Goal: Information Seeking & Learning: Learn about a topic

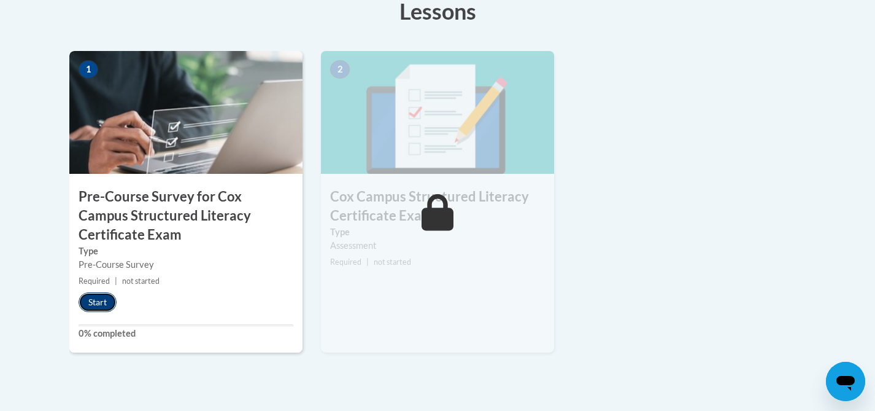
click at [93, 303] on button "Start" at bounding box center [98, 302] width 38 height 20
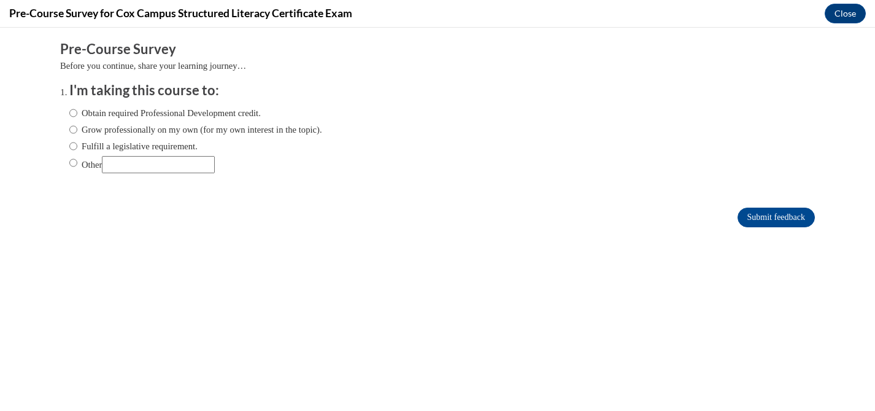
click at [98, 147] on label "Fulfill a legislative requirement." at bounding box center [133, 145] width 128 height 13
click at [77, 147] on input "Fulfill a legislative requirement." at bounding box center [73, 145] width 8 height 13
radio input "true"
click at [760, 215] on input "Submit feedback" at bounding box center [776, 217] width 77 height 20
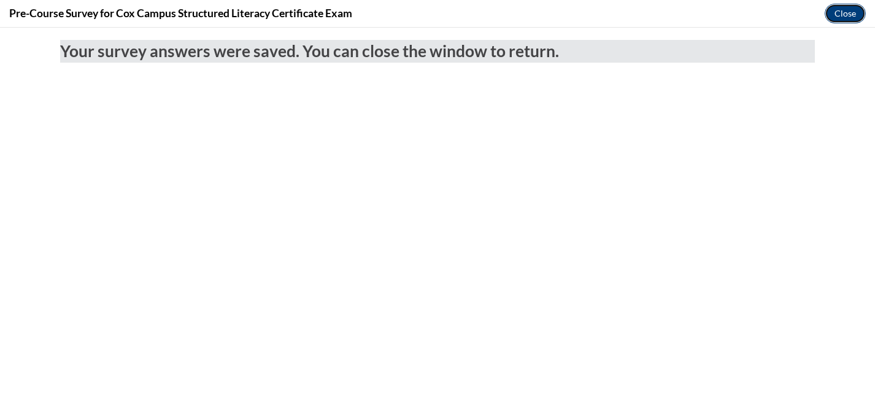
click at [855, 18] on button "Close" at bounding box center [845, 14] width 41 height 20
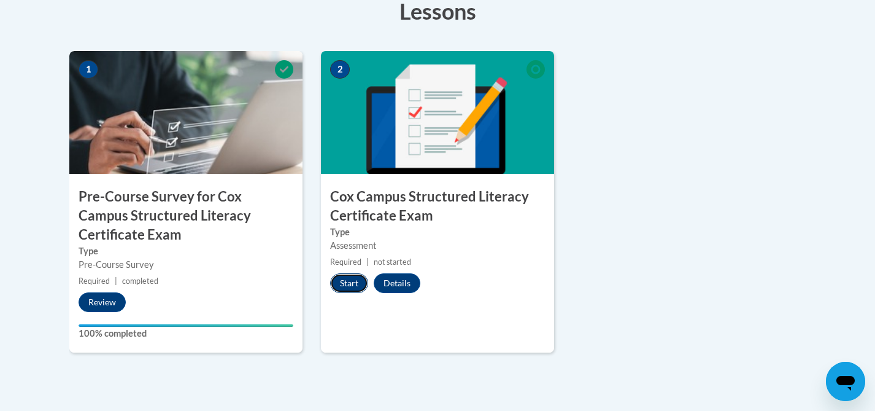
click at [347, 284] on button "Start" at bounding box center [349, 283] width 38 height 20
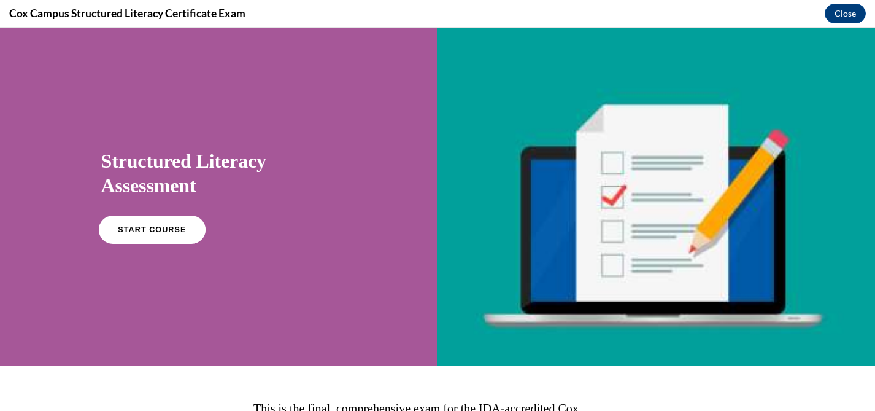
click at [127, 234] on link "START COURSE" at bounding box center [151, 229] width 107 height 28
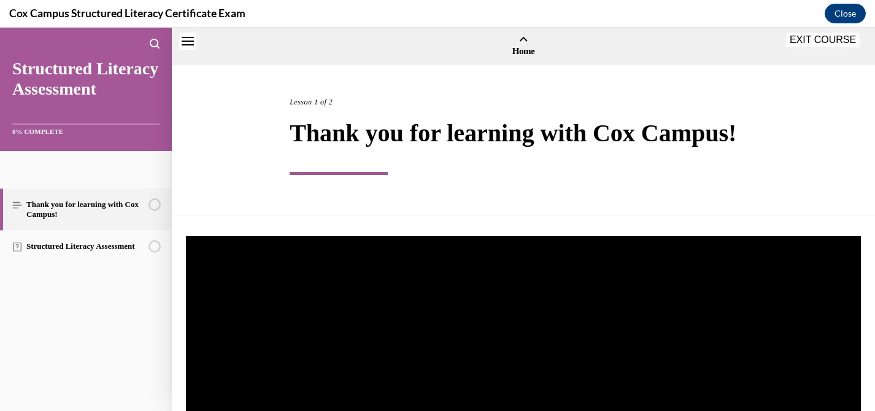
scroll to position [38, 0]
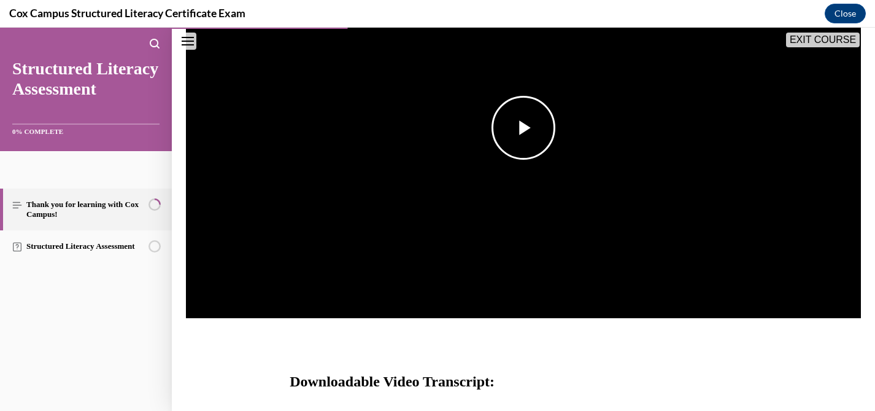
click at [291, 178] on img "Video player" at bounding box center [523, 128] width 675 height 380
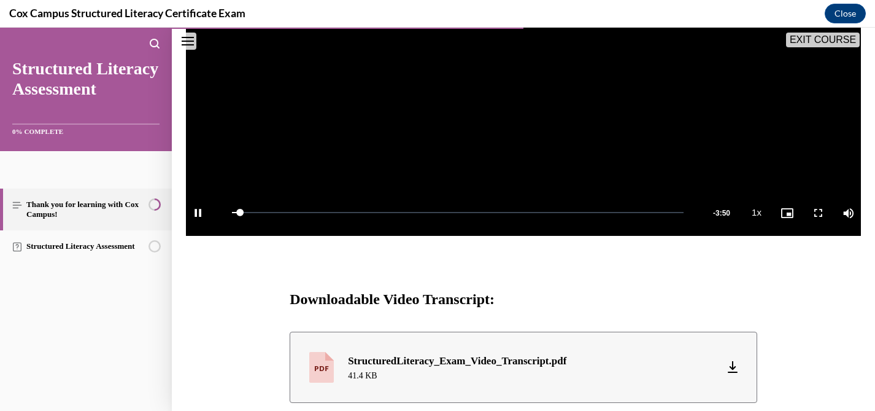
scroll to position [377, 0]
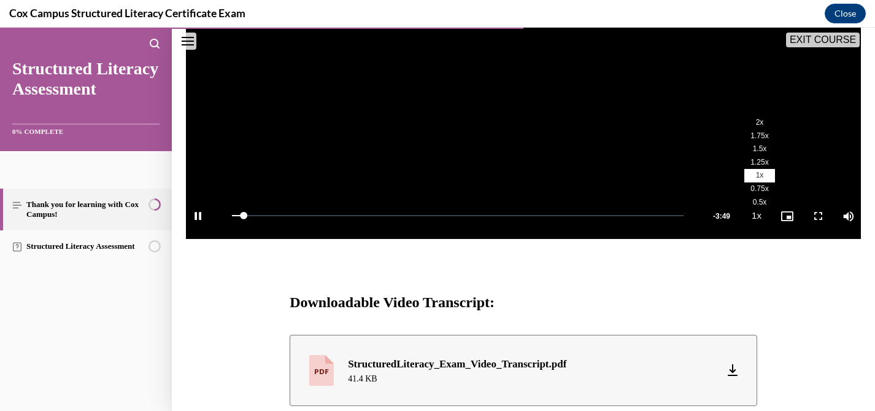
click at [755, 137] on span "1.75x" at bounding box center [759, 135] width 18 height 9
click at [760, 123] on span "2x" at bounding box center [760, 122] width 8 height 9
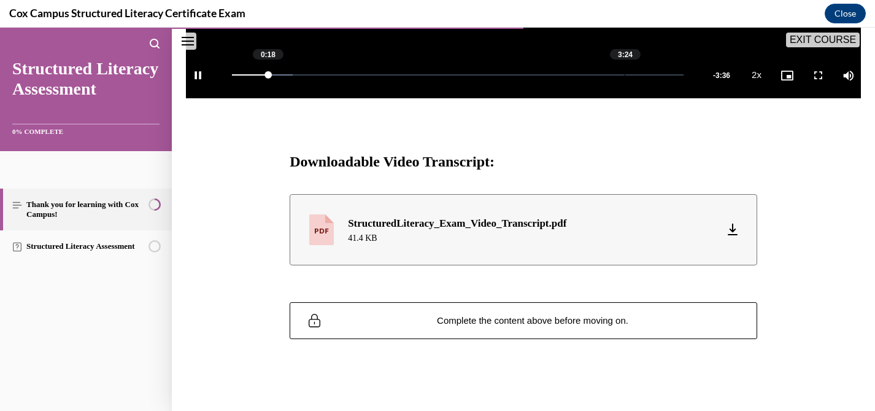
scroll to position [522, 0]
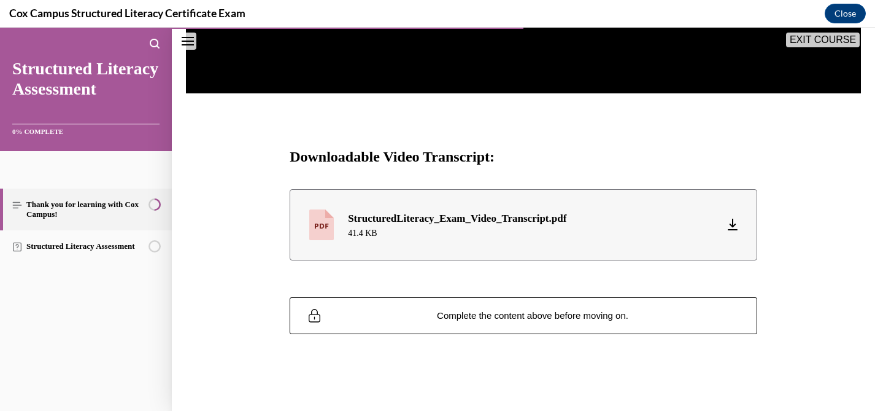
click at [573, 224] on div "StructuredLiteracy_Exam_Video_Transcript.pdf 41.4 KB" at bounding box center [457, 224] width 247 height 28
click at [846, 20] on button "Close" at bounding box center [845, 14] width 41 height 20
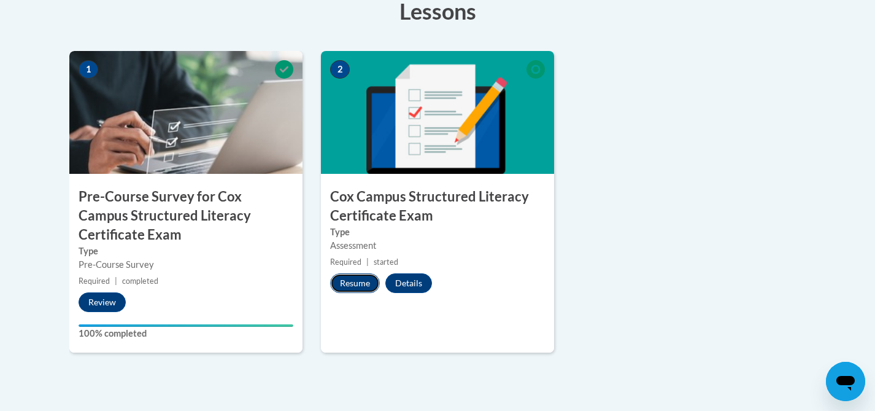
click at [347, 287] on button "Resume" at bounding box center [355, 283] width 50 height 20
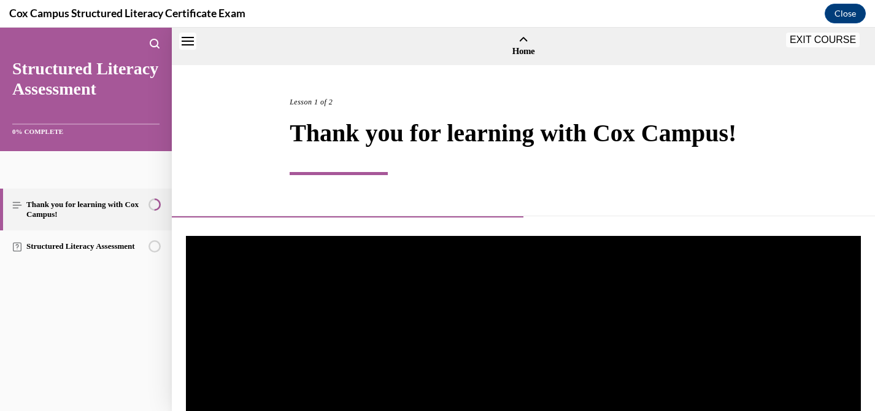
scroll to position [38, 0]
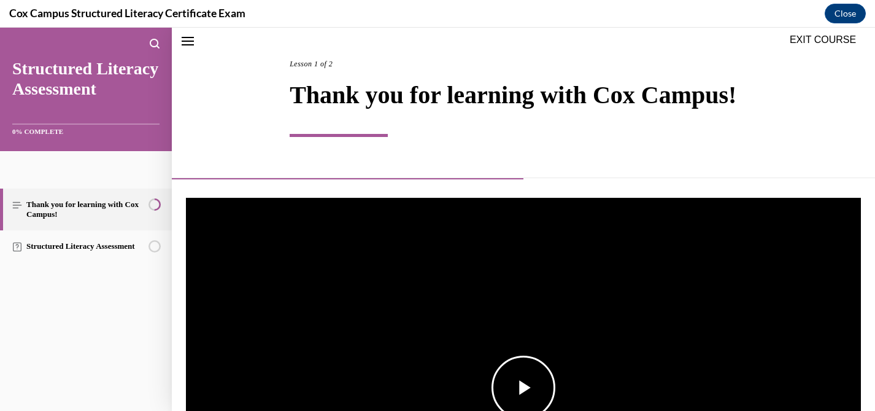
click at [580, 317] on img "Video player" at bounding box center [523, 388] width 675 height 380
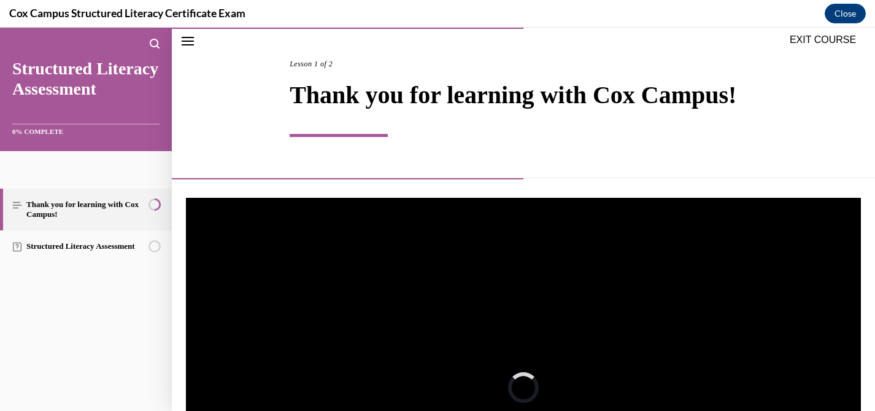
scroll to position [205, 0]
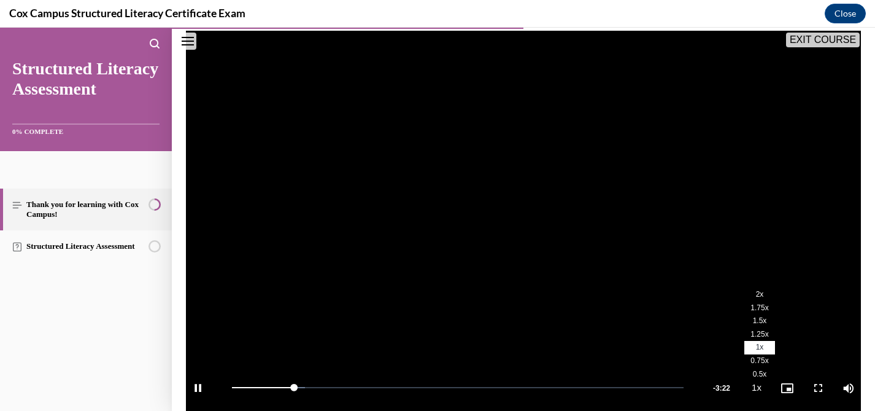
click at [760, 288] on li "2x" at bounding box center [759, 294] width 31 height 13
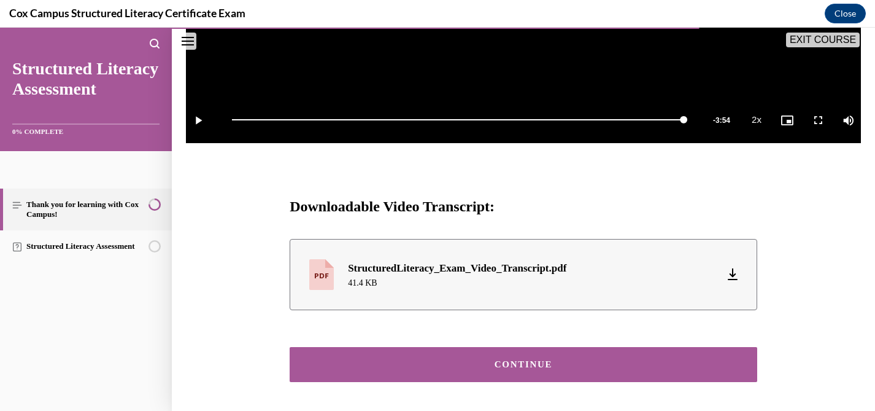
scroll to position [473, 0]
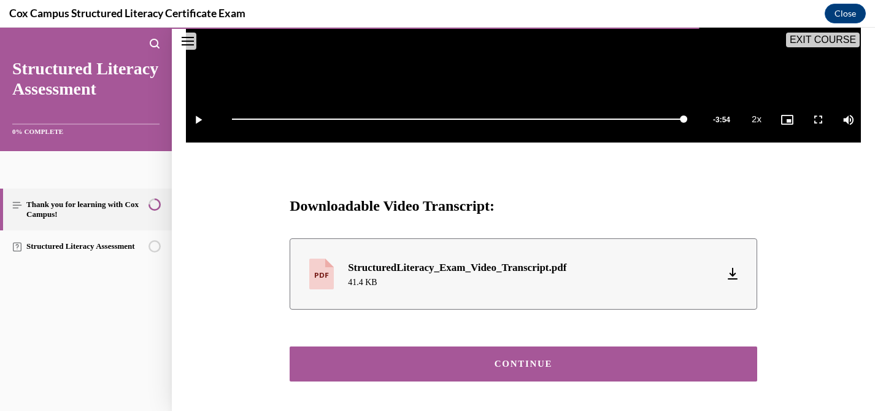
click at [368, 365] on div "CONTINUE" at bounding box center [524, 363] width 430 height 9
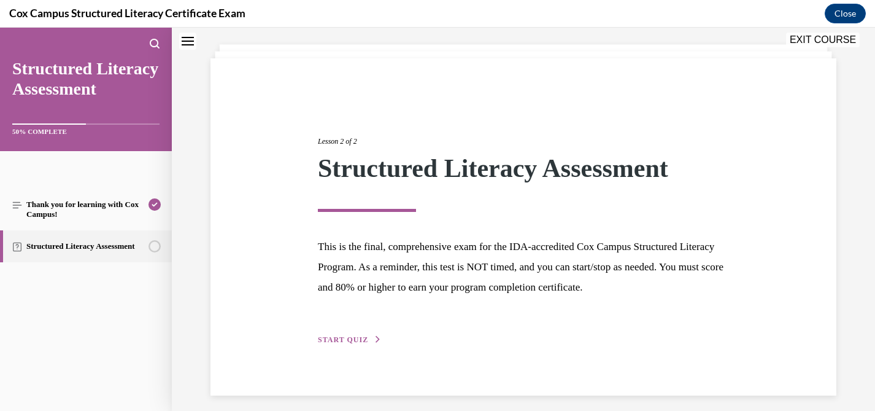
scroll to position [72, 0]
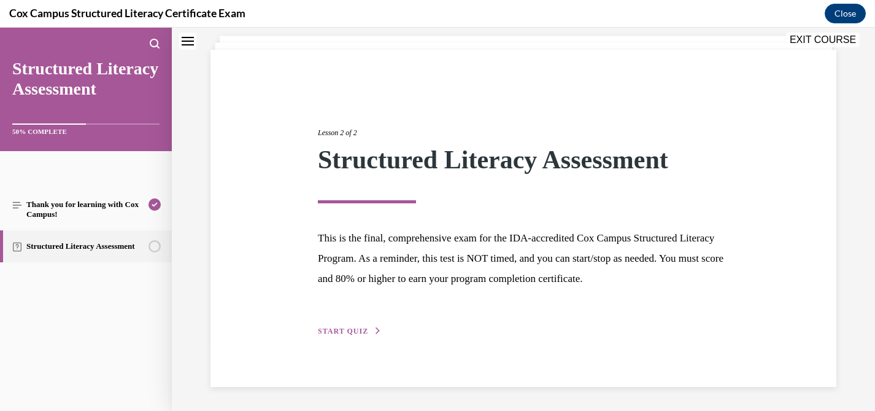
click at [347, 332] on span "START QUIZ" at bounding box center [343, 330] width 50 height 9
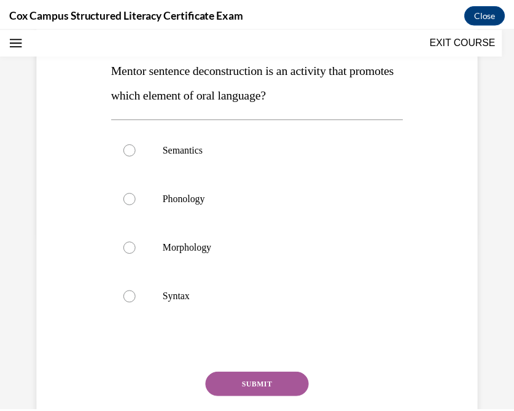
scroll to position [450, 0]
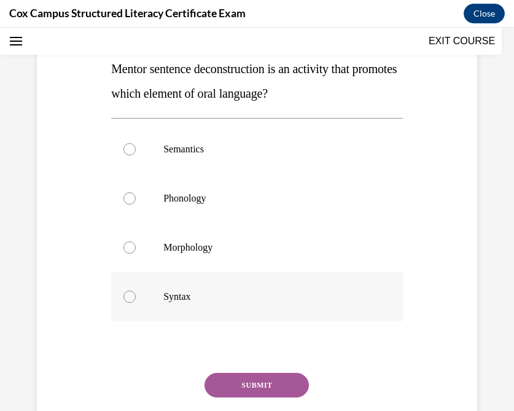
click at [129, 298] on div at bounding box center [129, 296] width 12 height 12
click at [129, 298] on input "Syntax" at bounding box center [129, 296] width 12 height 12
radio input "true"
click at [250, 383] on button "SUBMIT" at bounding box center [256, 384] width 104 height 25
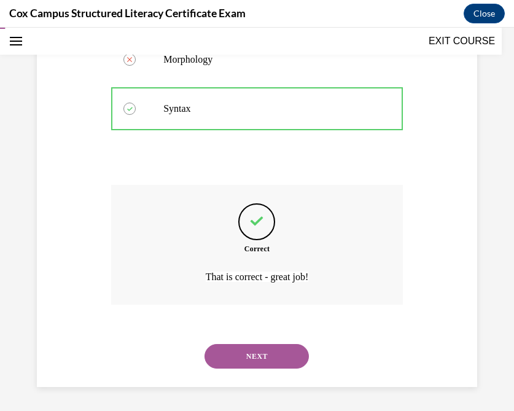
scroll to position [366, 0]
click at [249, 356] on button "NEXT" at bounding box center [256, 355] width 104 height 25
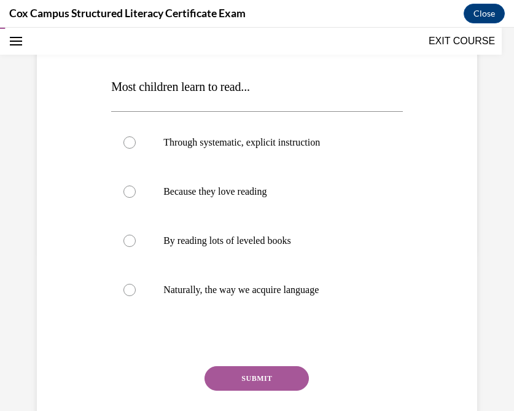
scroll to position [160, 0]
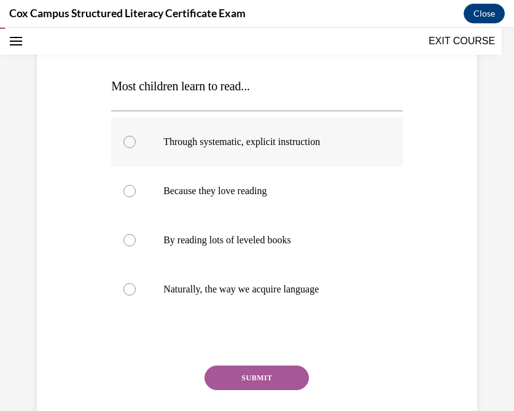
click at [128, 141] on div at bounding box center [129, 142] width 12 height 12
click at [128, 141] on input "Through systematic, explicit instruction" at bounding box center [129, 142] width 12 height 12
radio input "true"
click at [259, 378] on button "SUBMIT" at bounding box center [256, 377] width 104 height 25
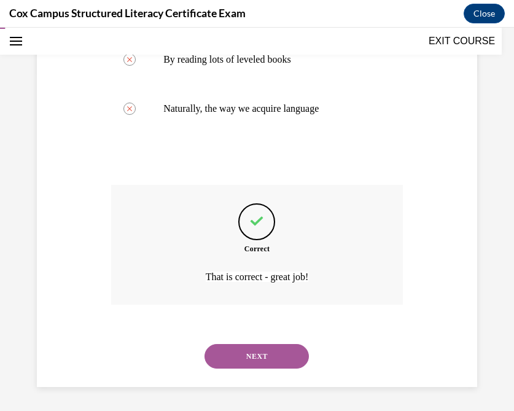
scroll to position [341, 0]
click at [249, 355] on button "NEXT" at bounding box center [256, 355] width 104 height 25
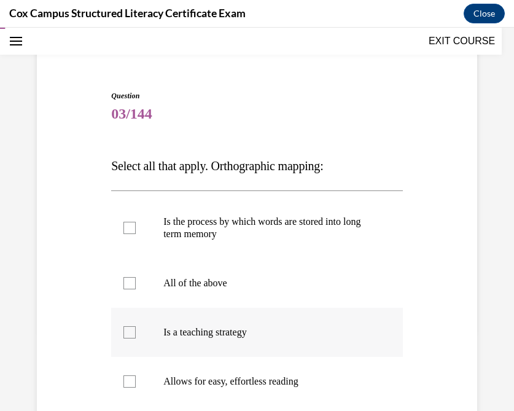
scroll to position [82, 0]
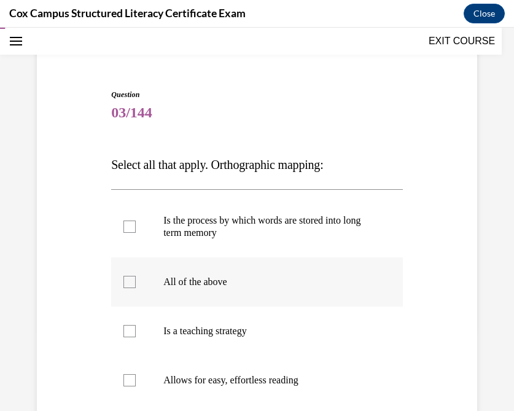
click at [123, 287] on div at bounding box center [129, 282] width 12 height 12
click at [123, 287] on input "All of the above" at bounding box center [129, 282] width 12 height 12
checkbox input "true"
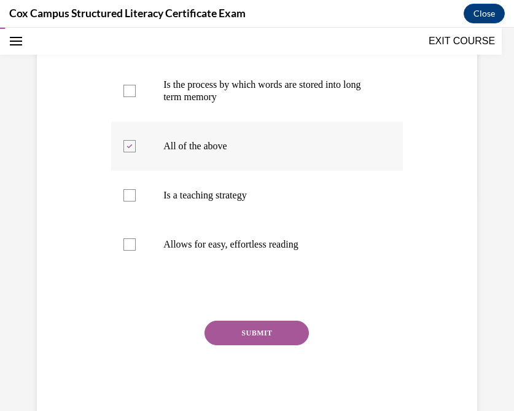
scroll to position [218, 0]
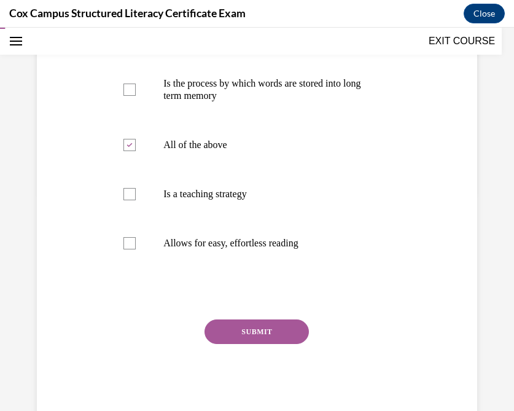
click at [252, 331] on button "SUBMIT" at bounding box center [256, 331] width 104 height 25
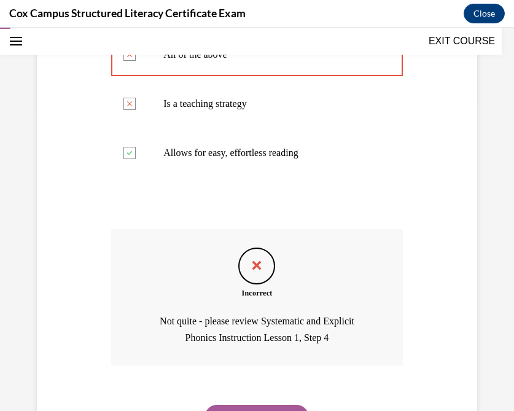
scroll to position [370, 0]
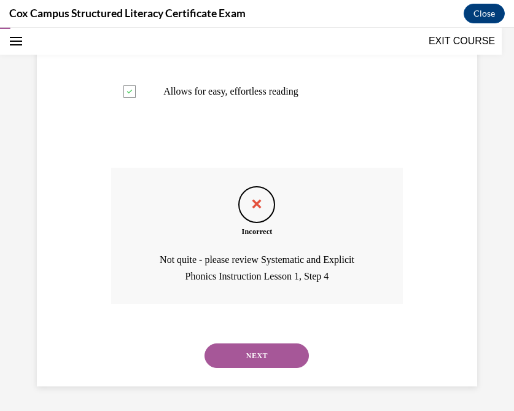
click at [266, 357] on button "NEXT" at bounding box center [256, 355] width 104 height 25
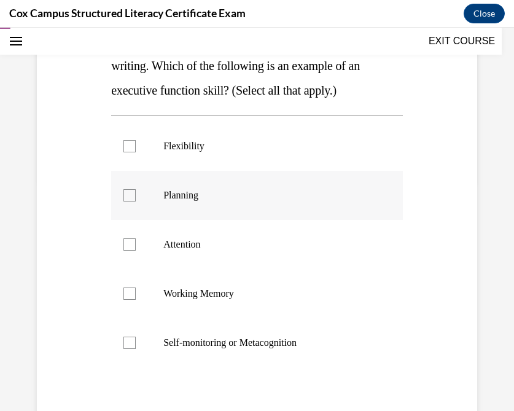
scroll to position [230, 0]
click at [130, 152] on div at bounding box center [129, 145] width 12 height 12
click at [130, 152] on input "Flexibility" at bounding box center [129, 145] width 12 height 12
checkbox input "true"
click at [131, 201] on div at bounding box center [129, 194] width 12 height 12
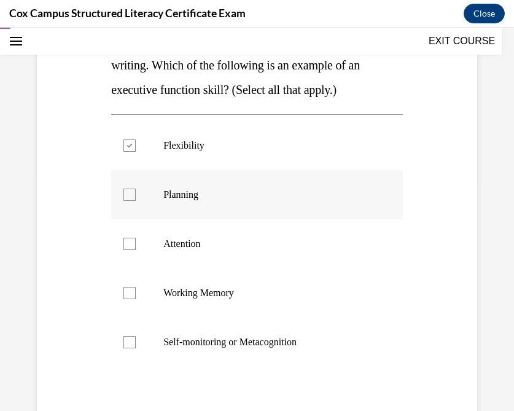
click at [131, 201] on input "Planning" at bounding box center [129, 194] width 12 height 12
checkbox input "true"
click at [130, 250] on div at bounding box center [129, 243] width 12 height 12
click at [130, 250] on input "Attention" at bounding box center [129, 243] width 12 height 12
checkbox input "true"
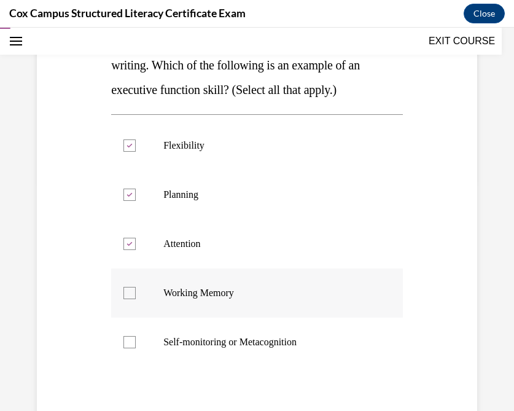
click at [132, 299] on div at bounding box center [129, 293] width 12 height 12
click at [132, 299] on input "Working Memory" at bounding box center [129, 293] width 12 height 12
checkbox input "true"
click at [130, 366] on label "Self-monitoring or Metacognition" at bounding box center [256, 341] width 291 height 49
click at [130, 348] on input "Self-monitoring or Metacognition" at bounding box center [129, 342] width 12 height 12
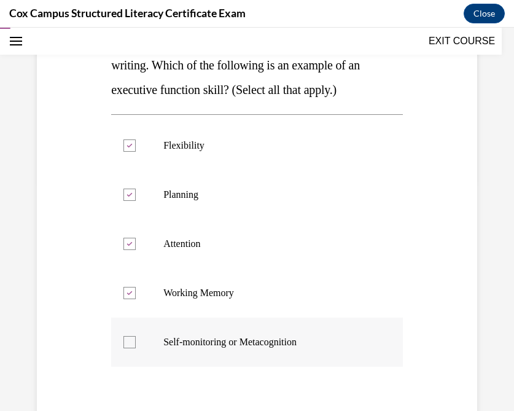
checkbox input "true"
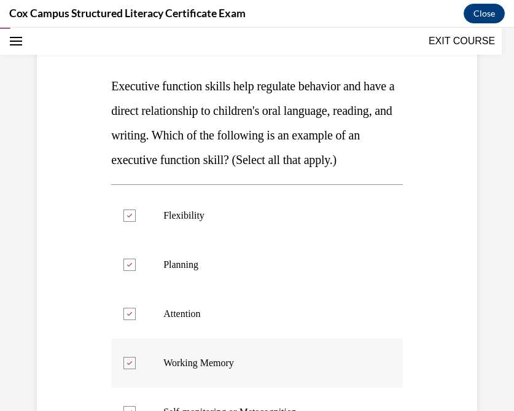
scroll to position [173, 0]
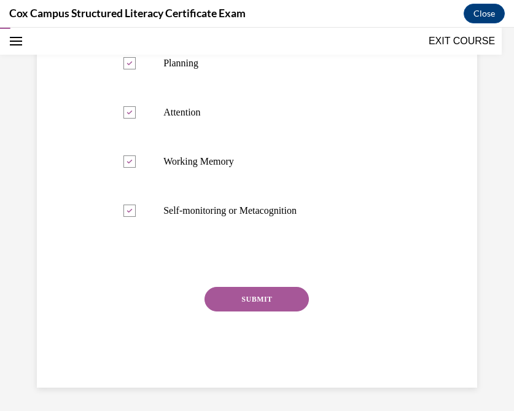
click at [241, 311] on button "SUBMIT" at bounding box center [256, 299] width 104 height 25
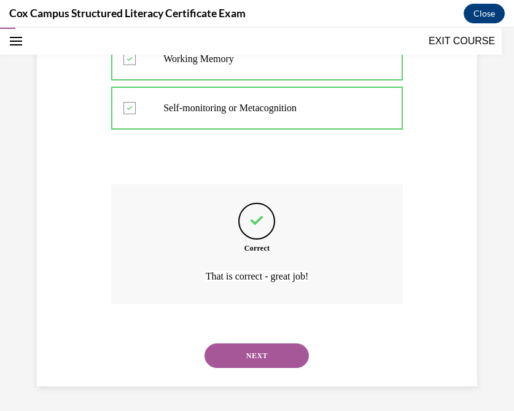
scroll to position [488, 0]
click at [241, 353] on button "NEXT" at bounding box center [256, 355] width 104 height 25
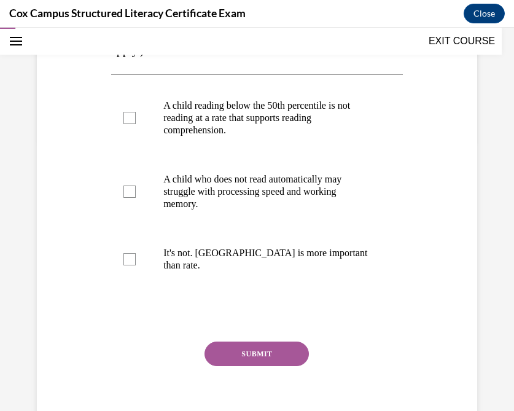
scroll to position [271, 0]
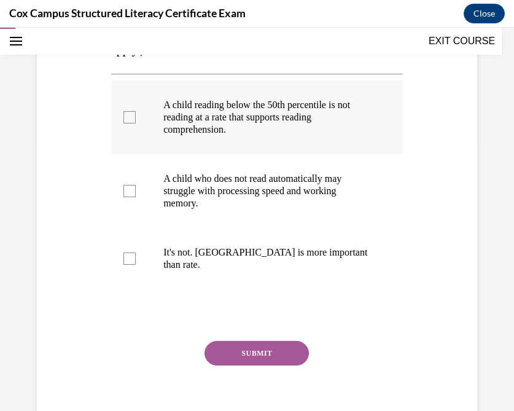
click at [129, 119] on div at bounding box center [129, 117] width 12 height 12
click at [129, 119] on input "A child reading below the 50th percentile is not reading at a rate that support…" at bounding box center [129, 117] width 12 height 12
checkbox input "true"
click at [129, 195] on div at bounding box center [129, 191] width 12 height 12
click at [129, 195] on input "A child who does not read automatically may struggle with processing speed and …" at bounding box center [129, 191] width 12 height 12
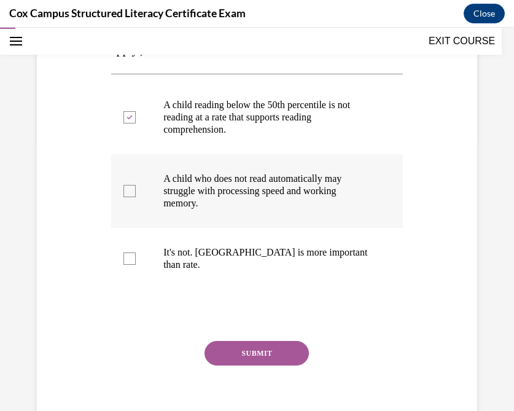
checkbox input "true"
click at [241, 341] on button "SUBMIT" at bounding box center [256, 353] width 104 height 25
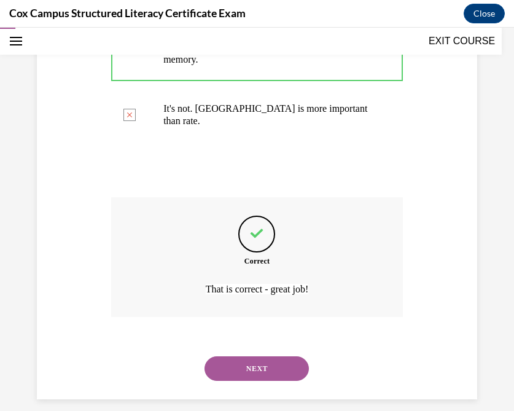
scroll to position [415, 0]
click at [240, 358] on button "NEXT" at bounding box center [256, 367] width 104 height 25
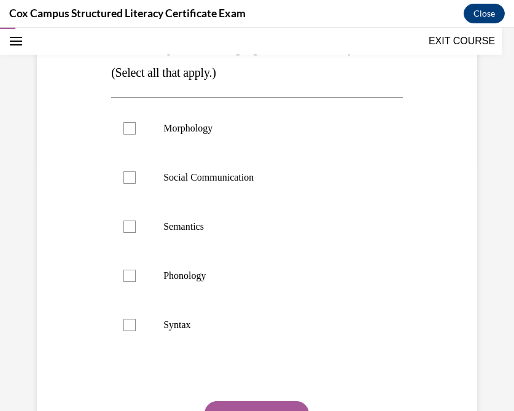
scroll to position [249, 0]
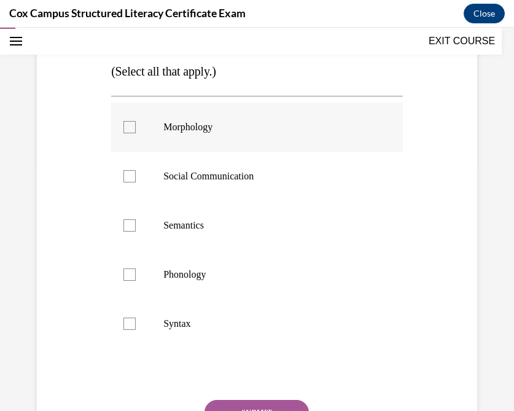
click at [126, 129] on div at bounding box center [129, 127] width 12 height 12
click at [126, 129] on input "Morphology" at bounding box center [129, 127] width 12 height 12
checkbox input "true"
click at [131, 187] on label "Social Communication" at bounding box center [256, 176] width 291 height 49
click at [131, 182] on input "Social Communication" at bounding box center [129, 176] width 12 height 12
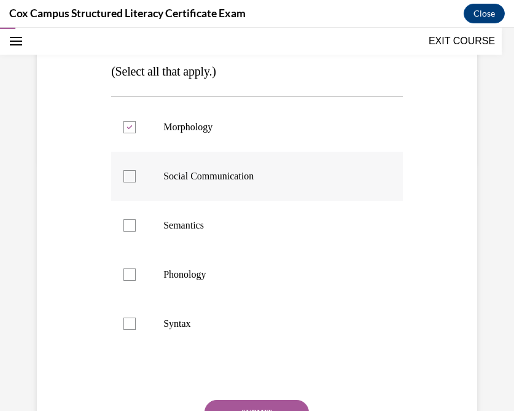
checkbox input "true"
click at [129, 222] on div at bounding box center [129, 225] width 12 height 12
click at [129, 222] on input "Semantics" at bounding box center [129, 225] width 12 height 12
checkbox input "true"
click at [131, 272] on div at bounding box center [129, 274] width 12 height 12
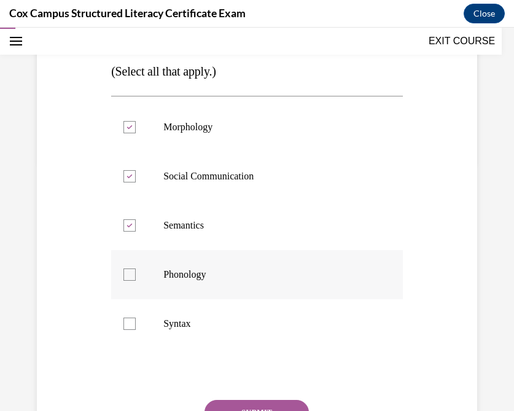
click at [131, 272] on input "Phonology" at bounding box center [129, 274] width 12 height 12
checkbox input "true"
click at [129, 329] on div at bounding box center [129, 323] width 12 height 12
click at [129, 329] on input "Syntax" at bounding box center [129, 323] width 12 height 12
checkbox input "true"
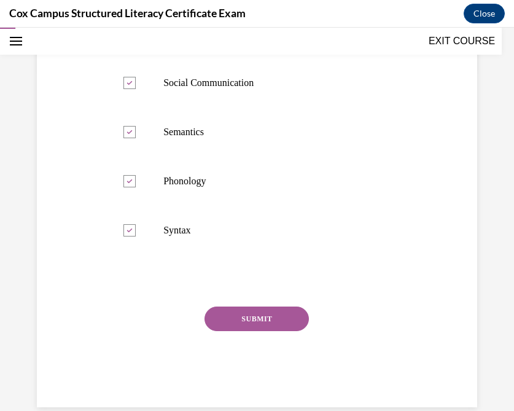
click at [236, 318] on button "SUBMIT" at bounding box center [256, 318] width 104 height 25
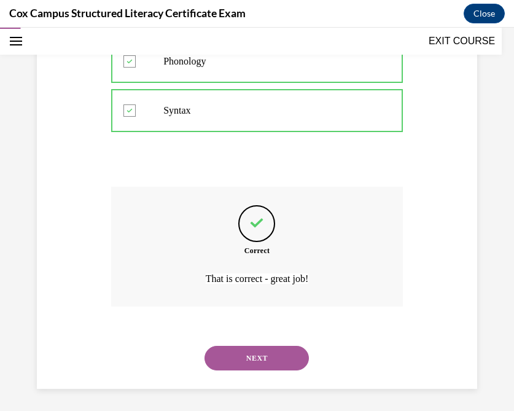
scroll to position [464, 0]
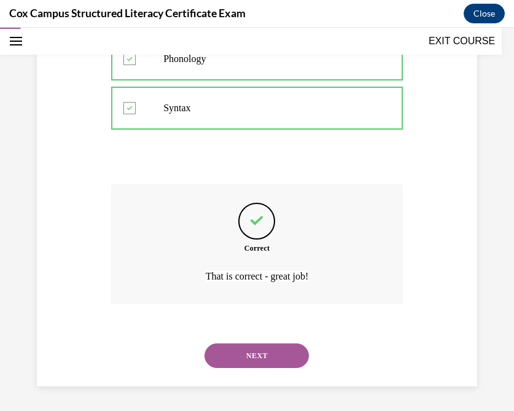
click at [237, 358] on button "NEXT" at bounding box center [256, 355] width 104 height 25
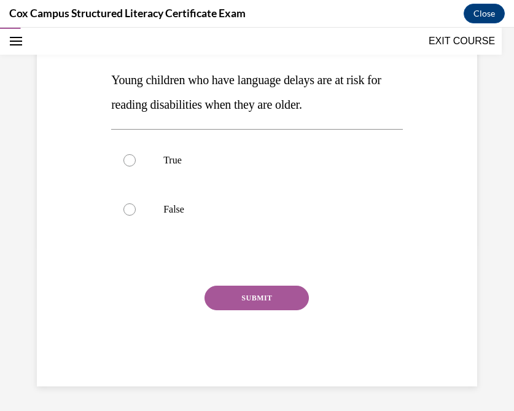
scroll to position [136, 0]
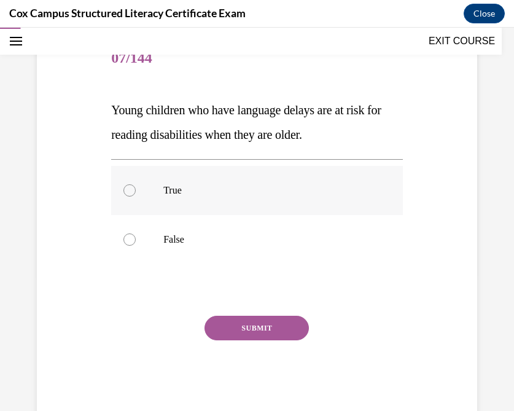
click at [126, 193] on div at bounding box center [129, 190] width 12 height 12
click at [126, 193] on input "True" at bounding box center [129, 190] width 12 height 12
radio input "true"
click at [249, 326] on button "SUBMIT" at bounding box center [256, 327] width 104 height 25
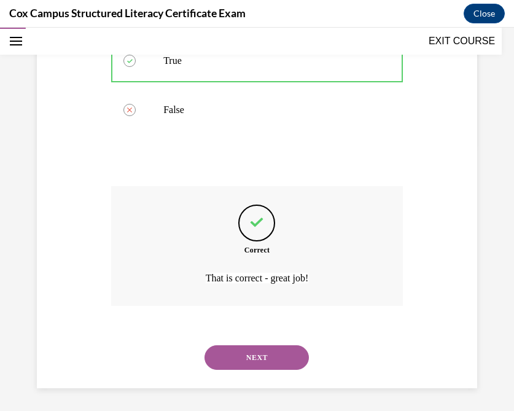
scroll to position [268, 0]
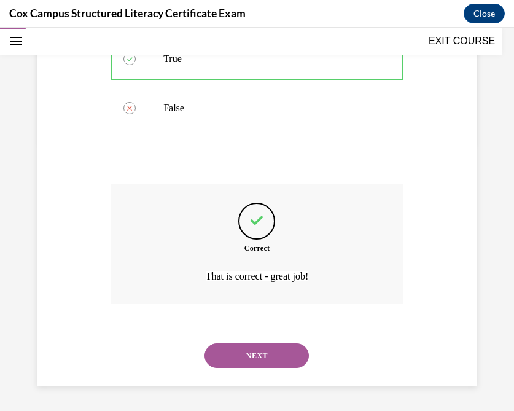
click at [235, 352] on button "NEXT" at bounding box center [256, 355] width 104 height 25
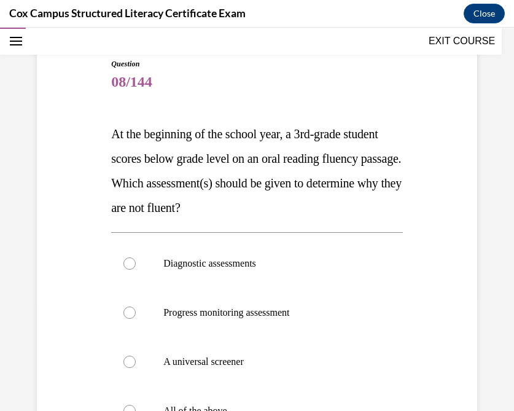
scroll to position [183, 0]
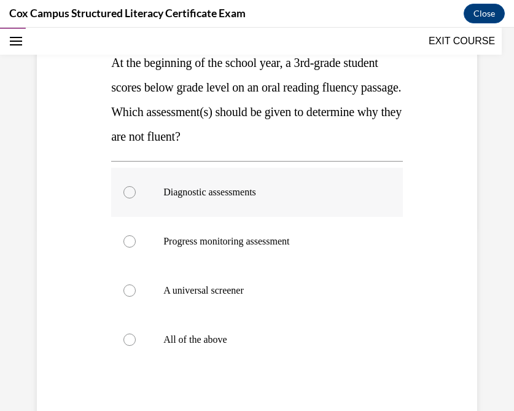
click at [128, 192] on div at bounding box center [129, 192] width 12 height 12
click at [128, 192] on input "Diagnostic assessments" at bounding box center [129, 192] width 12 height 12
radio input "true"
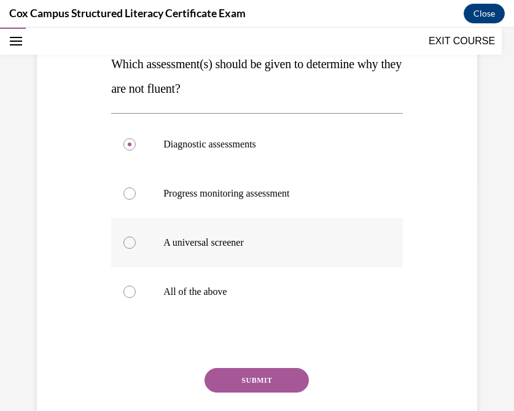
scroll to position [314, 0]
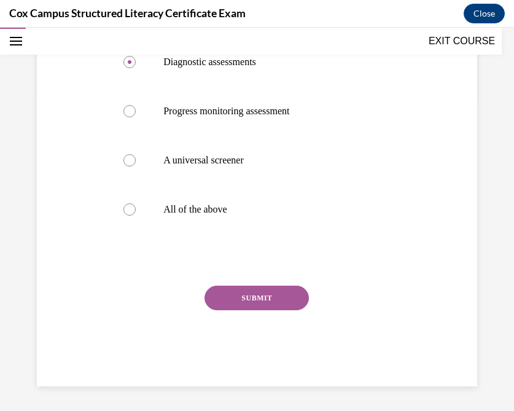
click at [237, 295] on button "SUBMIT" at bounding box center [256, 297] width 104 height 25
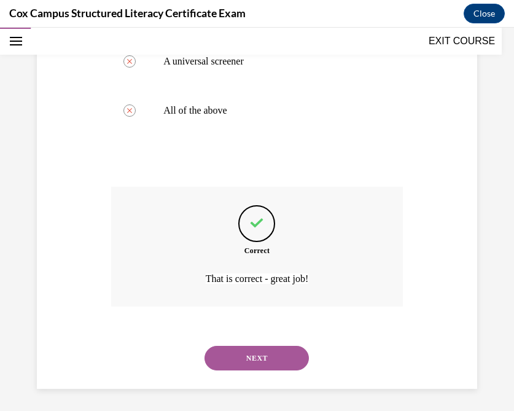
scroll to position [415, 0]
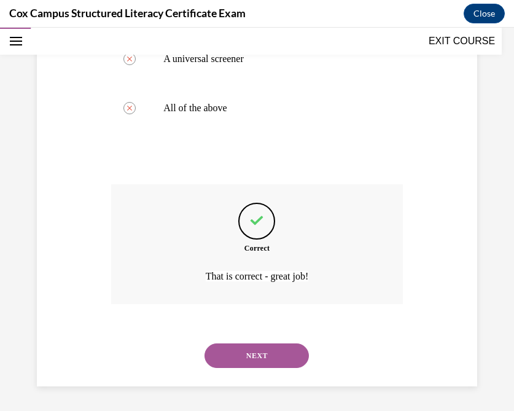
click at [235, 352] on button "NEXT" at bounding box center [256, 355] width 104 height 25
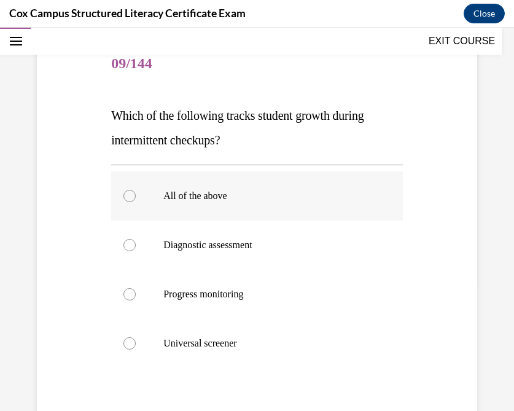
scroll to position [137, 0]
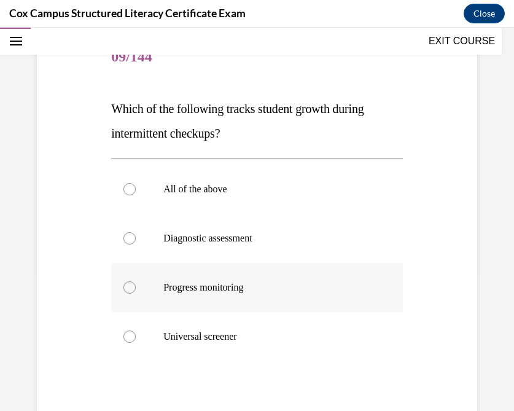
click at [127, 284] on div at bounding box center [129, 287] width 12 height 12
click at [127, 284] on input "Progress monitoring" at bounding box center [129, 287] width 12 height 12
radio input "true"
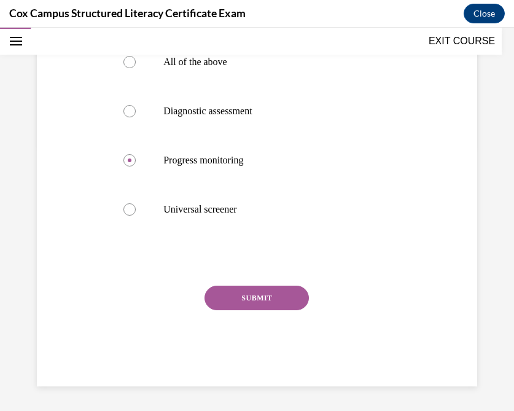
click at [249, 300] on button "SUBMIT" at bounding box center [256, 297] width 104 height 25
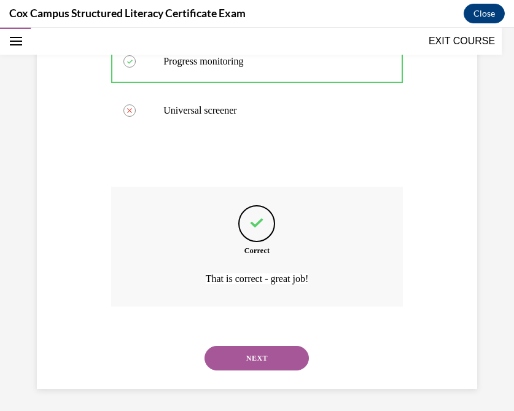
scroll to position [366, 0]
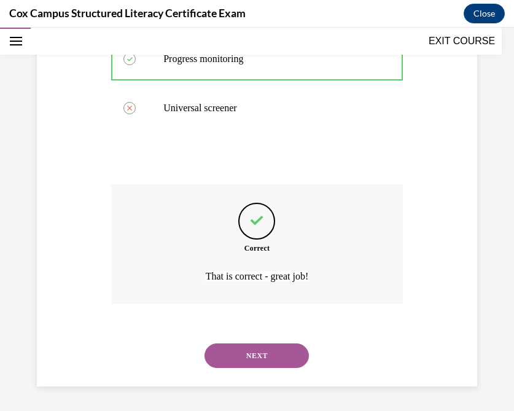
click at [236, 352] on button "NEXT" at bounding box center [256, 355] width 104 height 25
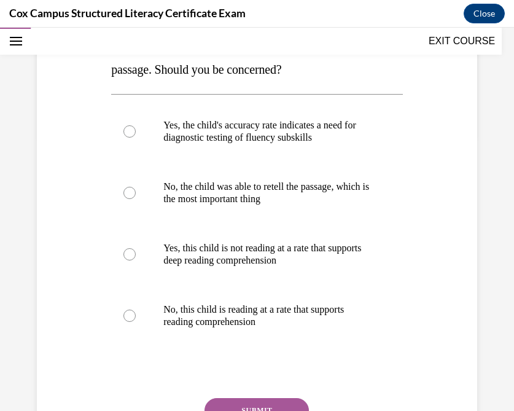
scroll to position [277, 0]
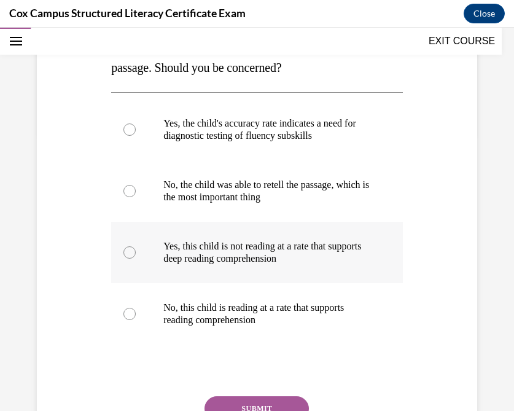
click at [131, 253] on div at bounding box center [129, 252] width 12 height 12
click at [131, 253] on input "Yes, this child is not reading at a rate that supports deep reading comprehensi…" at bounding box center [129, 252] width 12 height 12
radio input "true"
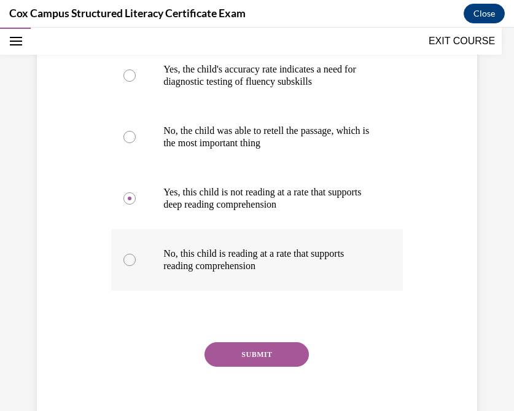
scroll to position [336, 0]
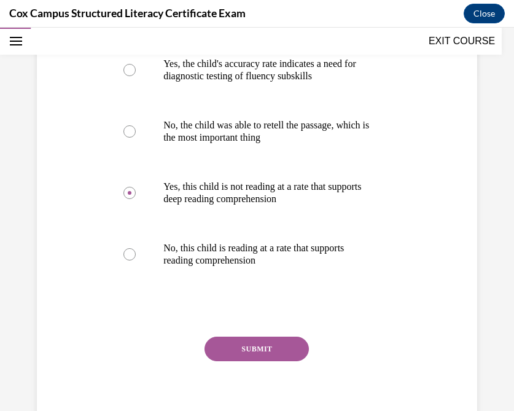
click at [255, 350] on button "SUBMIT" at bounding box center [256, 348] width 104 height 25
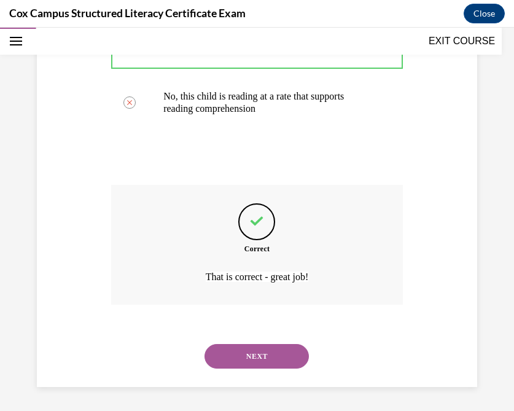
scroll to position [488, 0]
click at [244, 356] on button "NEXT" at bounding box center [256, 355] width 104 height 25
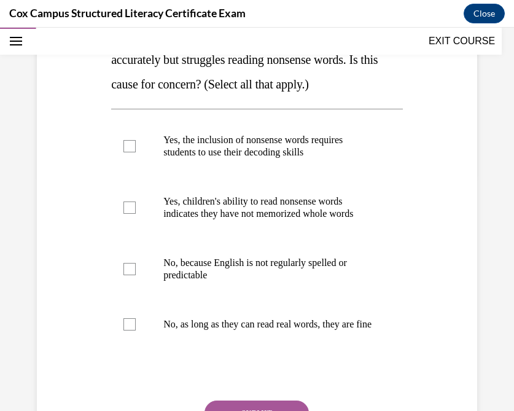
scroll to position [241, 0]
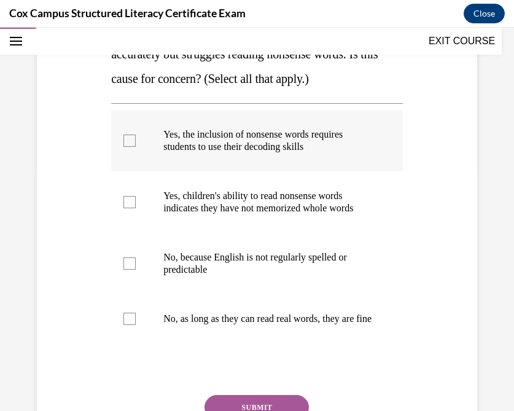
click at [129, 144] on div at bounding box center [129, 140] width 12 height 12
click at [129, 144] on input "Yes, the inclusion of nonsense words requires students to use their decoding sk…" at bounding box center [129, 140] width 12 height 12
checkbox input "true"
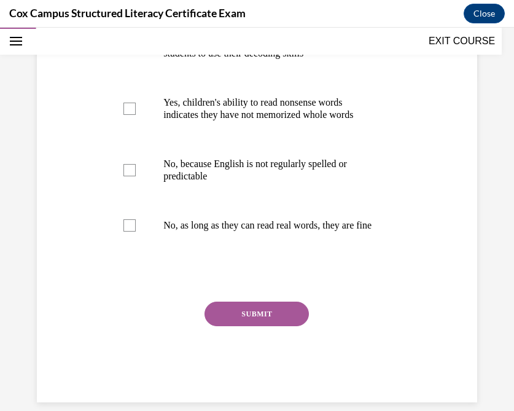
click at [256, 326] on button "SUBMIT" at bounding box center [256, 313] width 104 height 25
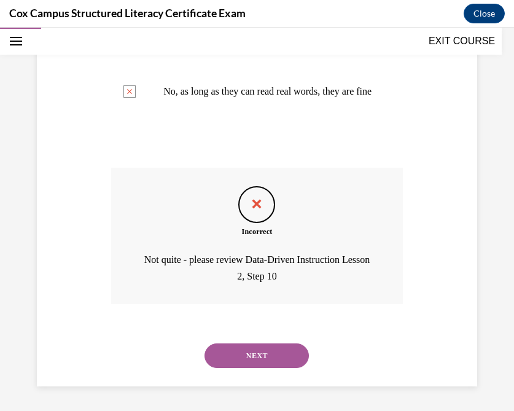
scroll to position [470, 0]
click at [245, 366] on button "NEXT" at bounding box center [256, 355] width 104 height 25
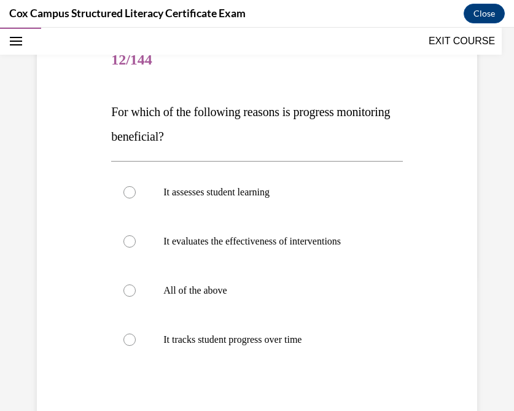
scroll to position [139, 0]
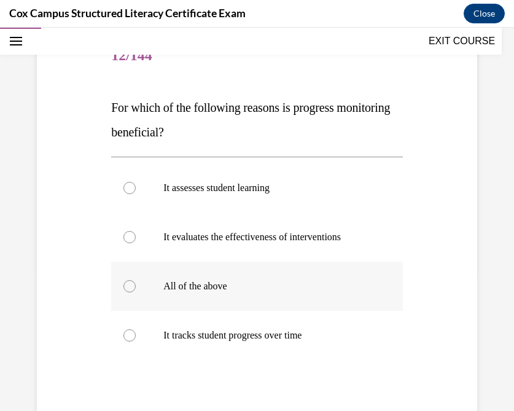
click at [128, 283] on div at bounding box center [129, 286] width 12 height 12
click at [128, 283] on input "All of the above" at bounding box center [129, 286] width 12 height 12
radio input "true"
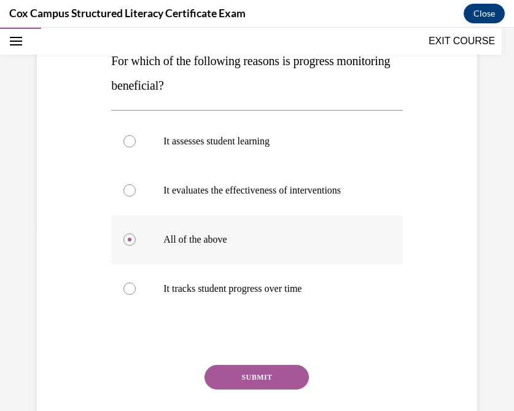
scroll to position [193, 0]
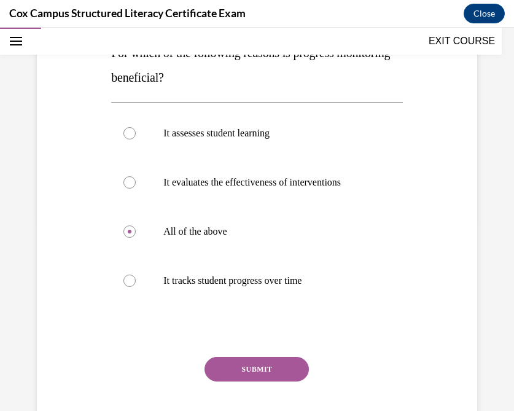
click at [254, 368] on button "SUBMIT" at bounding box center [256, 369] width 104 height 25
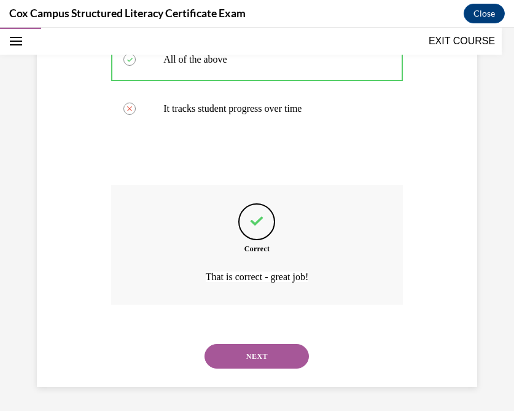
scroll to position [366, 0]
click at [245, 356] on button "NEXT" at bounding box center [256, 355] width 104 height 25
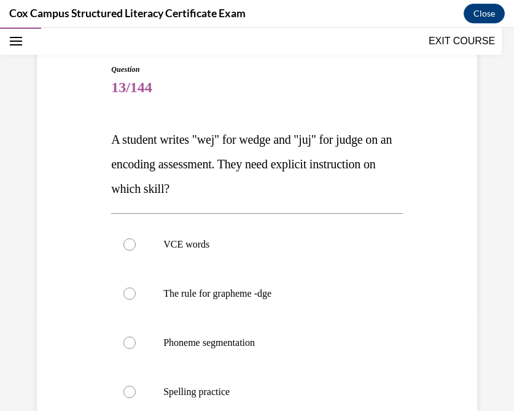
scroll to position [108, 0]
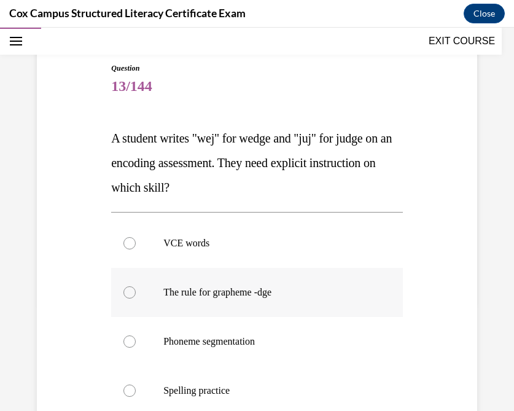
click at [130, 297] on div at bounding box center [129, 292] width 12 height 12
click at [130, 297] on input "The rule for grapheme -dge" at bounding box center [129, 292] width 12 height 12
radio input "true"
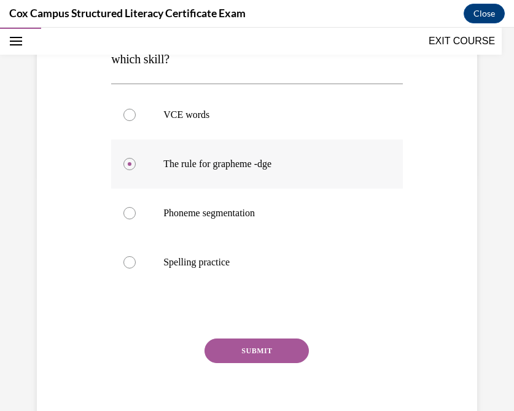
scroll to position [240, 0]
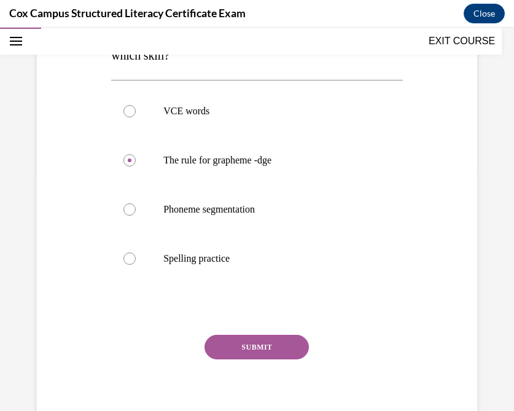
click at [242, 349] on button "SUBMIT" at bounding box center [256, 346] width 104 height 25
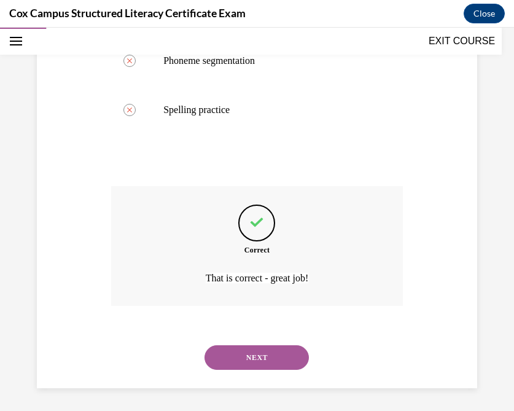
scroll to position [390, 0]
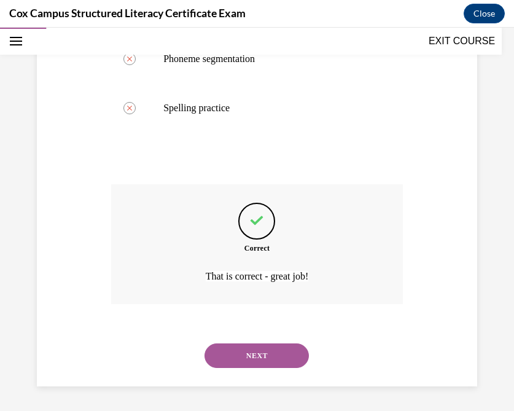
click at [247, 360] on button "NEXT" at bounding box center [256, 355] width 104 height 25
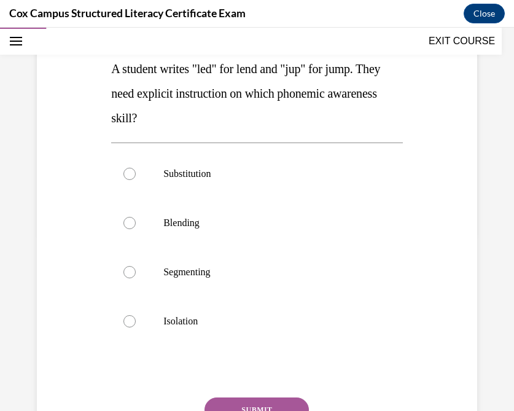
scroll to position [196, 0]
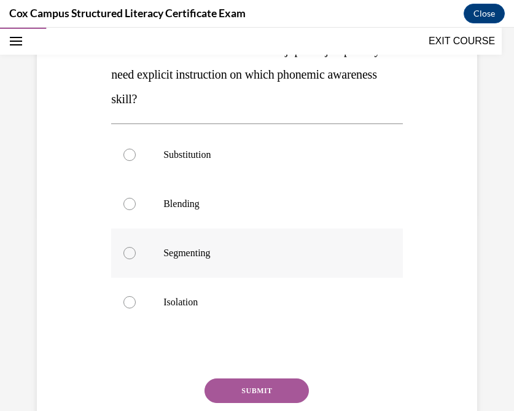
click at [129, 253] on div at bounding box center [129, 253] width 12 height 12
click at [129, 253] on input "Segmenting" at bounding box center [129, 253] width 12 height 12
radio input "true"
click at [255, 388] on button "SUBMIT" at bounding box center [256, 390] width 104 height 25
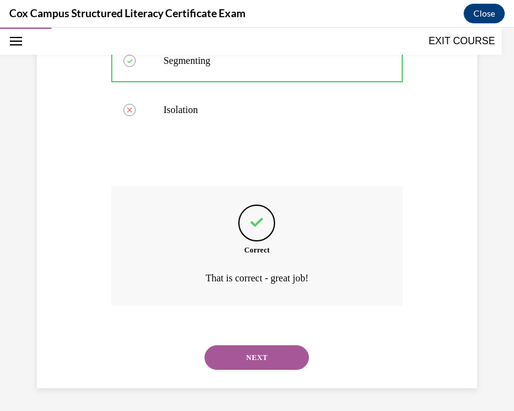
scroll to position [390, 0]
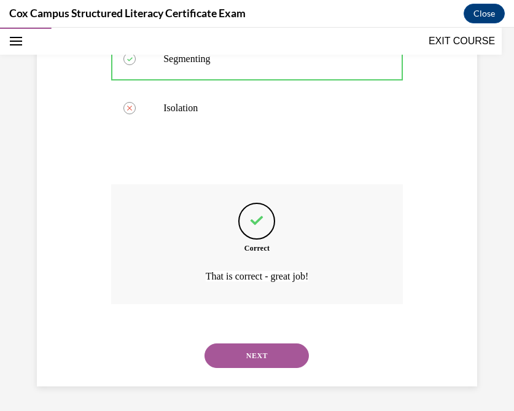
click at [242, 357] on button "NEXT" at bounding box center [256, 355] width 104 height 25
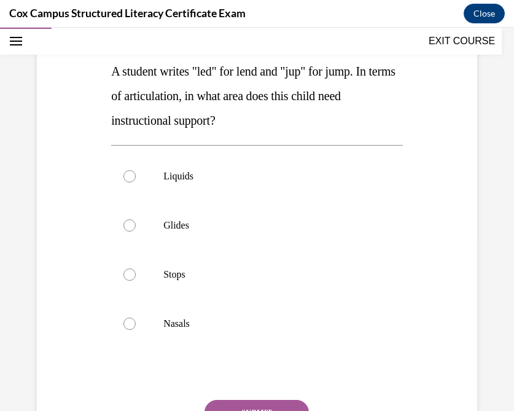
scroll to position [177, 0]
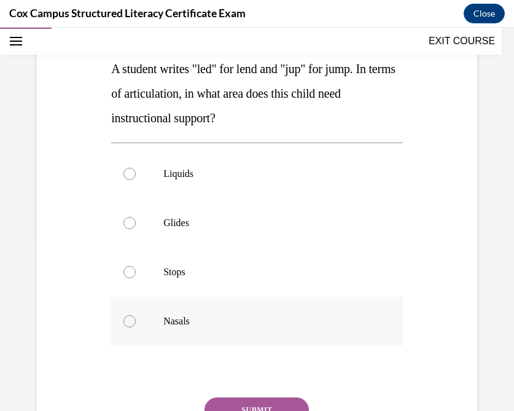
click at [125, 323] on div at bounding box center [129, 321] width 12 height 12
click at [125, 323] on input "Nasals" at bounding box center [129, 321] width 12 height 12
radio input "true"
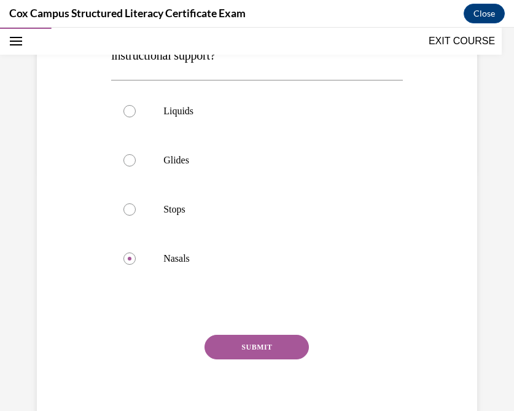
click at [252, 347] on button "SUBMIT" at bounding box center [256, 346] width 104 height 25
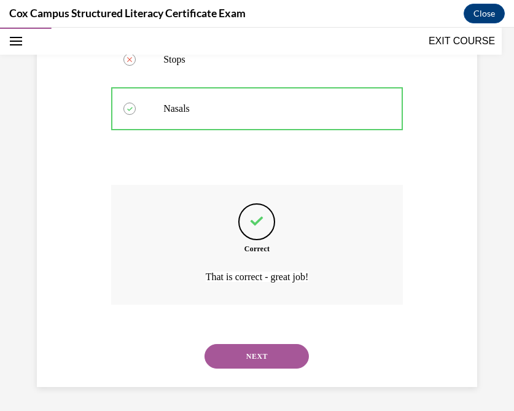
scroll to position [390, 0]
click at [242, 357] on button "NEXT" at bounding box center [256, 355] width 104 height 25
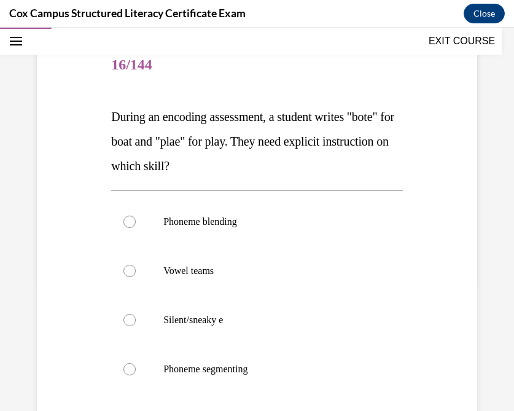
scroll to position [132, 0]
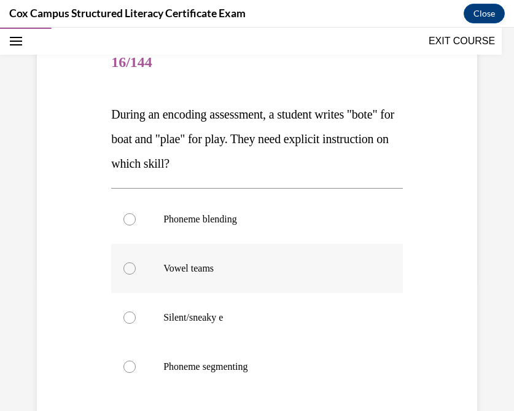
click at [127, 269] on div at bounding box center [129, 268] width 12 height 12
click at [127, 269] on input "Vowel teams" at bounding box center [129, 268] width 12 height 12
radio input "true"
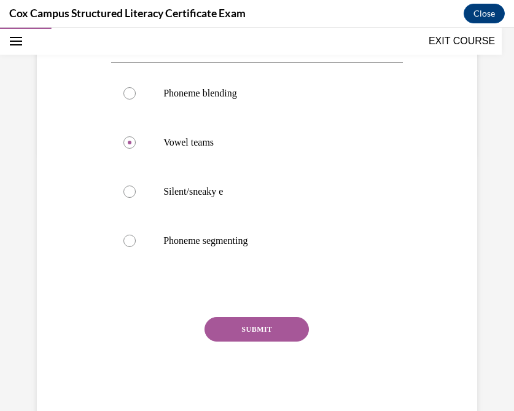
click at [244, 330] on button "SUBMIT" at bounding box center [256, 329] width 104 height 25
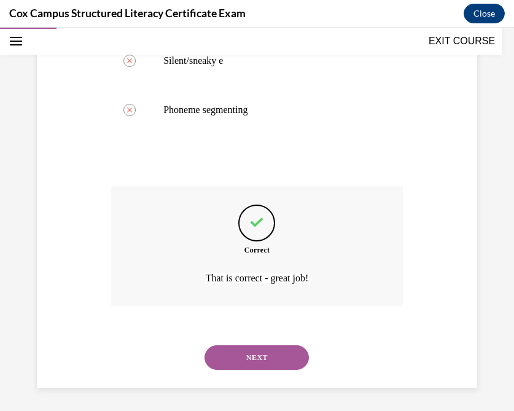
scroll to position [390, 0]
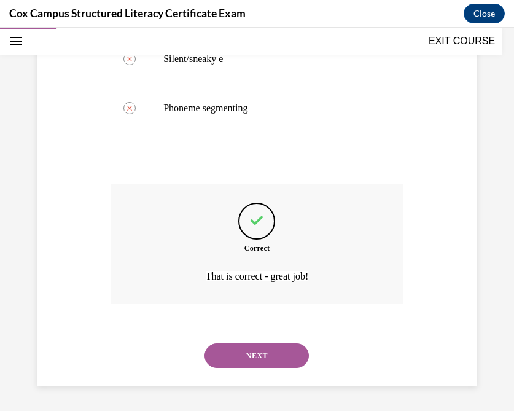
click at [239, 356] on button "NEXT" at bounding box center [256, 355] width 104 height 25
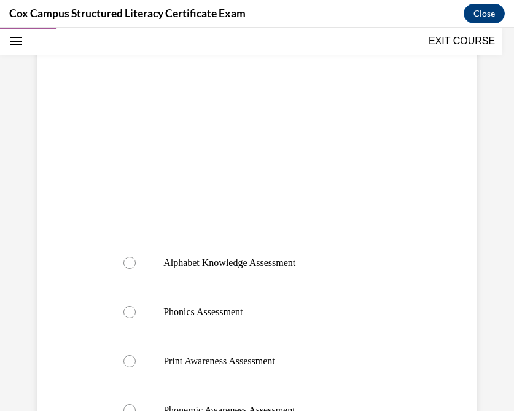
scroll to position [409, 0]
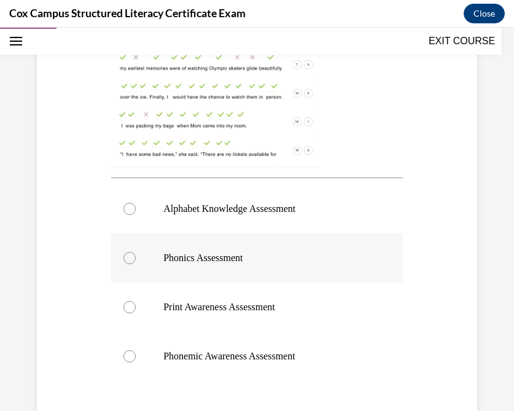
click at [130, 259] on div at bounding box center [129, 258] width 12 height 12
click at [130, 259] on input "Phonics Assessment" at bounding box center [129, 258] width 12 height 12
radio input "true"
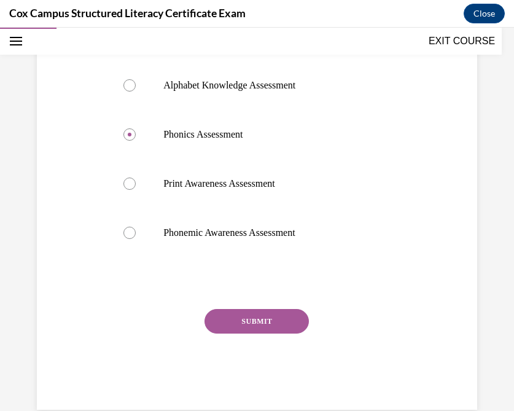
click at [250, 325] on button "SUBMIT" at bounding box center [256, 321] width 104 height 25
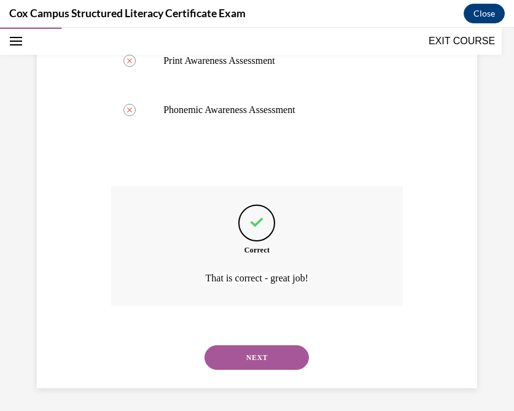
scroll to position [657, 0]
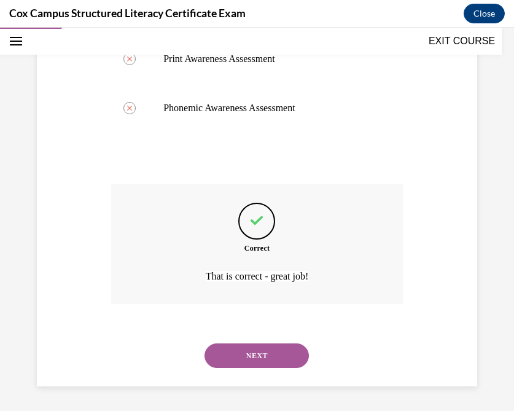
click at [243, 358] on button "NEXT" at bounding box center [256, 355] width 104 height 25
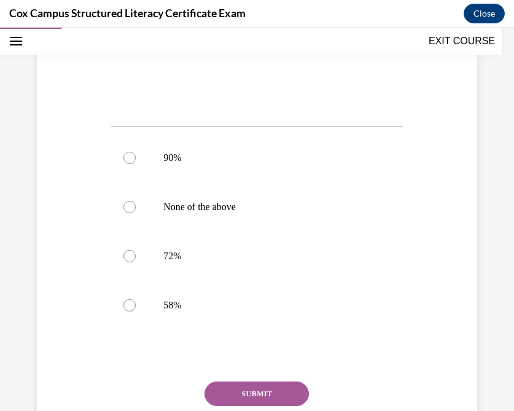
scroll to position [463, 0]
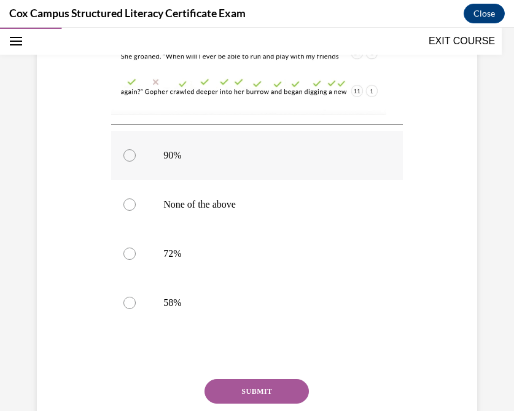
click at [128, 157] on div at bounding box center [129, 155] width 12 height 12
click at [128, 157] on input "90%" at bounding box center [129, 155] width 12 height 12
radio input "true"
click at [242, 390] on button "SUBMIT" at bounding box center [256, 391] width 104 height 25
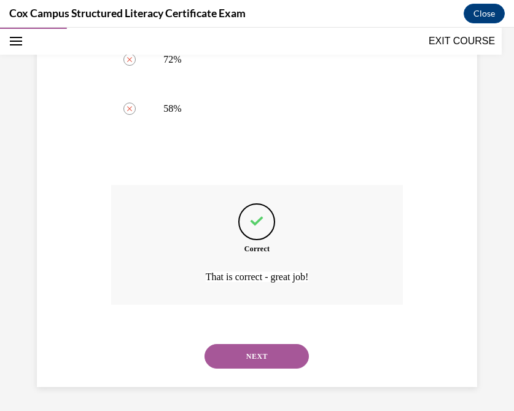
scroll to position [657, 0]
click at [245, 359] on button "NEXT" at bounding box center [256, 355] width 104 height 25
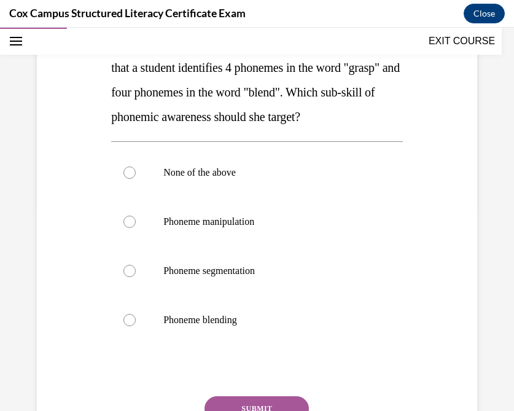
scroll to position [206, 0]
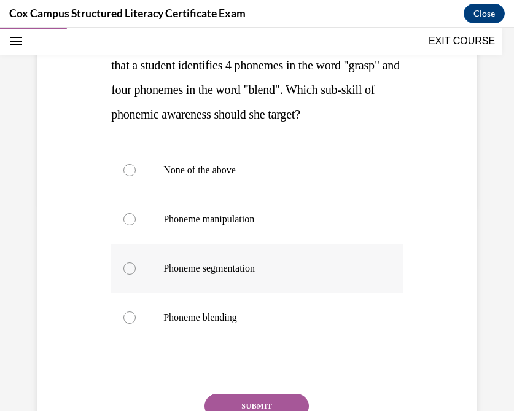
click at [128, 268] on div at bounding box center [129, 268] width 12 height 12
click at [128, 268] on input "Phoneme segmentation" at bounding box center [129, 268] width 12 height 12
radio input "true"
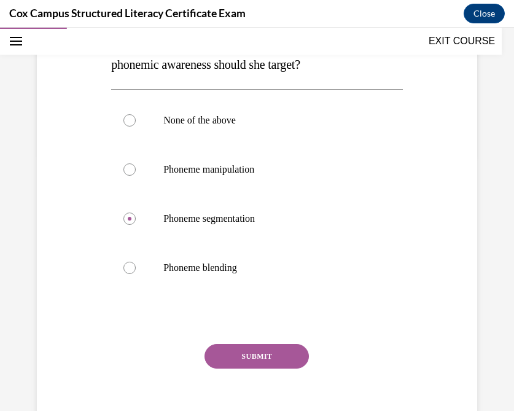
scroll to position [256, 0]
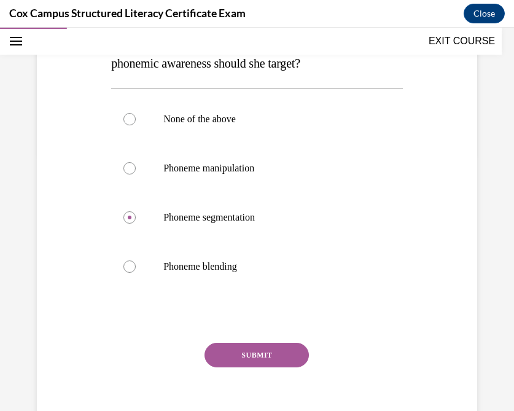
click at [250, 352] on button "SUBMIT" at bounding box center [256, 354] width 104 height 25
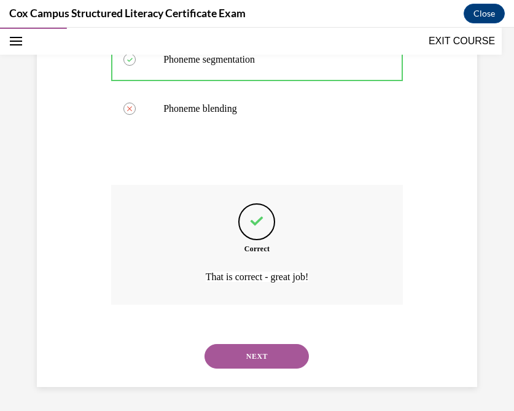
scroll to position [415, 0]
click at [233, 361] on button "NEXT" at bounding box center [256, 355] width 104 height 25
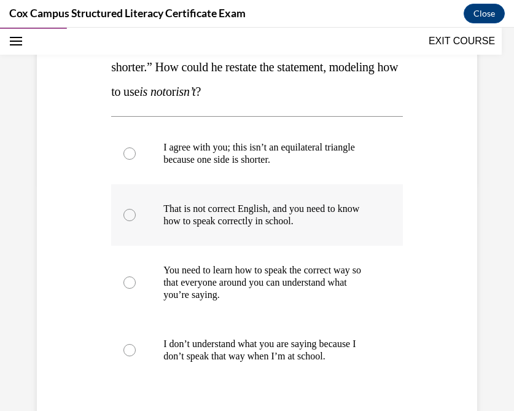
scroll to position [229, 0]
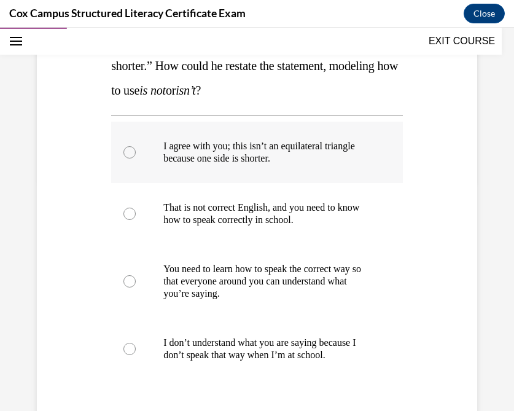
click at [129, 155] on div at bounding box center [129, 152] width 12 height 12
click at [129, 155] on input "I agree with you; this isn’t an equilateral triangle because one side is shorte…" at bounding box center [129, 152] width 12 height 12
radio input "true"
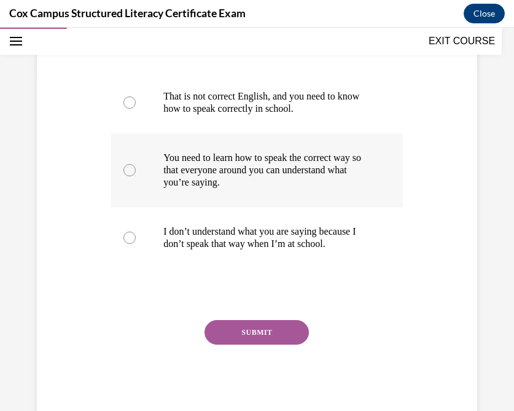
scroll to position [345, 0]
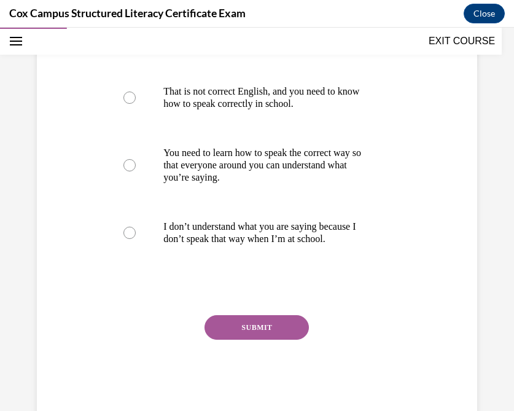
click at [256, 331] on button "SUBMIT" at bounding box center [256, 327] width 104 height 25
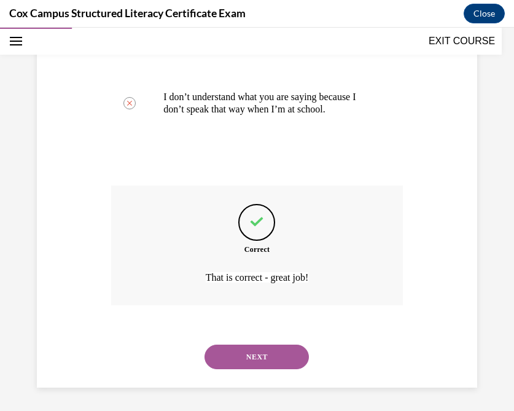
scroll to position [476, 0]
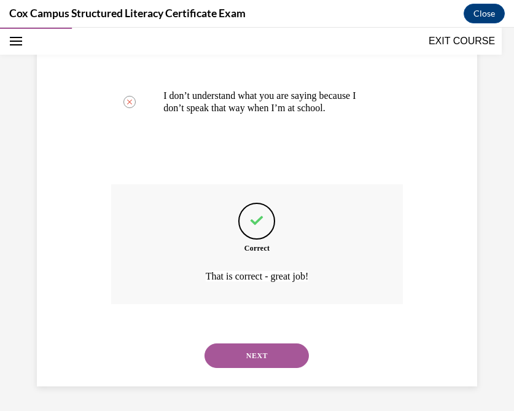
click at [244, 354] on button "NEXT" at bounding box center [256, 355] width 104 height 25
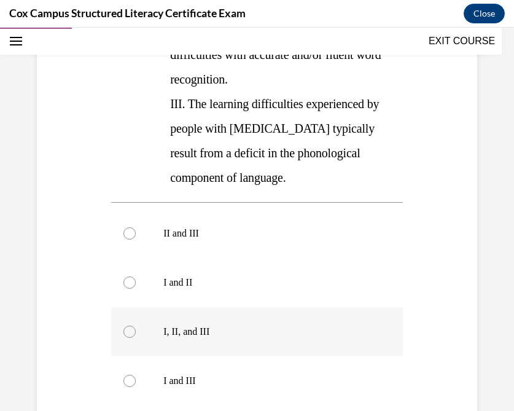
scroll to position [369, 0]
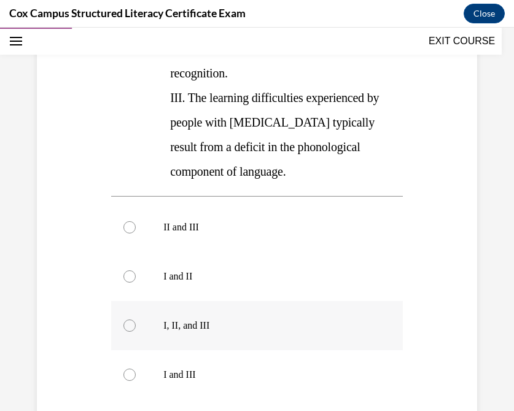
click at [127, 319] on div at bounding box center [129, 325] width 12 height 12
click at [127, 319] on input "I, II, and III" at bounding box center [129, 325] width 12 height 12
radio input "true"
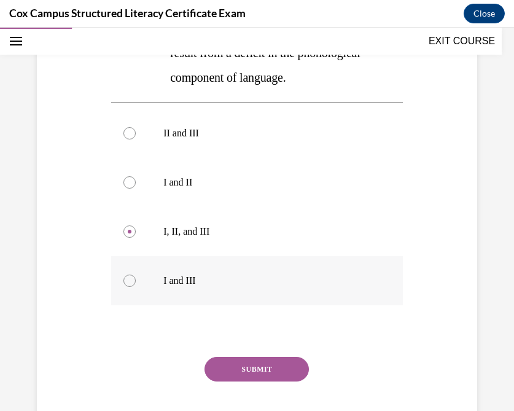
scroll to position [466, 0]
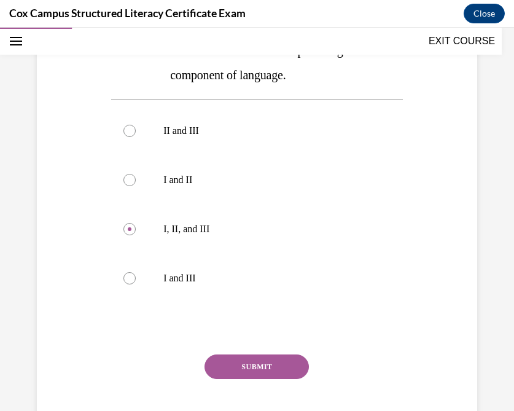
click at [262, 354] on button "SUBMIT" at bounding box center [256, 366] width 104 height 25
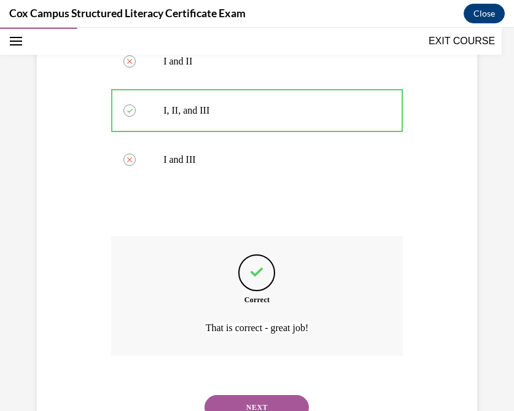
scroll to position [587, 0]
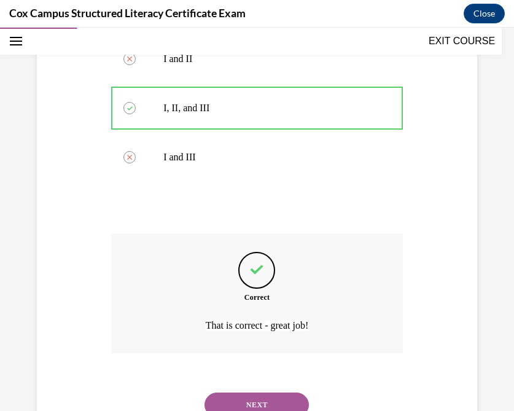
click at [238, 392] on button "NEXT" at bounding box center [256, 404] width 104 height 25
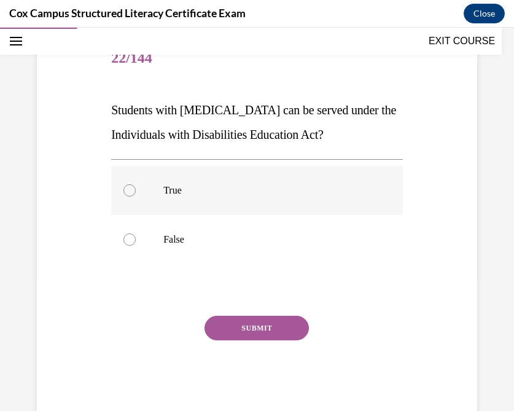
click at [129, 193] on div at bounding box center [129, 190] width 12 height 12
click at [129, 193] on input "True" at bounding box center [129, 190] width 12 height 12
radio input "true"
click at [263, 331] on button "SUBMIT" at bounding box center [256, 327] width 104 height 25
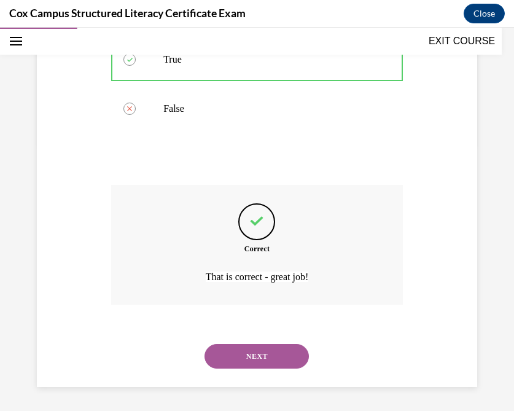
scroll to position [268, 0]
click at [250, 353] on button "NEXT" at bounding box center [256, 355] width 104 height 25
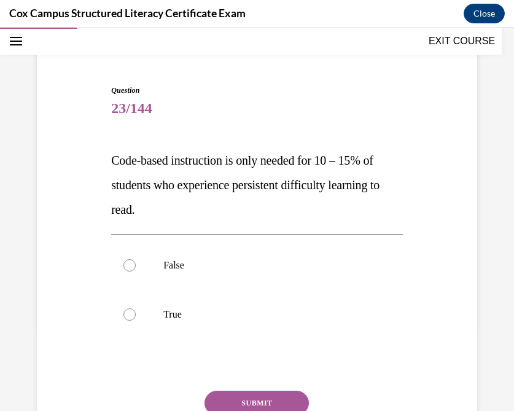
scroll to position [96, 0]
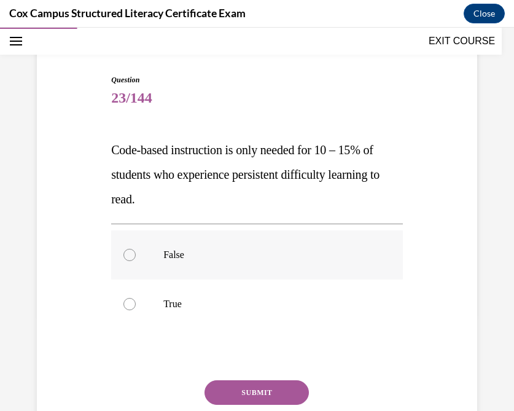
click at [134, 252] on div at bounding box center [129, 255] width 12 height 12
click at [134, 252] on input "False" at bounding box center [129, 255] width 12 height 12
radio input "true"
click at [258, 389] on button "SUBMIT" at bounding box center [256, 392] width 104 height 25
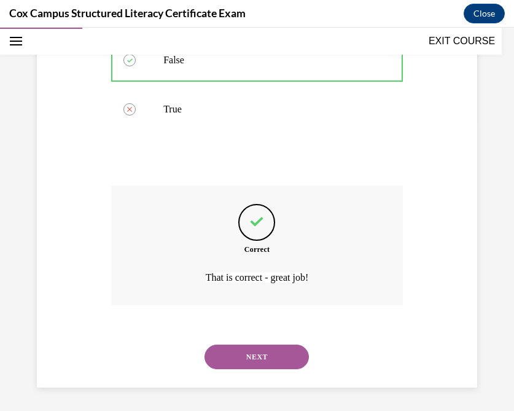
scroll to position [292, 0]
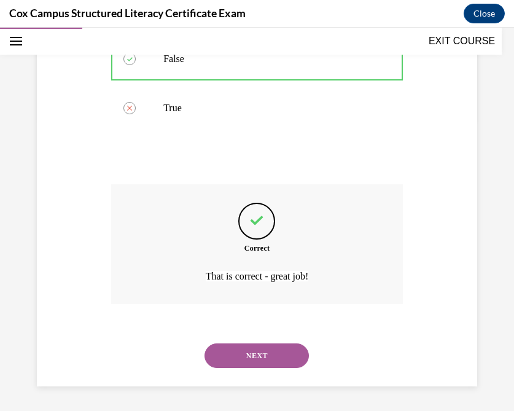
click at [242, 358] on button "NEXT" at bounding box center [256, 355] width 104 height 25
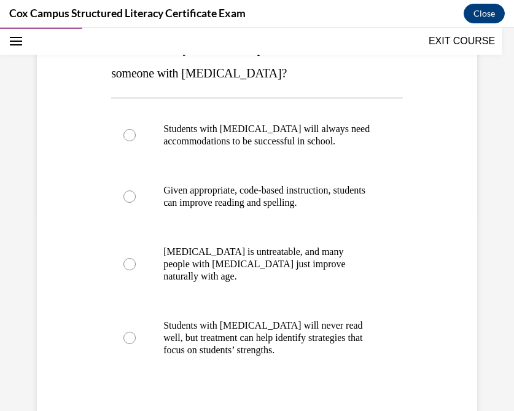
scroll to position [199, 0]
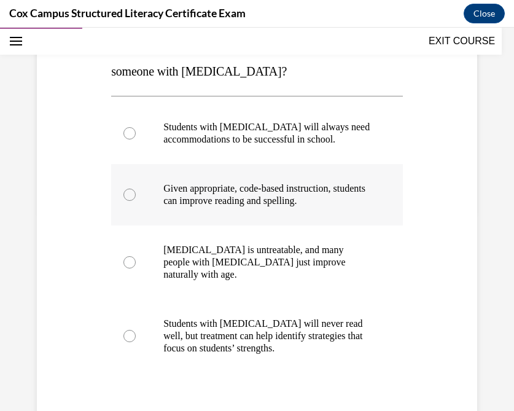
click at [130, 196] on div at bounding box center [129, 194] width 12 height 12
click at [130, 196] on input "Given appropriate, code-based instruction, students can improve reading and spe…" at bounding box center [129, 194] width 12 height 12
radio input "true"
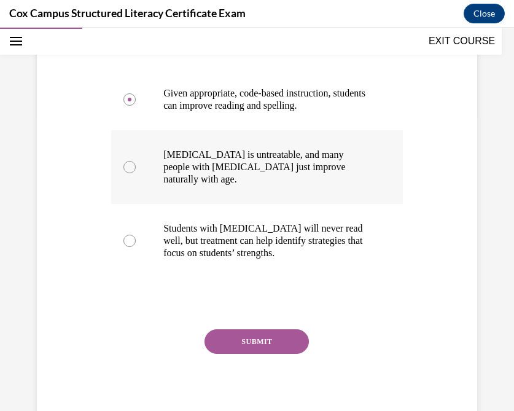
scroll to position [297, 0]
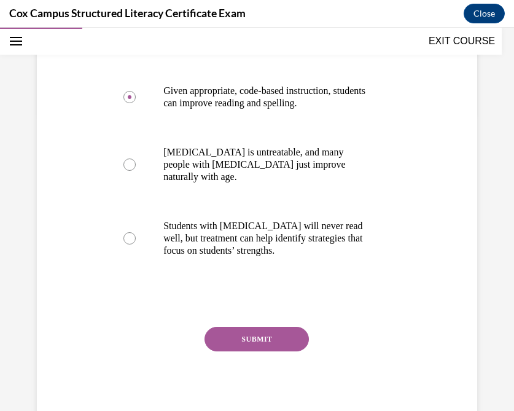
click at [249, 326] on button "SUBMIT" at bounding box center [256, 338] width 104 height 25
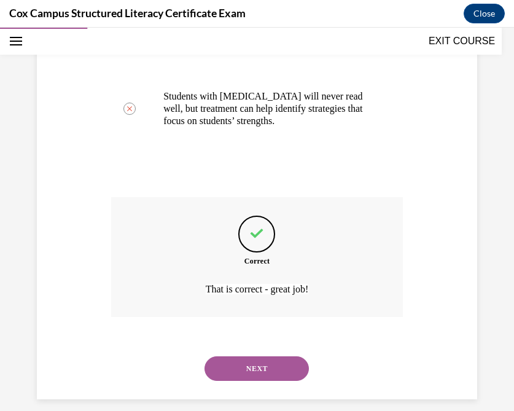
scroll to position [427, 0]
click at [240, 357] on button "NEXT" at bounding box center [256, 367] width 104 height 25
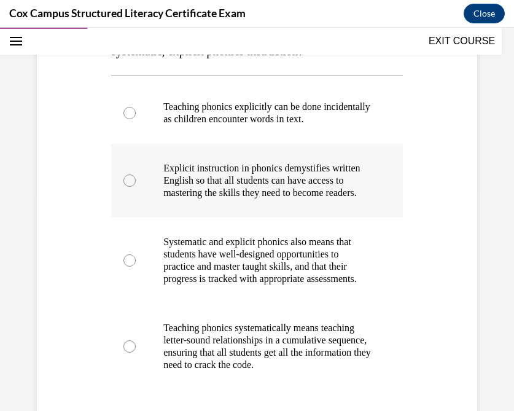
scroll to position [216, 0]
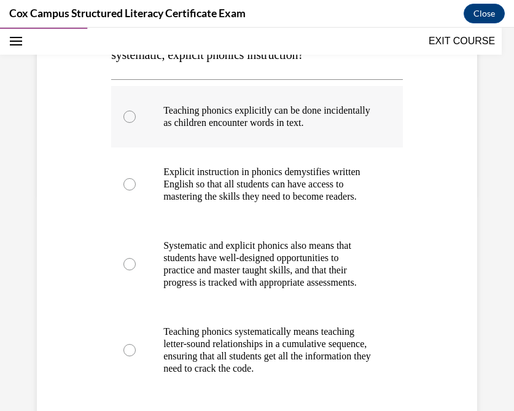
click at [129, 117] on div at bounding box center [129, 116] width 12 height 12
click at [129, 117] on input "Teaching phonics explicitly can be done incidentally as children encounter word…" at bounding box center [129, 116] width 12 height 12
radio input "true"
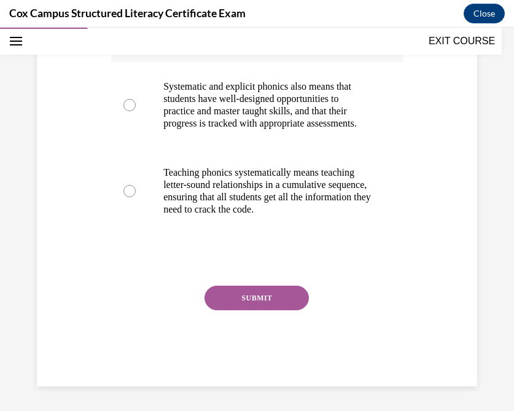
scroll to position [399, 0]
click at [241, 299] on button "SUBMIT" at bounding box center [256, 297] width 104 height 25
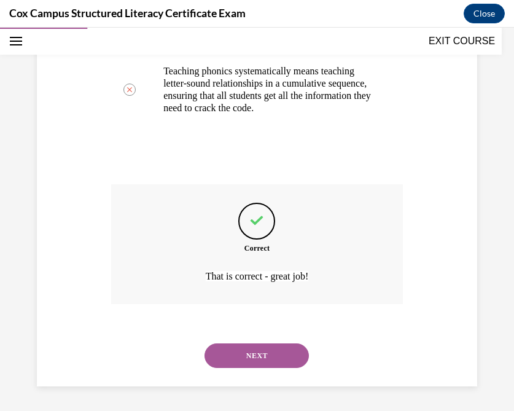
scroll to position [501, 0]
click at [239, 354] on button "NEXT" at bounding box center [256, 355] width 104 height 25
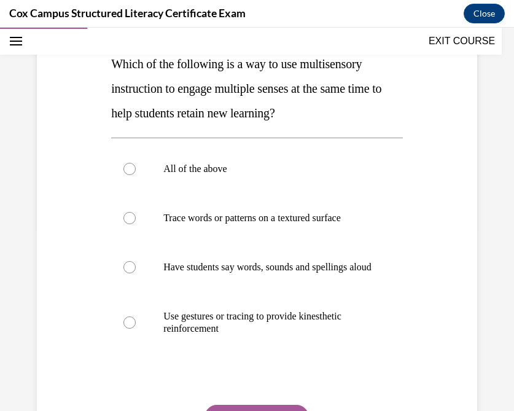
scroll to position [186, 0]
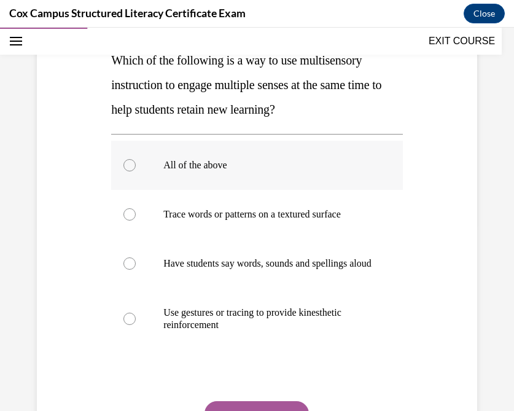
click at [131, 167] on div at bounding box center [129, 165] width 12 height 12
click at [131, 167] on input "All of the above" at bounding box center [129, 165] width 12 height 12
radio input "true"
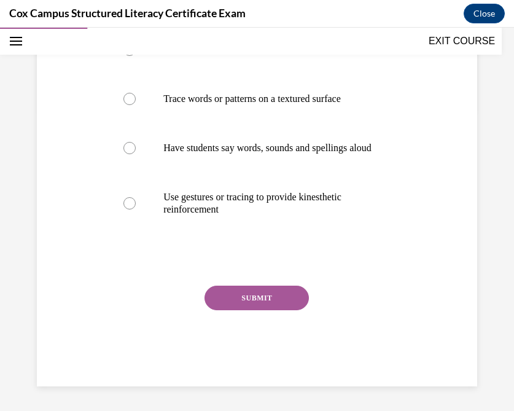
click at [255, 301] on button "SUBMIT" at bounding box center [256, 297] width 104 height 25
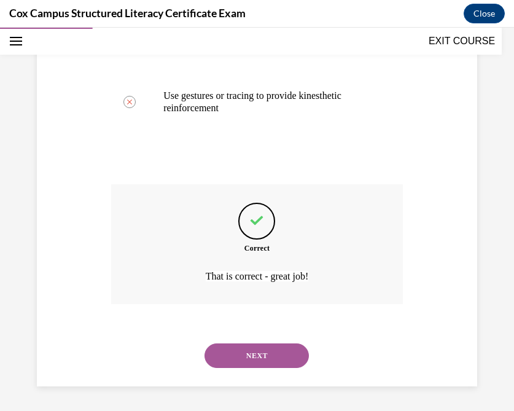
scroll to position [415, 0]
click at [241, 354] on button "NEXT" at bounding box center [256, 355] width 104 height 25
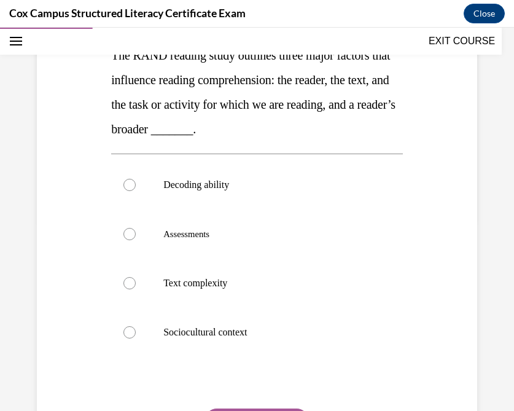
scroll to position [196, 0]
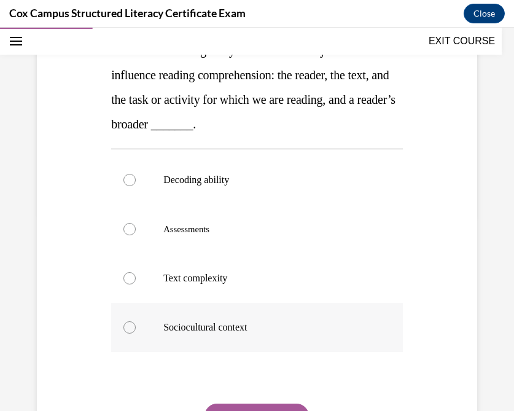
click at [131, 329] on div at bounding box center [129, 327] width 12 height 12
click at [131, 329] on input "Sociocultural context" at bounding box center [129, 327] width 12 height 12
radio input "true"
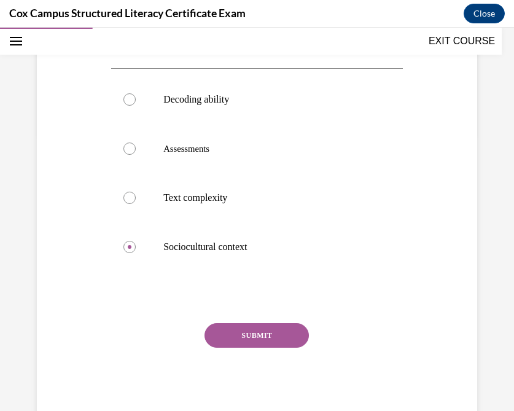
click at [250, 336] on button "SUBMIT" at bounding box center [256, 335] width 104 height 25
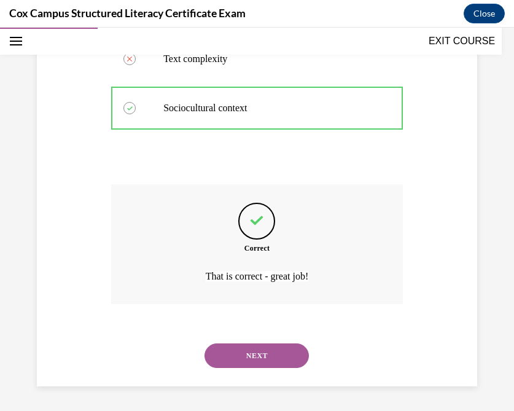
scroll to position [415, 0]
click at [249, 350] on button "NEXT" at bounding box center [256, 355] width 104 height 25
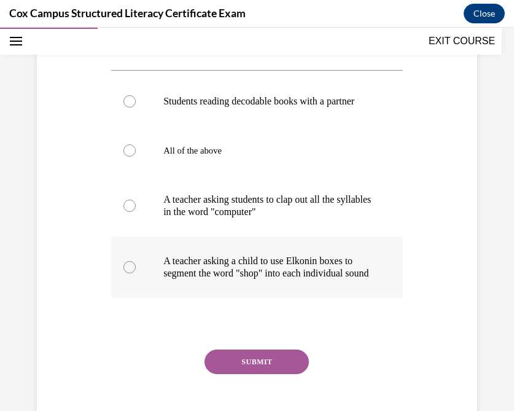
scroll to position [226, 0]
click at [119, 289] on label "A teacher asking a child to use Elkonin boxes to segment the word "shop" into e…" at bounding box center [256, 266] width 291 height 61
click at [123, 272] on input "A teacher asking a child to use Elkonin boxes to segment the word "shop" into e…" at bounding box center [129, 266] width 12 height 12
radio input "true"
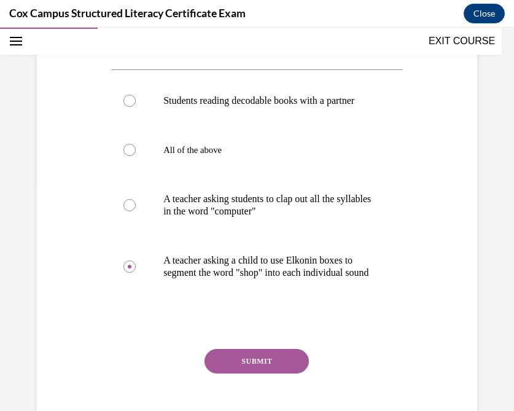
click at [261, 373] on button "SUBMIT" at bounding box center [256, 361] width 104 height 25
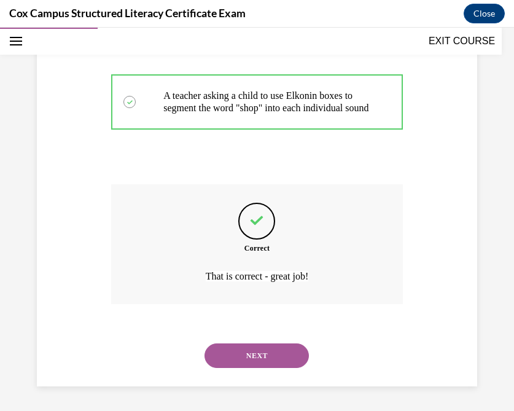
scroll to position [415, 0]
click at [253, 357] on button "NEXT" at bounding box center [256, 355] width 104 height 25
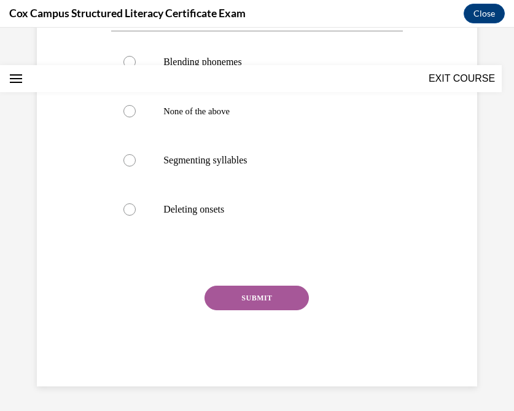
scroll to position [0, 0]
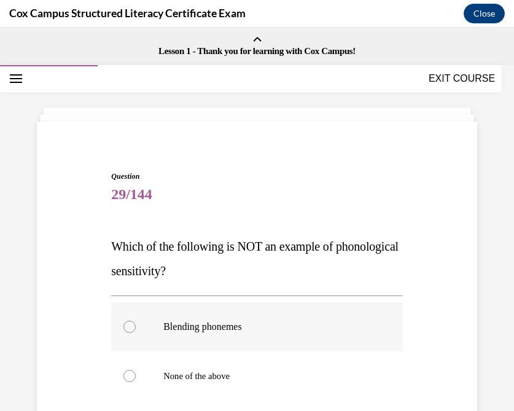
click at [147, 326] on label "Blending phonemes" at bounding box center [256, 326] width 291 height 49
click at [136, 326] on input "Blending phonemes" at bounding box center [129, 326] width 12 height 12
radio input "true"
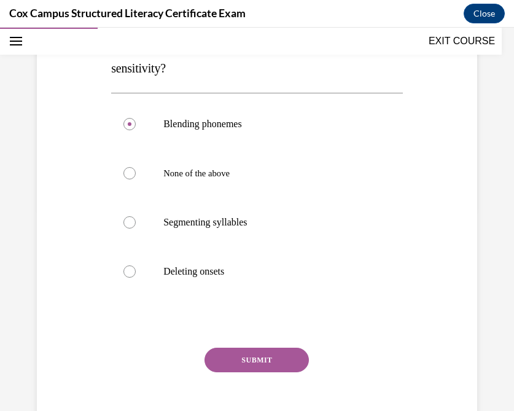
click at [245, 364] on button "SUBMIT" at bounding box center [256, 359] width 104 height 25
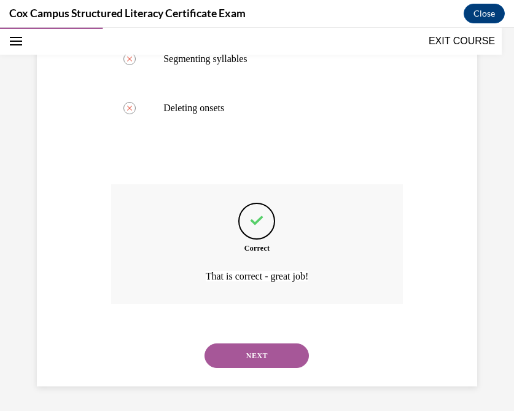
scroll to position [366, 0]
click at [245, 364] on button "NEXT" at bounding box center [256, 355] width 104 height 25
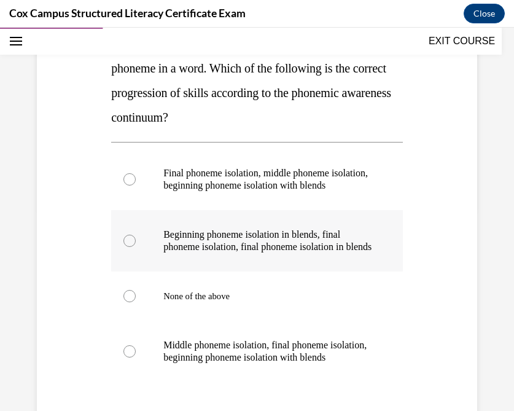
scroll to position [201, 0]
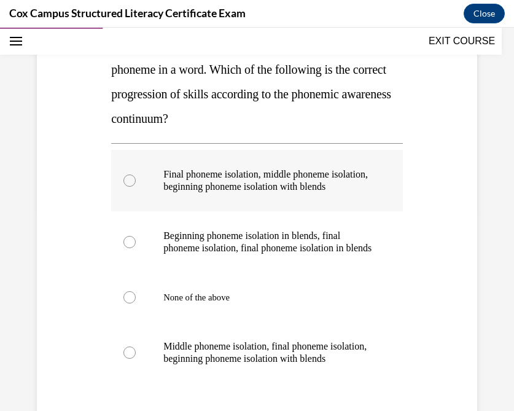
click at [132, 183] on div at bounding box center [129, 180] width 12 height 12
click at [132, 183] on input "Final phoneme isolation, middle phoneme isolation, beginning phoneme isolation …" at bounding box center [129, 180] width 12 height 12
radio input "true"
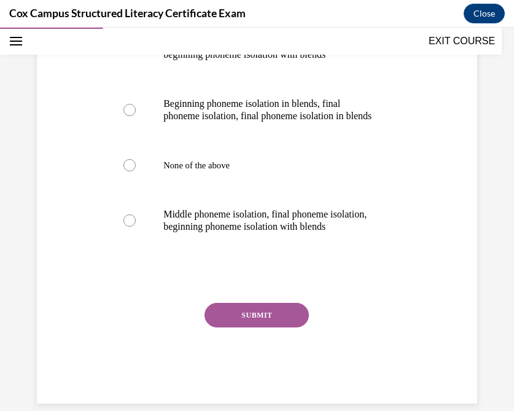
click at [252, 327] on button "SUBMIT" at bounding box center [256, 315] width 104 height 25
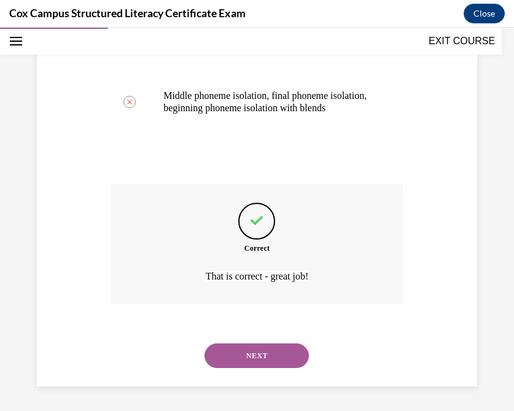
scroll to position [488, 0]
click at [237, 350] on button "NEXT" at bounding box center [256, 355] width 104 height 25
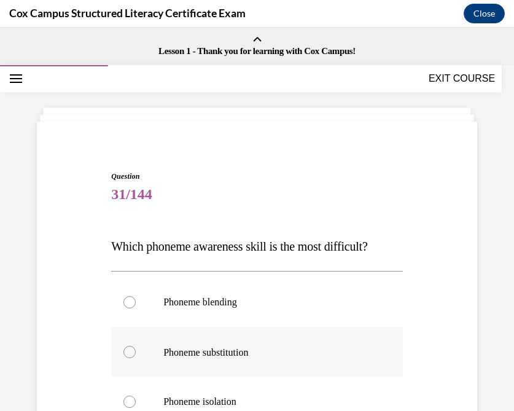
click at [128, 352] on div at bounding box center [129, 351] width 12 height 12
click at [128, 352] on input "Phoneme substitution" at bounding box center [129, 351] width 12 height 12
radio input "true"
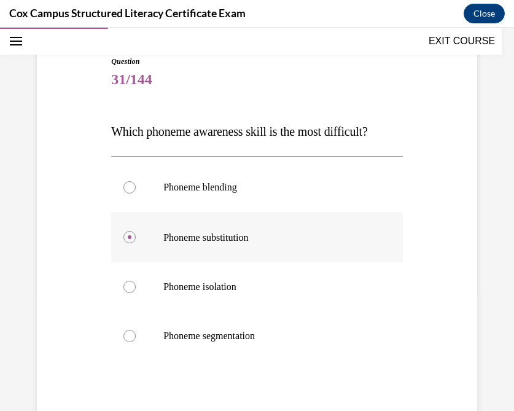
scroll to position [121, 0]
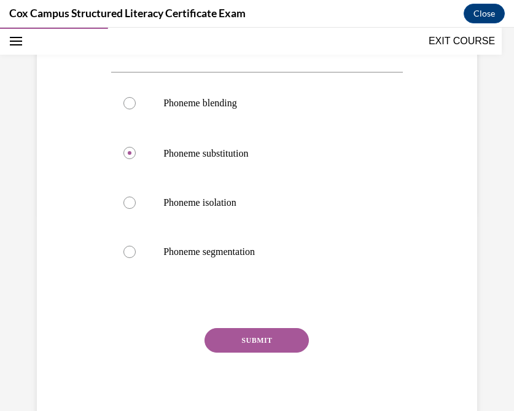
click at [237, 333] on button "SUBMIT" at bounding box center [256, 340] width 104 height 25
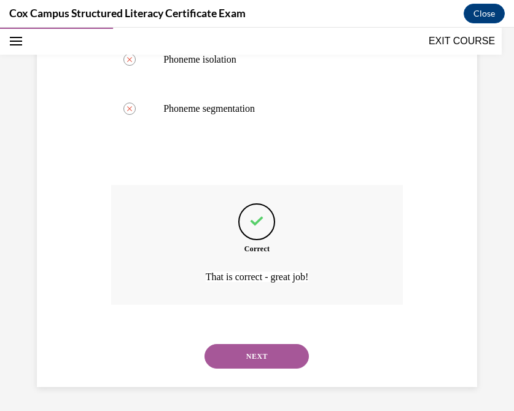
scroll to position [342, 0]
click at [248, 357] on button "NEXT" at bounding box center [256, 356] width 104 height 25
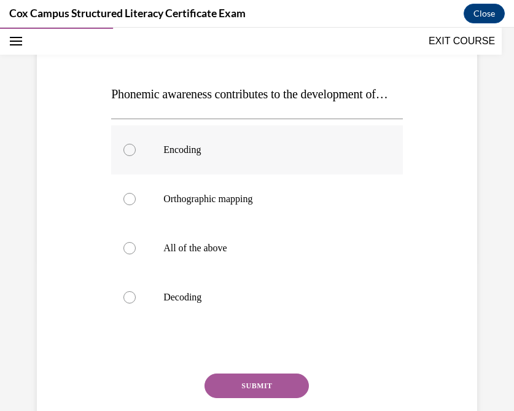
scroll to position [163, 0]
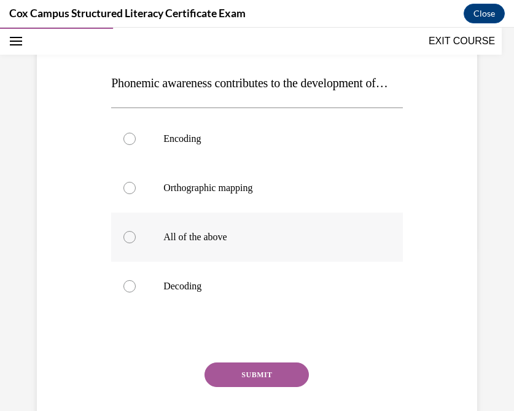
click at [126, 243] on div at bounding box center [129, 237] width 12 height 12
click at [126, 243] on input "All of the above" at bounding box center [129, 237] width 12 height 12
radio input "true"
click at [250, 387] on button "SUBMIT" at bounding box center [256, 374] width 104 height 25
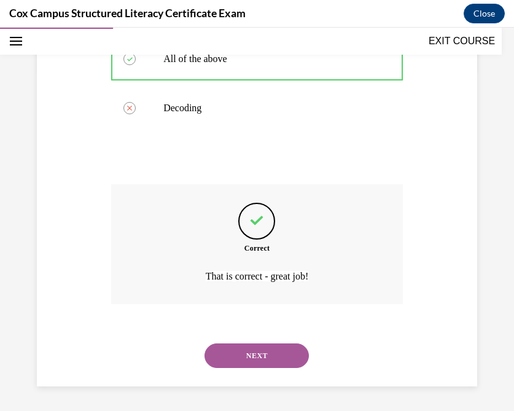
scroll to position [366, 0]
click at [241, 361] on button "NEXT" at bounding box center [256, 355] width 104 height 25
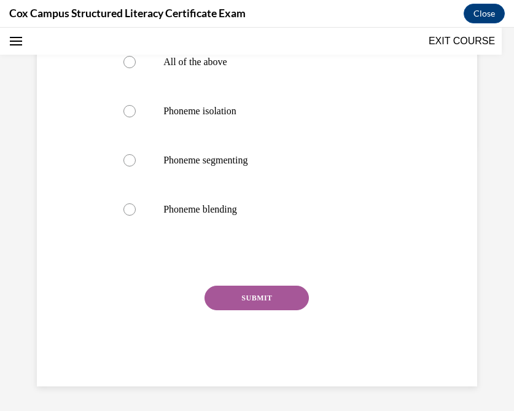
scroll to position [0, 0]
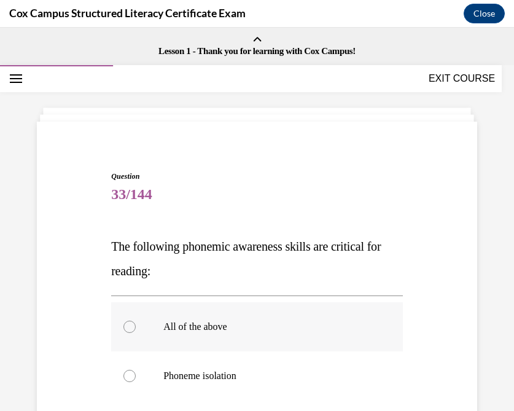
click at [128, 326] on div at bounding box center [129, 326] width 12 height 12
click at [128, 326] on input "All of the above" at bounding box center [129, 326] width 12 height 12
radio input "true"
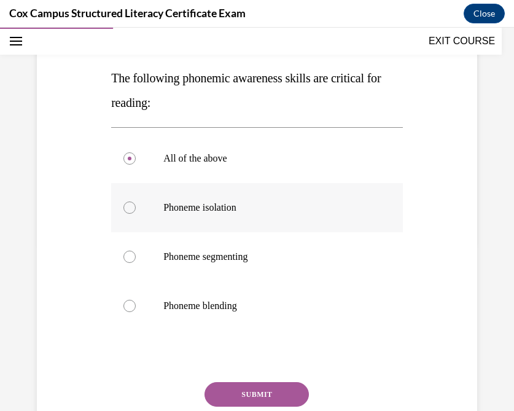
scroll to position [169, 0]
click at [253, 388] on button "SUBMIT" at bounding box center [256, 393] width 104 height 25
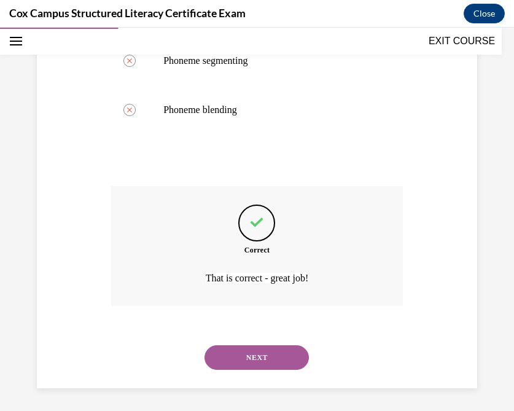
scroll to position [366, 0]
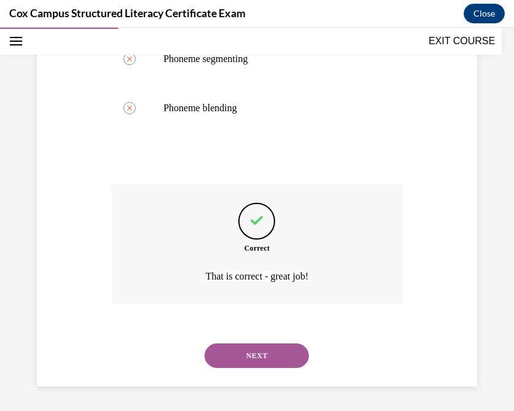
click at [242, 354] on button "NEXT" at bounding box center [256, 355] width 104 height 25
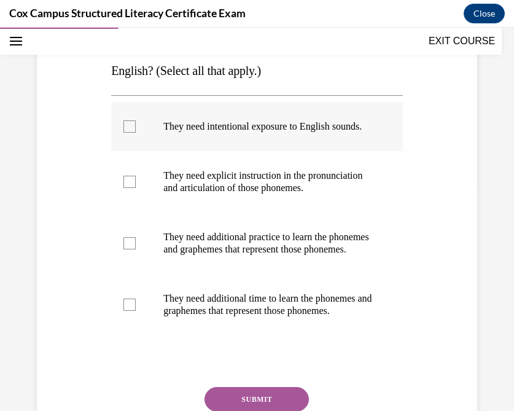
scroll to position [281, 0]
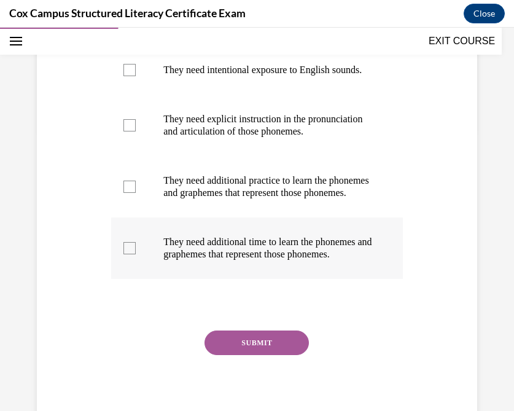
click at [126, 254] on div at bounding box center [129, 248] width 12 height 12
click at [126, 254] on input "They need additional time to learn the phonemes and graphemes that represent th…" at bounding box center [129, 248] width 12 height 12
checkbox input "true"
click at [136, 209] on label "They need additional practice to learn the phonemes and graphemes that represen…" at bounding box center [256, 186] width 291 height 61
click at [136, 193] on input "They need additional practice to learn the phonemes and graphemes that represen…" at bounding box center [129, 186] width 12 height 12
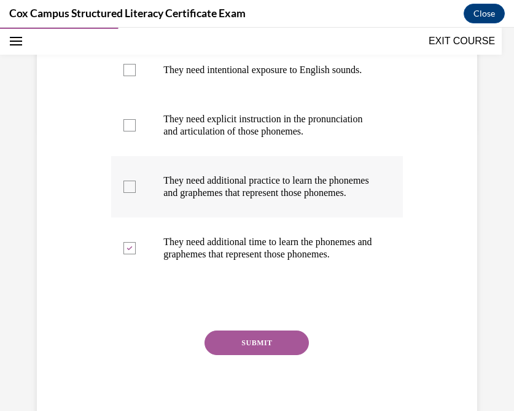
checkbox input "true"
click at [130, 131] on div at bounding box center [129, 125] width 12 height 12
click at [130, 131] on input "They need explicit instruction in the pronunciation and articulation of those p…" at bounding box center [129, 125] width 12 height 12
checkbox input "true"
click at [128, 73] on div at bounding box center [129, 70] width 12 height 12
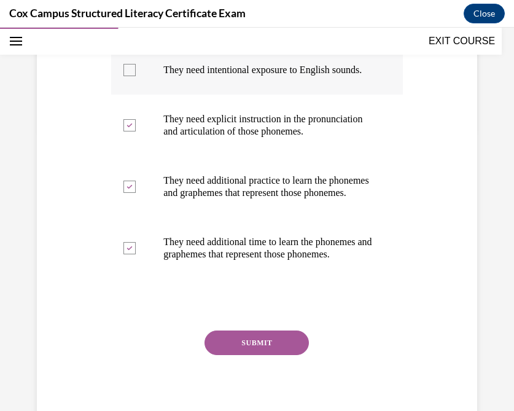
click at [128, 73] on input "They need intentional exposure to English sounds." at bounding box center [129, 70] width 12 height 12
checkbox input "true"
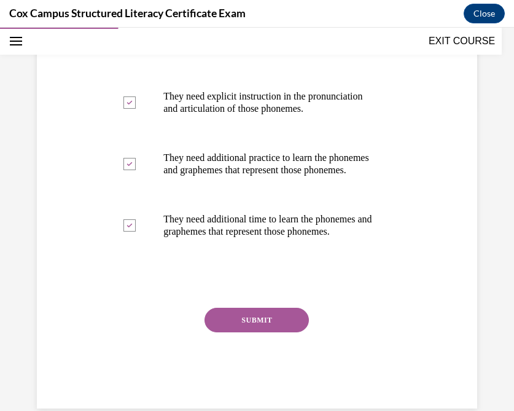
click at [238, 332] on button "SUBMIT" at bounding box center [256, 319] width 104 height 25
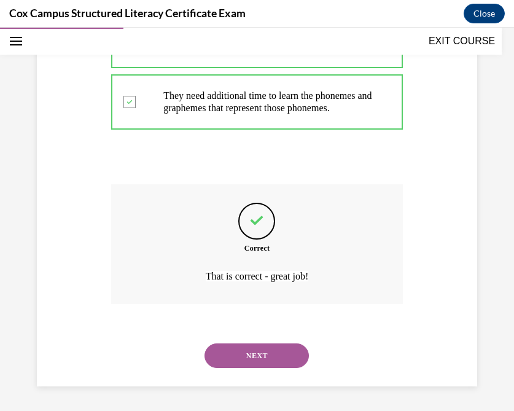
scroll to position [476, 0]
click at [241, 362] on button "NEXT" at bounding box center [256, 355] width 104 height 25
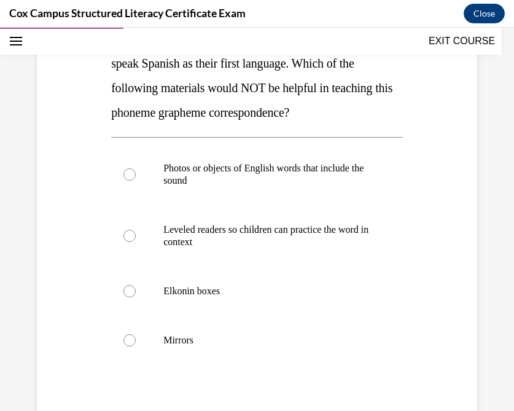
scroll to position [218, 0]
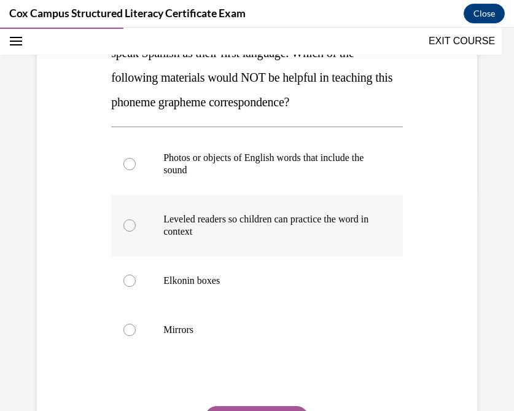
click at [131, 227] on div at bounding box center [129, 225] width 12 height 12
click at [131, 227] on input "Leveled readers so children can practice the word in context" at bounding box center [129, 225] width 12 height 12
radio input "true"
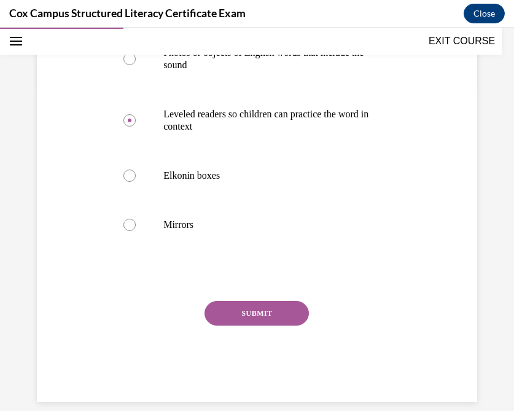
click at [247, 314] on button "SUBMIT" at bounding box center [256, 313] width 104 height 25
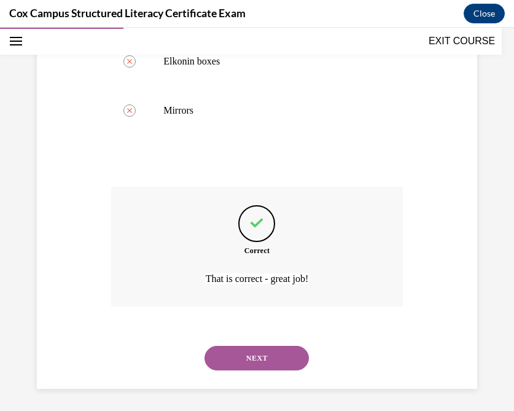
scroll to position [439, 0]
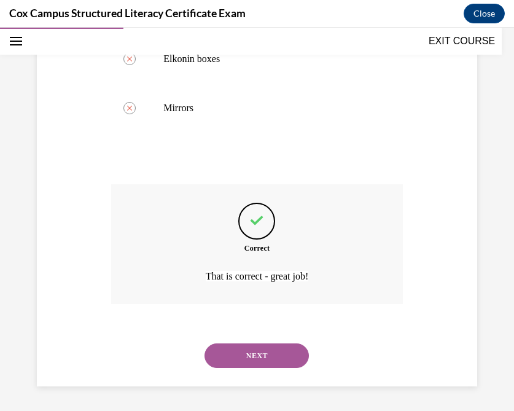
click at [245, 355] on button "NEXT" at bounding box center [256, 355] width 104 height 25
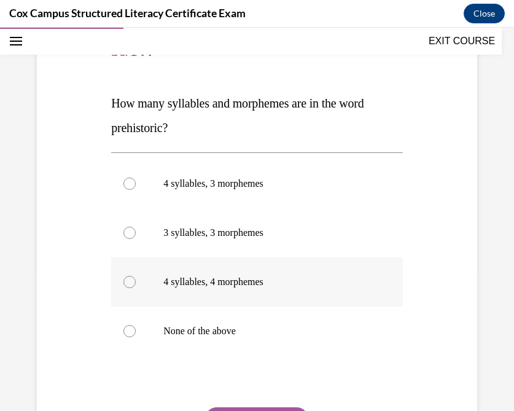
scroll to position [145, 0]
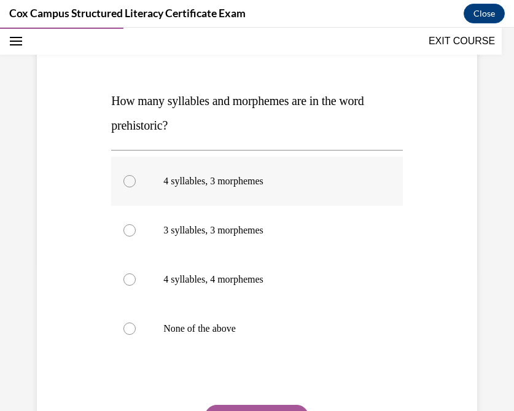
click at [129, 180] on div at bounding box center [129, 181] width 12 height 12
click at [129, 180] on input "4 syllables, 3 morphemes" at bounding box center [129, 181] width 12 height 12
radio input "true"
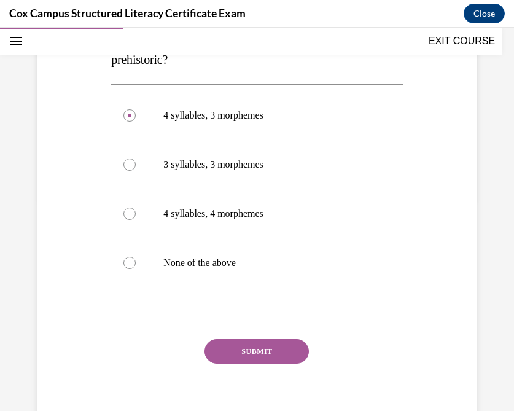
click at [245, 348] on button "SUBMIT" at bounding box center [256, 351] width 104 height 25
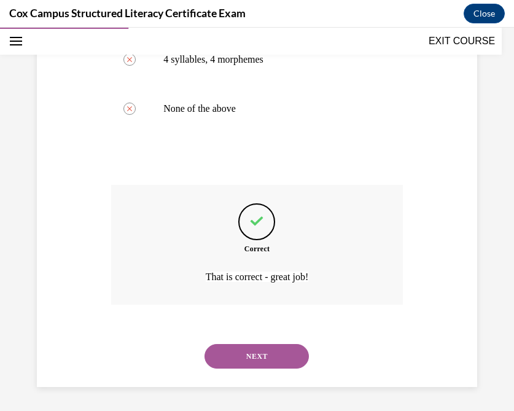
scroll to position [366, 0]
click at [235, 359] on button "NEXT" at bounding box center [256, 355] width 104 height 25
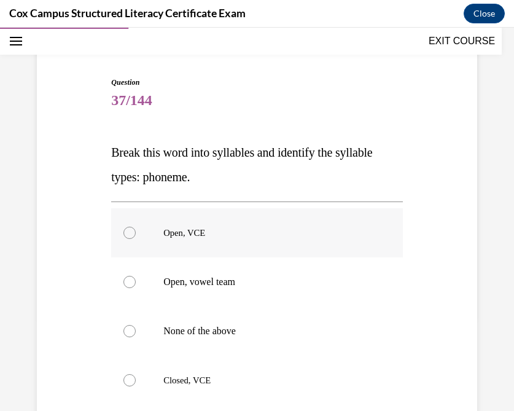
scroll to position [96, 0]
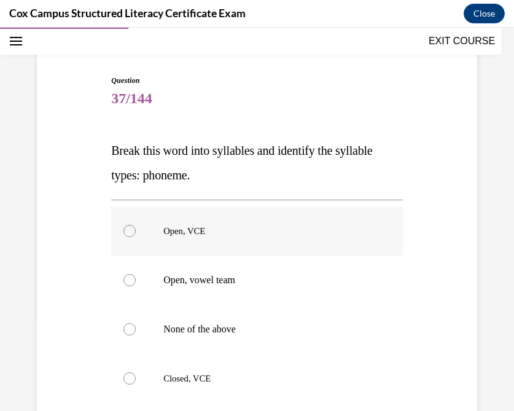
click at [129, 230] on div at bounding box center [129, 231] width 12 height 12
click at [129, 230] on input "Open, VCE" at bounding box center [129, 231] width 12 height 12
radio input "true"
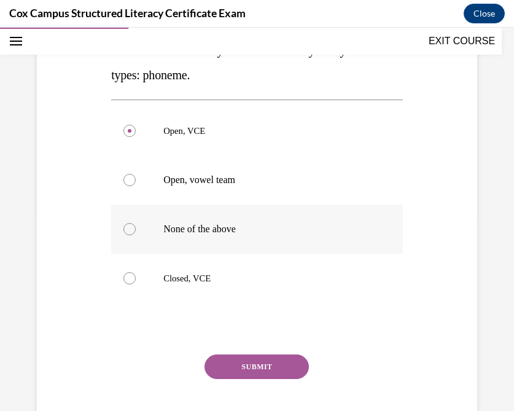
scroll to position [200, 0]
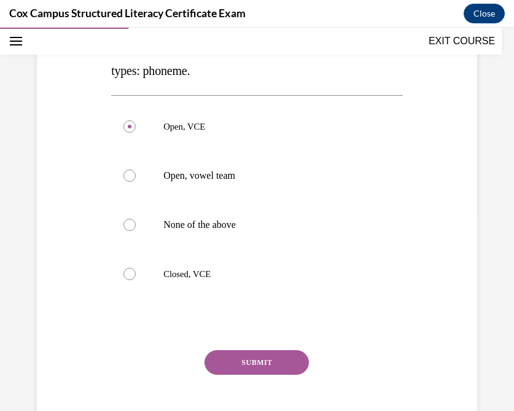
click at [253, 366] on button "SUBMIT" at bounding box center [256, 362] width 104 height 25
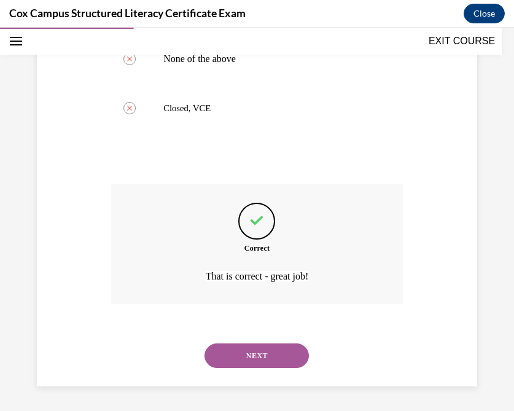
scroll to position [366, 0]
click at [246, 358] on button "NEXT" at bounding box center [256, 355] width 104 height 25
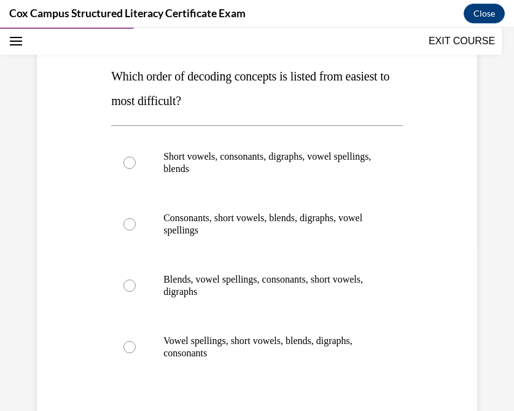
scroll to position [175, 0]
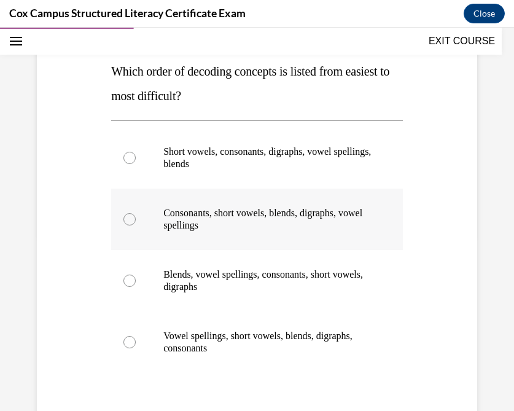
click at [127, 216] on div at bounding box center [129, 219] width 12 height 12
click at [127, 216] on input "Consonants, short vowels, blends, digraphs, vowel spellings" at bounding box center [129, 219] width 12 height 12
radio input "true"
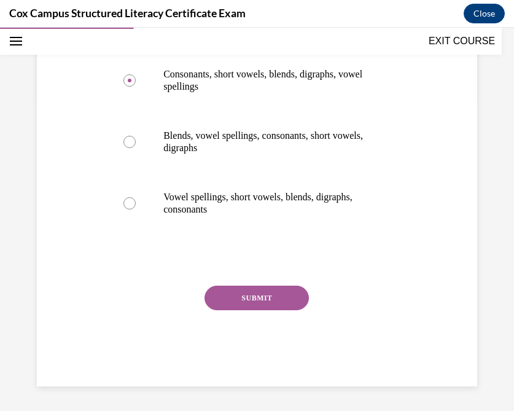
click at [246, 301] on button "SUBMIT" at bounding box center [256, 297] width 104 height 25
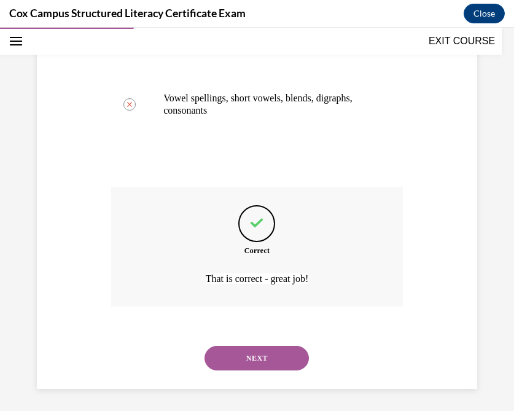
scroll to position [415, 0]
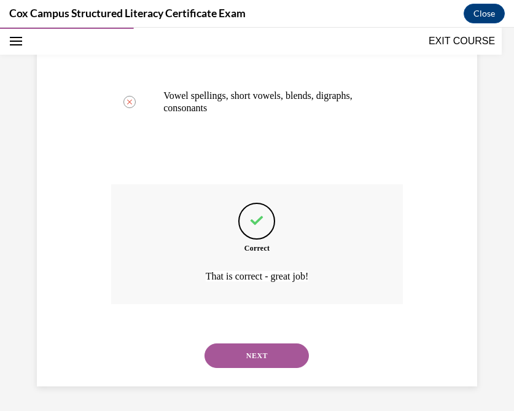
click at [247, 355] on button "NEXT" at bounding box center [256, 355] width 104 height 25
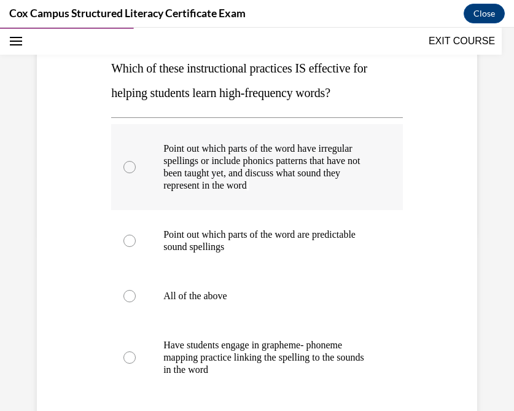
scroll to position [179, 0]
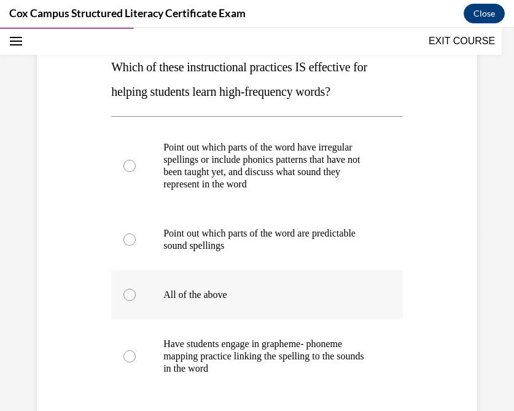
click at [190, 298] on p "All of the above" at bounding box center [267, 294] width 209 height 12
click at [136, 298] on input "All of the above" at bounding box center [129, 294] width 12 height 12
radio input "true"
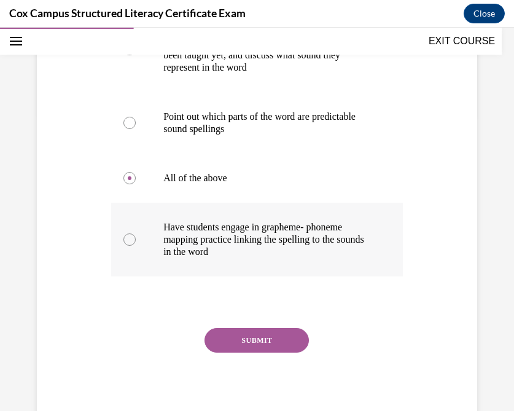
click at [244, 338] on button "SUBMIT" at bounding box center [256, 340] width 104 height 25
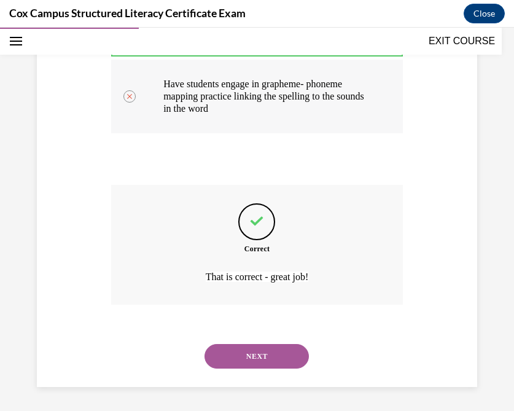
scroll to position [439, 0]
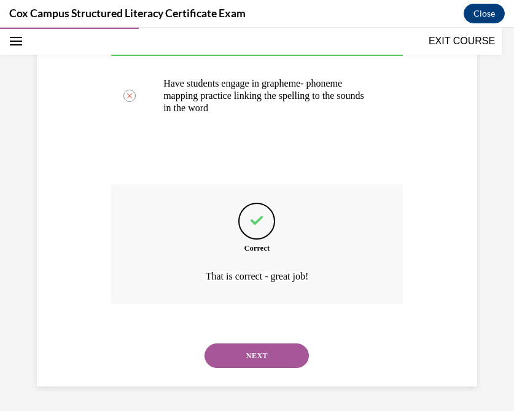
click at [242, 352] on button "NEXT" at bounding box center [256, 355] width 104 height 25
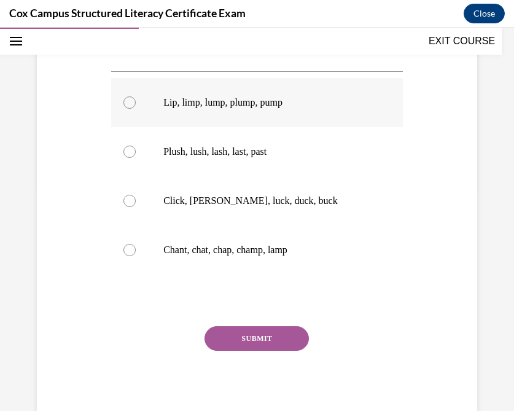
scroll to position [231, 0]
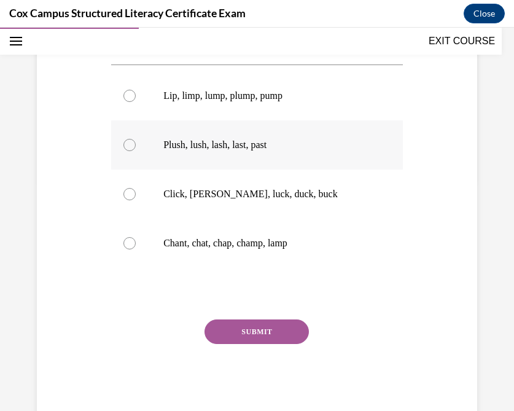
click at [126, 144] on div at bounding box center [129, 145] width 12 height 12
click at [126, 144] on input "Plush, lush, lash, last, past" at bounding box center [129, 145] width 12 height 12
radio input "true"
click at [245, 331] on button "SUBMIT" at bounding box center [256, 331] width 104 height 25
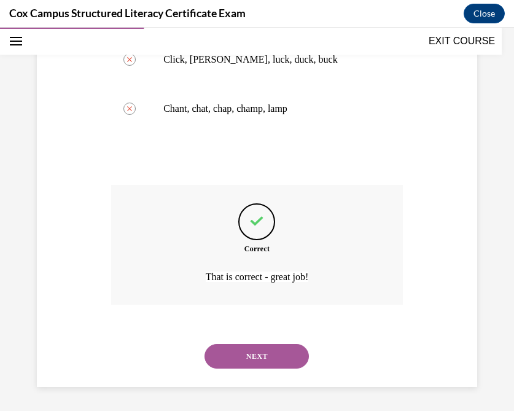
scroll to position [366, 0]
click at [257, 357] on button "NEXT" at bounding box center [256, 355] width 104 height 25
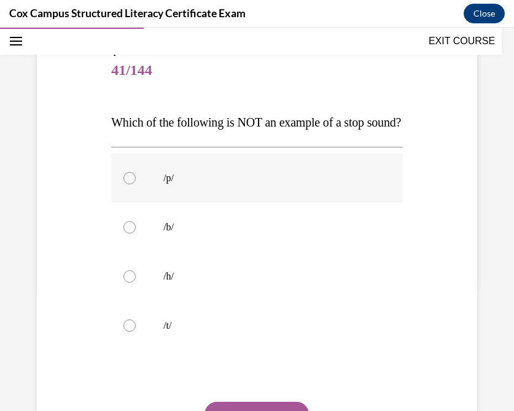
scroll to position [125, 0]
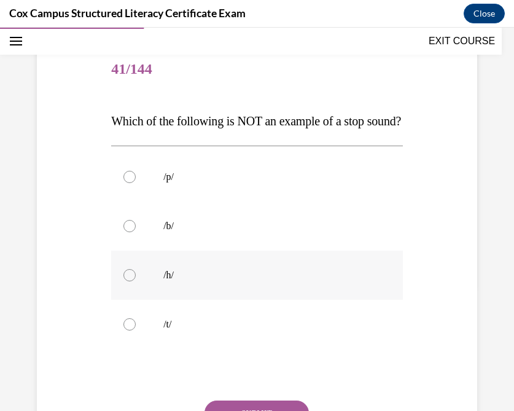
click at [133, 281] on div at bounding box center [129, 275] width 12 height 12
click at [133, 281] on input "/h/" at bounding box center [129, 275] width 12 height 12
radio input "true"
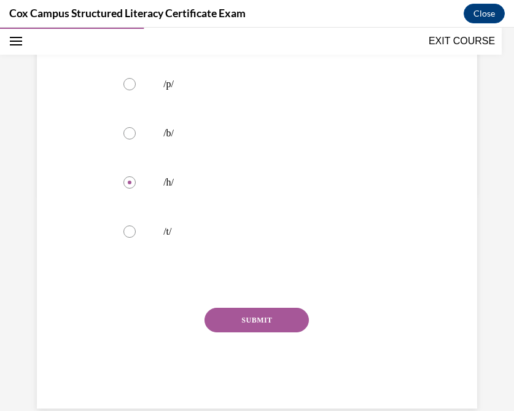
click at [242, 332] on button "SUBMIT" at bounding box center [256, 319] width 104 height 25
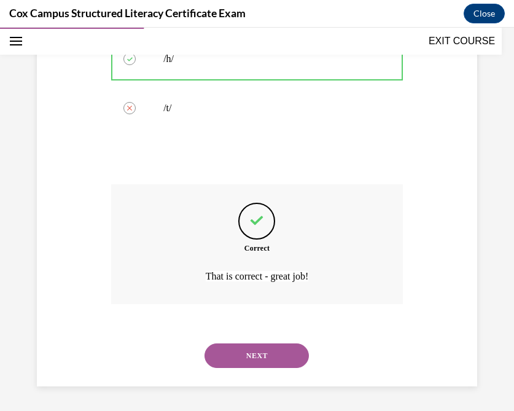
scroll to position [366, 0]
click at [234, 357] on button "NEXT" at bounding box center [256, 355] width 104 height 25
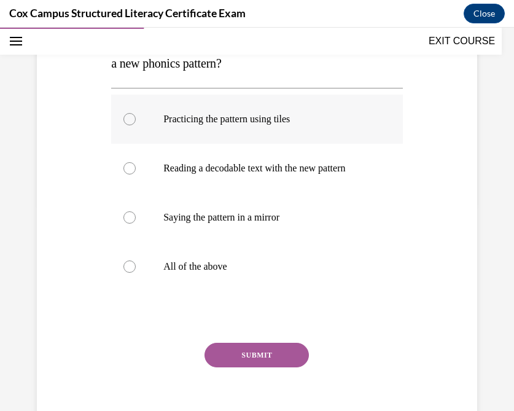
scroll to position [217, 0]
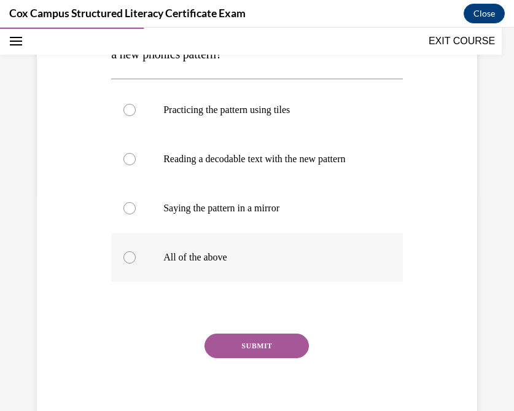
click at [130, 255] on div at bounding box center [129, 257] width 12 height 12
click at [130, 255] on input "All of the above" at bounding box center [129, 257] width 12 height 12
radio input "true"
click at [259, 348] on button "SUBMIT" at bounding box center [256, 345] width 104 height 25
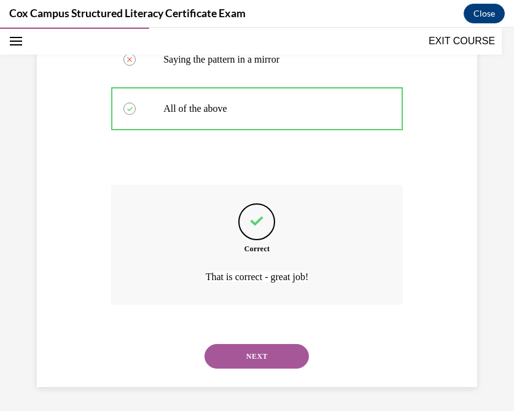
scroll to position [366, 0]
click at [245, 352] on button "NEXT" at bounding box center [256, 355] width 104 height 25
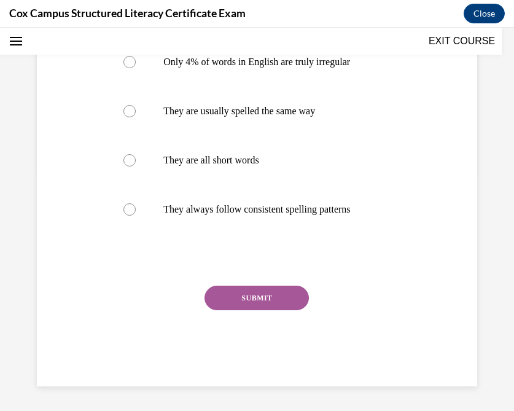
scroll to position [0, 0]
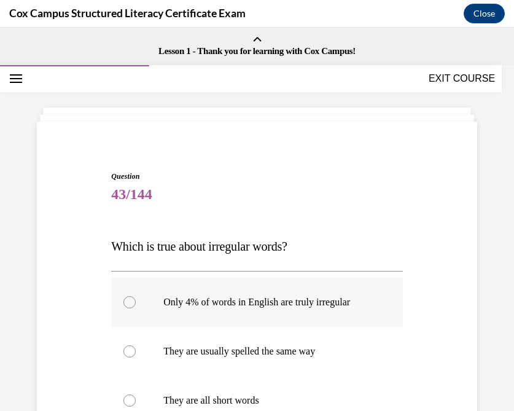
click at [134, 300] on div at bounding box center [129, 302] width 12 height 12
click at [134, 300] on input "Only 4% of words in English are truly irregular" at bounding box center [129, 302] width 12 height 12
radio input "true"
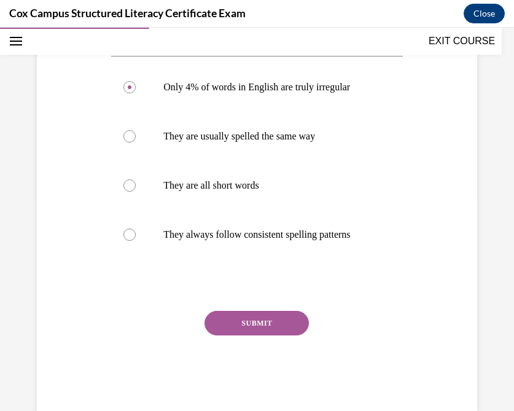
click at [253, 335] on button "SUBMIT" at bounding box center [256, 322] width 104 height 25
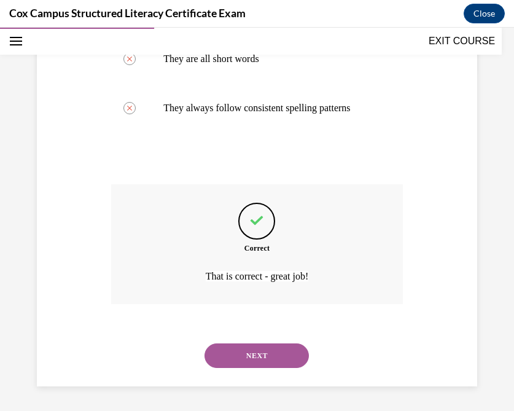
scroll to position [353, 0]
click at [249, 360] on button "NEXT" at bounding box center [256, 355] width 104 height 25
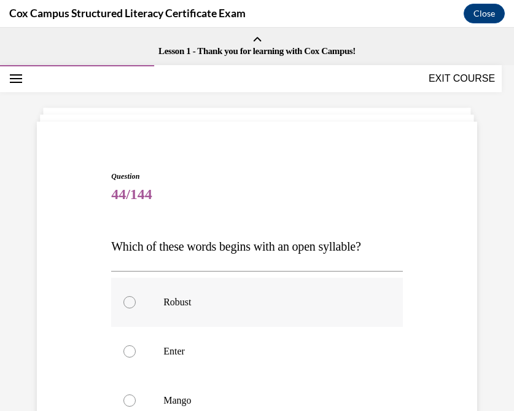
click at [128, 303] on div at bounding box center [129, 302] width 12 height 12
click at [128, 303] on input "Robust" at bounding box center [129, 302] width 12 height 12
radio input "true"
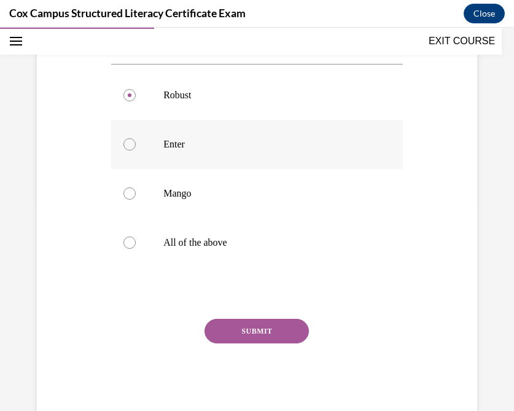
click at [238, 331] on button "SUBMIT" at bounding box center [256, 330] width 104 height 25
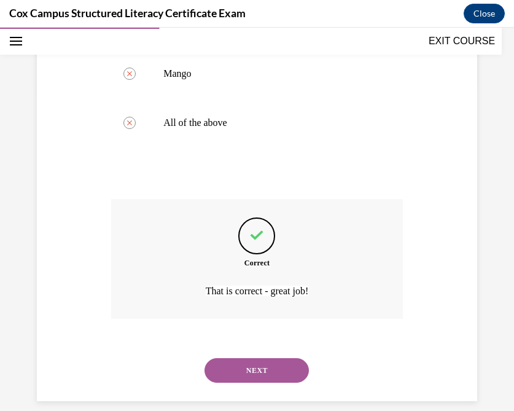
scroll to position [341, 0]
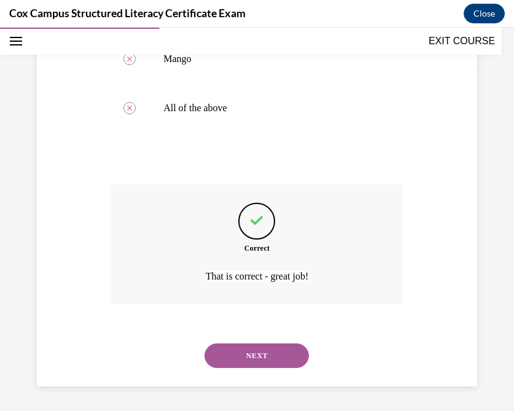
click at [242, 352] on button "NEXT" at bounding box center [256, 355] width 104 height 25
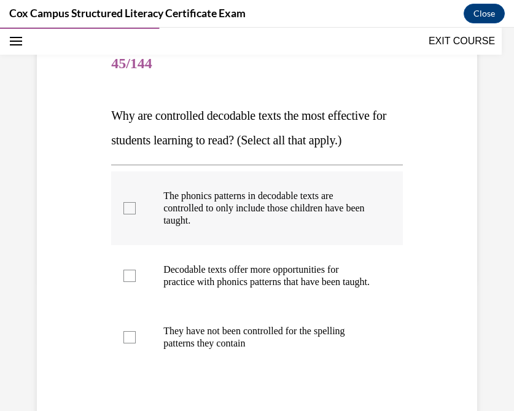
scroll to position [182, 0]
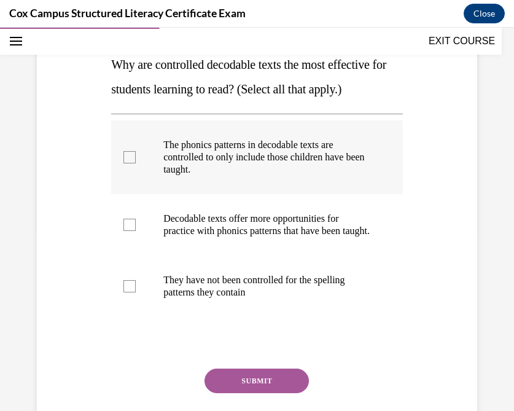
click at [129, 159] on div at bounding box center [129, 157] width 12 height 12
click at [129, 159] on input "The phonics patterns in decodable texts are controlled to only include those ch…" at bounding box center [129, 157] width 12 height 12
checkbox input "true"
click at [128, 231] on div at bounding box center [129, 224] width 12 height 12
click at [128, 231] on input "Decodable texts offer more opportunities for practice with phonics patterns tha…" at bounding box center [129, 224] width 12 height 12
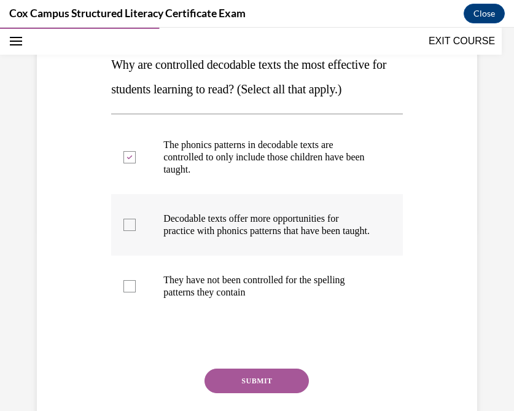
checkbox input "true"
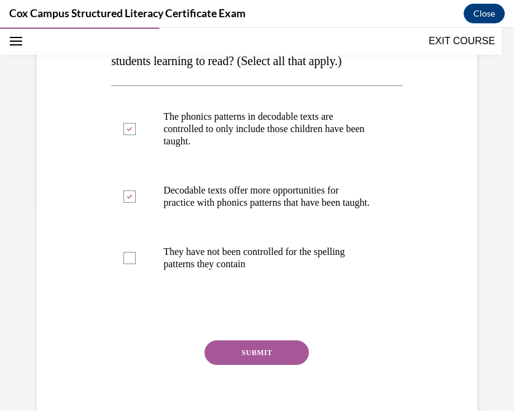
scroll to position [215, 0]
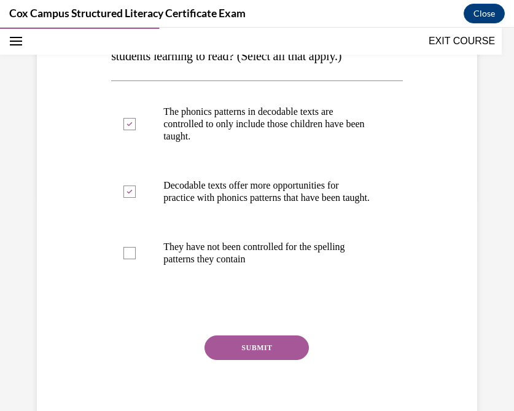
click at [242, 359] on button "SUBMIT" at bounding box center [256, 347] width 104 height 25
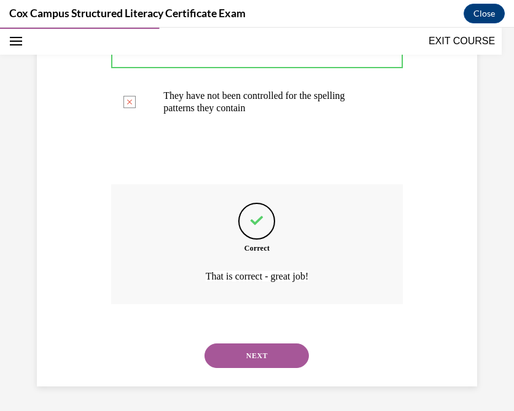
scroll to position [378, 0]
click at [239, 353] on button "NEXT" at bounding box center [256, 355] width 104 height 25
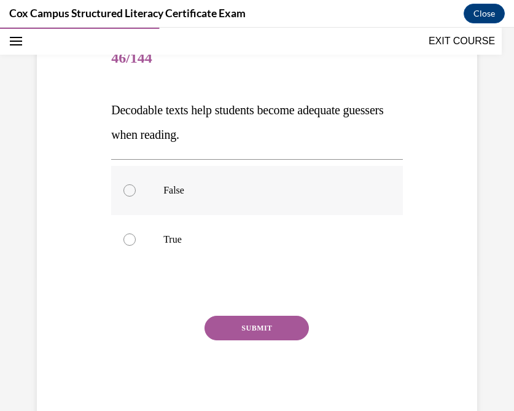
click at [130, 192] on div at bounding box center [129, 190] width 12 height 12
click at [130, 192] on input "False" at bounding box center [129, 190] width 12 height 12
radio input "true"
click at [264, 335] on button "SUBMIT" at bounding box center [256, 327] width 104 height 25
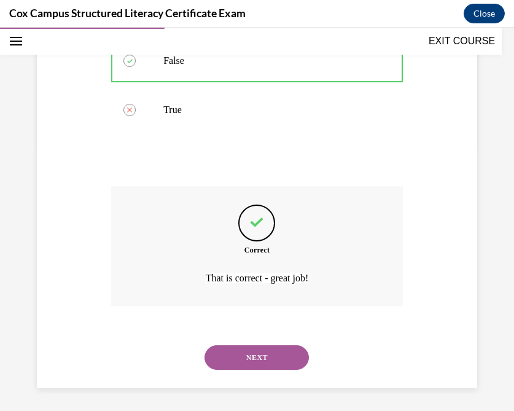
scroll to position [268, 0]
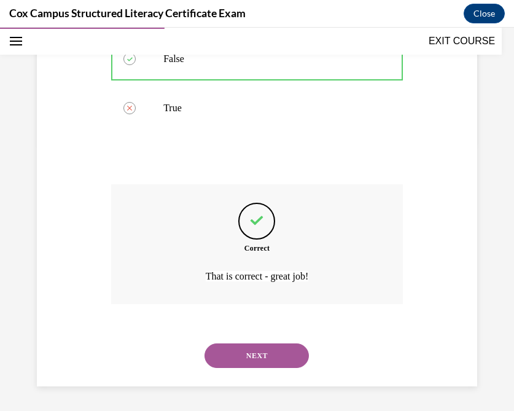
click at [247, 357] on button "NEXT" at bounding box center [256, 355] width 104 height 25
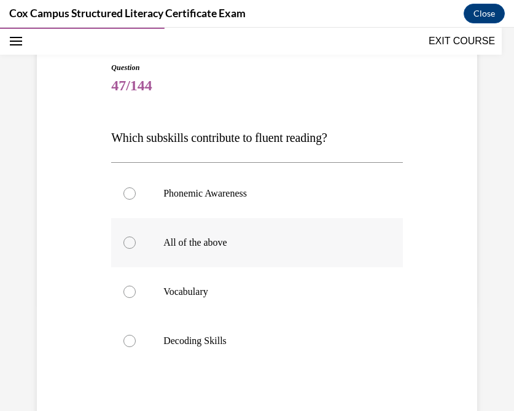
scroll to position [110, 0]
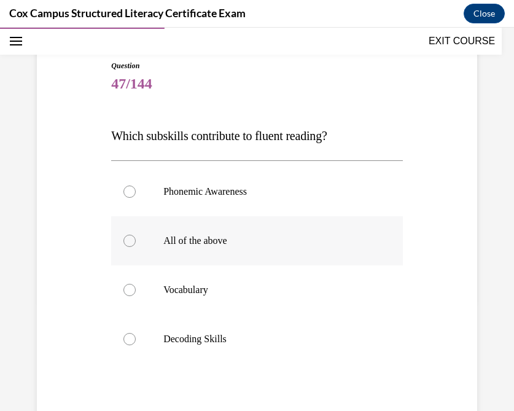
click at [129, 247] on label "All of the above" at bounding box center [256, 240] width 291 height 49
click at [129, 247] on input "All of the above" at bounding box center [129, 240] width 12 height 12
radio input "true"
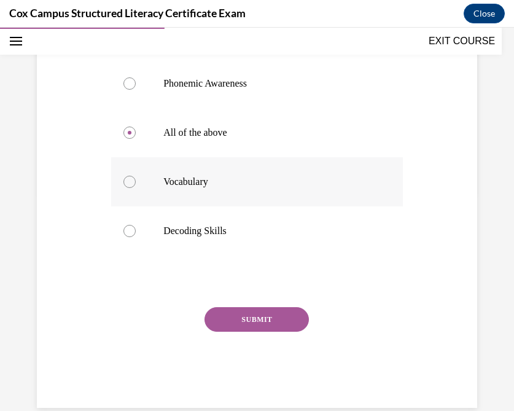
scroll to position [221, 0]
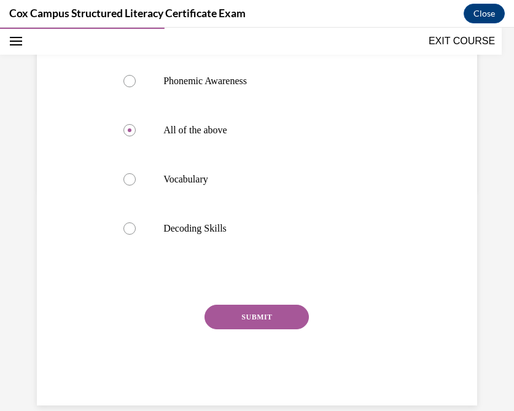
click at [255, 311] on button "SUBMIT" at bounding box center [256, 316] width 104 height 25
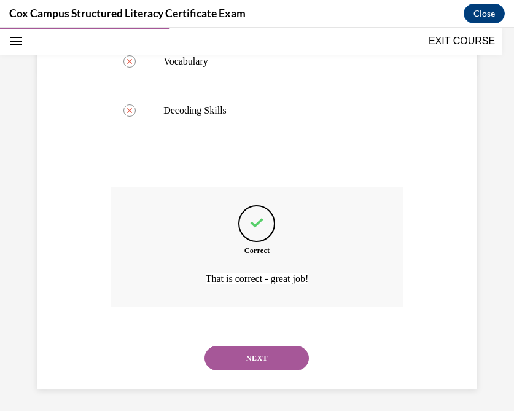
scroll to position [341, 0]
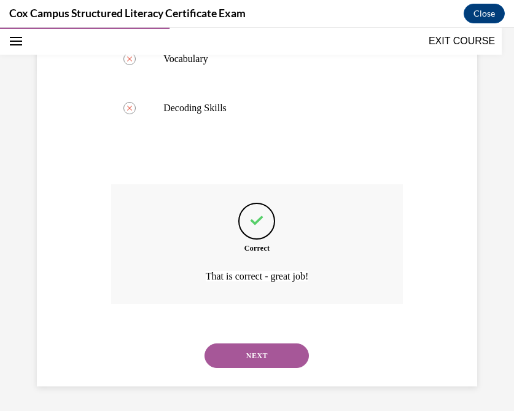
click at [239, 352] on button "NEXT" at bounding box center [256, 355] width 104 height 25
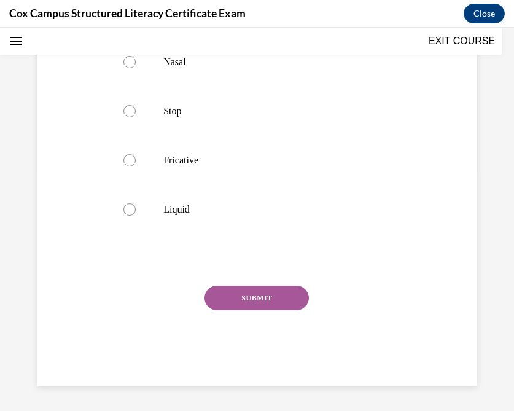
scroll to position [0, 0]
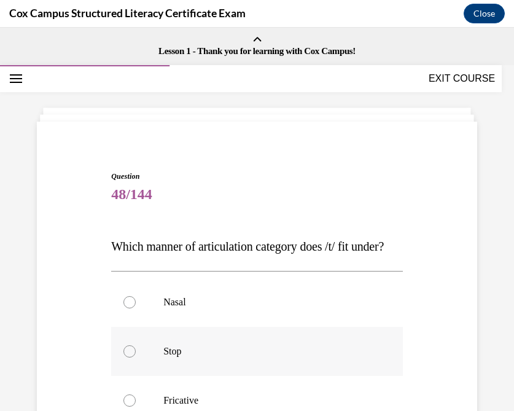
click at [146, 376] on label "Stop" at bounding box center [256, 350] width 291 height 49
click at [136, 357] on input "Stop" at bounding box center [129, 351] width 12 height 12
radio input "true"
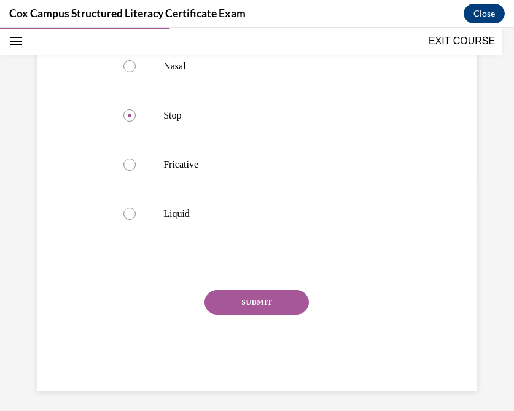
click at [256, 314] on button "SUBMIT" at bounding box center [256, 302] width 104 height 25
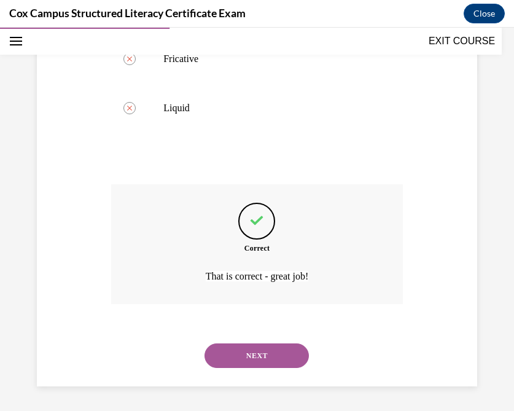
scroll to position [366, 0]
click at [237, 353] on button "NEXT" at bounding box center [256, 355] width 104 height 25
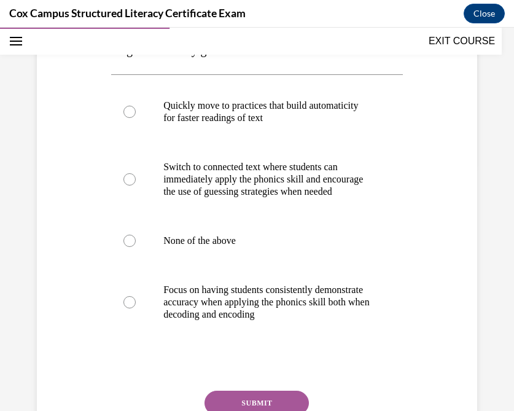
scroll to position [247, 0]
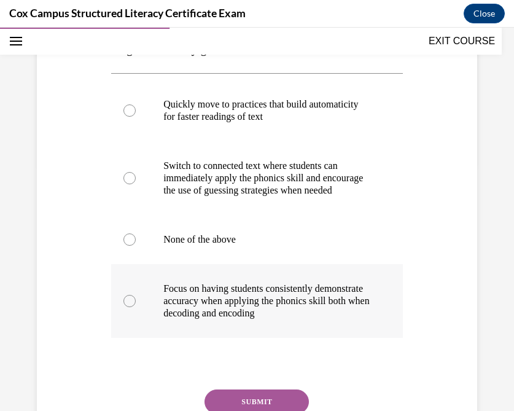
click at [127, 307] on div at bounding box center [129, 301] width 12 height 12
click at [127, 307] on input "Focus on having students consistently demonstrate accuracy when applying the ph…" at bounding box center [129, 301] width 12 height 12
radio input "true"
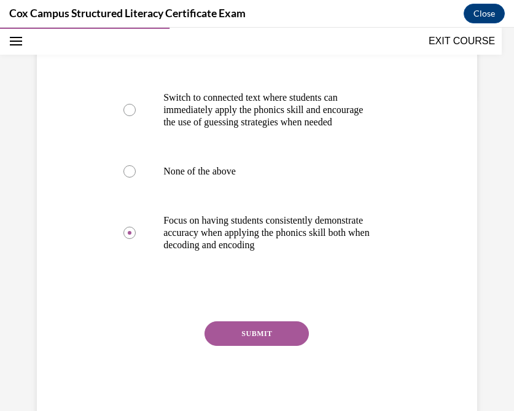
click at [245, 345] on button "SUBMIT" at bounding box center [256, 333] width 104 height 25
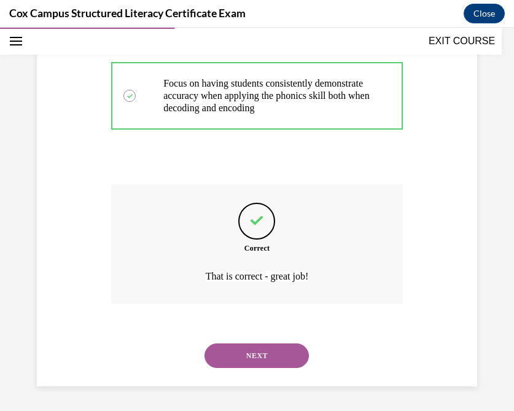
scroll to position [464, 0]
click at [249, 358] on button "NEXT" at bounding box center [256, 355] width 104 height 25
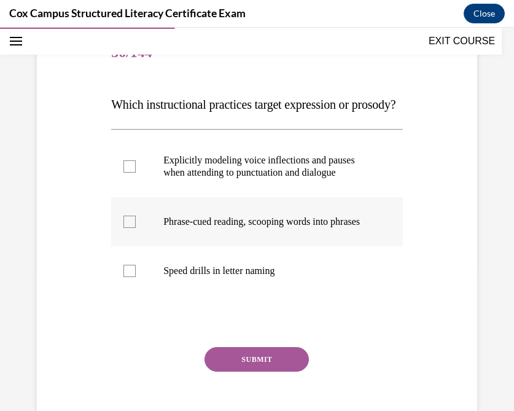
scroll to position [143, 0]
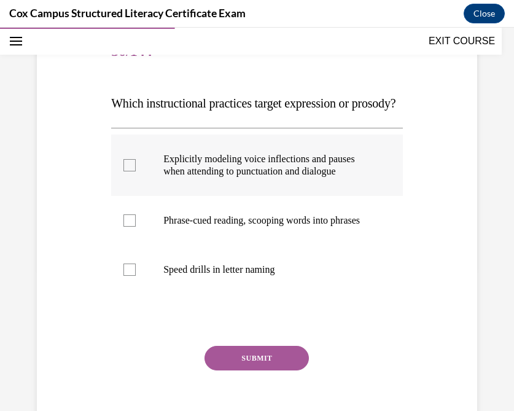
click at [130, 171] on div at bounding box center [129, 165] width 12 height 12
click at [130, 171] on input "Explicitly modeling voice inflections and pauses when attending to punctuation …" at bounding box center [129, 165] width 12 height 12
checkbox input "true"
click at [252, 370] on button "SUBMIT" at bounding box center [256, 357] width 104 height 25
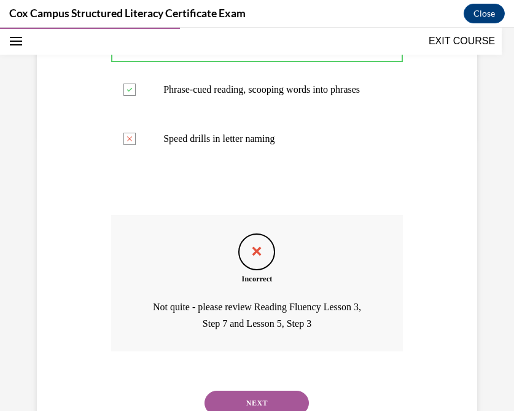
scroll to position [358, 0]
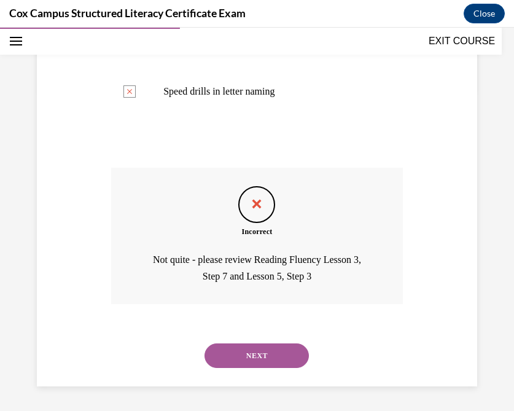
click at [266, 356] on button "NEXT" at bounding box center [256, 355] width 104 height 25
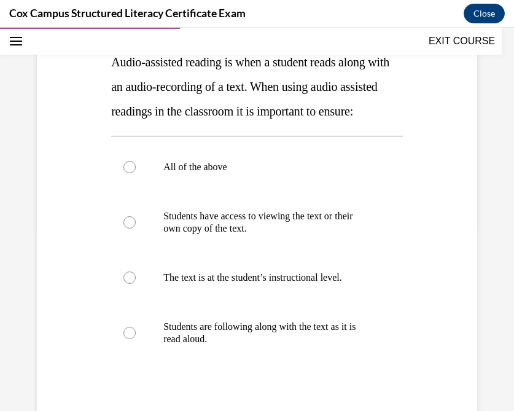
scroll to position [185, 0]
click at [128, 172] on div at bounding box center [129, 166] width 12 height 12
click at [128, 172] on input "All of the above" at bounding box center [129, 166] width 12 height 12
radio input "true"
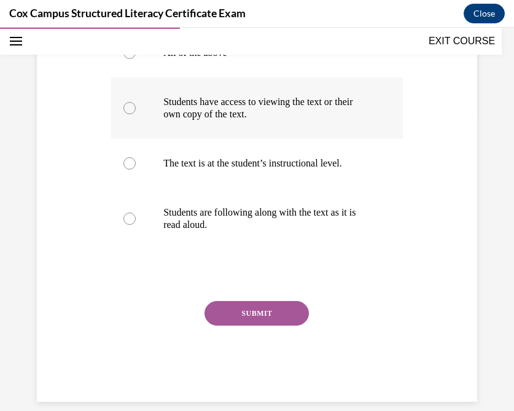
scroll to position [303, 0]
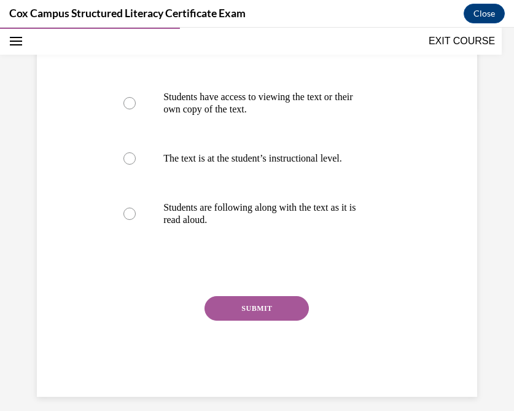
click at [248, 320] on button "SUBMIT" at bounding box center [256, 308] width 104 height 25
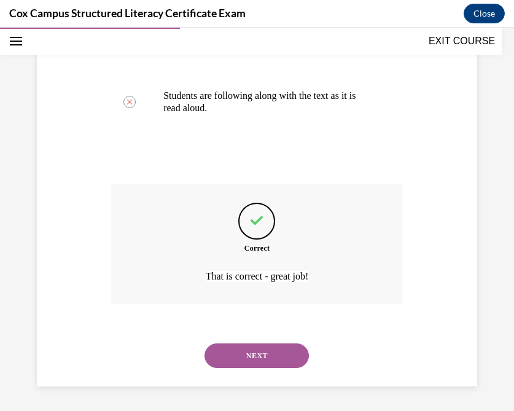
scroll to position [439, 0]
click at [247, 352] on button "NEXT" at bounding box center [256, 355] width 104 height 25
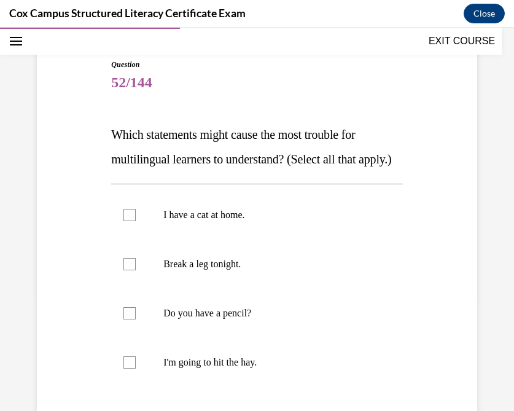
scroll to position [172, 0]
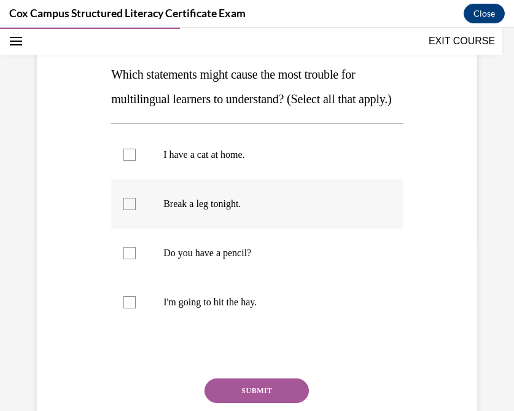
click at [129, 210] on div at bounding box center [129, 204] width 12 height 12
click at [129, 210] on input "Break a leg tonight." at bounding box center [129, 204] width 12 height 12
checkbox input "true"
click at [131, 308] on div at bounding box center [129, 302] width 12 height 12
click at [131, 308] on input "I'm going to hit the hay." at bounding box center [129, 302] width 12 height 12
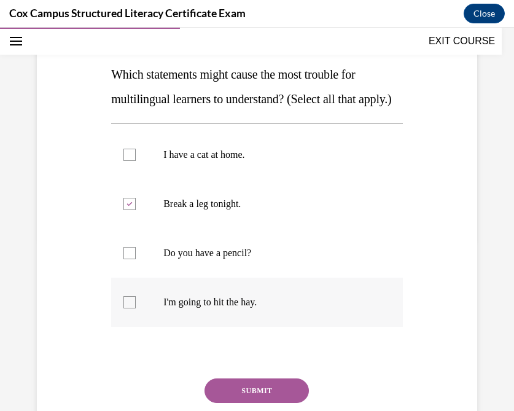
checkbox input "true"
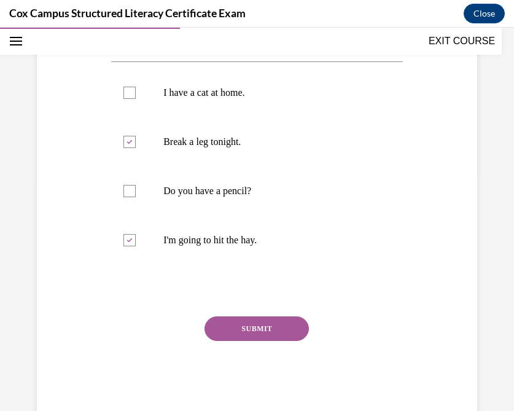
click at [257, 341] on button "SUBMIT" at bounding box center [256, 328] width 104 height 25
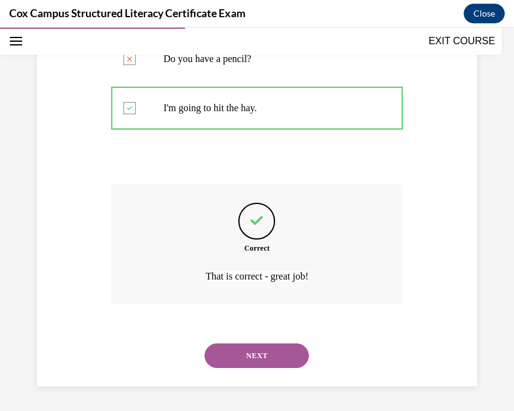
scroll to position [390, 0]
click at [258, 358] on button "NEXT" at bounding box center [256, 355] width 104 height 25
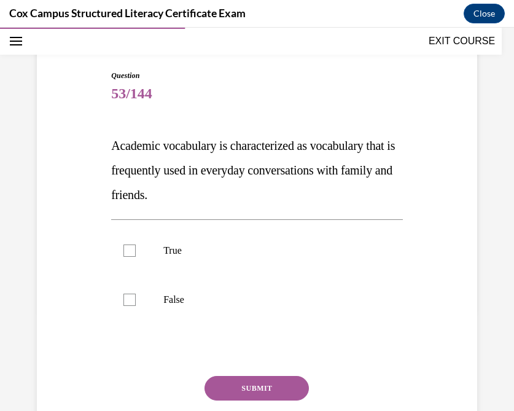
scroll to position [101, 0]
click at [128, 301] on div at bounding box center [129, 299] width 12 height 12
click at [128, 301] on input "False" at bounding box center [129, 299] width 12 height 12
checkbox input "true"
click at [265, 387] on button "SUBMIT" at bounding box center [256, 387] width 104 height 25
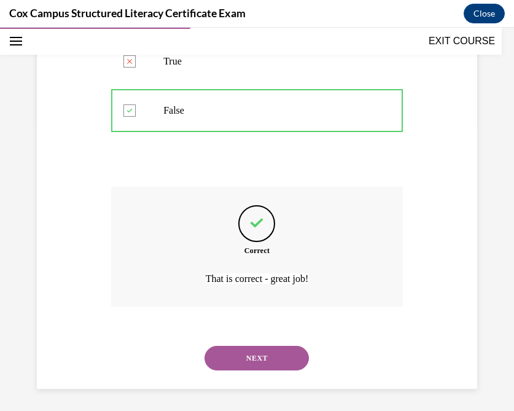
scroll to position [292, 0]
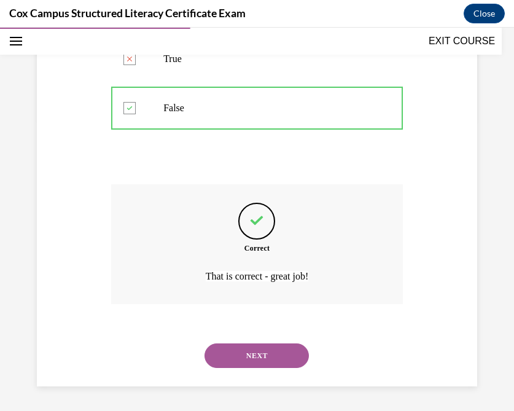
click at [233, 350] on button "NEXT" at bounding box center [256, 355] width 104 height 25
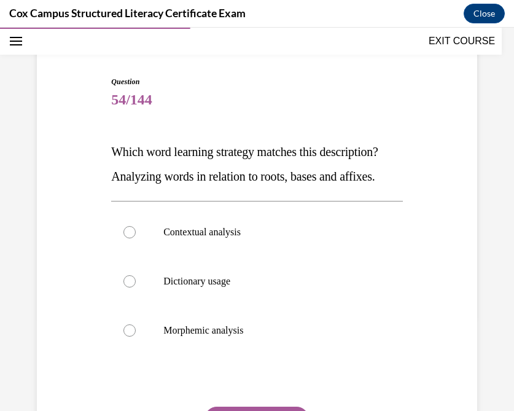
scroll to position [100, 0]
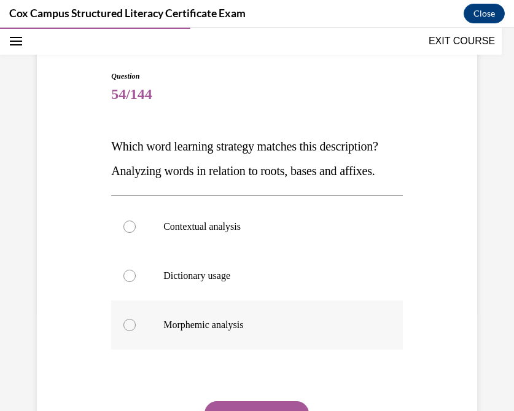
click at [131, 331] on div at bounding box center [129, 324] width 12 height 12
click at [131, 331] on input "Morphemic analysis" at bounding box center [129, 324] width 12 height 12
radio input "true"
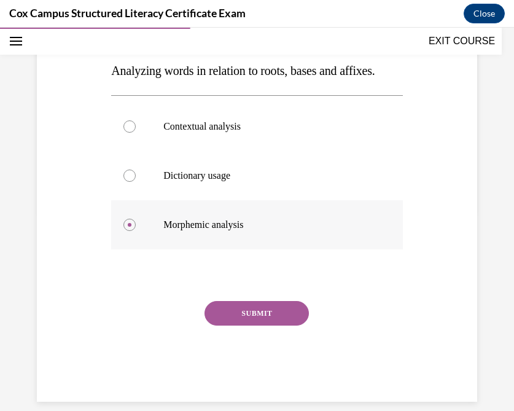
scroll to position [205, 0]
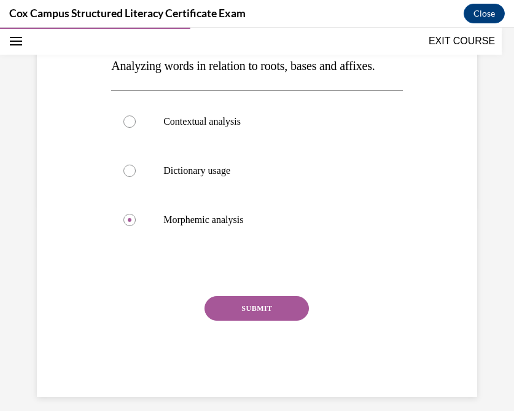
click at [245, 320] on button "SUBMIT" at bounding box center [256, 308] width 104 height 25
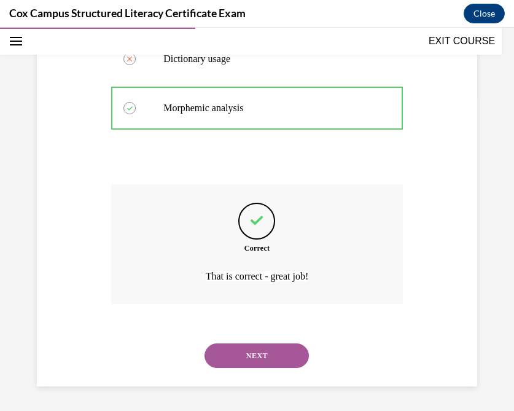
scroll to position [341, 0]
click at [252, 354] on button "NEXT" at bounding box center [256, 355] width 104 height 25
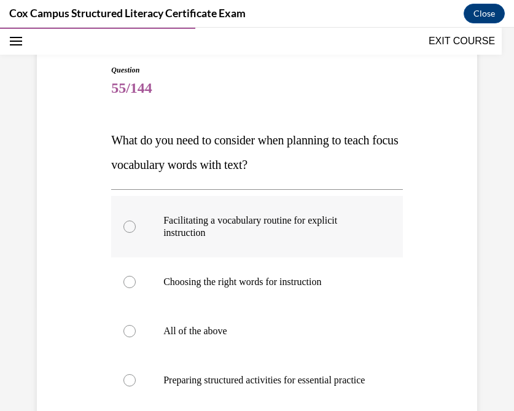
scroll to position [159, 0]
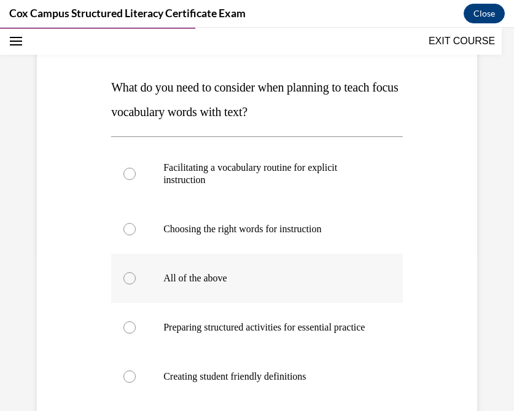
click at [123, 282] on label "All of the above" at bounding box center [256, 277] width 291 height 49
click at [123, 282] on input "All of the above" at bounding box center [129, 278] width 12 height 12
radio input "true"
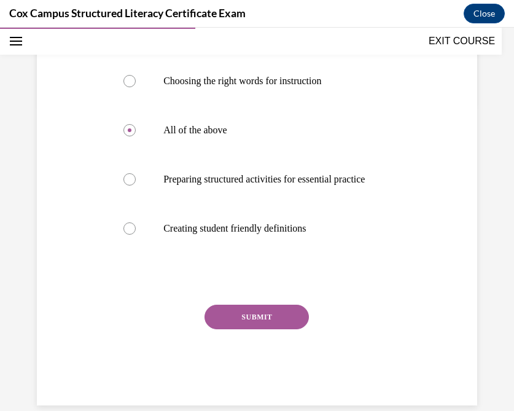
click at [245, 325] on button "SUBMIT" at bounding box center [256, 316] width 104 height 25
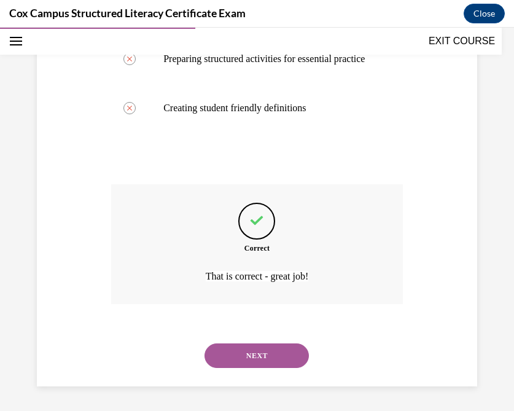
scroll to position [439, 0]
click at [244, 353] on button "NEXT" at bounding box center [256, 355] width 104 height 25
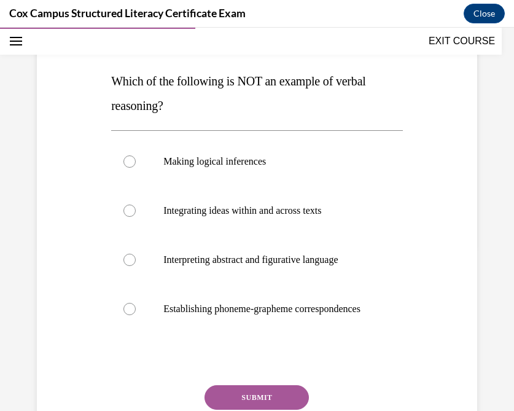
scroll to position [166, 0]
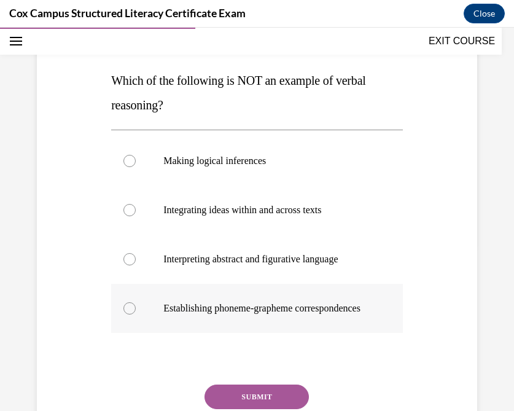
click at [128, 313] on div at bounding box center [129, 308] width 12 height 12
click at [128, 313] on input "Establishing phoneme-grapheme correspondences" at bounding box center [129, 308] width 12 height 12
radio input "true"
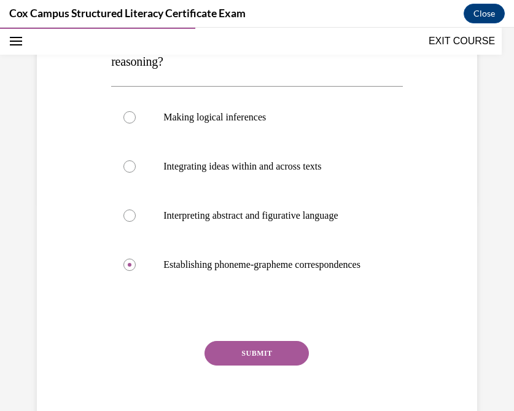
scroll to position [210, 0]
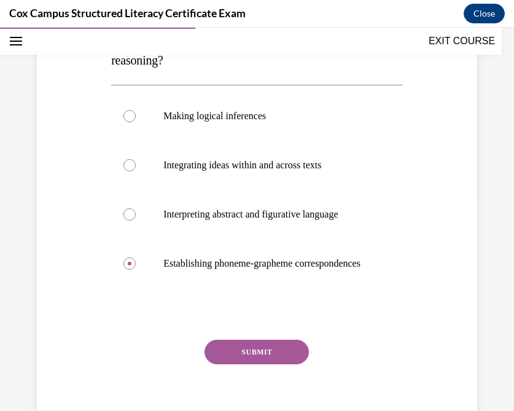
click at [250, 376] on div "SUBMIT" at bounding box center [256, 369] width 291 height 61
click at [250, 362] on button "SUBMIT" at bounding box center [256, 351] width 104 height 25
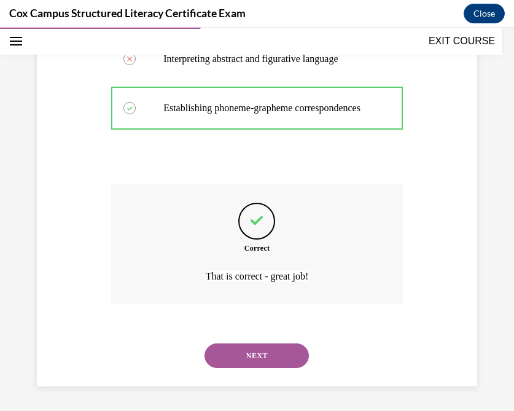
click at [247, 357] on button "NEXT" at bounding box center [256, 355] width 104 height 25
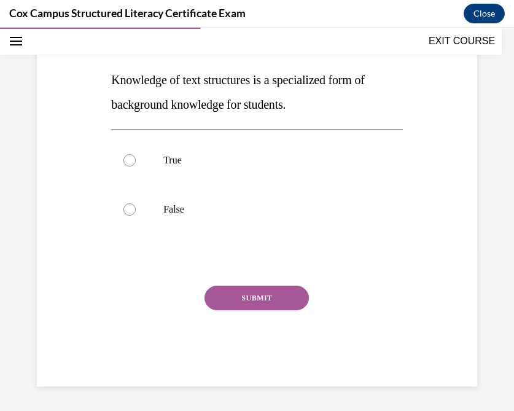
scroll to position [136, 0]
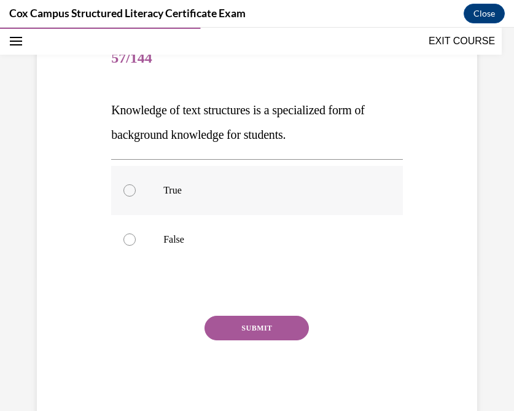
click at [151, 190] on label "True" at bounding box center [256, 190] width 291 height 49
click at [136, 190] on input "True" at bounding box center [129, 190] width 12 height 12
radio input "true"
click at [249, 333] on button "SUBMIT" at bounding box center [256, 327] width 104 height 25
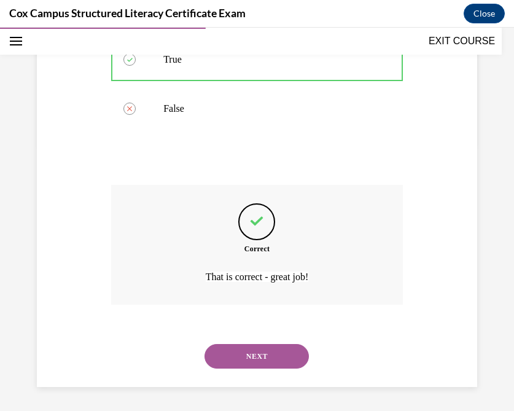
scroll to position [268, 0]
click at [249, 333] on div "NEXT" at bounding box center [256, 355] width 291 height 49
click at [255, 363] on button "NEXT" at bounding box center [256, 355] width 104 height 25
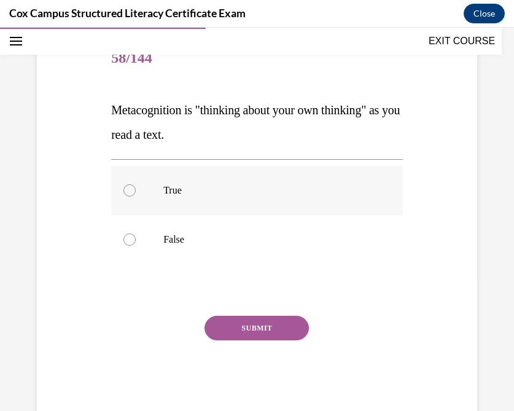
click at [154, 187] on label "True" at bounding box center [256, 190] width 291 height 49
click at [136, 187] on input "True" at bounding box center [129, 190] width 12 height 12
radio input "true"
click at [249, 330] on button "SUBMIT" at bounding box center [256, 327] width 104 height 25
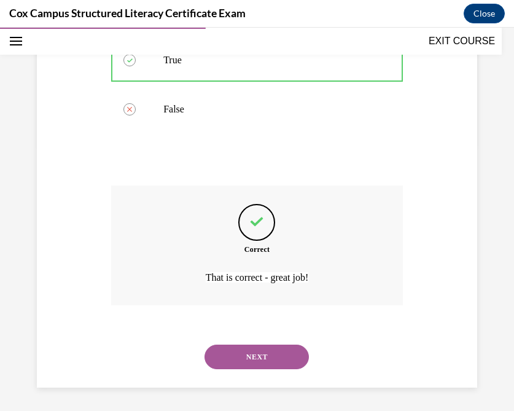
scroll to position [268, 0]
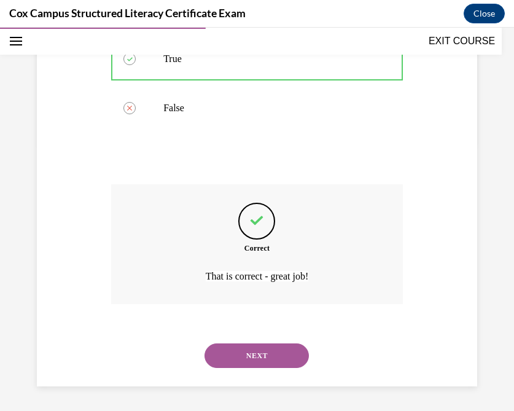
click at [247, 352] on button "NEXT" at bounding box center [256, 355] width 104 height 25
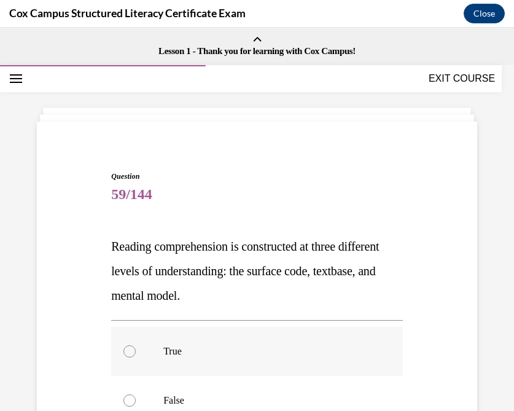
click at [137, 347] on label "True" at bounding box center [256, 350] width 291 height 49
click at [136, 347] on input "True" at bounding box center [129, 351] width 12 height 12
radio input "true"
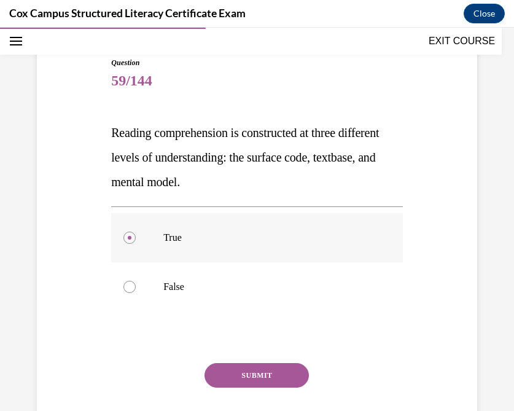
scroll to position [114, 0]
click at [258, 372] on button "SUBMIT" at bounding box center [256, 374] width 104 height 25
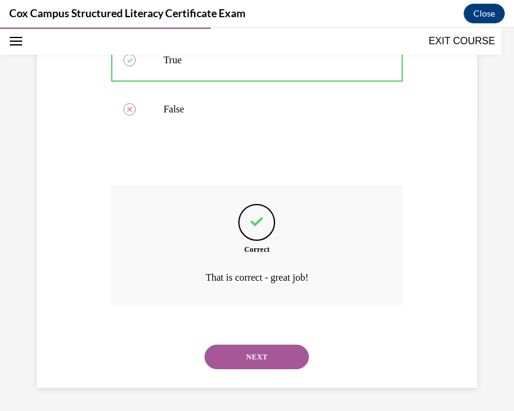
scroll to position [292, 0]
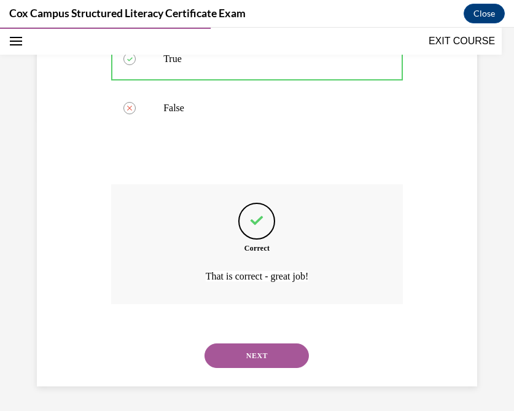
click at [261, 355] on button "NEXT" at bounding box center [256, 355] width 104 height 25
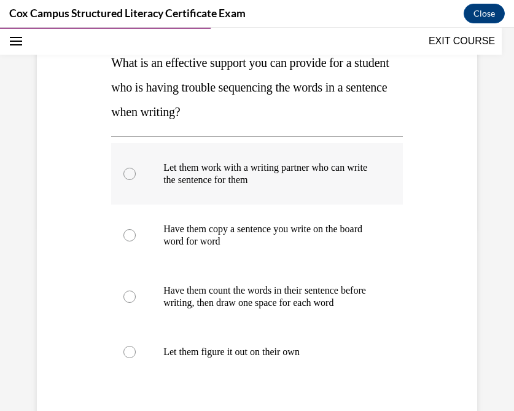
scroll to position [187, 0]
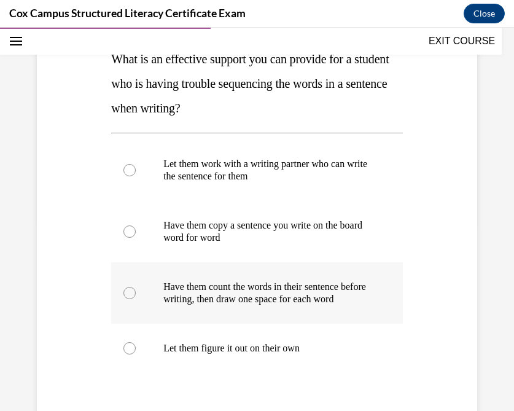
click at [123, 303] on label "Have them count the words in their sentence before writing, then draw one space…" at bounding box center [256, 292] width 291 height 61
click at [123, 299] on input "Have them count the words in their sentence before writing, then draw one space…" at bounding box center [129, 293] width 12 height 12
radio input "true"
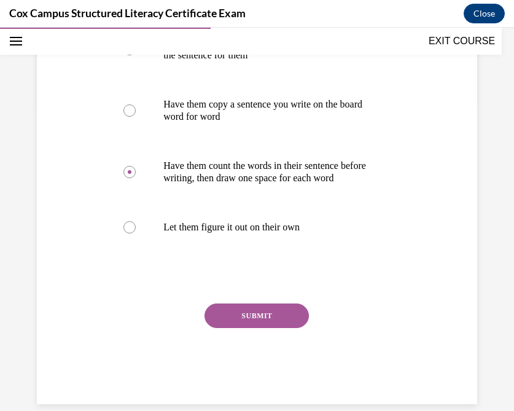
click at [256, 326] on button "SUBMIT" at bounding box center [256, 315] width 104 height 25
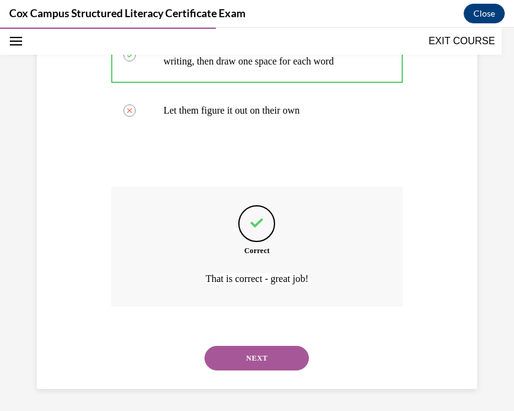
scroll to position [439, 0]
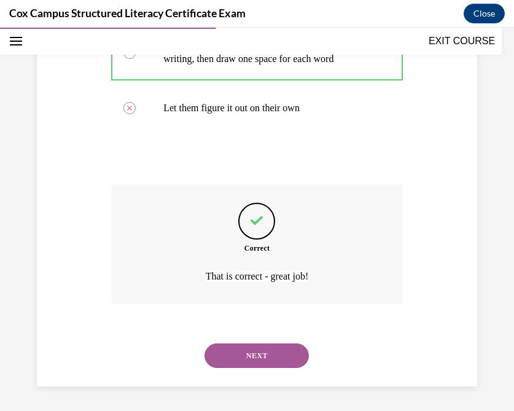
click at [250, 356] on button "NEXT" at bounding box center [256, 355] width 104 height 25
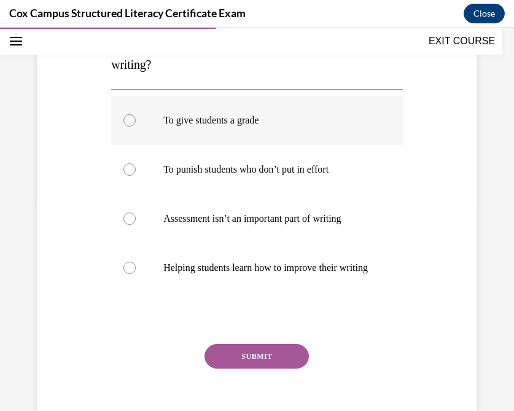
scroll to position [216, 0]
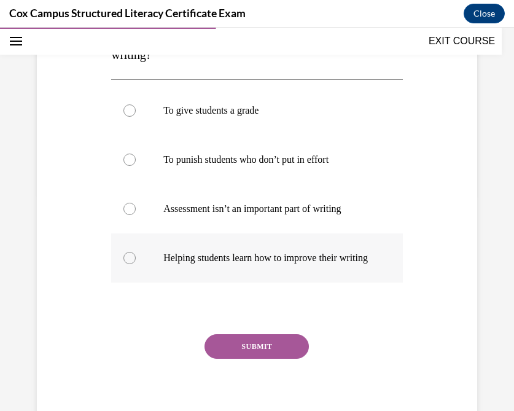
click at [126, 261] on div at bounding box center [129, 258] width 12 height 12
click at [126, 261] on input "Helping students learn how to improve their writing" at bounding box center [129, 258] width 12 height 12
radio input "true"
click at [258, 358] on button "SUBMIT" at bounding box center [256, 346] width 104 height 25
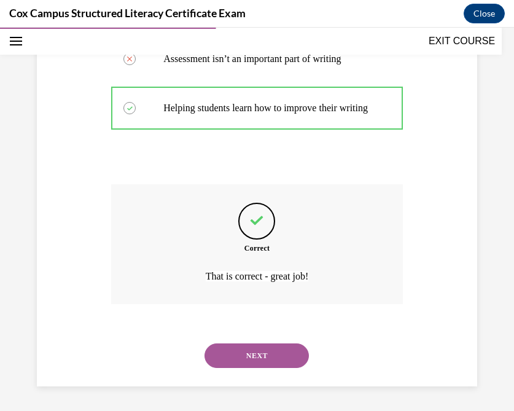
scroll to position [378, 0]
click at [253, 355] on button "NEXT" at bounding box center [256, 355] width 104 height 25
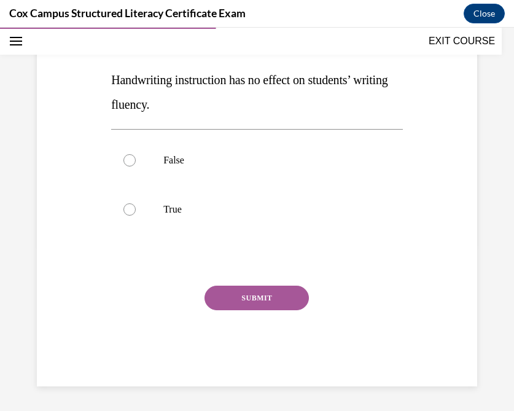
scroll to position [136, 0]
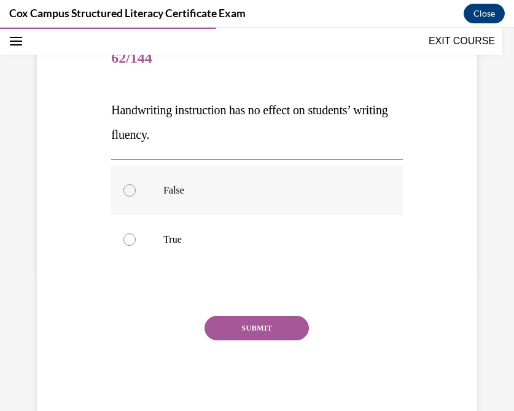
click at [161, 187] on label "False" at bounding box center [256, 190] width 291 height 49
click at [136, 187] on input "False" at bounding box center [129, 190] width 12 height 12
radio input "true"
click at [249, 325] on button "SUBMIT" at bounding box center [256, 327] width 104 height 25
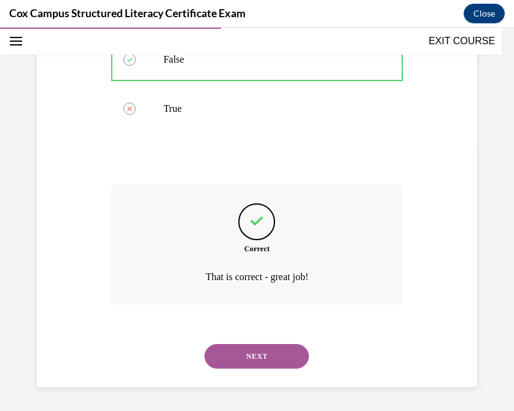
scroll to position [268, 0]
click at [233, 355] on button "NEXT" at bounding box center [256, 355] width 104 height 25
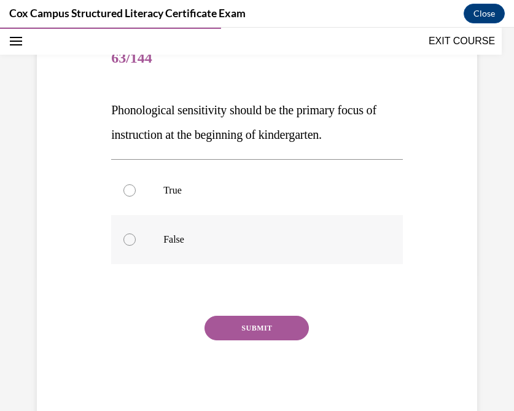
click at [125, 240] on div at bounding box center [129, 239] width 12 height 12
click at [125, 240] on input "False" at bounding box center [129, 239] width 12 height 12
radio input "true"
click at [260, 328] on button "SUBMIT" at bounding box center [256, 327] width 104 height 25
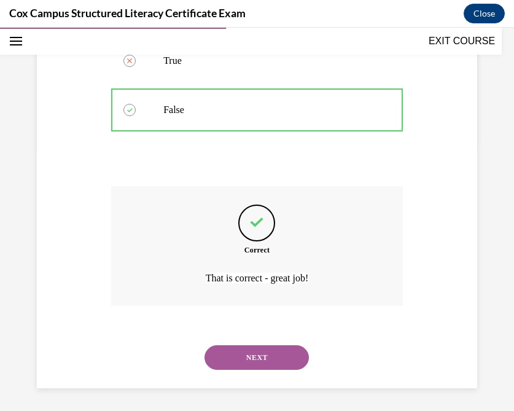
scroll to position [268, 0]
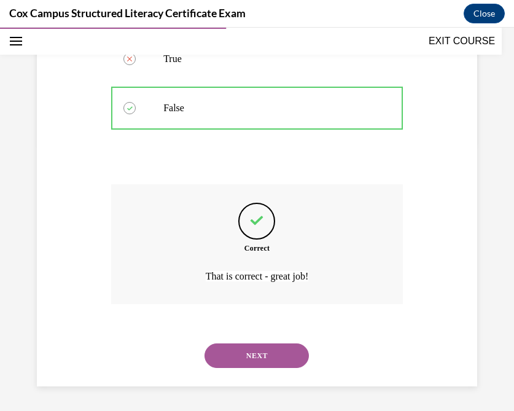
click at [234, 354] on button "NEXT" at bounding box center [256, 355] width 104 height 25
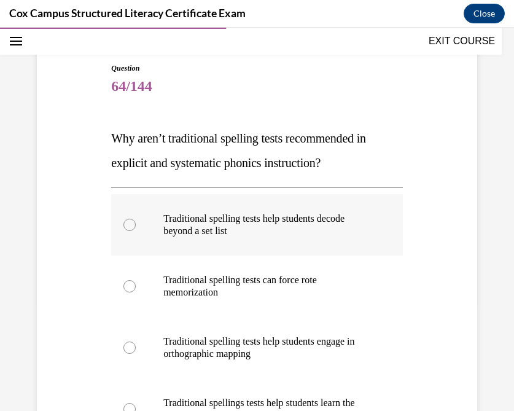
scroll to position [119, 0]
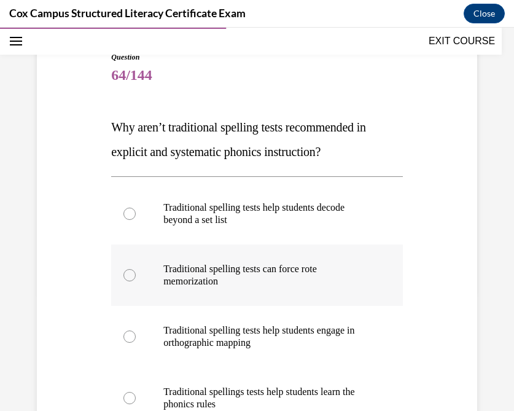
click at [128, 279] on div at bounding box center [129, 275] width 12 height 12
click at [128, 279] on input "Traditional spelling tests can force rote memorization" at bounding box center [129, 275] width 12 height 12
radio input "true"
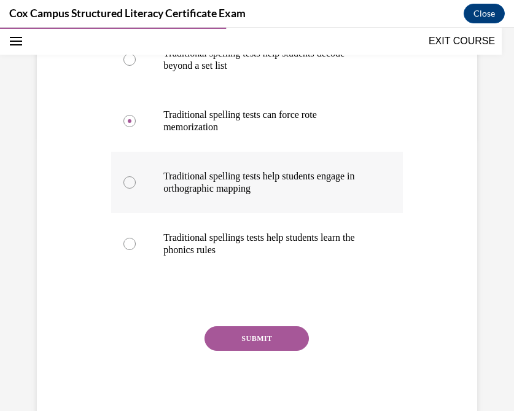
scroll to position [274, 0]
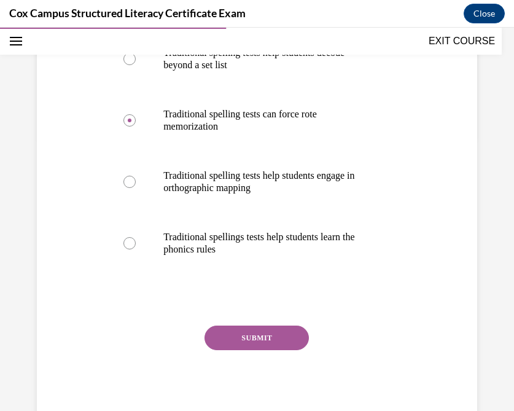
click at [255, 339] on button "SUBMIT" at bounding box center [256, 337] width 104 height 25
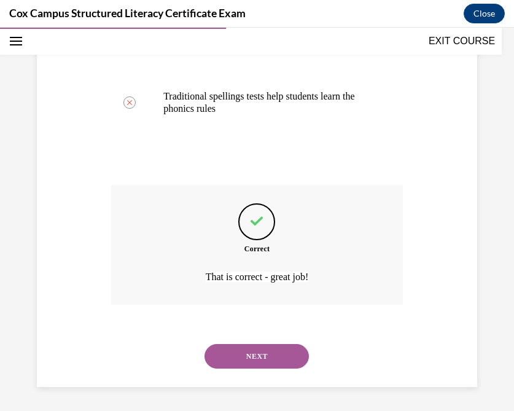
scroll to position [415, 0]
click at [242, 355] on button "NEXT" at bounding box center [256, 355] width 104 height 25
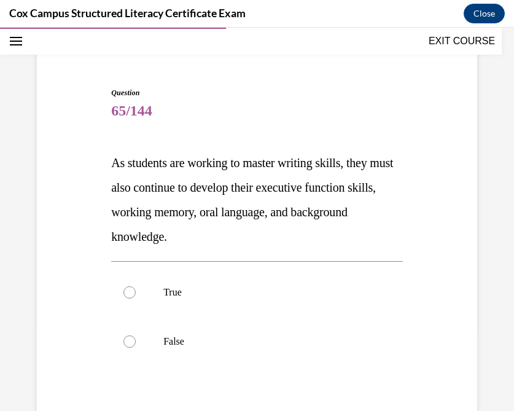
scroll to position [85, 0]
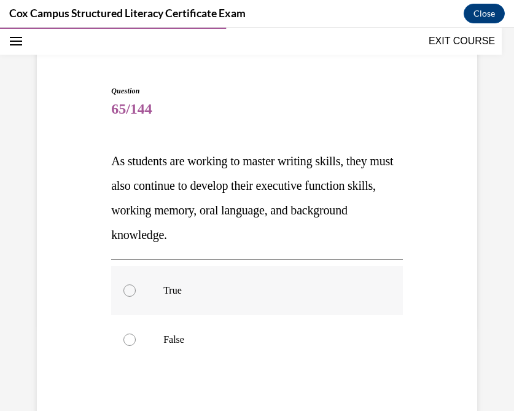
click at [131, 291] on div at bounding box center [129, 290] width 12 height 12
click at [131, 291] on input "True" at bounding box center [129, 290] width 12 height 12
radio input "true"
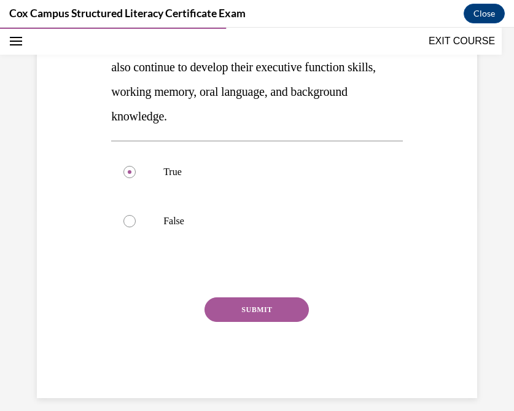
click at [263, 307] on button "SUBMIT" at bounding box center [256, 309] width 104 height 25
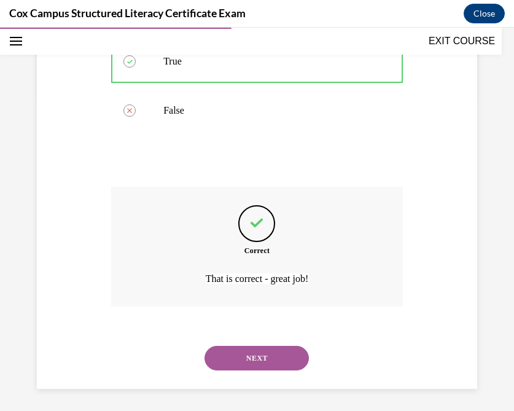
scroll to position [317, 0]
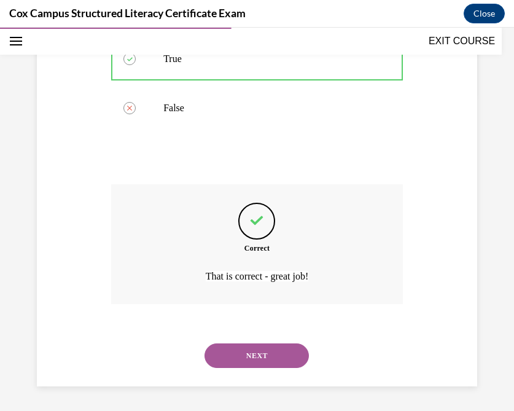
click at [248, 364] on button "NEXT" at bounding box center [256, 355] width 104 height 25
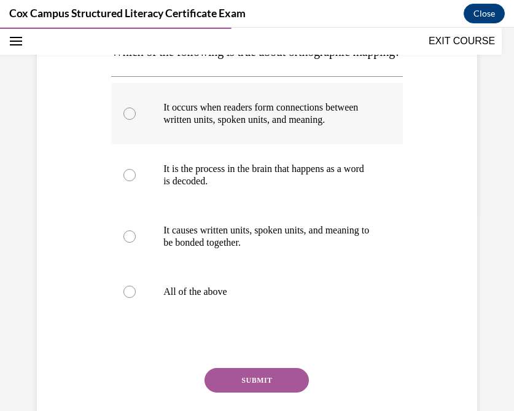
scroll to position [207, 0]
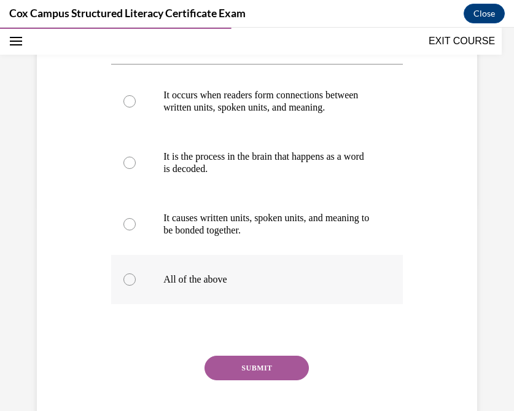
click at [152, 304] on label "All of the above" at bounding box center [256, 279] width 291 height 49
click at [136, 285] on input "All of the above" at bounding box center [129, 279] width 12 height 12
radio input "true"
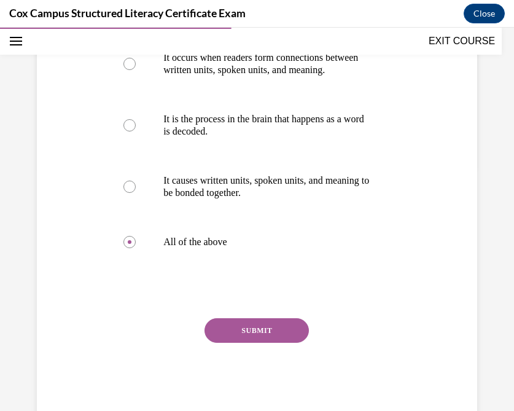
click at [257, 342] on button "SUBMIT" at bounding box center [256, 330] width 104 height 25
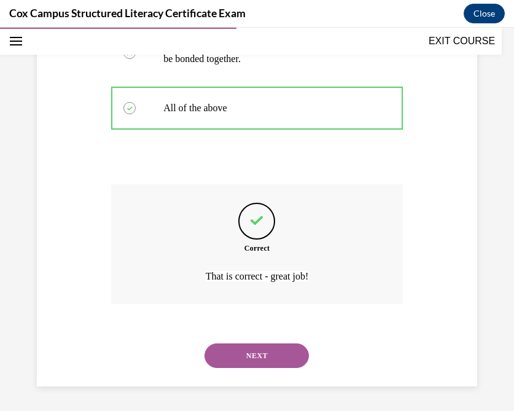
scroll to position [415, 0]
click at [250, 353] on button "NEXT" at bounding box center [256, 355] width 104 height 25
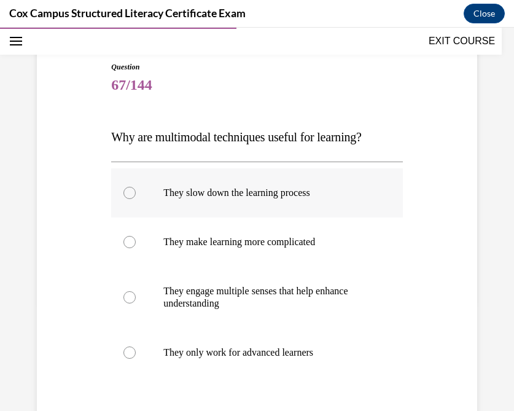
scroll to position [120, 0]
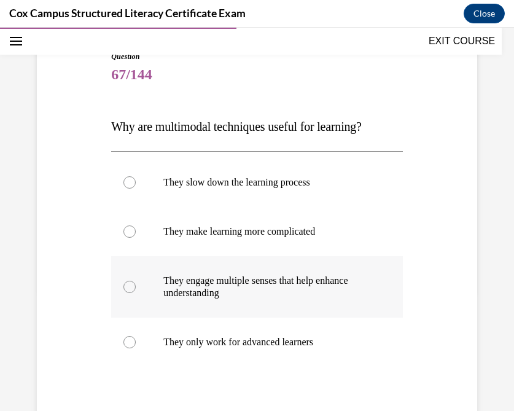
click at [130, 285] on div at bounding box center [129, 286] width 12 height 12
click at [130, 285] on input "They engage multiple senses that help enhance understanding" at bounding box center [129, 286] width 12 height 12
radio input "true"
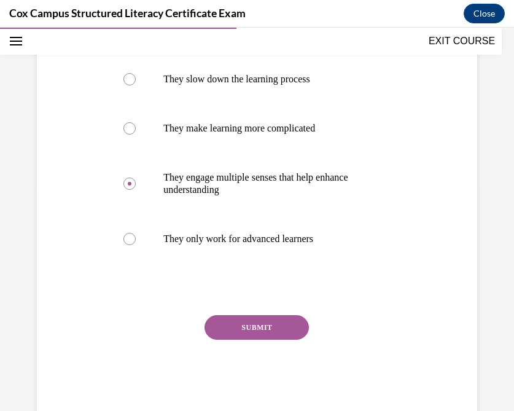
click at [231, 329] on button "SUBMIT" at bounding box center [256, 327] width 104 height 25
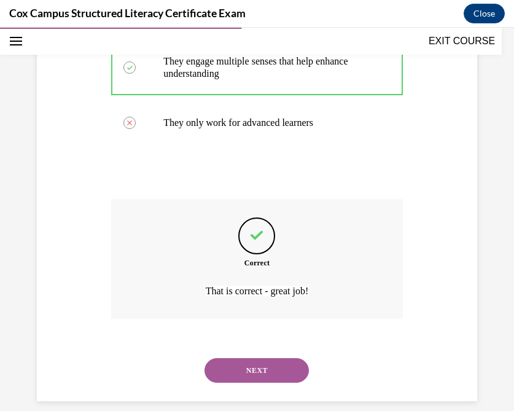
scroll to position [353, 0]
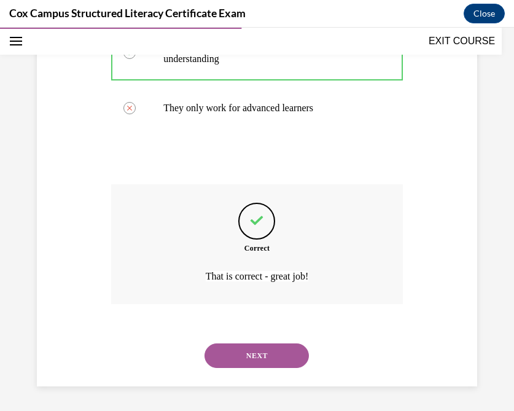
click at [255, 356] on button "NEXT" at bounding box center [256, 355] width 104 height 25
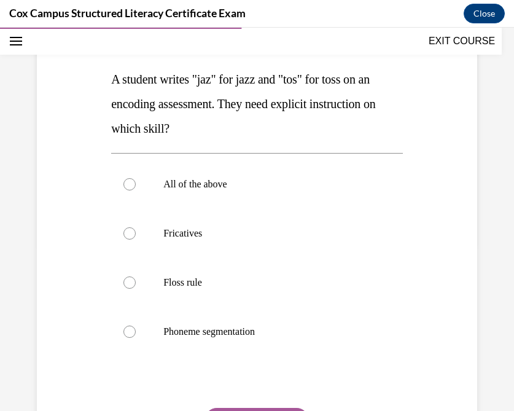
scroll to position [168, 0]
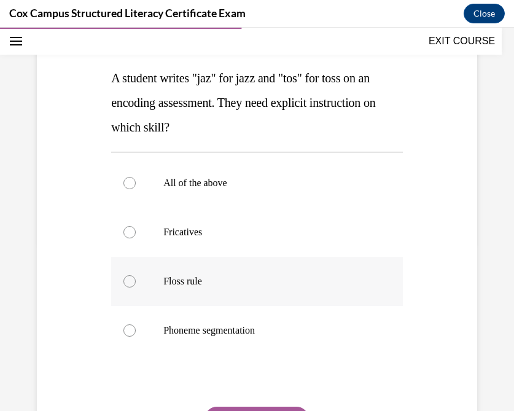
click at [124, 287] on label "Floss rule" at bounding box center [256, 280] width 291 height 49
click at [124, 287] on input "Floss rule" at bounding box center [129, 281] width 12 height 12
radio input "true"
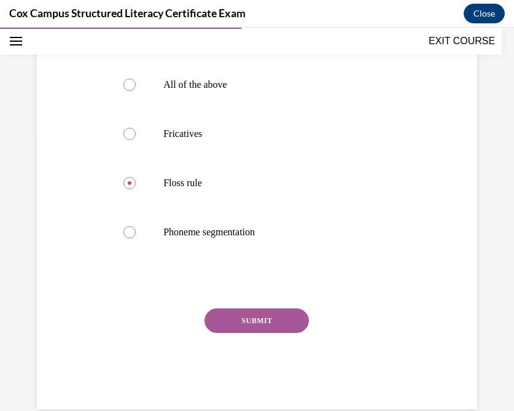
scroll to position [268, 0]
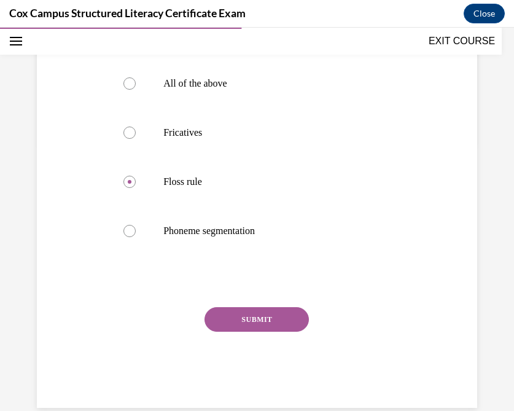
click at [247, 321] on button "SUBMIT" at bounding box center [256, 319] width 104 height 25
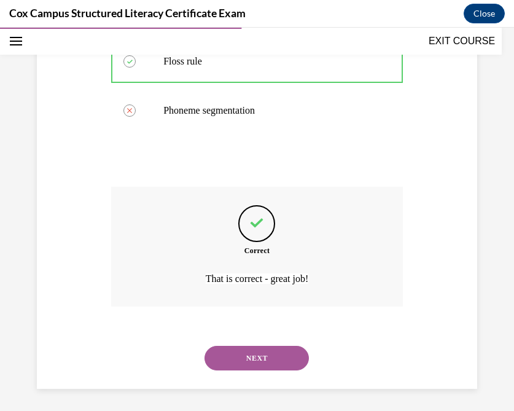
scroll to position [390, 0]
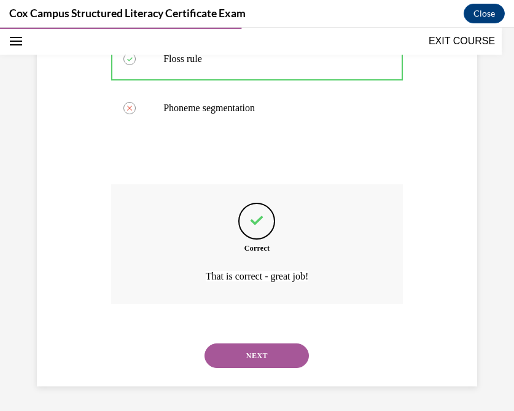
click at [247, 355] on button "NEXT" at bounding box center [256, 355] width 104 height 25
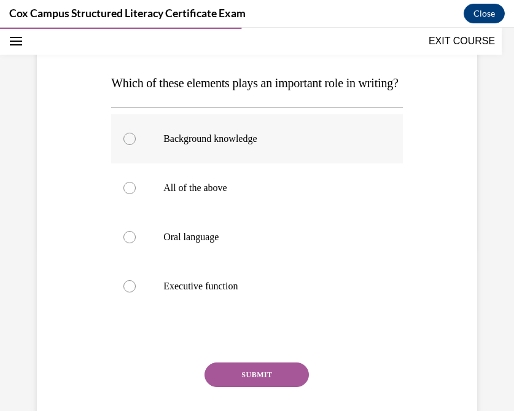
scroll to position [164, 0]
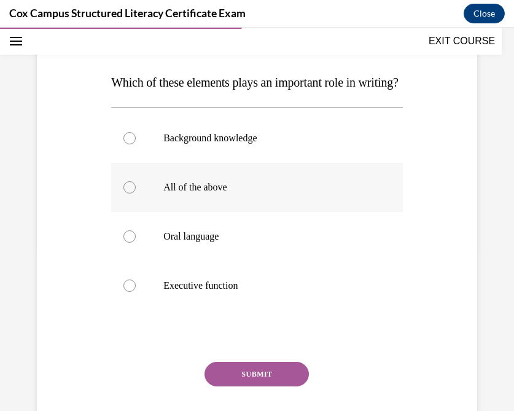
click at [175, 205] on label "All of the above" at bounding box center [256, 187] width 291 height 49
click at [136, 193] on input "All of the above" at bounding box center [129, 187] width 12 height 12
radio input "true"
click at [258, 386] on button "SUBMIT" at bounding box center [256, 373] width 104 height 25
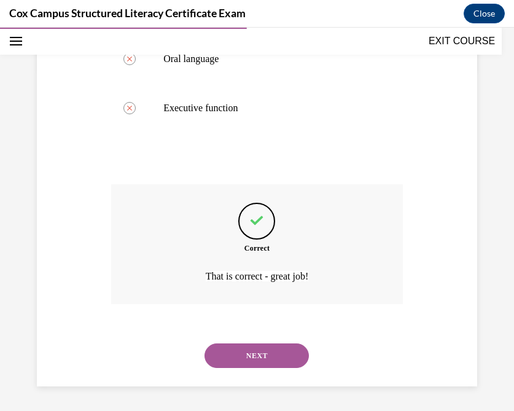
scroll to position [366, 0]
click at [237, 353] on button "NEXT" at bounding box center [256, 355] width 104 height 25
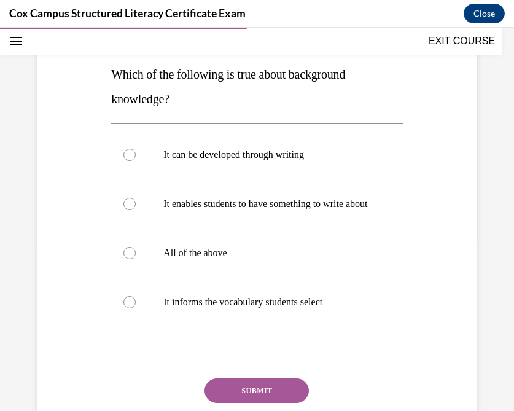
scroll to position [177, 0]
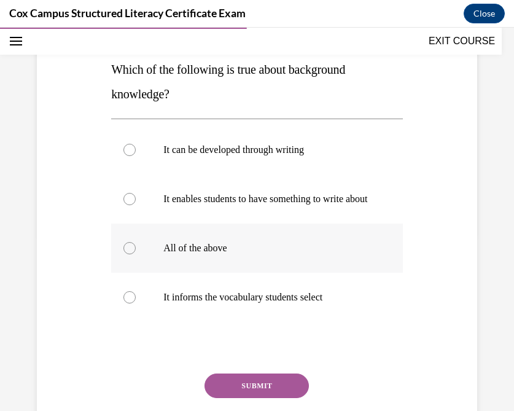
click at [206, 254] on p "All of the above" at bounding box center [267, 248] width 209 height 12
click at [136, 254] on input "All of the above" at bounding box center [129, 248] width 12 height 12
radio input "true"
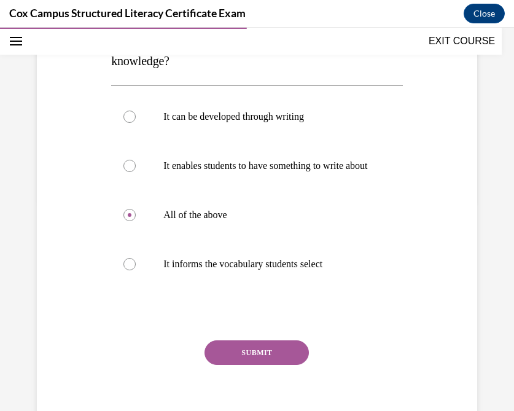
click at [247, 361] on button "SUBMIT" at bounding box center [256, 352] width 104 height 25
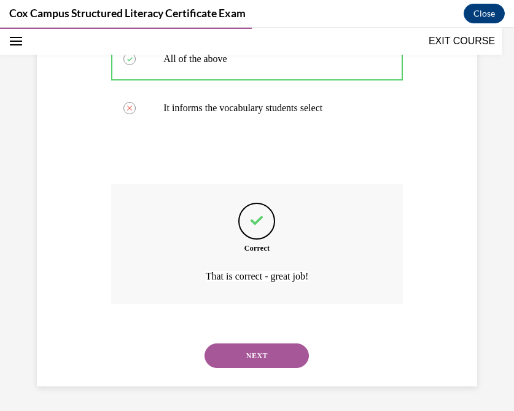
scroll to position [378, 0]
click at [239, 357] on button "NEXT" at bounding box center [256, 355] width 104 height 25
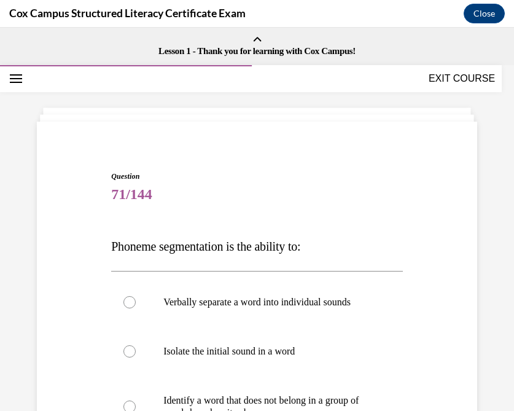
scroll to position [1, 0]
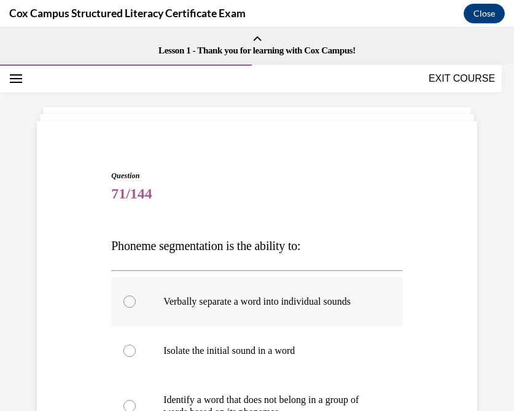
click at [131, 306] on div at bounding box center [129, 301] width 12 height 12
click at [131, 306] on input "Verbally separate a word into individual sounds" at bounding box center [129, 301] width 12 height 12
radio input "true"
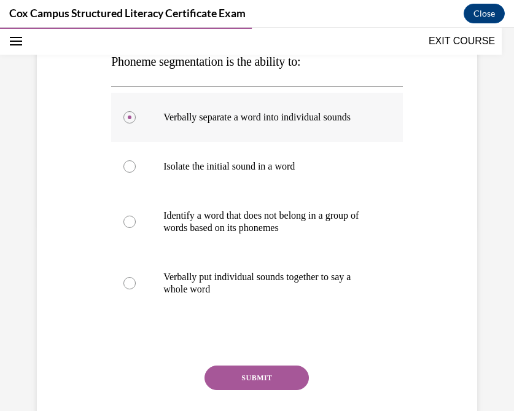
scroll to position [231, 0]
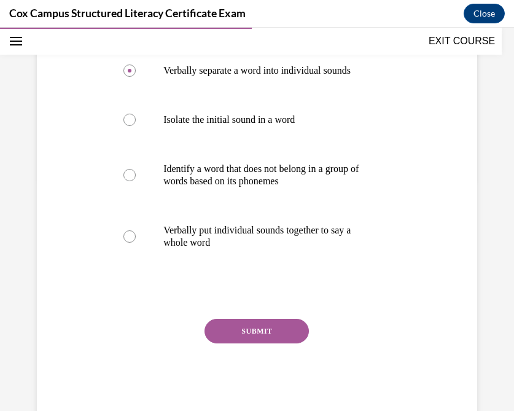
click at [247, 342] on button "SUBMIT" at bounding box center [256, 330] width 104 height 25
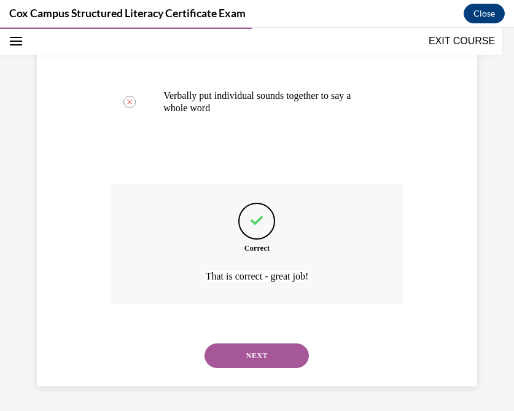
scroll to position [378, 0]
click at [239, 354] on button "NEXT" at bounding box center [256, 355] width 104 height 25
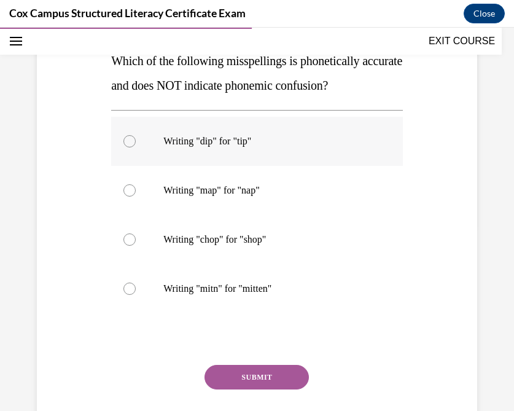
scroll to position [187, 0]
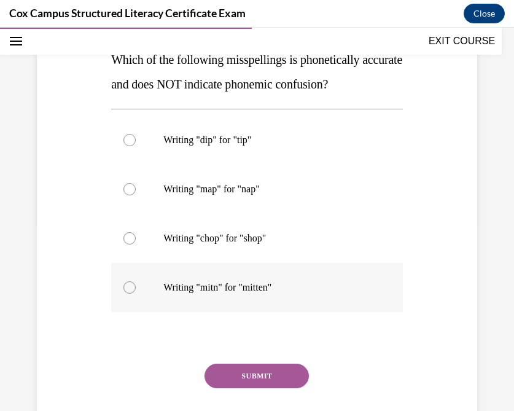
click at [130, 293] on div at bounding box center [129, 287] width 12 height 12
click at [130, 293] on input "Writing "mitn" for "mitten"" at bounding box center [129, 287] width 12 height 12
radio input "true"
click at [252, 388] on button "SUBMIT" at bounding box center [256, 375] width 104 height 25
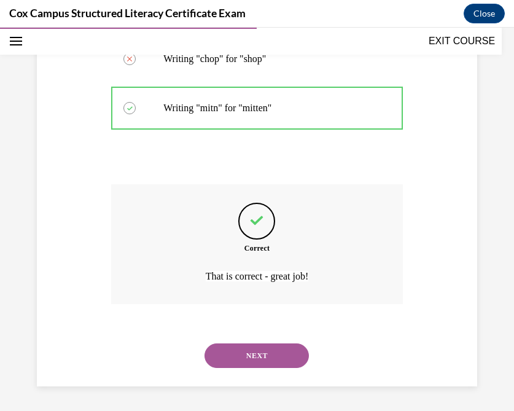
scroll to position [390, 0]
click at [247, 353] on button "NEXT" at bounding box center [256, 355] width 104 height 25
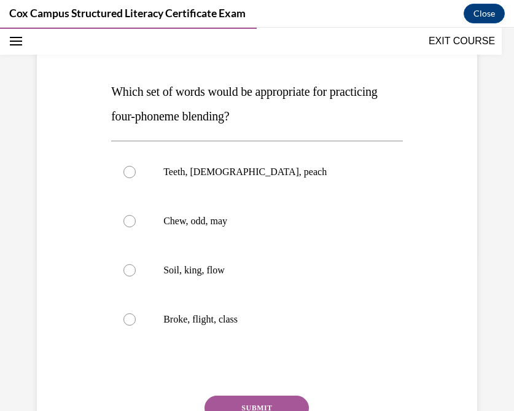
scroll to position [161, 0]
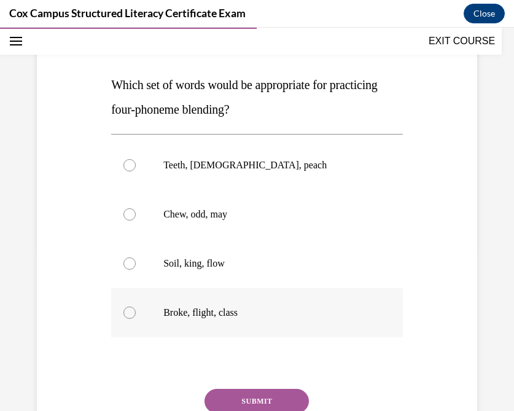
click at [128, 314] on div at bounding box center [129, 312] width 12 height 12
click at [128, 314] on input "Broke, flight, class" at bounding box center [129, 312] width 12 height 12
radio input "true"
click at [252, 398] on button "SUBMIT" at bounding box center [256, 400] width 104 height 25
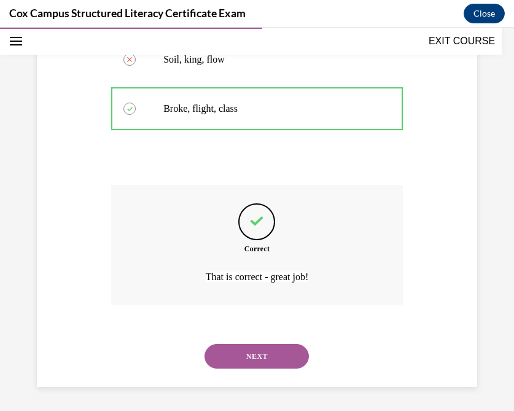
scroll to position [366, 0]
click at [234, 355] on button "NEXT" at bounding box center [256, 355] width 104 height 25
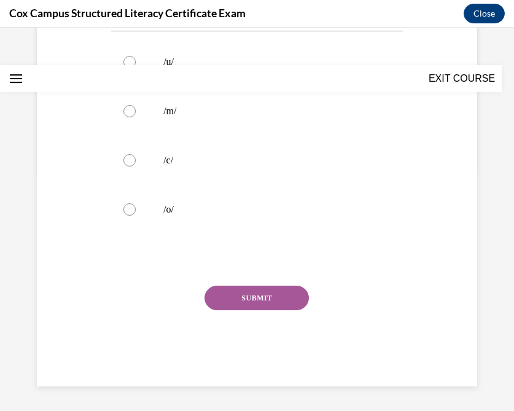
scroll to position [0, 0]
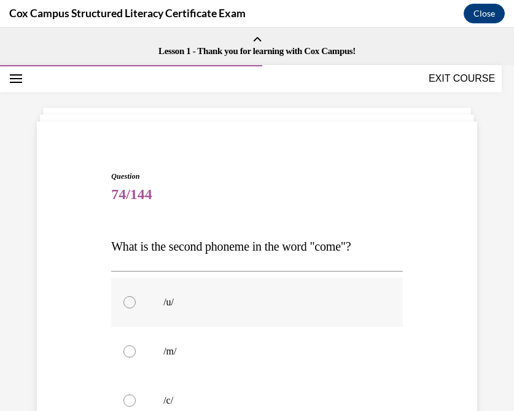
click at [127, 300] on div at bounding box center [129, 302] width 12 height 12
click at [127, 300] on input "/u/" at bounding box center [129, 302] width 12 height 12
radio input "true"
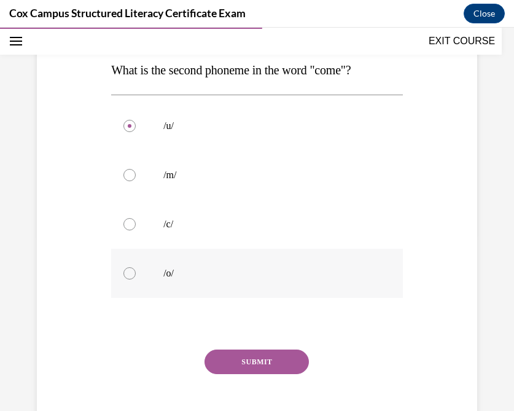
scroll to position [190, 0]
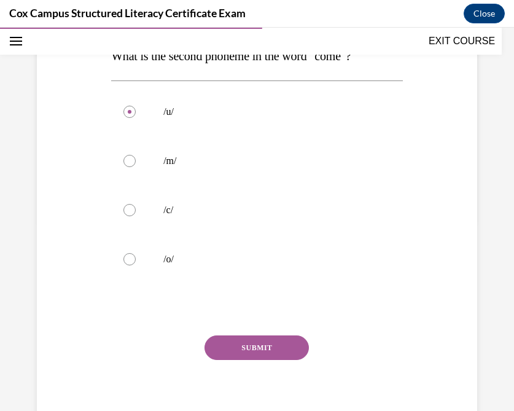
click at [255, 344] on button "SUBMIT" at bounding box center [256, 347] width 104 height 25
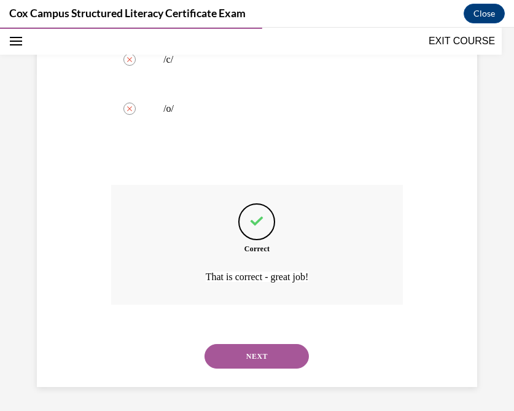
scroll to position [341, 0]
click at [243, 357] on button "NEXT" at bounding box center [256, 355] width 104 height 25
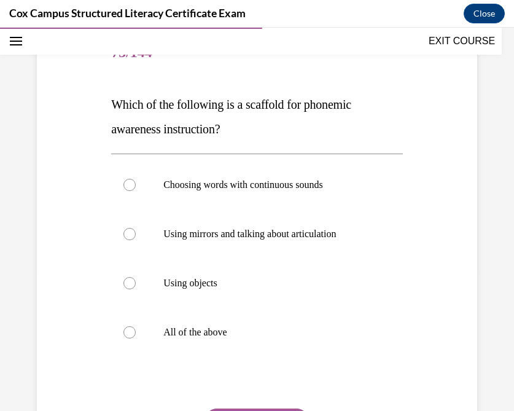
scroll to position [152, 0]
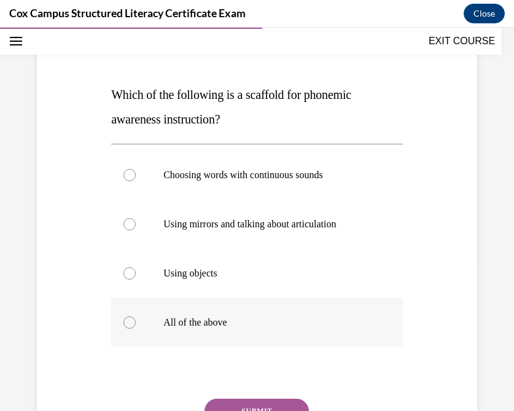
click at [173, 328] on label "All of the above" at bounding box center [256, 322] width 291 height 49
click at [136, 328] on input "All of the above" at bounding box center [129, 322] width 12 height 12
radio input "true"
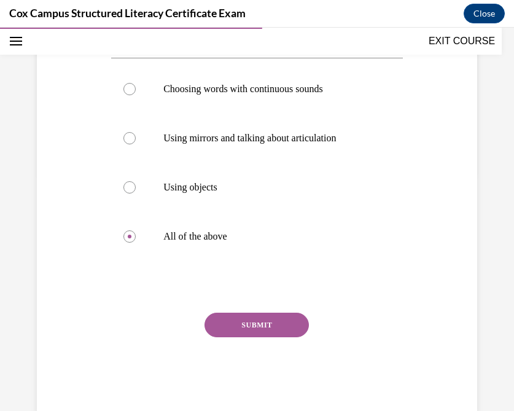
click at [255, 328] on button "SUBMIT" at bounding box center [256, 324] width 104 height 25
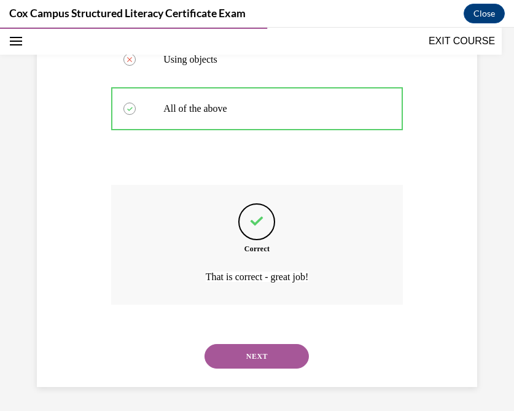
scroll to position [366, 0]
click at [244, 354] on button "NEXT" at bounding box center [256, 355] width 104 height 25
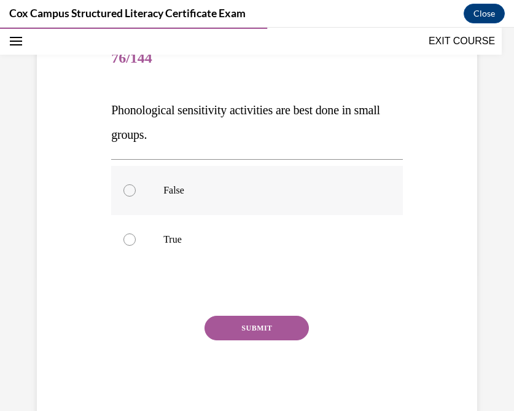
click at [168, 187] on p "False" at bounding box center [267, 190] width 209 height 12
click at [136, 187] on input "False" at bounding box center [129, 190] width 12 height 12
radio input "true"
click at [247, 330] on button "SUBMIT" at bounding box center [256, 327] width 104 height 25
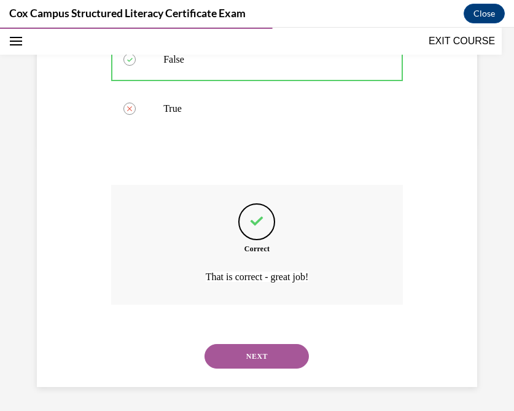
scroll to position [268, 0]
click at [237, 352] on button "NEXT" at bounding box center [256, 355] width 104 height 25
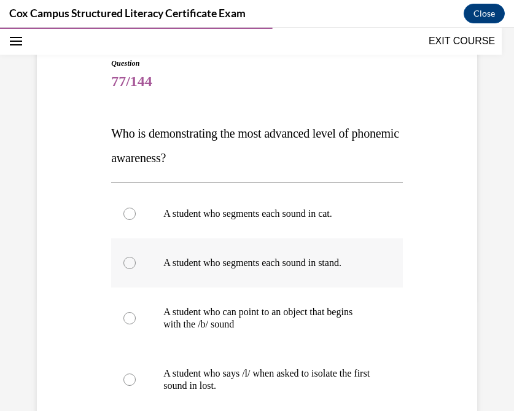
scroll to position [107, 0]
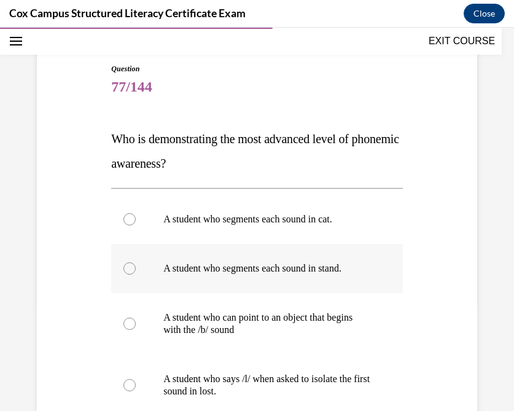
click at [125, 269] on div at bounding box center [129, 268] width 12 height 12
click at [125, 269] on input "A student who segments each sound in stand." at bounding box center [129, 268] width 12 height 12
radio input "true"
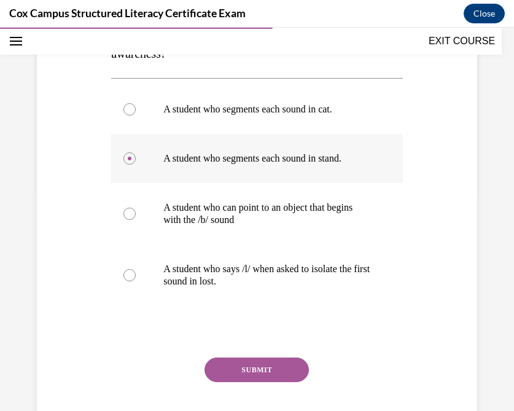
scroll to position [229, 0]
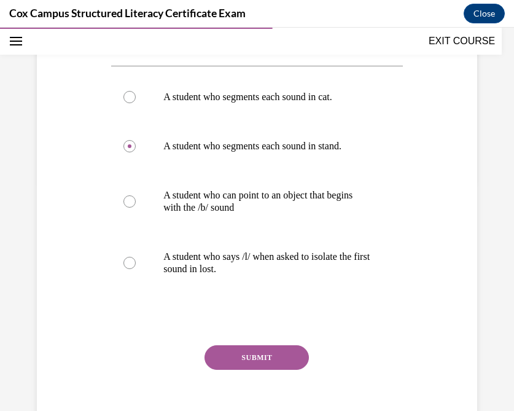
click at [249, 359] on button "SUBMIT" at bounding box center [256, 357] width 104 height 25
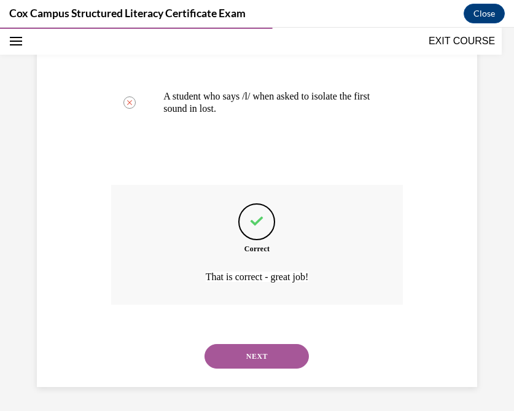
scroll to position [390, 0]
click at [249, 359] on button "NEXT" at bounding box center [256, 355] width 104 height 25
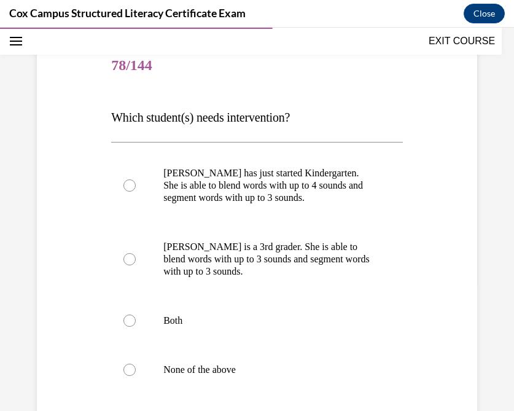
scroll to position [147, 0]
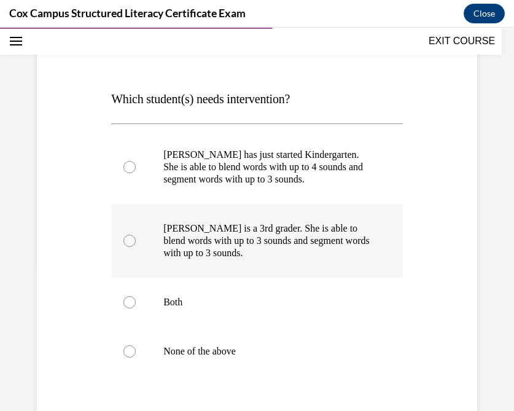
click at [129, 238] on div at bounding box center [129, 240] width 12 height 12
click at [129, 238] on input "[PERSON_NAME] is a 3rd grader. She is able to blend words with up to 3 sounds a…" at bounding box center [129, 240] width 12 height 12
radio input "true"
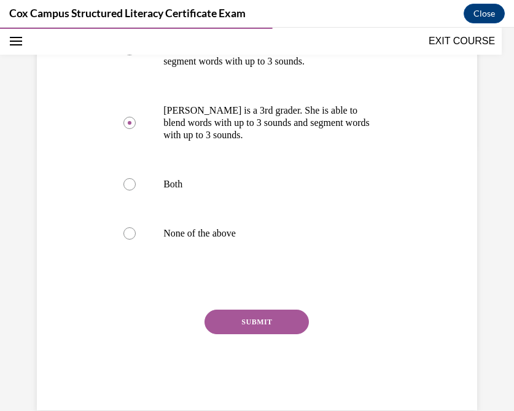
click at [259, 329] on button "SUBMIT" at bounding box center [256, 321] width 104 height 25
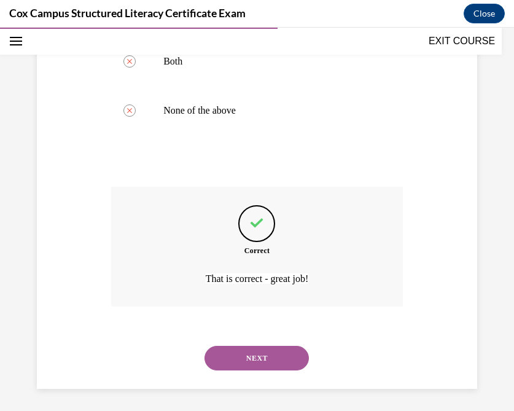
scroll to position [390, 0]
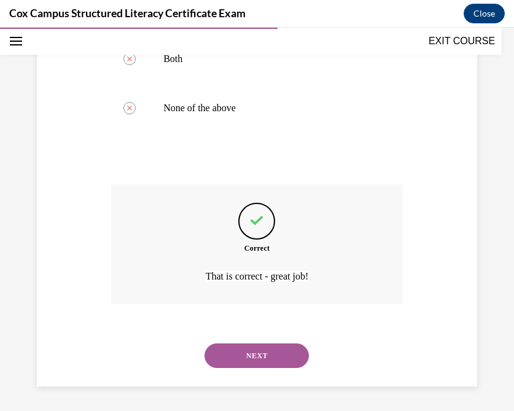
click at [237, 354] on button "NEXT" at bounding box center [256, 355] width 104 height 25
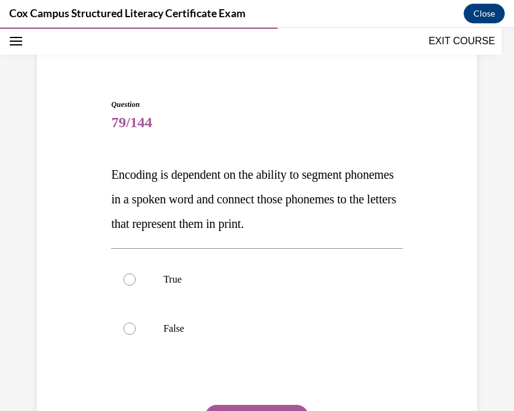
scroll to position [78, 0]
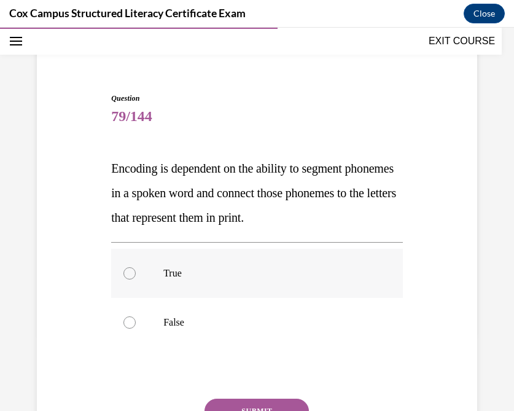
click at [125, 279] on div at bounding box center [129, 273] width 12 height 12
click at [125, 279] on input "True" at bounding box center [129, 273] width 12 height 12
radio input "true"
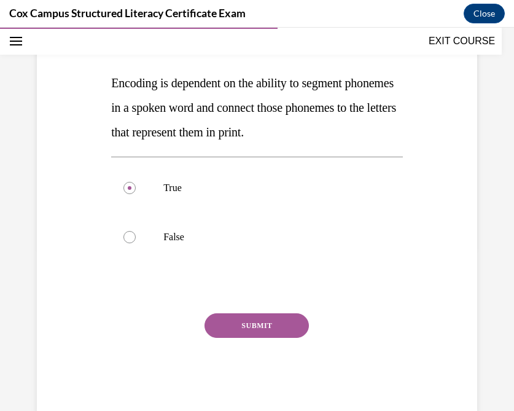
click at [258, 337] on button "SUBMIT" at bounding box center [256, 325] width 104 height 25
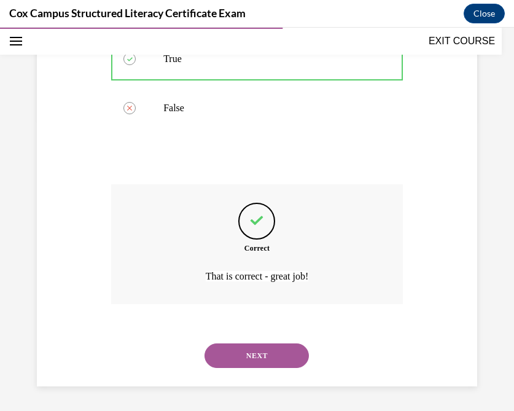
scroll to position [317, 0]
click at [265, 357] on button "NEXT" at bounding box center [256, 355] width 104 height 25
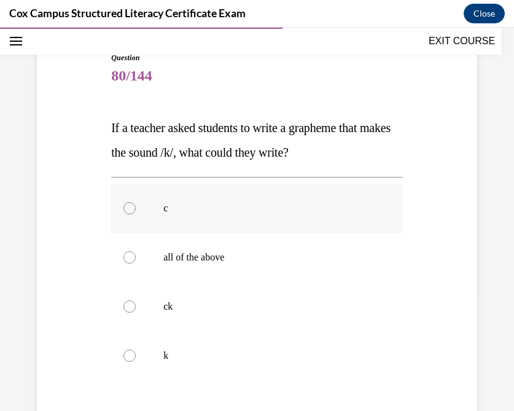
scroll to position [130, 0]
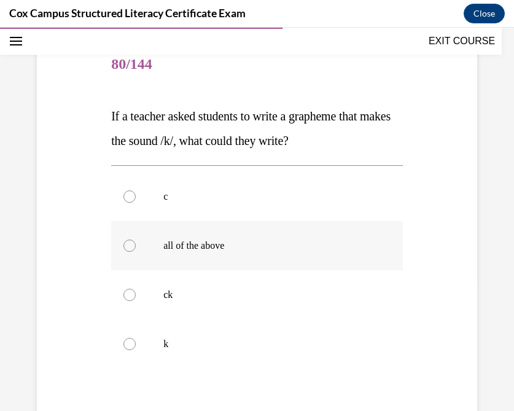
click at [214, 250] on p "all of the above" at bounding box center [267, 245] width 209 height 12
click at [136, 250] on input "all of the above" at bounding box center [129, 245] width 12 height 12
radio input "true"
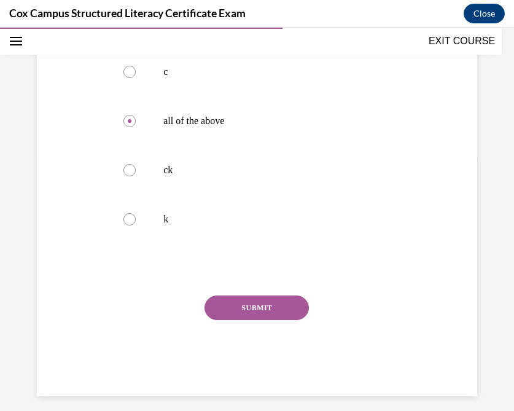
click at [254, 308] on button "SUBMIT" at bounding box center [256, 307] width 104 height 25
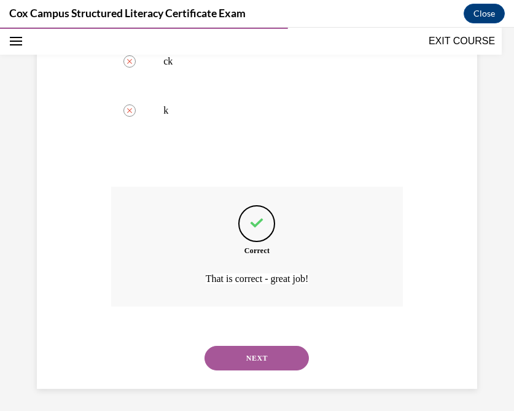
scroll to position [366, 0]
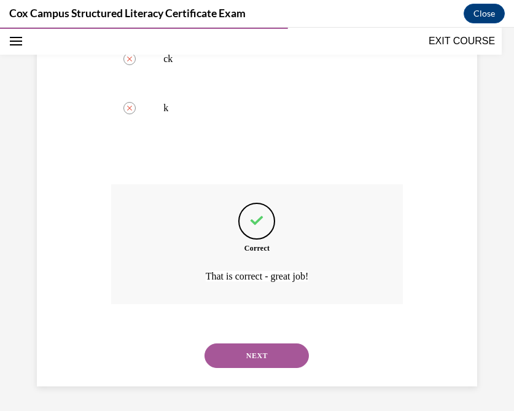
click at [248, 351] on button "NEXT" at bounding box center [256, 355] width 104 height 25
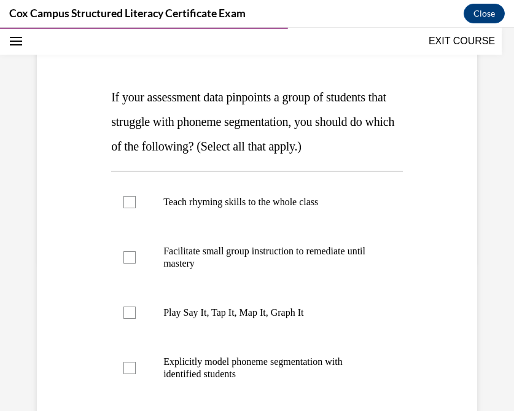
scroll to position [154, 0]
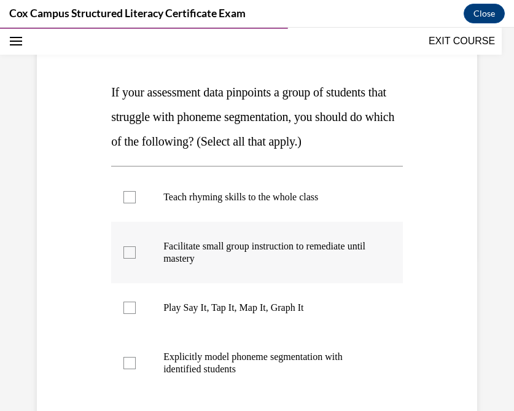
click at [128, 258] on div at bounding box center [129, 252] width 12 height 12
click at [128, 258] on input "Facilitate small group instruction to remediate until mastery" at bounding box center [129, 252] width 12 height 12
checkbox input "true"
click at [128, 310] on div at bounding box center [129, 307] width 12 height 12
click at [128, 310] on input "Play Say It, Tap It, Map It, Graph It" at bounding box center [129, 307] width 12 height 12
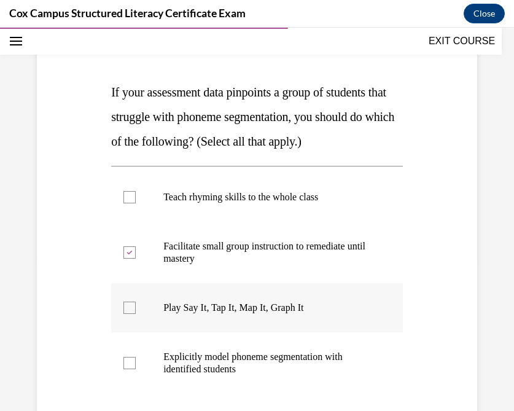
checkbox input "true"
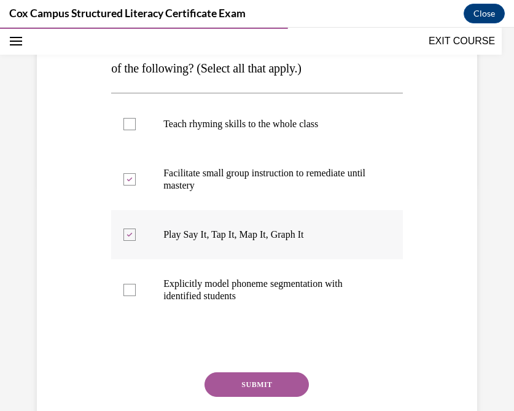
scroll to position [268, 0]
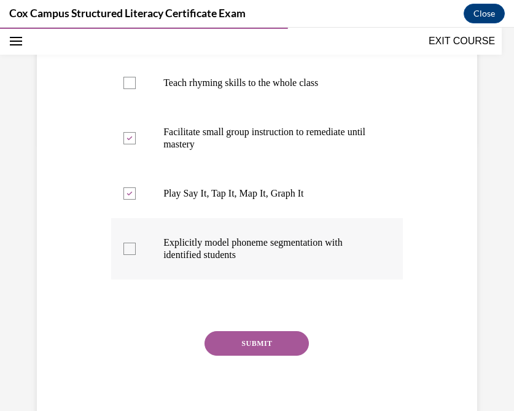
click at [121, 250] on label "Explicitly model phoneme segmentation with identified students" at bounding box center [256, 248] width 291 height 61
click at [123, 250] on input "Explicitly model phoneme segmentation with identified students" at bounding box center [129, 248] width 12 height 12
checkbox input "true"
click at [258, 347] on button "SUBMIT" at bounding box center [256, 343] width 104 height 25
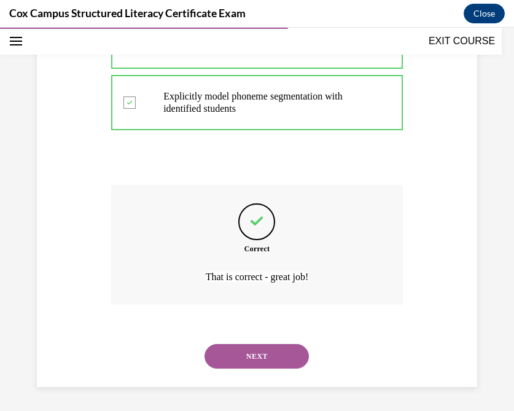
scroll to position [415, 0]
click at [240, 357] on button "NEXT" at bounding box center [256, 355] width 104 height 25
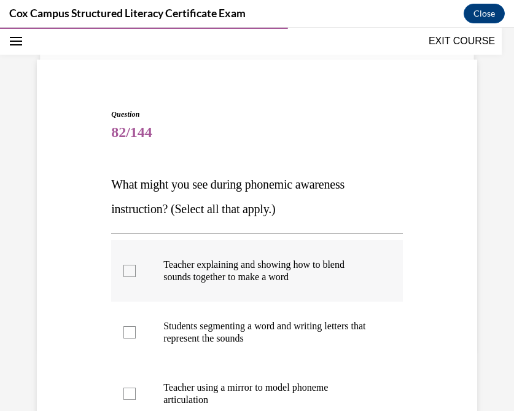
scroll to position [68, 0]
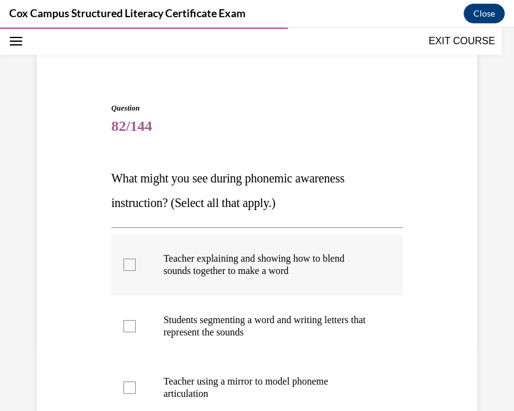
click at [128, 269] on div at bounding box center [129, 264] width 12 height 12
click at [128, 269] on input "Teacher explaining and showing how to blend sounds together to make a word" at bounding box center [129, 264] width 12 height 12
checkbox input "true"
click at [129, 330] on div at bounding box center [129, 326] width 12 height 12
click at [129, 330] on input "Students segmenting a word and writing letters that represent the sounds" at bounding box center [129, 326] width 12 height 12
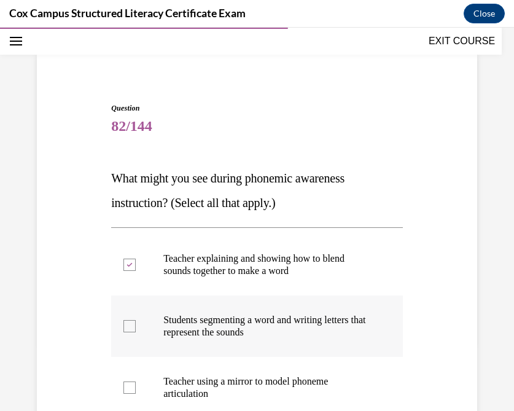
checkbox input "true"
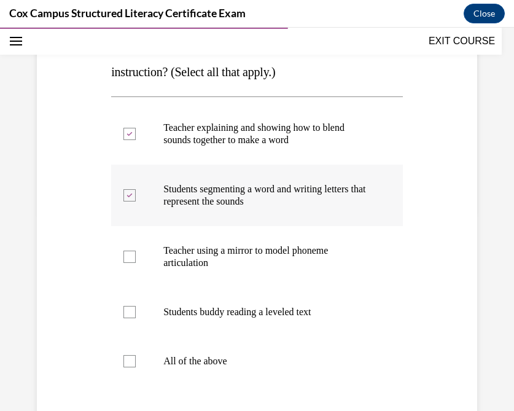
scroll to position [205, 0]
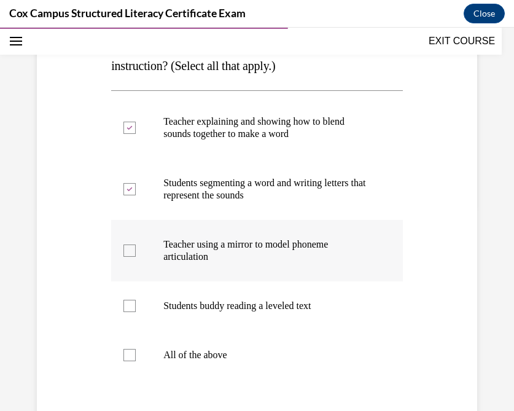
click at [127, 258] on label "Teacher using a mirror to model phoneme articulation" at bounding box center [256, 250] width 291 height 61
click at [127, 256] on input "Teacher using a mirror to model phoneme articulation" at bounding box center [129, 250] width 12 height 12
checkbox input "true"
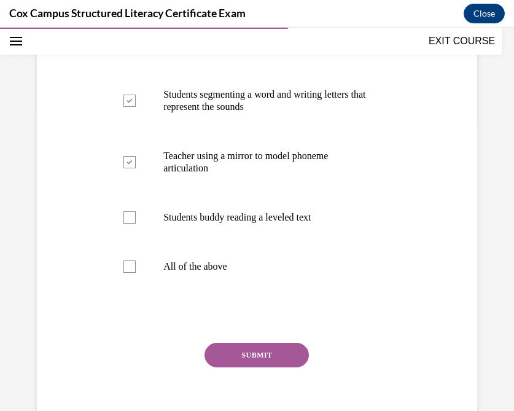
scroll to position [294, 0]
click at [235, 357] on button "SUBMIT" at bounding box center [256, 354] width 104 height 25
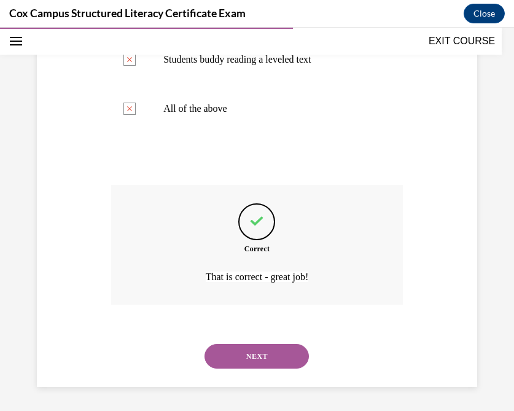
scroll to position [452, 0]
click at [241, 361] on button "NEXT" at bounding box center [256, 355] width 104 height 25
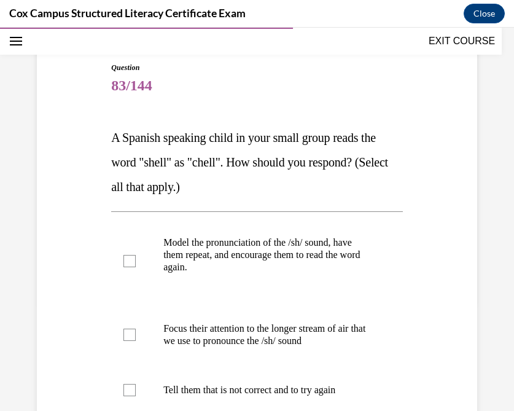
scroll to position [115, 0]
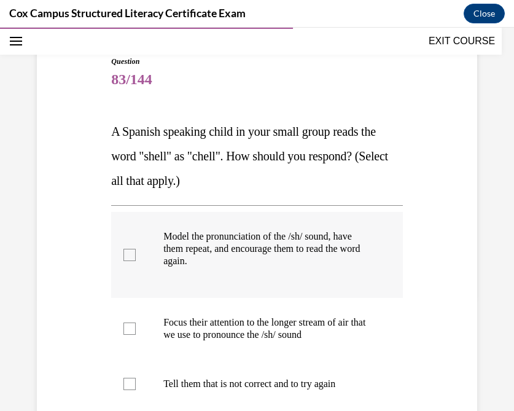
click at [125, 255] on div at bounding box center [129, 255] width 12 height 12
click at [125, 255] on input "Model the pronunciation of the /sh/ sound, have them repeat, and encourage them…" at bounding box center [129, 255] width 12 height 12
checkbox input "true"
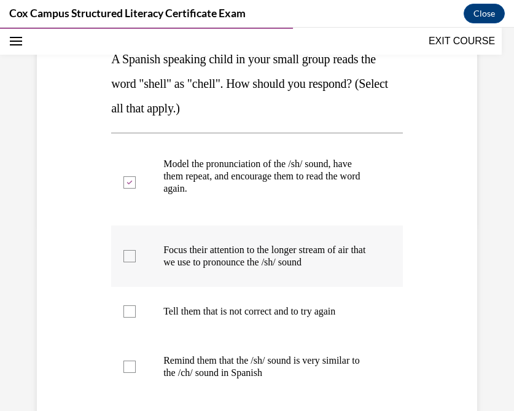
scroll to position [188, 0]
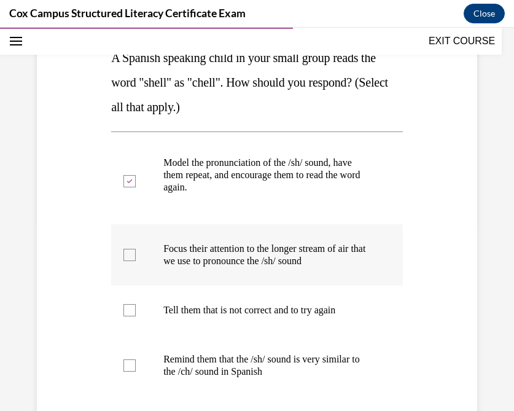
click at [125, 255] on div at bounding box center [129, 255] width 12 height 12
click at [125, 255] on input "Focus their attention to the longer stream of air that we use to pronounce the …" at bounding box center [129, 255] width 12 height 12
checkbox input "true"
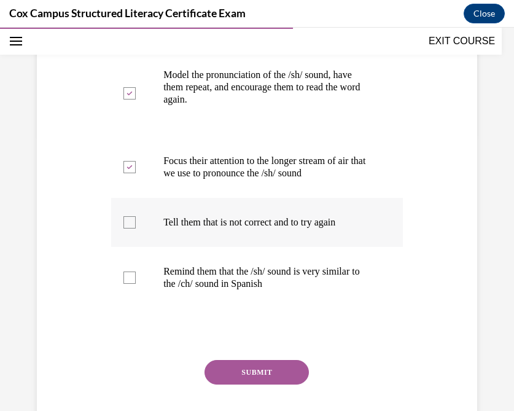
scroll to position [277, 0]
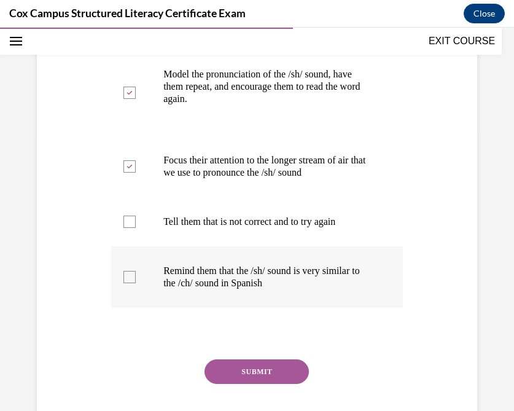
click at [126, 277] on div at bounding box center [129, 277] width 12 height 12
click at [126, 277] on input "Remind them that the /sh/ sound is very similar to the /ch/ sound in Spanish" at bounding box center [129, 277] width 12 height 12
checkbox input "true"
click at [247, 370] on button "SUBMIT" at bounding box center [256, 371] width 104 height 25
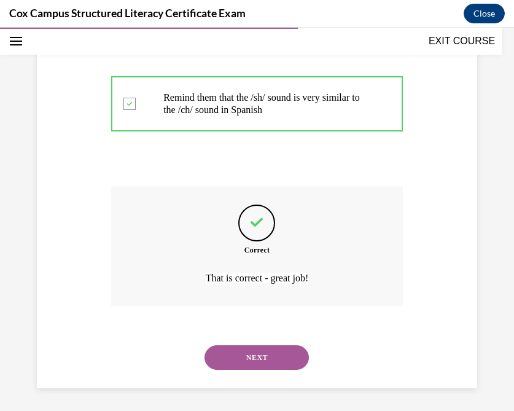
scroll to position [452, 0]
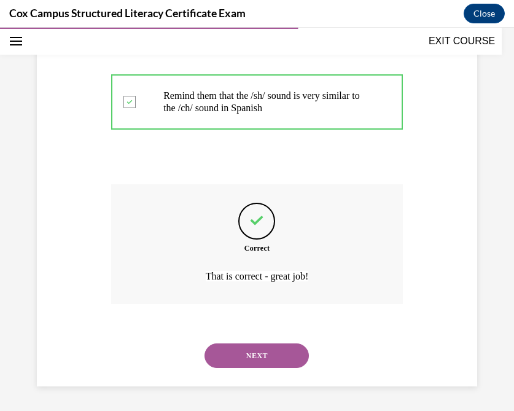
click at [242, 353] on button "NEXT" at bounding box center [256, 355] width 104 height 25
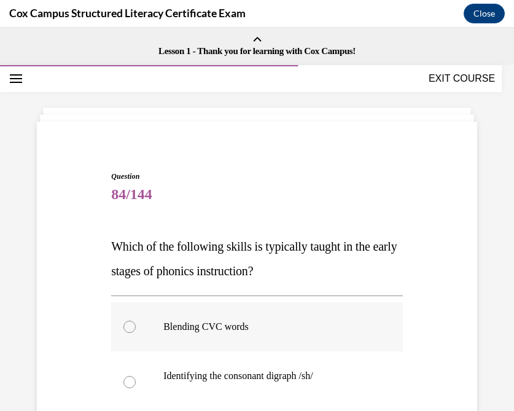
click at [134, 325] on div at bounding box center [129, 326] width 12 height 12
click at [134, 325] on input "Blending CVC words" at bounding box center [129, 326] width 12 height 12
radio input "true"
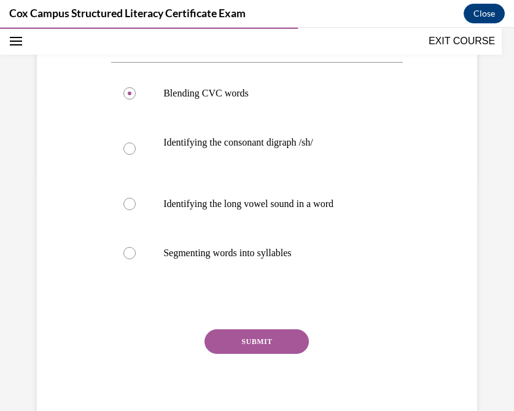
click at [249, 344] on button "SUBMIT" at bounding box center [256, 341] width 104 height 25
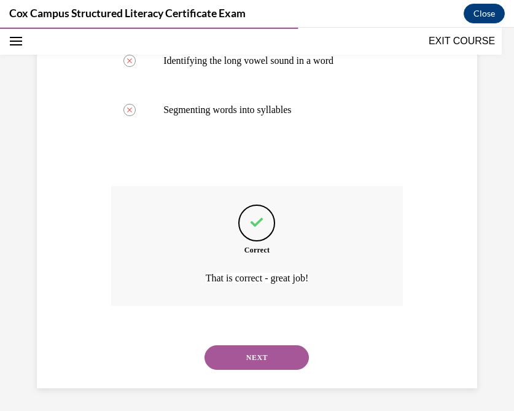
scroll to position [378, 0]
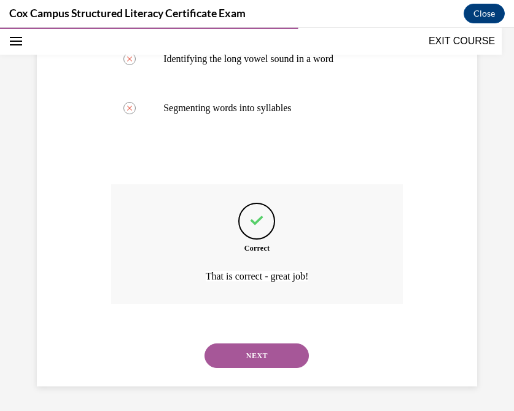
click at [244, 350] on button "NEXT" at bounding box center [256, 355] width 104 height 25
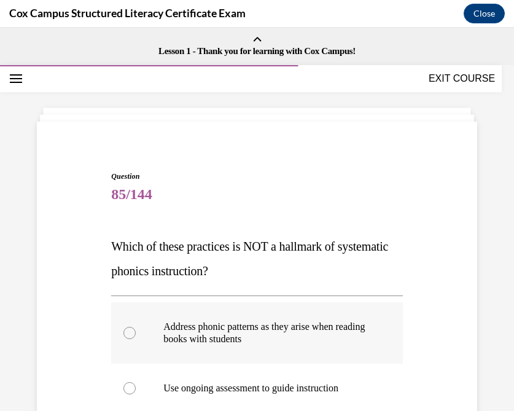
click at [129, 334] on div at bounding box center [129, 332] width 12 height 12
click at [129, 334] on input "Address phonic patterns as they arise when reading books with students" at bounding box center [129, 332] width 12 height 12
radio input "true"
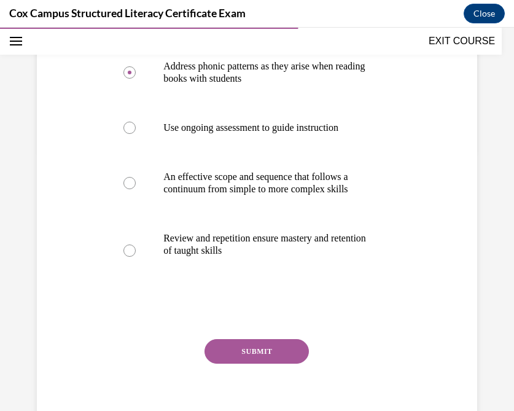
click at [260, 350] on button "SUBMIT" at bounding box center [256, 351] width 104 height 25
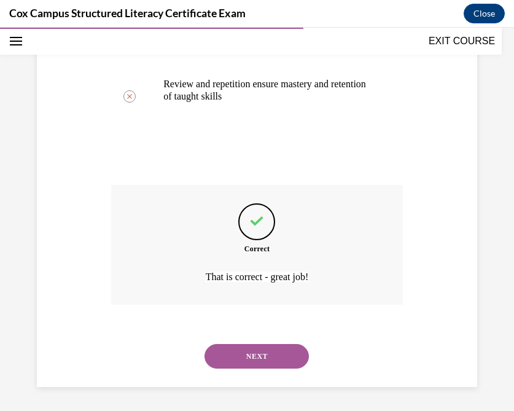
scroll to position [415, 0]
click at [236, 362] on button "NEXT" at bounding box center [256, 355] width 104 height 25
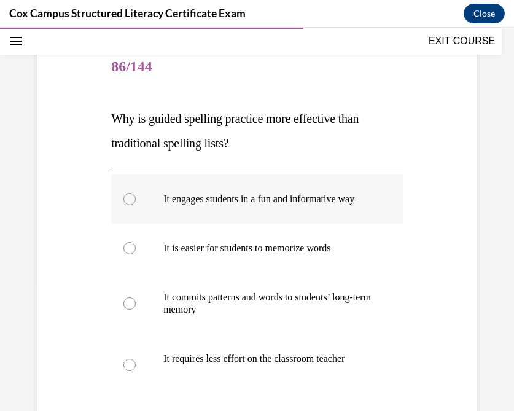
scroll to position [142, 0]
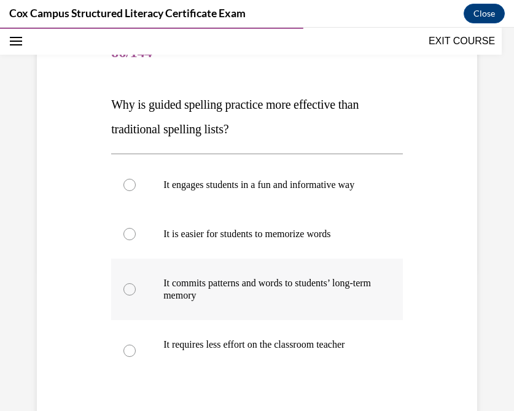
click at [133, 295] on div at bounding box center [129, 289] width 12 height 12
click at [133, 295] on input "It commits patterns and words to students’ long-term memory" at bounding box center [129, 289] width 12 height 12
radio input "true"
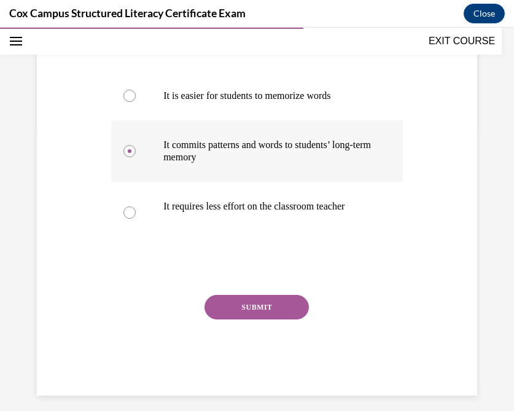
click at [239, 318] on button "SUBMIT" at bounding box center [256, 307] width 104 height 25
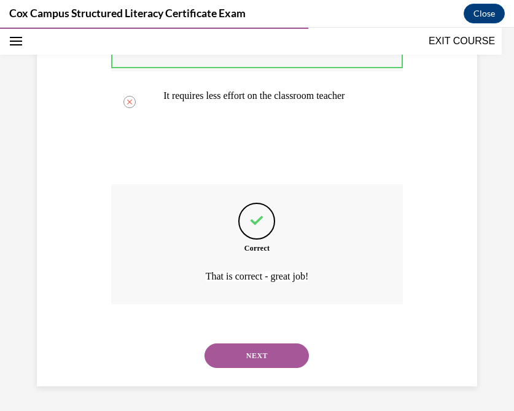
scroll to position [403, 0]
click at [241, 352] on button "NEXT" at bounding box center [256, 355] width 104 height 25
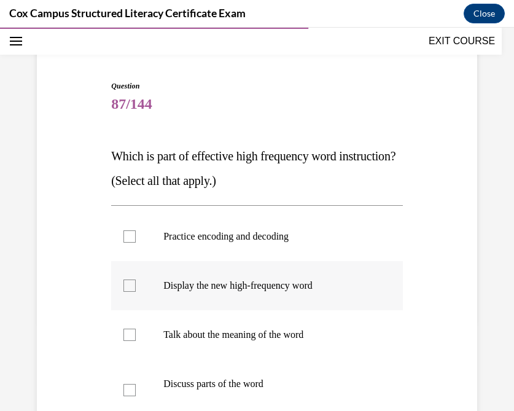
scroll to position [151, 0]
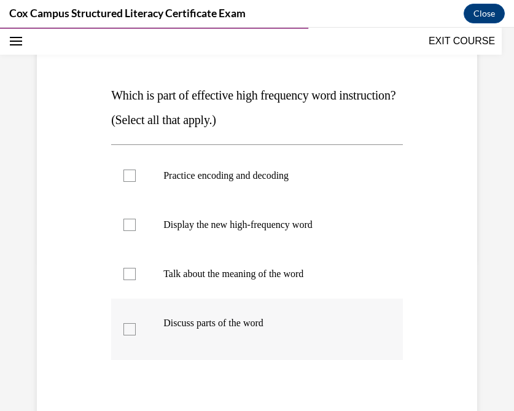
click at [124, 334] on div at bounding box center [129, 329] width 12 height 12
click at [124, 334] on input "Discuss parts of the word" at bounding box center [129, 329] width 12 height 12
checkbox input "true"
click at [128, 276] on div at bounding box center [129, 274] width 12 height 12
click at [128, 276] on input "Talk about the meaning of the word" at bounding box center [129, 274] width 12 height 12
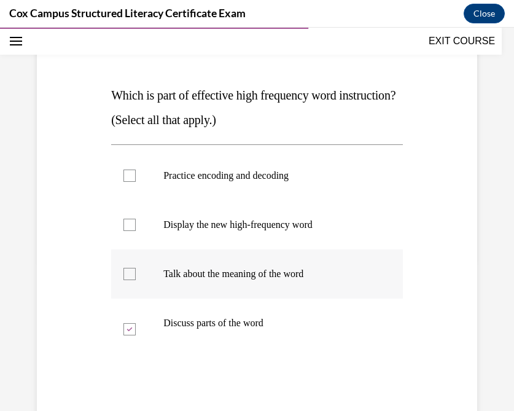
checkbox input "true"
click at [126, 222] on div at bounding box center [129, 224] width 12 height 12
click at [126, 222] on input "Display the new high-frequency word" at bounding box center [129, 224] width 12 height 12
checkbox input "true"
click at [134, 169] on div at bounding box center [129, 175] width 12 height 12
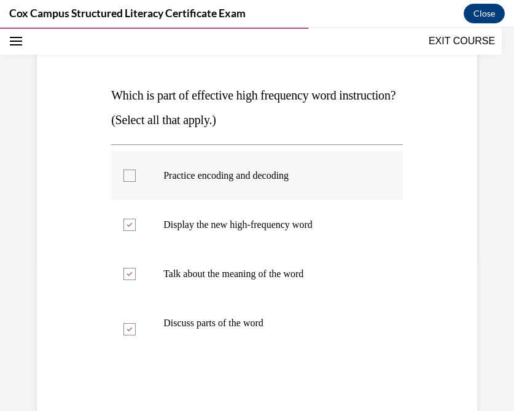
click at [134, 169] on input "Practice encoding and decoding" at bounding box center [129, 175] width 12 height 12
checkbox input "true"
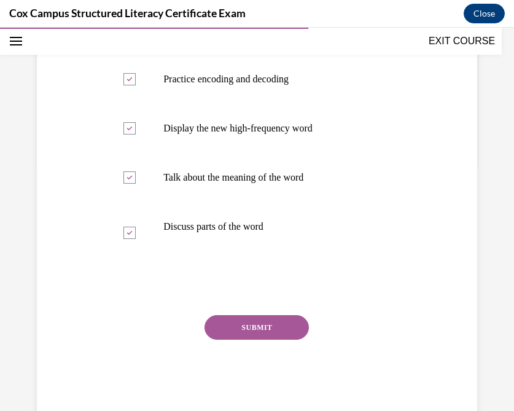
click at [245, 320] on button "SUBMIT" at bounding box center [256, 327] width 104 height 25
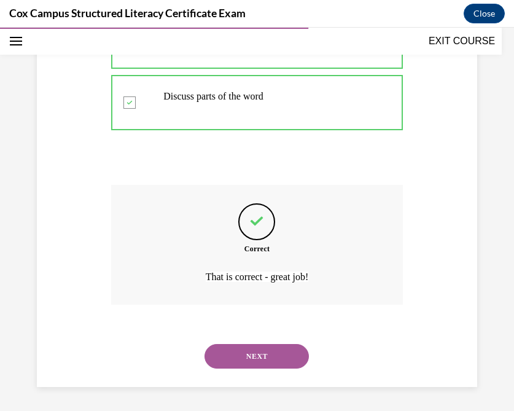
scroll to position [378, 0]
click at [239, 357] on button "NEXT" at bounding box center [256, 355] width 104 height 25
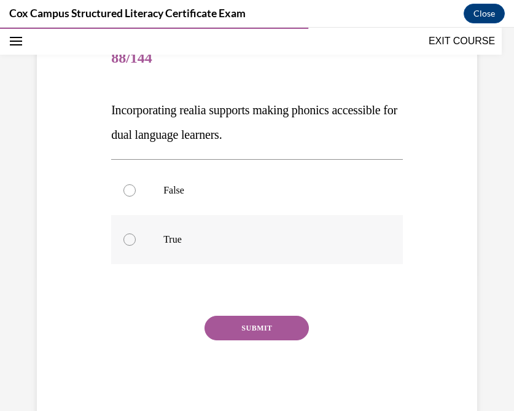
click at [133, 241] on div at bounding box center [129, 239] width 12 height 12
click at [133, 241] on input "True" at bounding box center [129, 239] width 12 height 12
radio input "true"
click at [250, 325] on button "SUBMIT" at bounding box center [256, 327] width 104 height 25
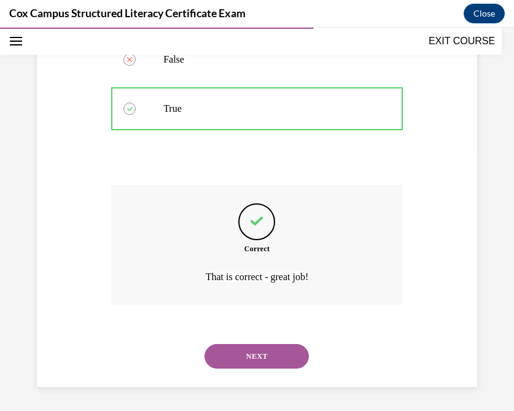
scroll to position [268, 0]
click at [244, 354] on button "NEXT" at bounding box center [256, 355] width 104 height 25
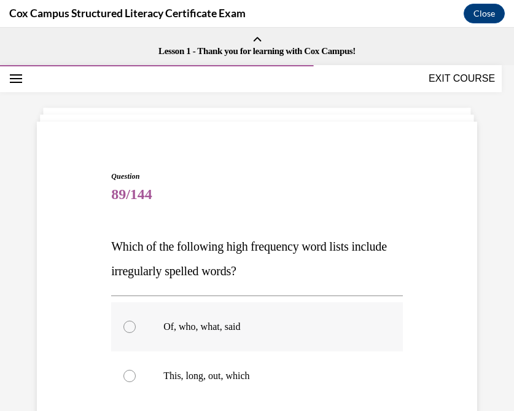
click at [133, 325] on div at bounding box center [129, 326] width 12 height 12
click at [133, 325] on input "Of, who, what, said" at bounding box center [129, 326] width 12 height 12
radio input "true"
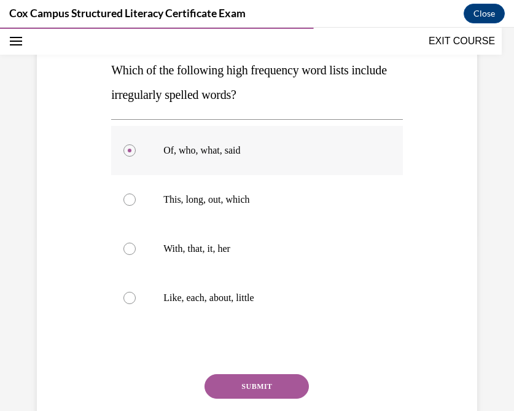
scroll to position [187, 0]
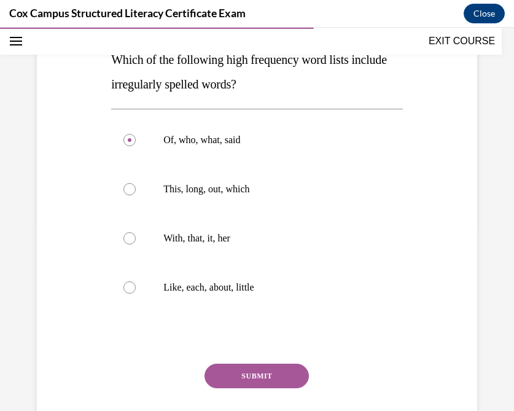
click at [246, 375] on button "SUBMIT" at bounding box center [256, 375] width 104 height 25
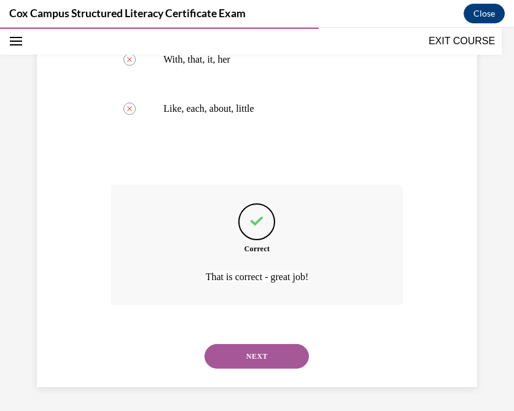
scroll to position [366, 0]
click at [242, 353] on button "NEXT" at bounding box center [256, 355] width 104 height 25
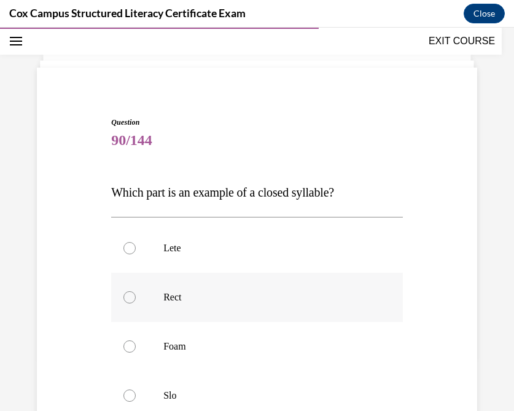
scroll to position [86, 0]
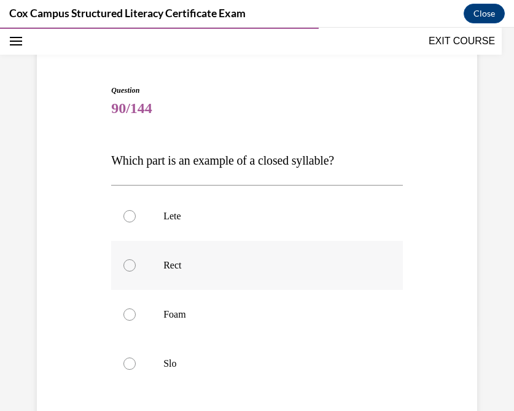
click at [132, 267] on div at bounding box center [129, 265] width 12 height 12
click at [132, 267] on input "Rect" at bounding box center [129, 265] width 12 height 12
radio input "true"
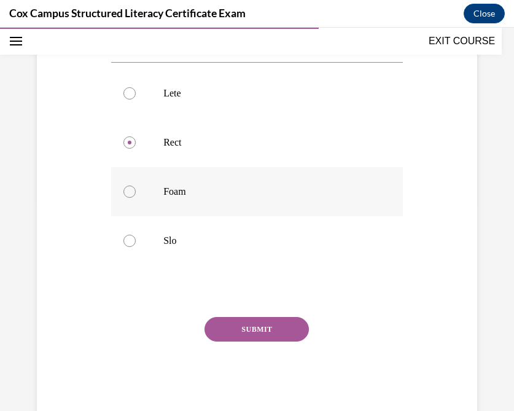
scroll to position [211, 0]
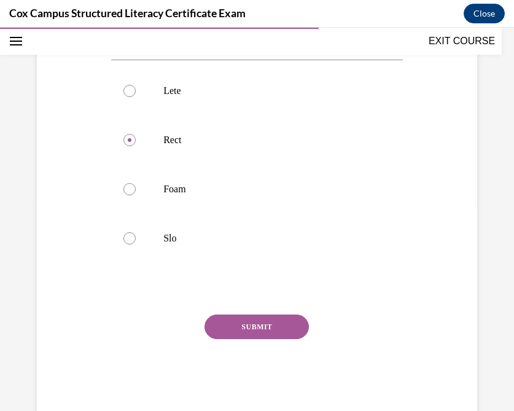
click at [259, 328] on button "SUBMIT" at bounding box center [256, 326] width 104 height 25
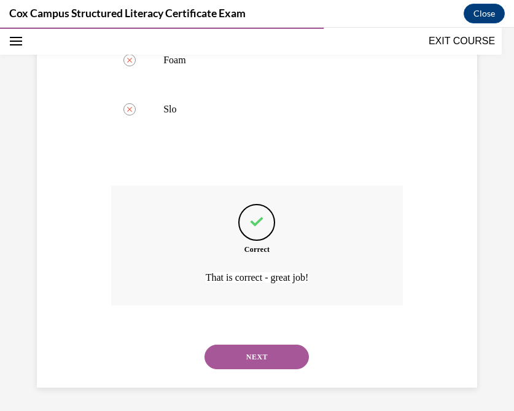
scroll to position [341, 0]
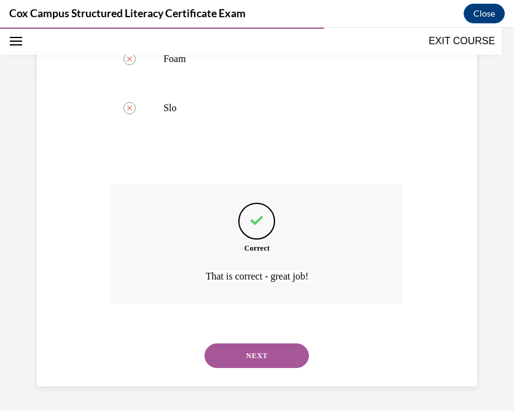
click at [236, 356] on button "NEXT" at bounding box center [256, 355] width 104 height 25
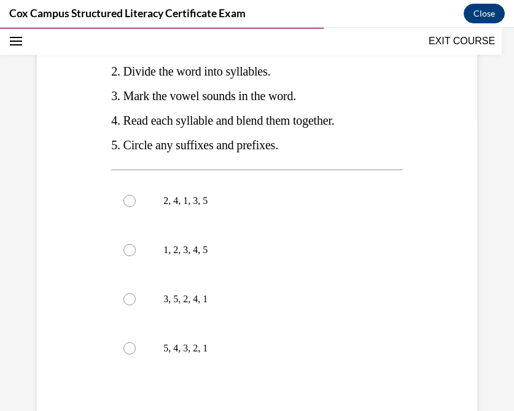
scroll to position [295, 0]
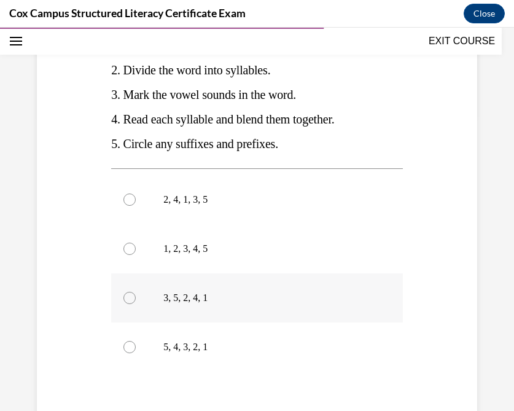
click at [130, 299] on div at bounding box center [129, 297] width 12 height 12
click at [130, 299] on input "3, 5, 2, 4, 1" at bounding box center [129, 297] width 12 height 12
radio input "true"
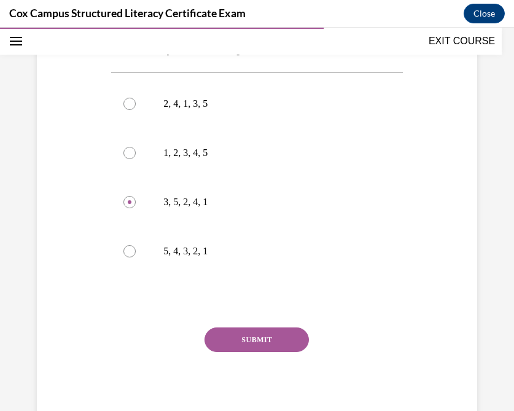
scroll to position [392, 0]
click at [264, 340] on button "SUBMIT" at bounding box center [256, 338] width 104 height 25
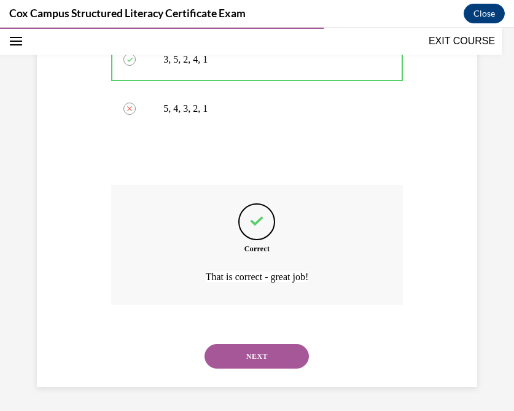
scroll to position [534, 0]
click at [228, 354] on button "NEXT" at bounding box center [256, 355] width 104 height 25
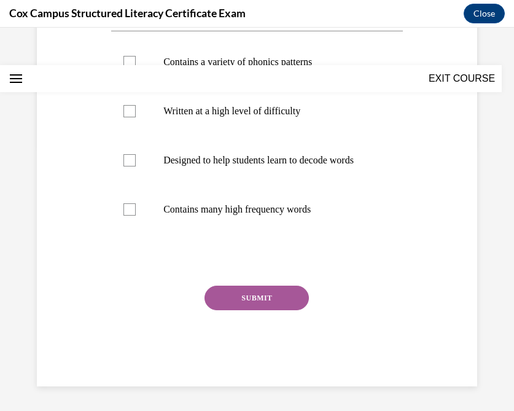
scroll to position [0, 0]
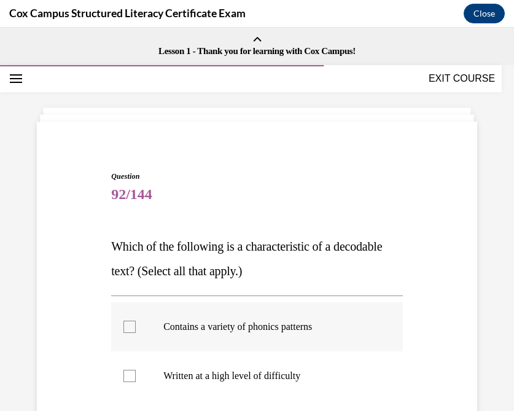
click at [127, 326] on div at bounding box center [129, 326] width 12 height 12
click at [127, 326] on input "Contains a variety of phonics patterns" at bounding box center [129, 326] width 12 height 12
checkbox input "true"
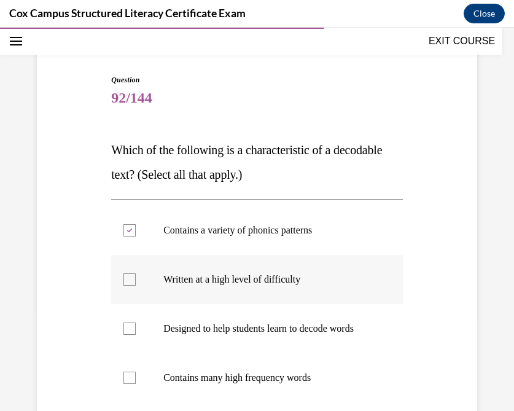
scroll to position [111, 0]
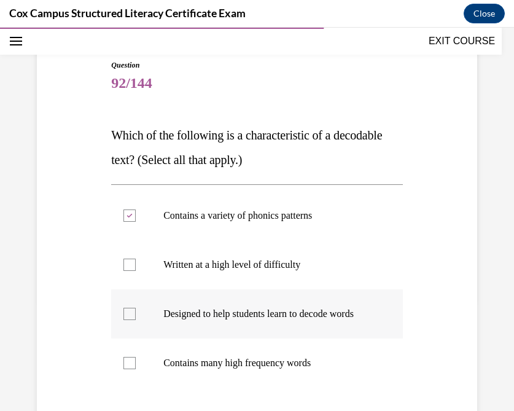
click at [128, 328] on label "Designed to help students learn to decode words" at bounding box center [256, 313] width 291 height 49
click at [128, 320] on input "Designed to help students learn to decode words" at bounding box center [129, 313] width 12 height 12
checkbox input "true"
click at [133, 369] on div at bounding box center [129, 363] width 12 height 12
click at [133, 369] on input "Contains many high frequency words" at bounding box center [129, 363] width 12 height 12
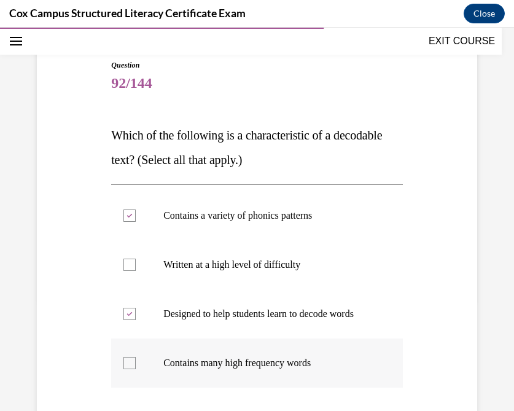
checkbox input "true"
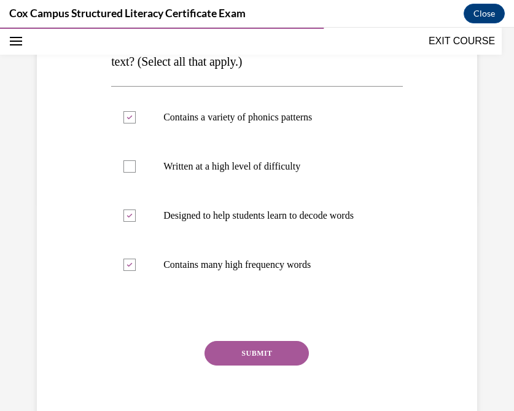
click at [239, 364] on button "SUBMIT" at bounding box center [256, 353] width 104 height 25
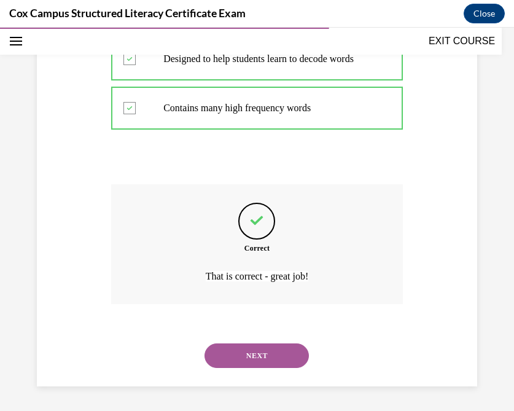
scroll to position [378, 0]
click at [239, 364] on button "NEXT" at bounding box center [256, 355] width 104 height 25
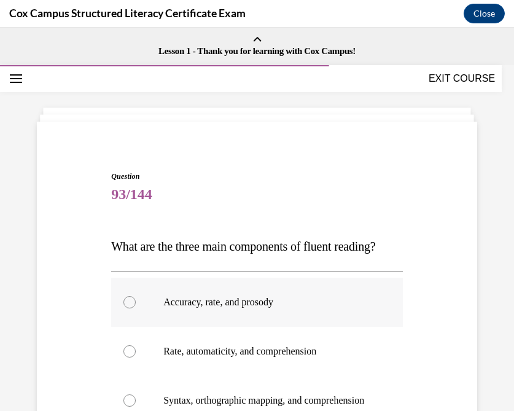
click at [125, 308] on div at bounding box center [129, 302] width 12 height 12
click at [125, 308] on input "Accuracy, rate, and prosody" at bounding box center [129, 302] width 12 height 12
radio input "true"
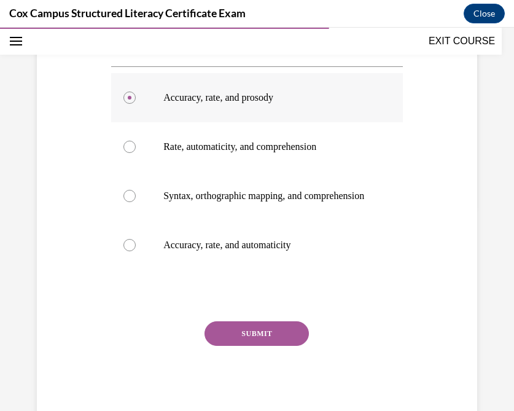
scroll to position [206, 0]
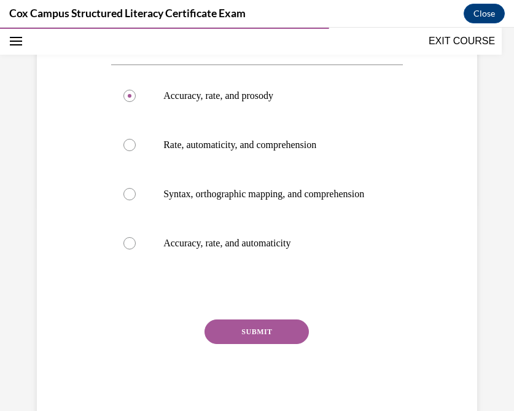
click at [244, 344] on button "SUBMIT" at bounding box center [256, 331] width 104 height 25
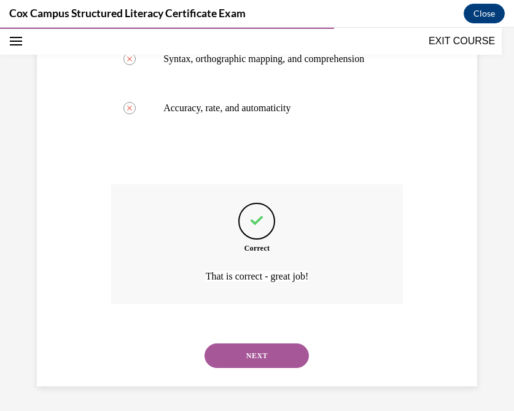
scroll to position [378, 0]
click at [243, 352] on button "NEXT" at bounding box center [256, 355] width 104 height 25
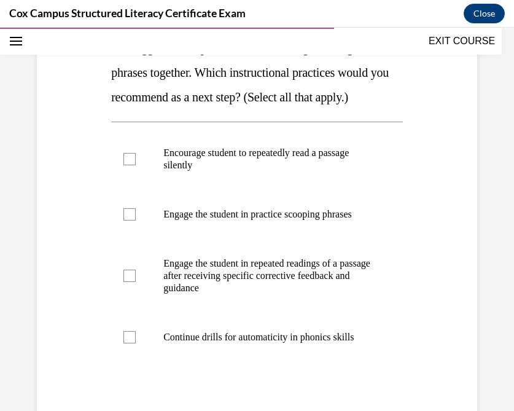
scroll to position [279, 0]
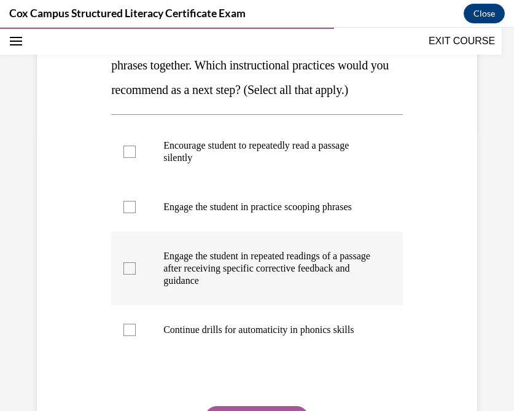
click at [128, 274] on div at bounding box center [129, 268] width 12 height 12
click at [128, 274] on input "Engage the student in repeated readings of a passage after receiving specific c…" at bounding box center [129, 268] width 12 height 12
checkbox input "true"
click at [126, 213] on div at bounding box center [129, 207] width 12 height 12
click at [126, 213] on input "Engage the student in practice scooping phrases" at bounding box center [129, 207] width 12 height 12
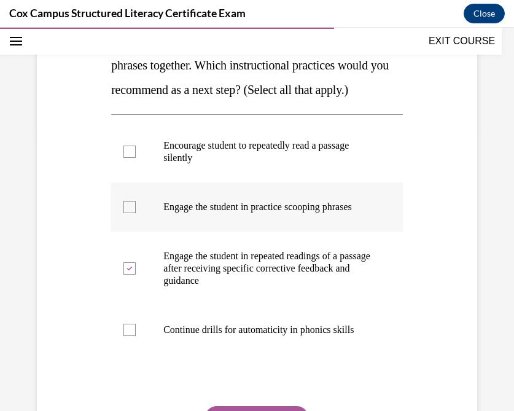
checkbox input "true"
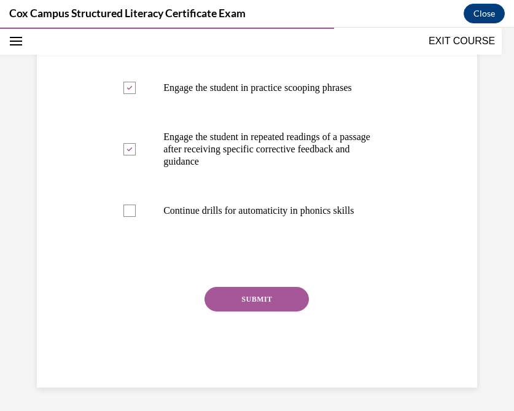
click at [256, 311] on button "SUBMIT" at bounding box center [256, 299] width 104 height 25
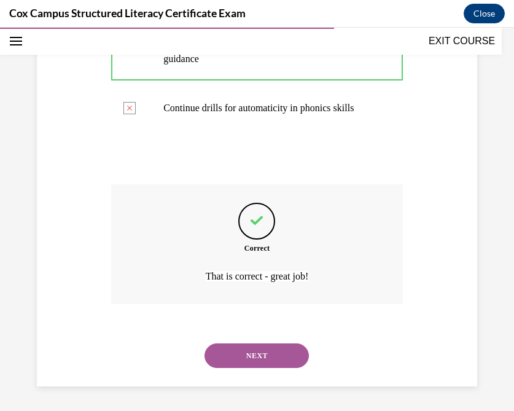
scroll to position [538, 0]
click at [245, 352] on button "NEXT" at bounding box center [256, 355] width 104 height 25
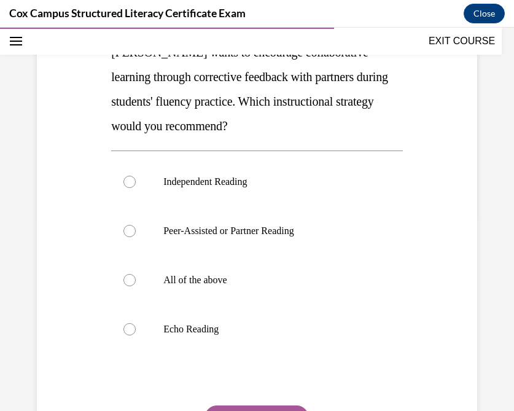
scroll to position [196, 0]
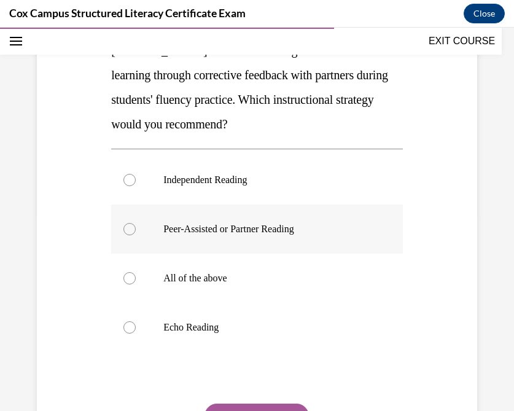
click at [124, 226] on div at bounding box center [129, 229] width 12 height 12
click at [124, 226] on input "Peer-Assisted or Partner Reading" at bounding box center [129, 229] width 12 height 12
radio input "true"
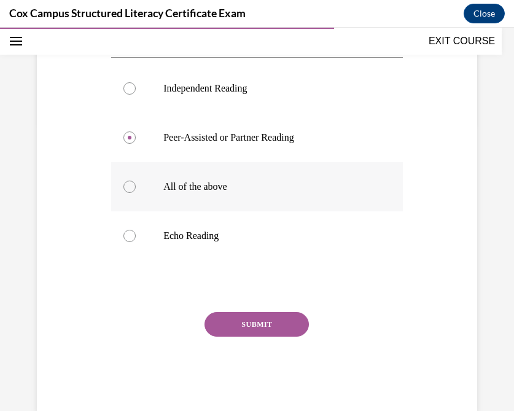
scroll to position [314, 0]
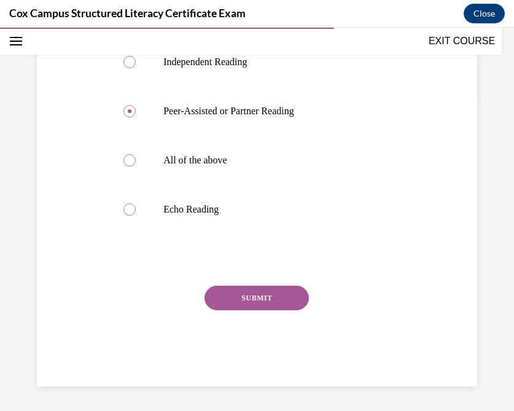
click at [233, 294] on button "SUBMIT" at bounding box center [256, 297] width 104 height 25
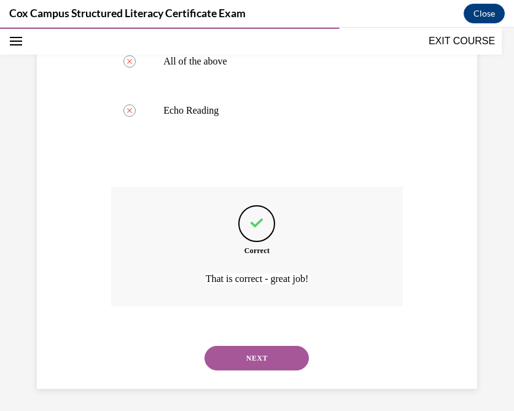
scroll to position [415, 0]
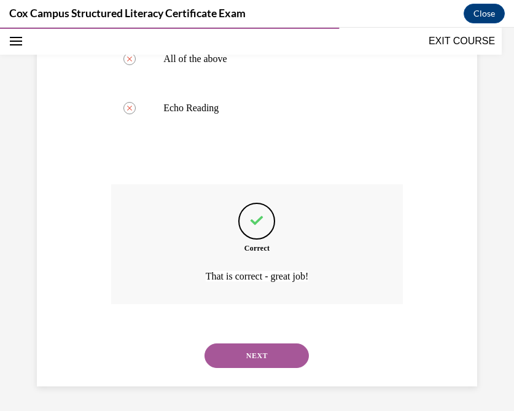
click at [233, 352] on button "NEXT" at bounding box center [256, 355] width 104 height 25
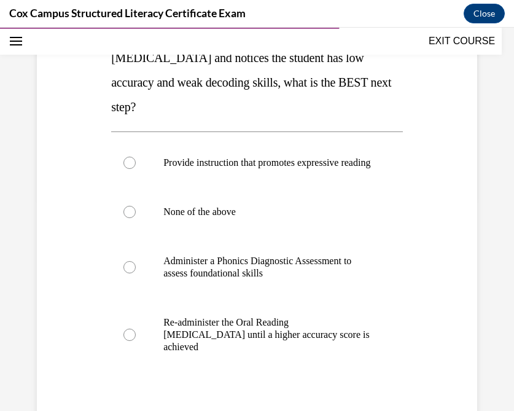
scroll to position [215, 0]
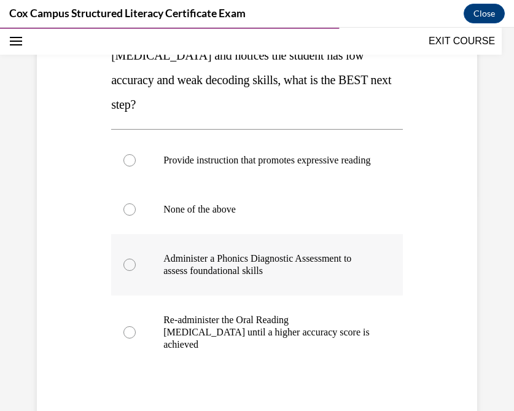
click at [129, 271] on div at bounding box center [129, 264] width 12 height 12
click at [129, 271] on input "Administer a Phonics Diagnostic Assessment to assess foundational skills" at bounding box center [129, 264] width 12 height 12
radio input "true"
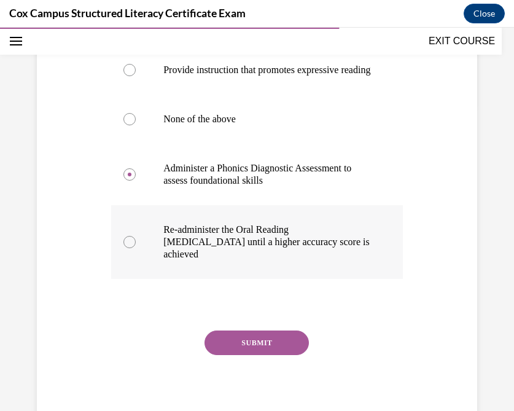
scroll to position [307, 0]
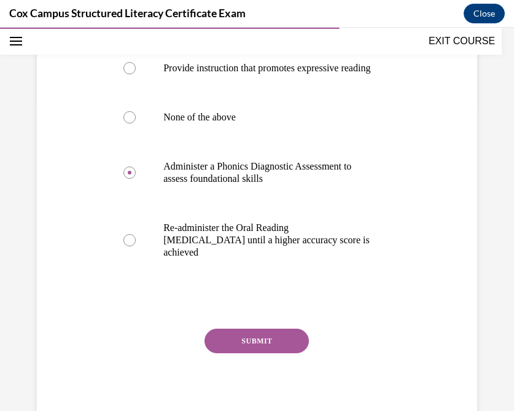
click at [246, 352] on button "SUBMIT" at bounding box center [256, 340] width 104 height 25
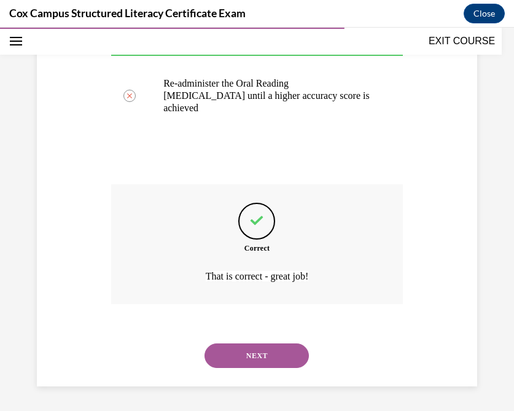
scroll to position [464, 0]
click at [246, 352] on button "NEXT" at bounding box center [256, 355] width 104 height 25
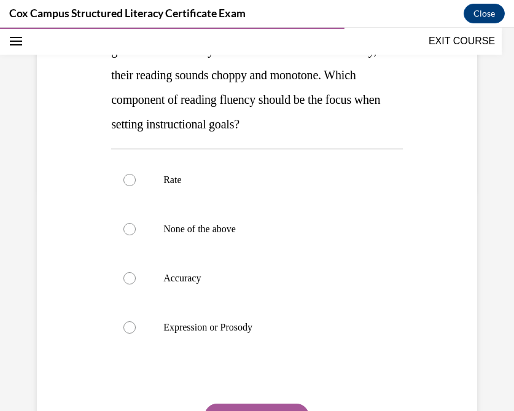
scroll to position [222, 0]
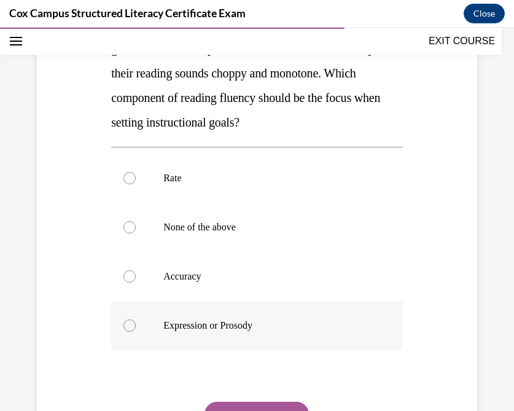
click at [132, 325] on div at bounding box center [129, 325] width 12 height 12
click at [132, 325] on input "Expression or Prosody" at bounding box center [129, 325] width 12 height 12
radio input "true"
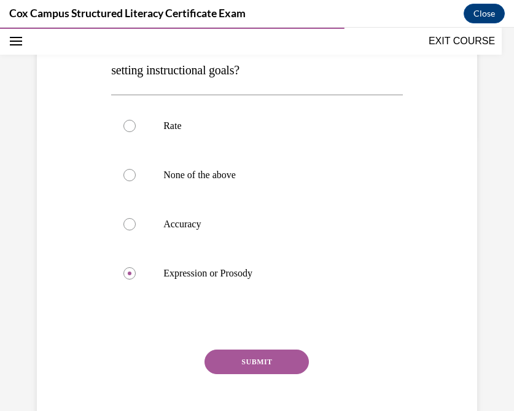
click at [236, 371] on button "SUBMIT" at bounding box center [256, 361] width 104 height 25
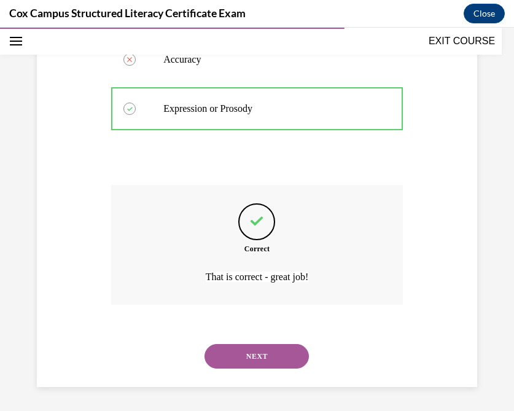
scroll to position [439, 0]
click at [259, 353] on button "NEXT" at bounding box center [256, 355] width 104 height 25
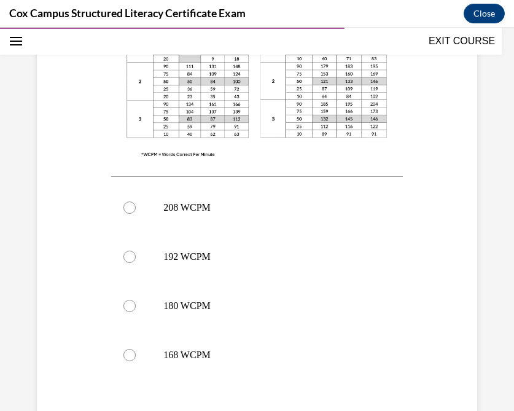
scroll to position [459, 0]
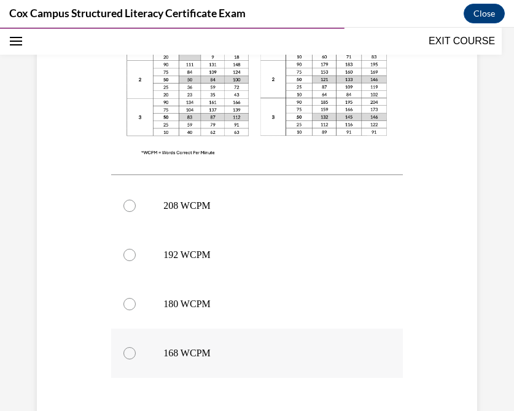
click at [129, 353] on div at bounding box center [129, 353] width 12 height 12
click at [129, 353] on input "168 WCPM" at bounding box center [129, 353] width 12 height 12
radio input "true"
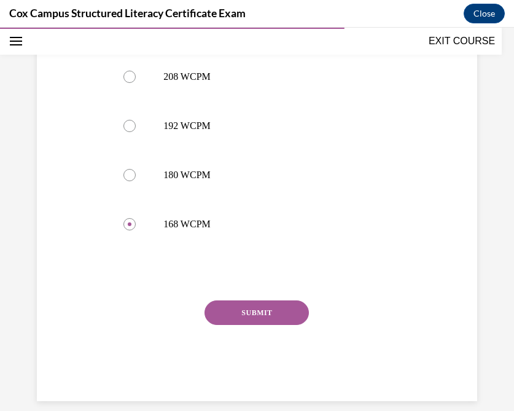
click at [241, 304] on button "SUBMIT" at bounding box center [256, 312] width 104 height 25
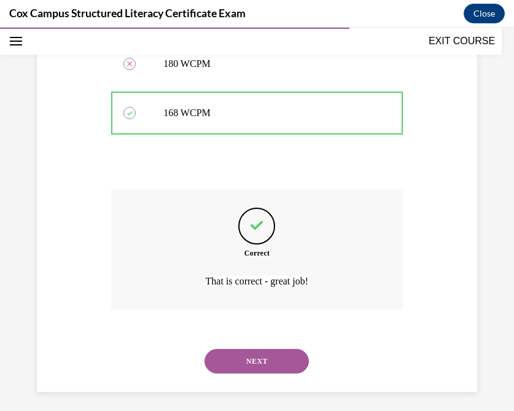
scroll to position [704, 0]
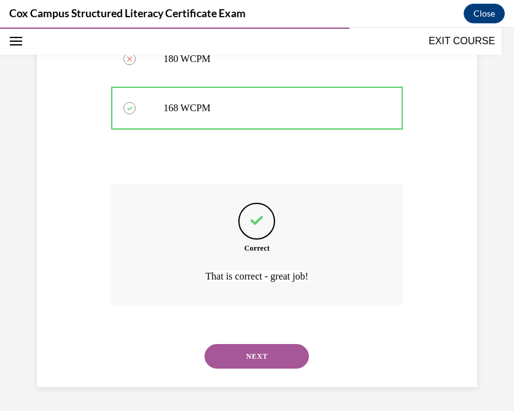
click at [239, 358] on button "NEXT" at bounding box center [256, 356] width 104 height 25
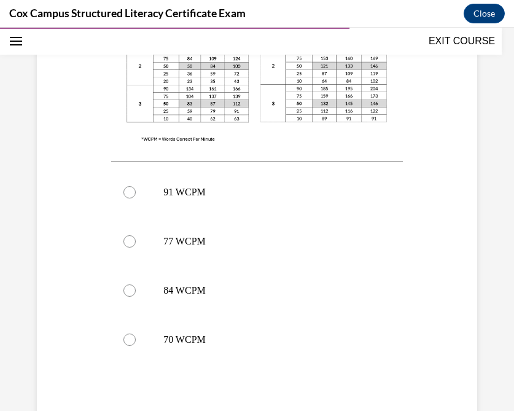
scroll to position [452, 0]
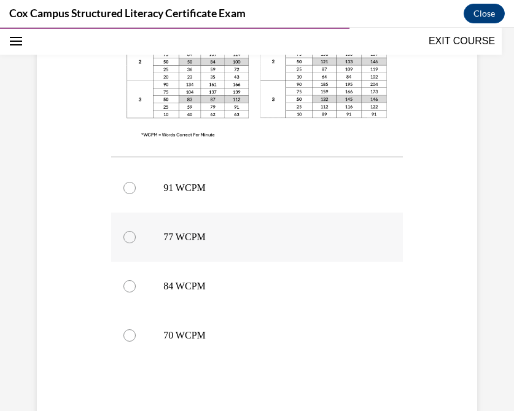
click at [126, 242] on div at bounding box center [129, 237] width 12 height 12
click at [126, 242] on input "77 WCPM" at bounding box center [129, 237] width 12 height 12
radio input "true"
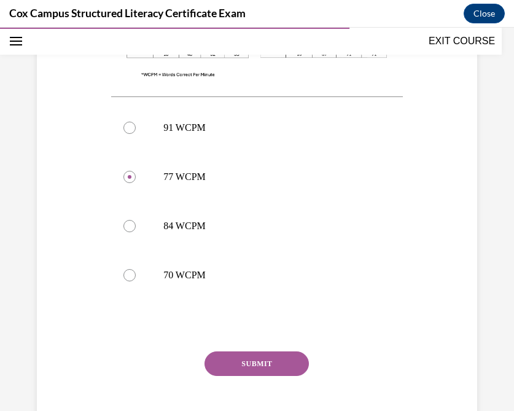
scroll to position [578, 0]
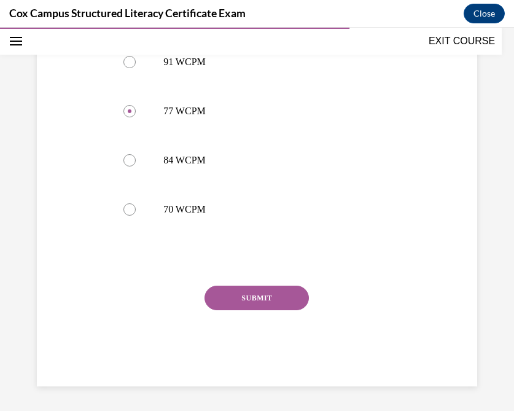
click at [242, 311] on div "SUBMIT" at bounding box center [256, 315] width 291 height 61
click at [241, 301] on button "SUBMIT" at bounding box center [256, 297] width 104 height 25
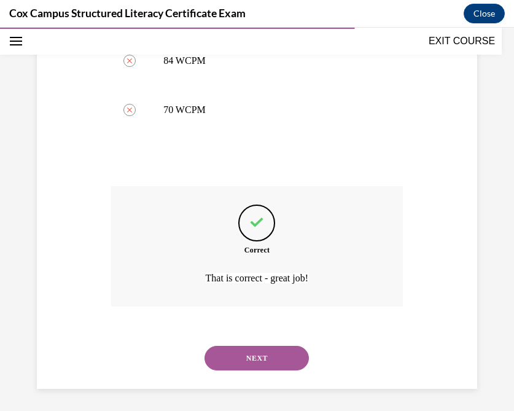
scroll to position [679, 0]
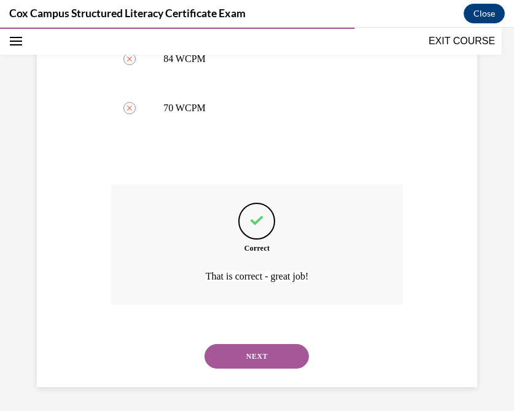
click at [237, 352] on button "NEXT" at bounding box center [256, 356] width 104 height 25
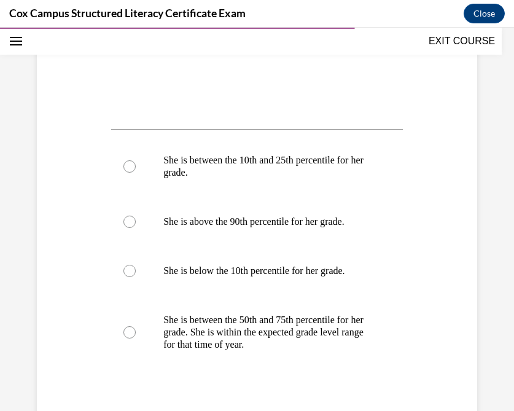
scroll to position [530, 0]
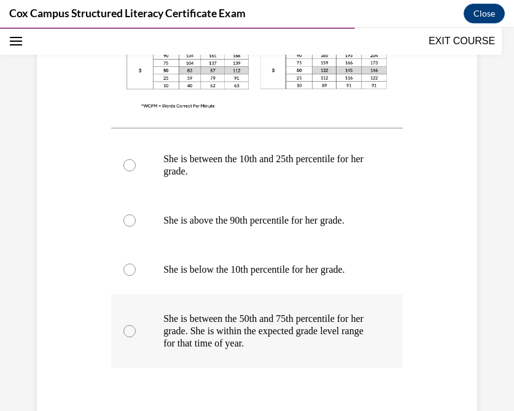
click at [126, 333] on div at bounding box center [129, 331] width 12 height 12
click at [126, 333] on input "She is between the 50th and 75th percentile for her grade. She is within the ex…" at bounding box center [129, 331] width 12 height 12
radio input "true"
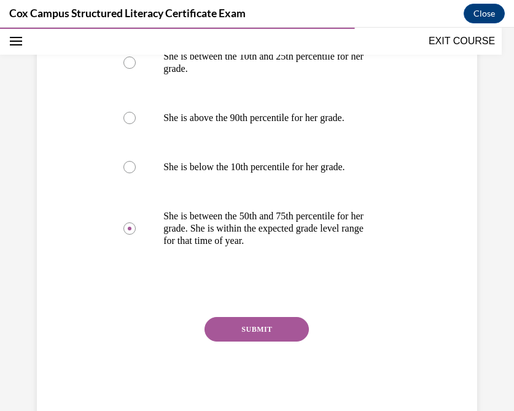
click at [241, 331] on button "SUBMIT" at bounding box center [256, 329] width 104 height 25
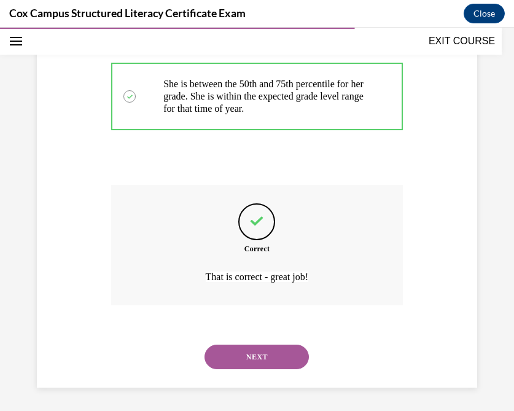
scroll to position [765, 0]
click at [258, 356] on button "NEXT" at bounding box center [256, 356] width 104 height 25
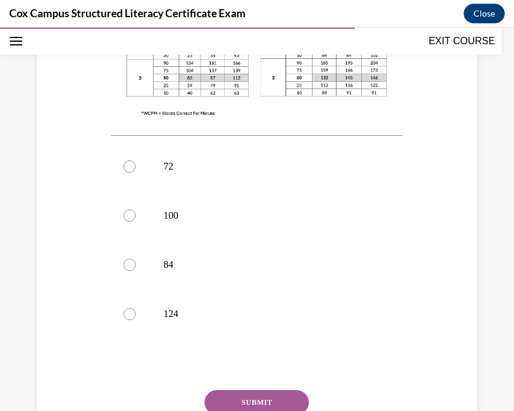
scroll to position [475, 0]
click at [129, 214] on div at bounding box center [129, 214] width 12 height 12
click at [129, 214] on input "100" at bounding box center [129, 214] width 12 height 12
radio input "true"
click at [253, 391] on button "SUBMIT" at bounding box center [256, 400] width 104 height 25
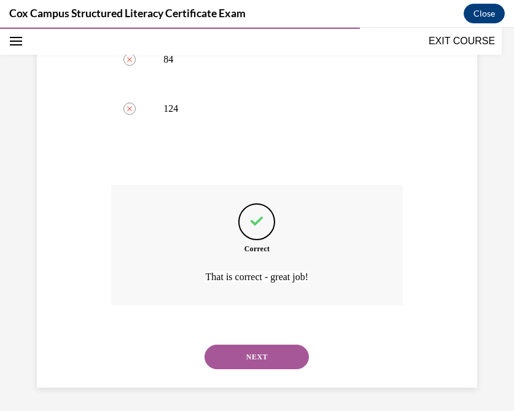
scroll to position [679, 0]
click at [252, 360] on button "NEXT" at bounding box center [256, 356] width 104 height 25
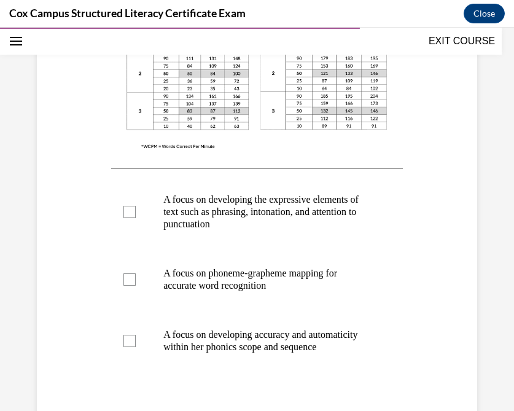
scroll to position [488, 0]
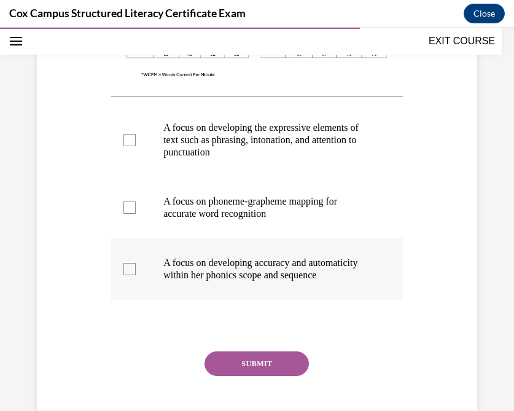
click at [128, 275] on div at bounding box center [129, 269] width 12 height 12
click at [128, 275] on input "A focus on developing accuracy and automaticity within her phonics scope and se…" at bounding box center [129, 269] width 12 height 12
checkbox input "true"
click at [126, 139] on div at bounding box center [129, 140] width 12 height 12
click at [126, 139] on input "A focus on developing the expressive elements of text such as phrasing, intonat…" at bounding box center [129, 140] width 12 height 12
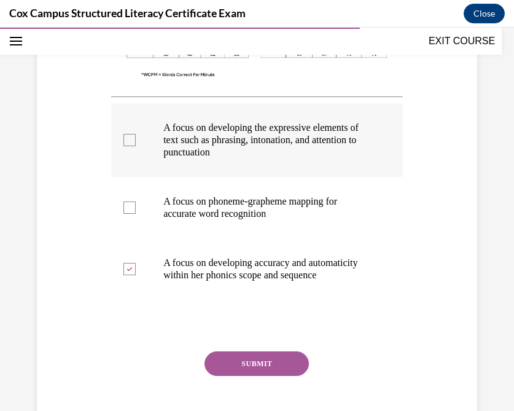
checkbox input "true"
click at [256, 374] on button "SUBMIT" at bounding box center [256, 363] width 104 height 25
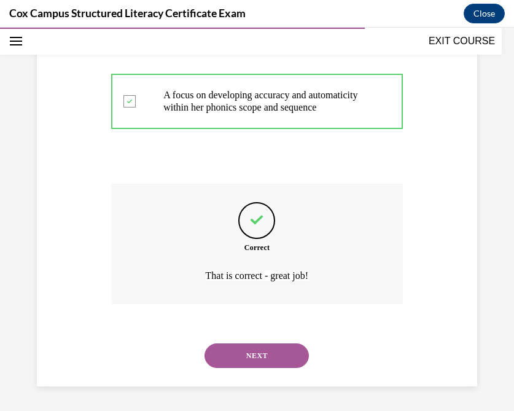
scroll to position [667, 0]
click at [249, 355] on button "NEXT" at bounding box center [256, 355] width 104 height 25
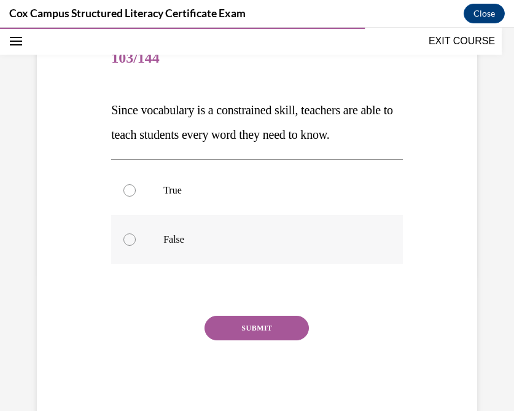
click at [187, 241] on p "False" at bounding box center [267, 239] width 209 height 12
click at [136, 241] on input "False" at bounding box center [129, 239] width 12 height 12
radio input "true"
click at [281, 322] on button "SUBMIT" at bounding box center [256, 327] width 104 height 25
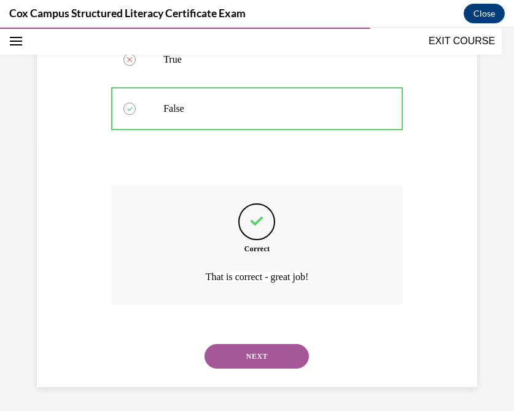
scroll to position [268, 0]
click at [239, 350] on button "NEXT" at bounding box center [256, 355] width 104 height 25
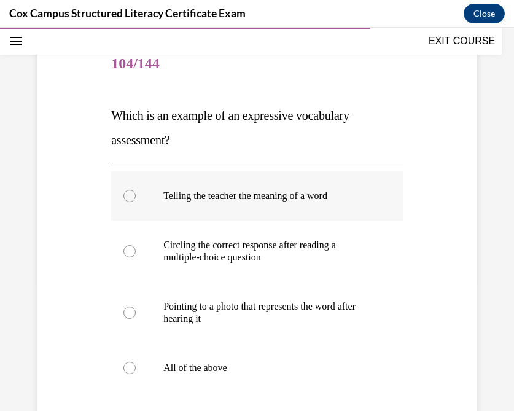
scroll to position [147, 0]
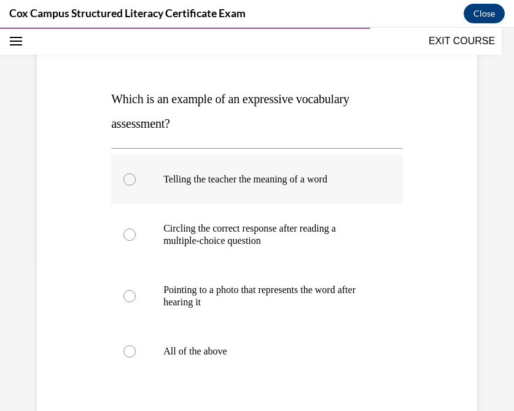
click at [128, 177] on div at bounding box center [129, 179] width 12 height 12
click at [128, 177] on input "Telling the teacher the meaning of a word" at bounding box center [129, 179] width 12 height 12
radio input "true"
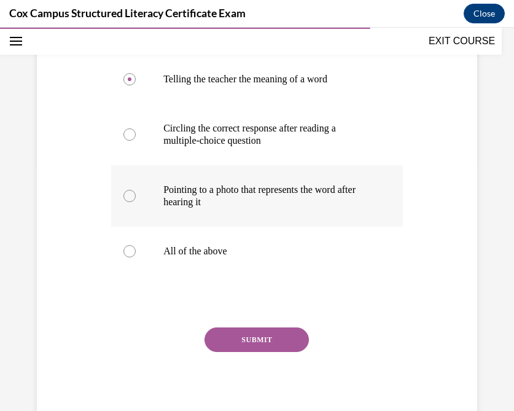
scroll to position [249, 0]
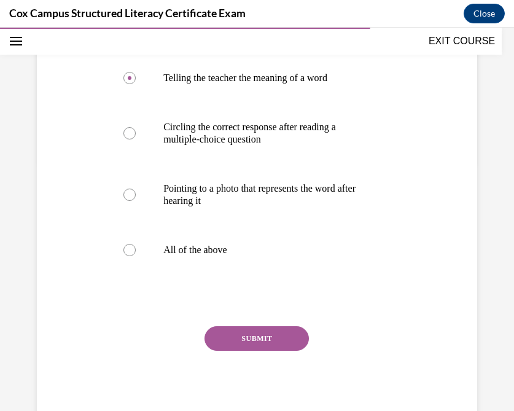
click at [243, 336] on button "SUBMIT" at bounding box center [256, 338] width 104 height 25
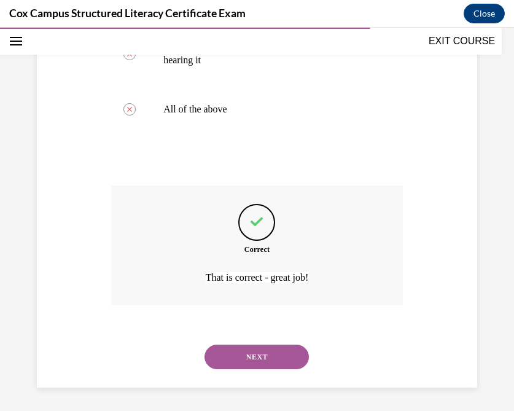
scroll to position [390, 0]
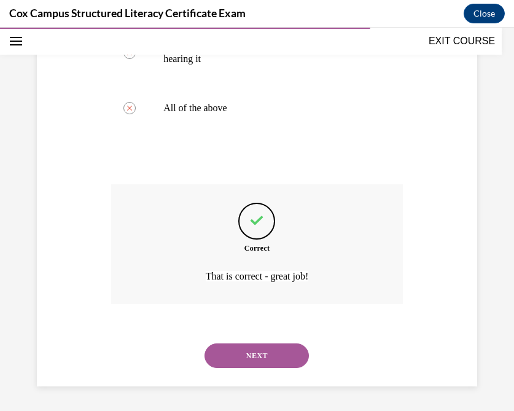
click at [241, 358] on button "NEXT" at bounding box center [256, 355] width 104 height 25
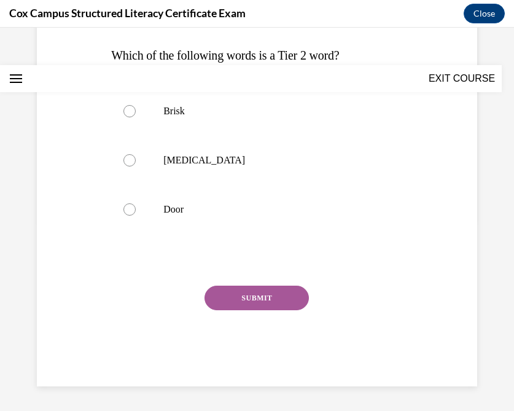
scroll to position [0, 0]
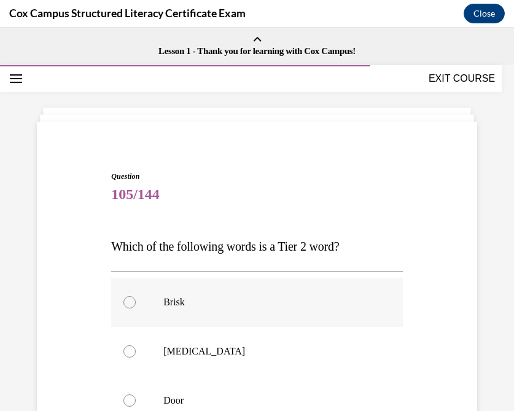
click at [129, 299] on div at bounding box center [129, 302] width 12 height 12
click at [129, 299] on input "Brisk" at bounding box center [129, 302] width 12 height 12
radio input "true"
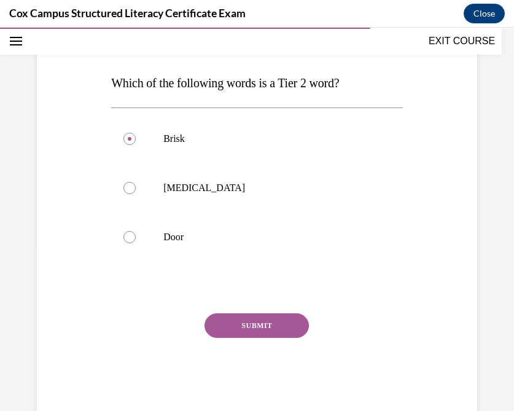
click at [254, 323] on button "SUBMIT" at bounding box center [256, 325] width 104 height 25
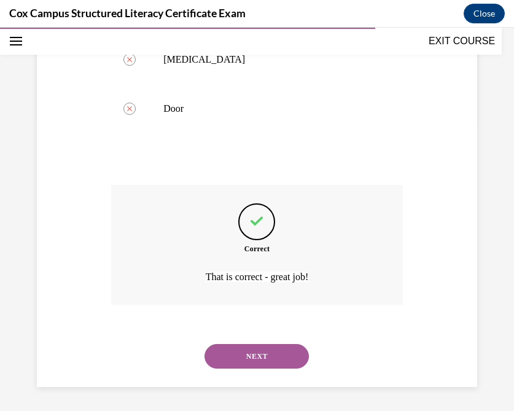
scroll to position [292, 0]
click at [244, 352] on button "NEXT" at bounding box center [256, 355] width 104 height 25
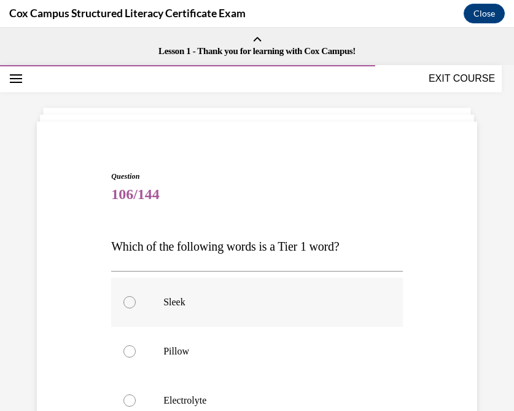
scroll to position [45, 0]
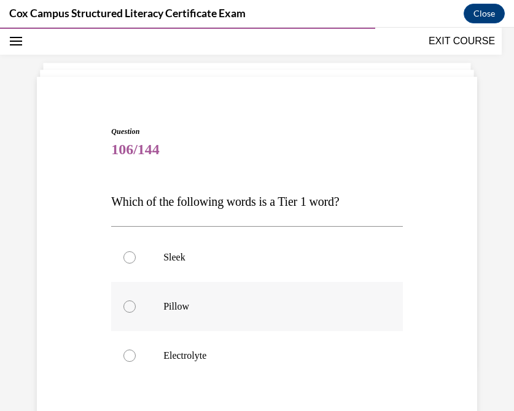
click at [128, 305] on div at bounding box center [129, 306] width 12 height 12
click at [128, 305] on input "Pillow" at bounding box center [129, 306] width 12 height 12
radio input "true"
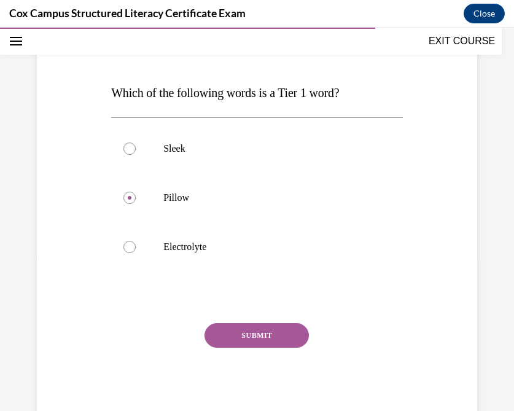
click at [260, 331] on button "SUBMIT" at bounding box center [256, 335] width 104 height 25
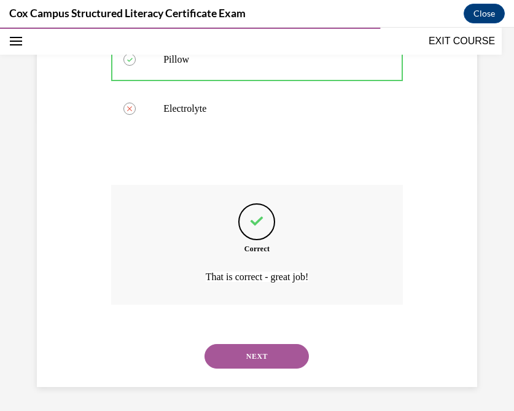
scroll to position [292, 0]
click at [236, 360] on button "NEXT" at bounding box center [256, 355] width 104 height 25
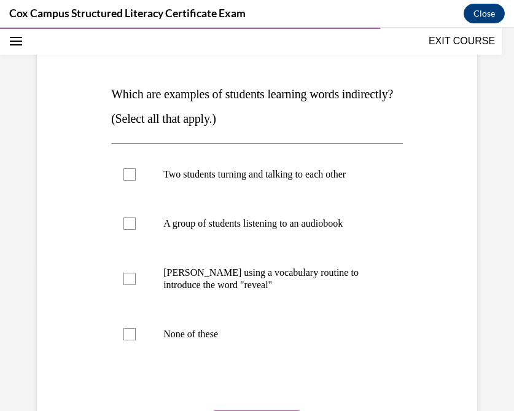
scroll to position [153, 0]
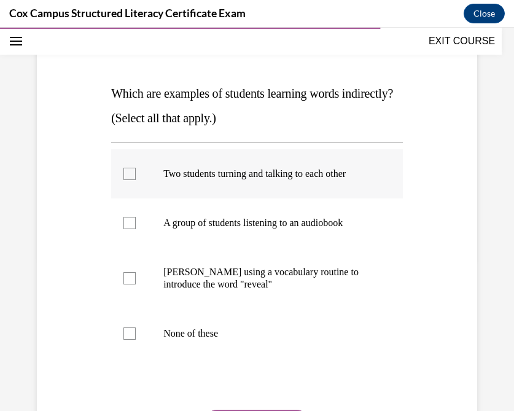
click at [129, 174] on div at bounding box center [129, 174] width 12 height 12
click at [129, 174] on input "Two students turning and talking to each other" at bounding box center [129, 174] width 12 height 12
checkbox input "true"
click at [129, 226] on div at bounding box center [129, 223] width 12 height 12
click at [129, 226] on input "A group of students listening to an audiobook" at bounding box center [129, 223] width 12 height 12
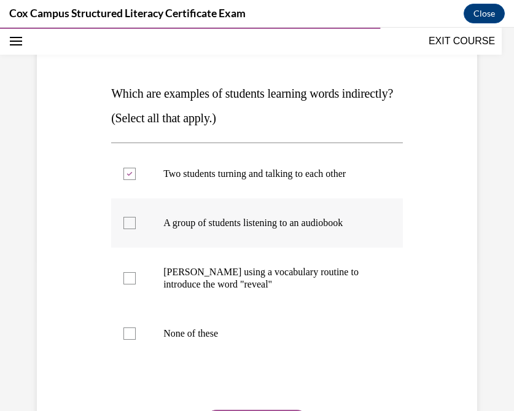
checkbox input "true"
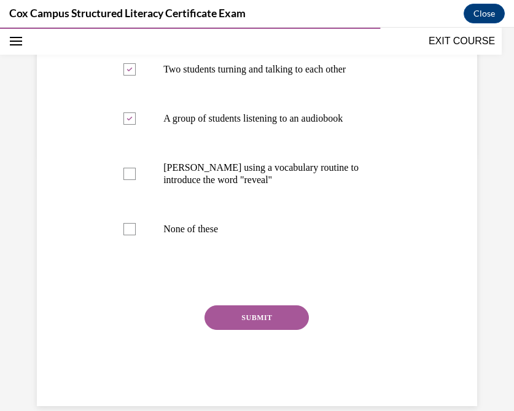
click at [237, 320] on button "SUBMIT" at bounding box center [256, 317] width 104 height 25
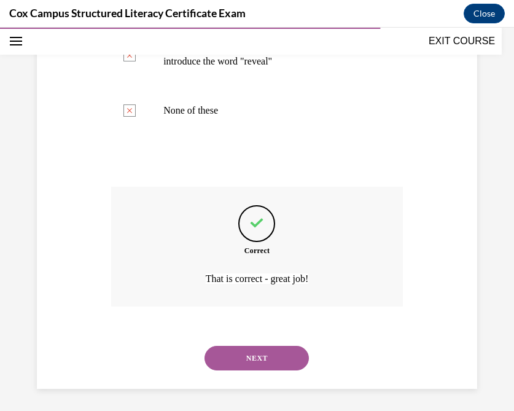
scroll to position [378, 0]
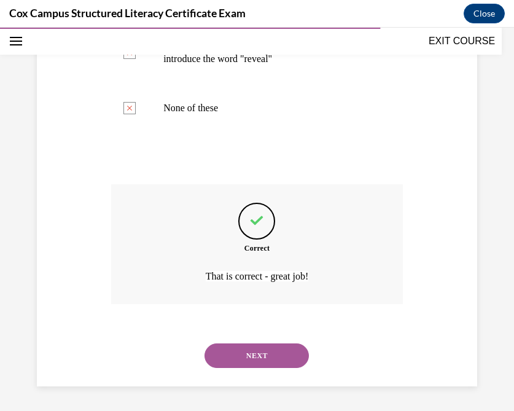
click at [235, 357] on button "NEXT" at bounding box center [256, 355] width 104 height 25
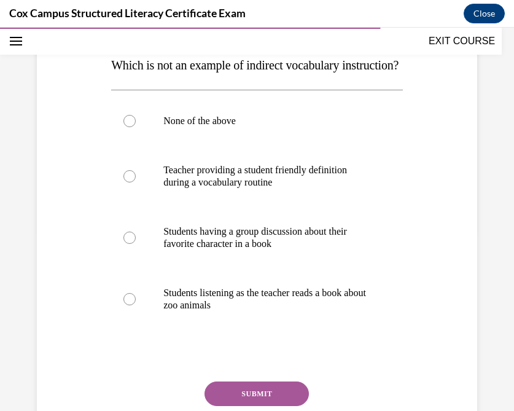
scroll to position [182, 0]
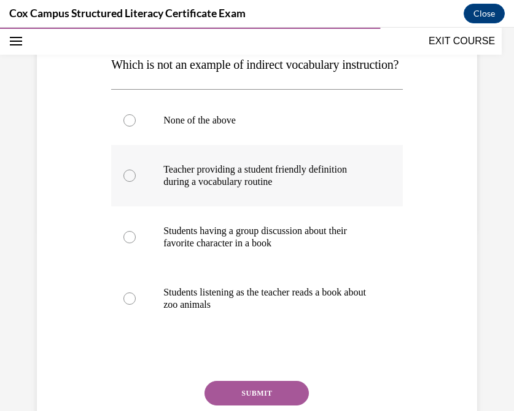
click at [129, 182] on div at bounding box center [129, 175] width 12 height 12
click at [129, 182] on input "Teacher providing a student friendly definition during a vocabulary routine" at bounding box center [129, 175] width 12 height 12
radio input "true"
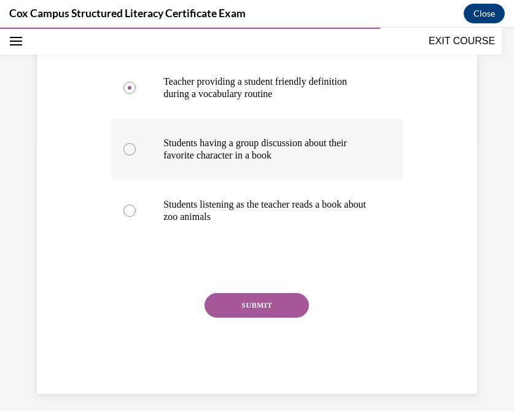
scroll to position [270, 0]
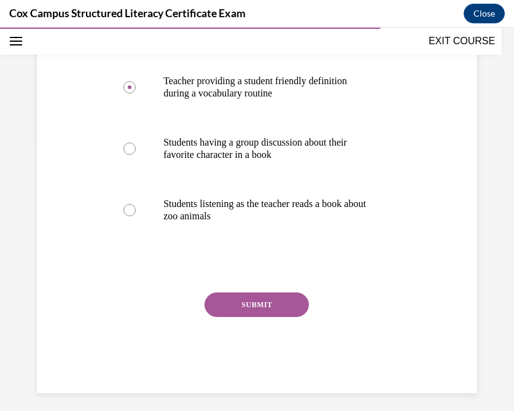
click at [239, 317] on button "SUBMIT" at bounding box center [256, 304] width 104 height 25
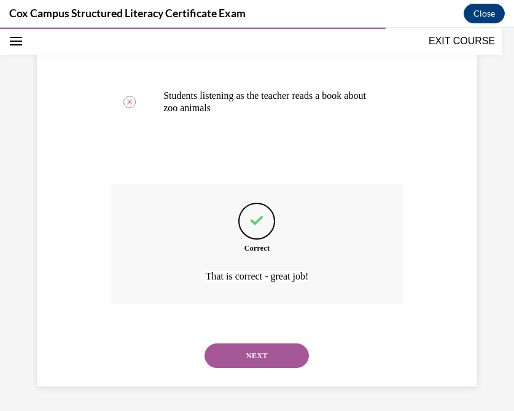
scroll to position [403, 0]
click at [236, 352] on button "NEXT" at bounding box center [256, 355] width 104 height 25
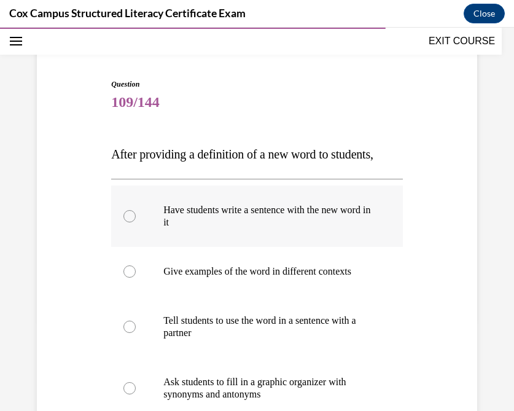
scroll to position [94, 0]
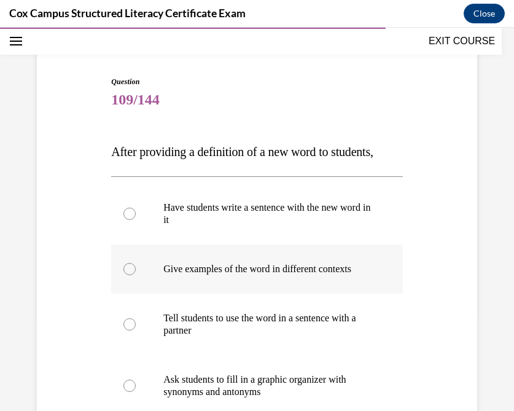
click at [128, 270] on div at bounding box center [129, 269] width 12 height 12
click at [128, 270] on input "Give examples of the word in different contexts" at bounding box center [129, 269] width 12 height 12
radio input "true"
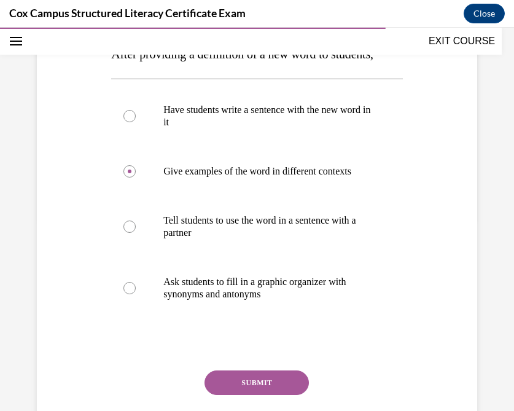
click at [237, 381] on button "SUBMIT" at bounding box center [256, 382] width 104 height 25
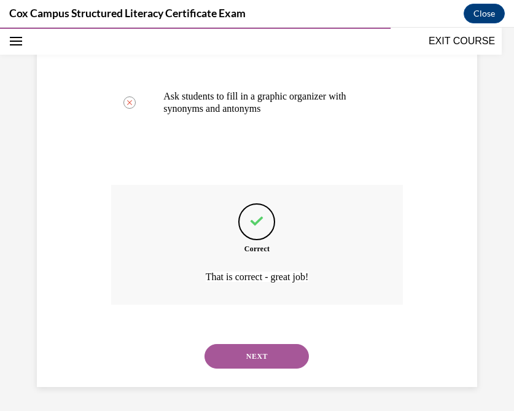
scroll to position [378, 0]
click at [242, 354] on button "NEXT" at bounding box center [256, 355] width 104 height 25
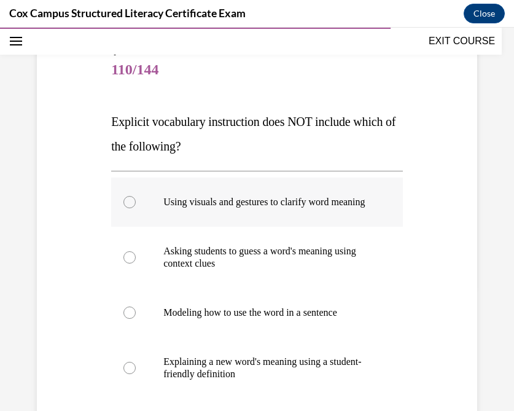
scroll to position [146, 0]
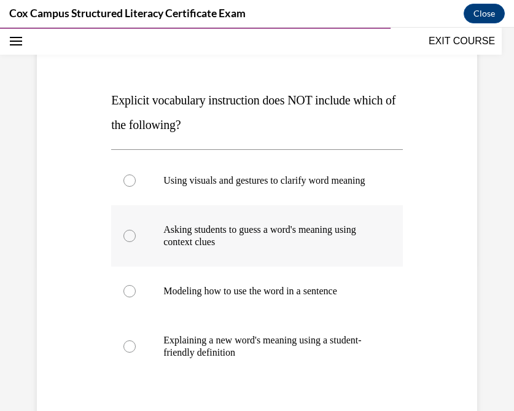
click at [132, 242] on div at bounding box center [129, 235] width 12 height 12
click at [132, 242] on input "Asking students to guess a word's meaning using context clues" at bounding box center [129, 235] width 12 height 12
radio input "true"
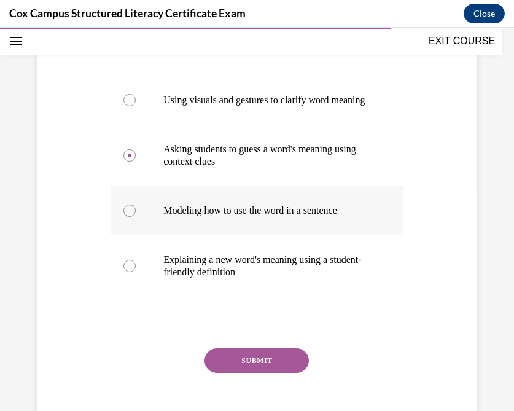
scroll to position [231, 0]
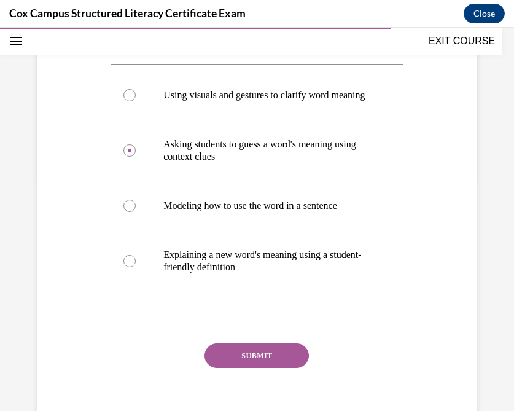
click at [249, 368] on button "SUBMIT" at bounding box center [256, 355] width 104 height 25
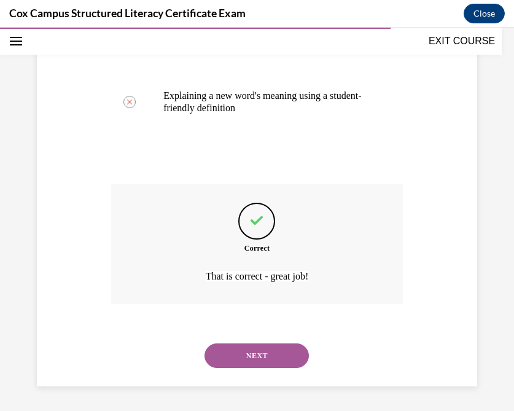
scroll to position [403, 0]
click at [252, 357] on button "NEXT" at bounding box center [256, 355] width 104 height 25
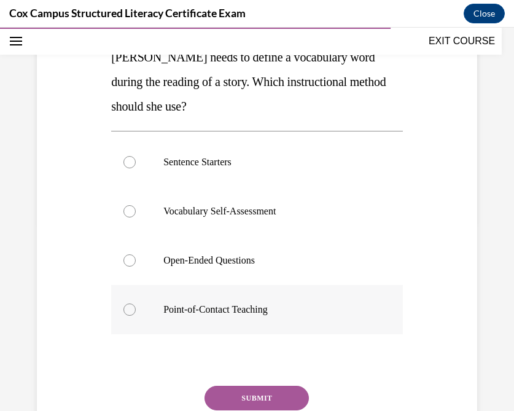
scroll to position [194, 0]
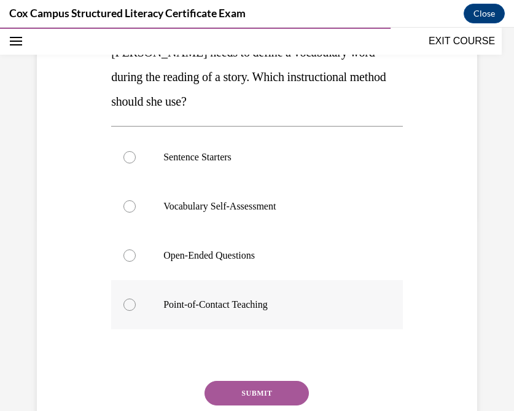
click at [123, 309] on label "Point-of-Contact Teaching" at bounding box center [256, 304] width 291 height 49
click at [123, 309] on input "Point-of-Contact Teaching" at bounding box center [129, 304] width 12 height 12
radio input "true"
click at [268, 390] on button "SUBMIT" at bounding box center [256, 392] width 104 height 25
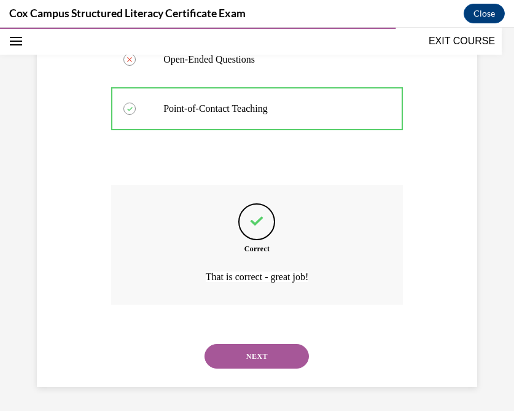
scroll to position [390, 0]
click at [252, 356] on button "NEXT" at bounding box center [256, 355] width 104 height 25
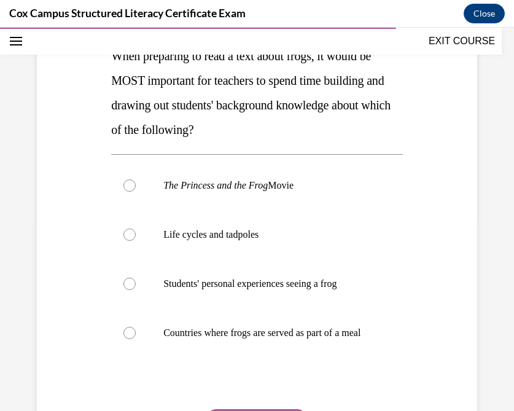
scroll to position [191, 0]
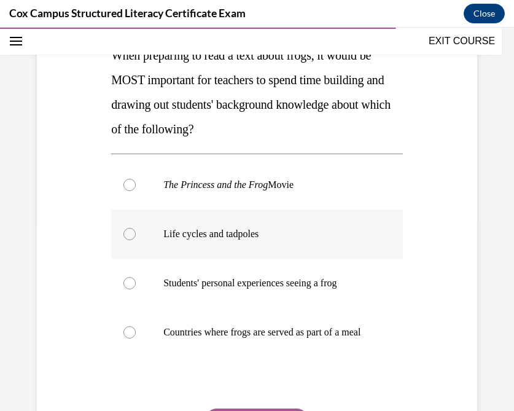
click at [129, 228] on div at bounding box center [129, 234] width 12 height 12
click at [129, 228] on input "Life cycles and tadpoles" at bounding box center [129, 234] width 12 height 12
radio input "true"
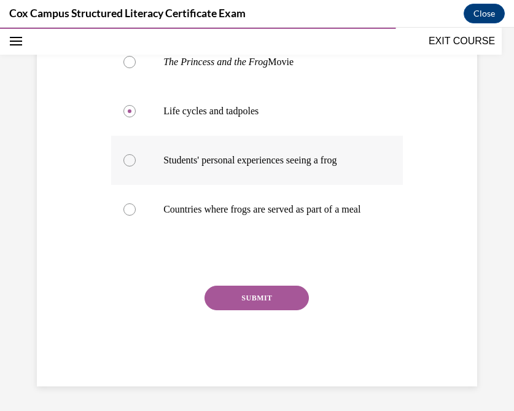
scroll to position [323, 0]
click at [247, 303] on button "SUBMIT" at bounding box center [256, 297] width 104 height 25
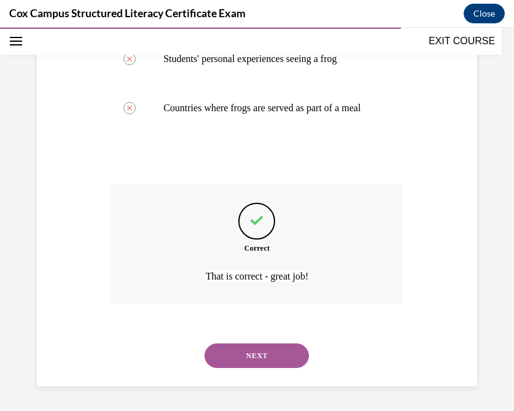
scroll to position [427, 0]
click at [261, 366] on button "NEXT" at bounding box center [256, 355] width 104 height 25
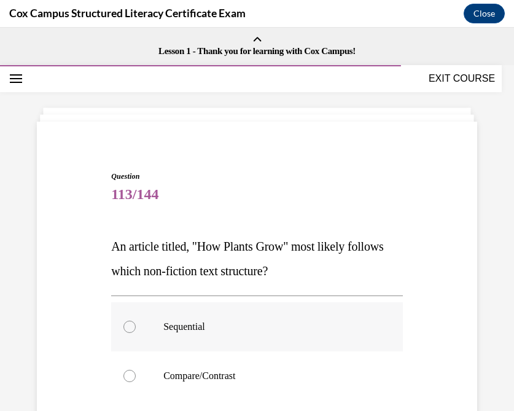
click at [136, 330] on label "Sequential" at bounding box center [256, 326] width 291 height 49
click at [136, 330] on input "Sequential" at bounding box center [129, 326] width 12 height 12
radio input "true"
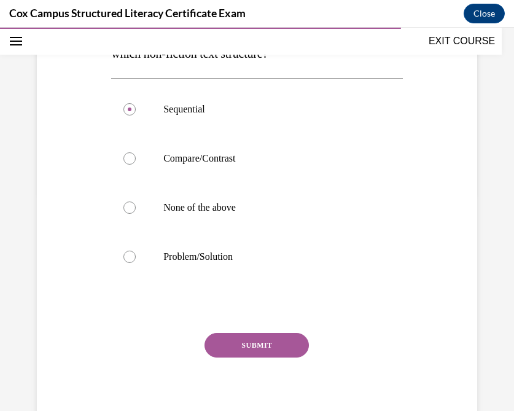
click at [250, 352] on button "SUBMIT" at bounding box center [256, 345] width 104 height 25
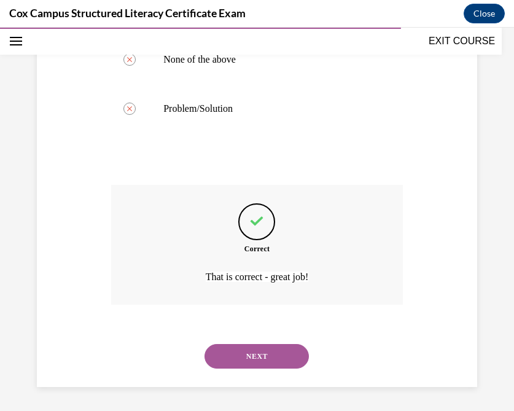
scroll to position [366, 0]
click at [240, 358] on button "NEXT" at bounding box center [256, 355] width 104 height 25
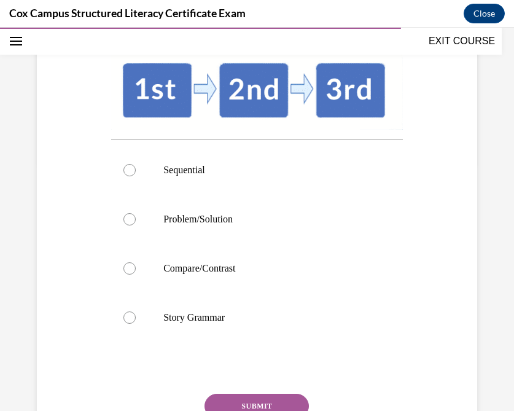
scroll to position [250, 0]
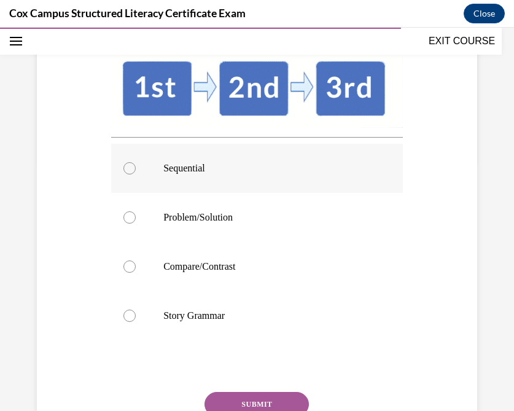
click at [158, 168] on label "Sequential" at bounding box center [256, 168] width 291 height 49
click at [136, 168] on input "Sequential" at bounding box center [129, 168] width 12 height 12
radio input "true"
click at [239, 401] on button "SUBMIT" at bounding box center [256, 403] width 104 height 25
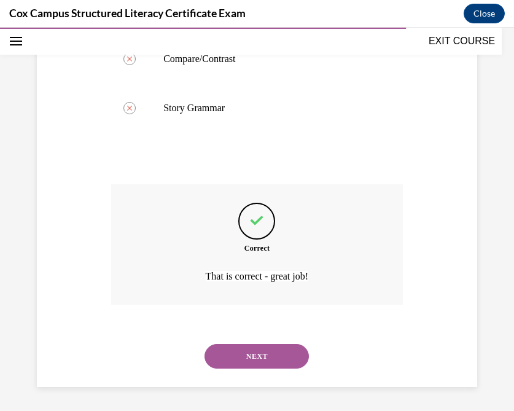
scroll to position [457, 0]
click at [233, 355] on button "NEXT" at bounding box center [256, 356] width 104 height 25
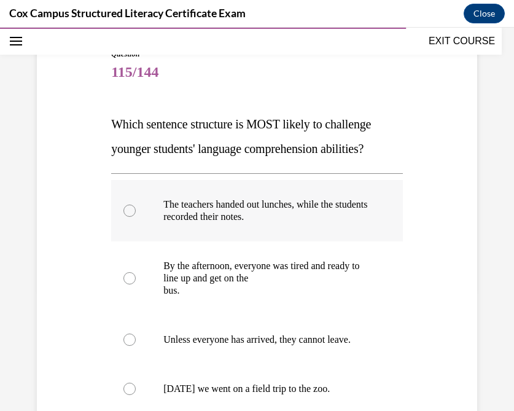
scroll to position [150, 0]
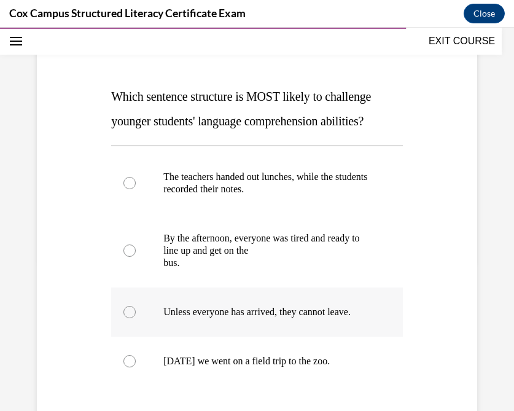
click at [127, 312] on div at bounding box center [129, 312] width 12 height 12
click at [127, 312] on input "Unless everyone has arrived, they cannot leave." at bounding box center [129, 312] width 12 height 12
radio input "true"
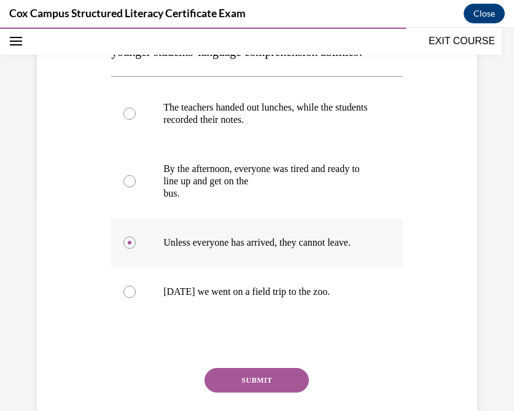
scroll to position [238, 0]
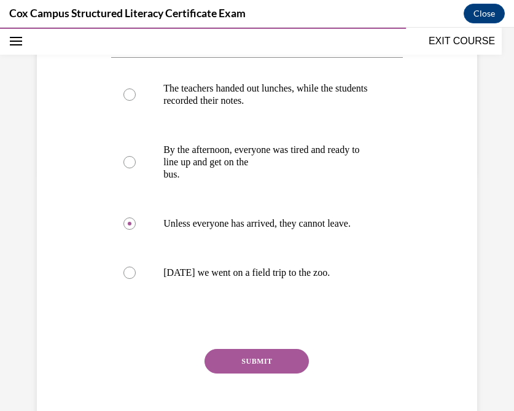
click at [244, 362] on button "SUBMIT" at bounding box center [256, 361] width 104 height 25
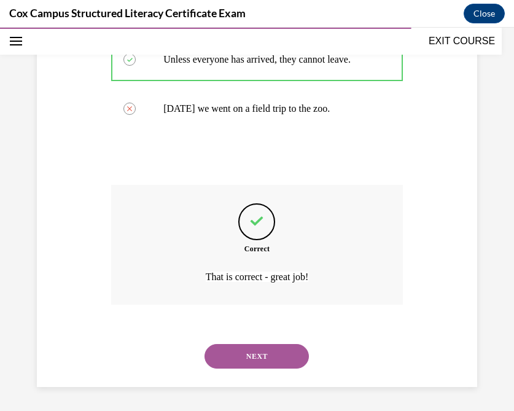
scroll to position [403, 0]
click at [249, 357] on button "NEXT" at bounding box center [256, 355] width 104 height 25
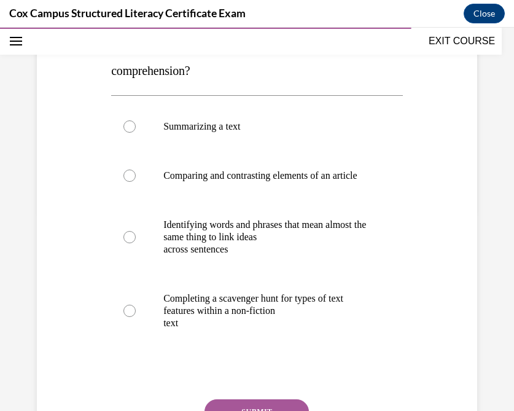
scroll to position [202, 0]
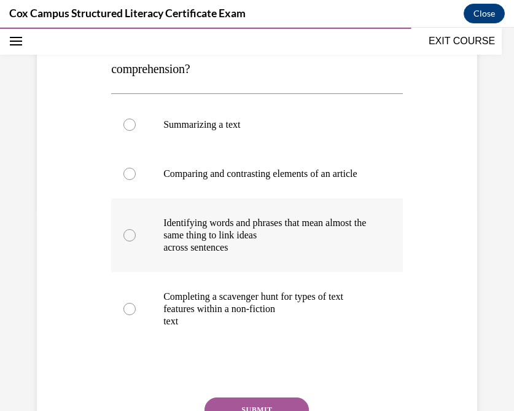
click at [131, 241] on div at bounding box center [129, 235] width 12 height 12
click at [131, 241] on input "Identifying words and phrases that mean almost the same thing to link ideas acr…" at bounding box center [129, 235] width 12 height 12
radio input "true"
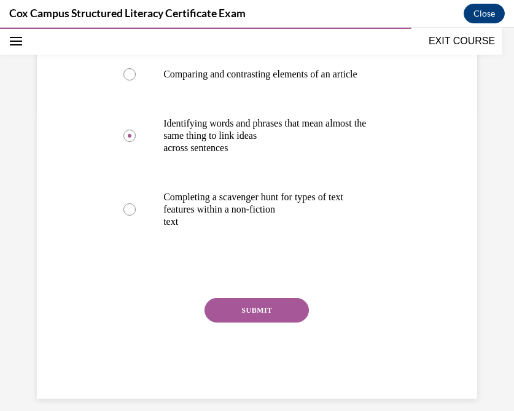
click at [234, 319] on button "SUBMIT" at bounding box center [256, 310] width 104 height 25
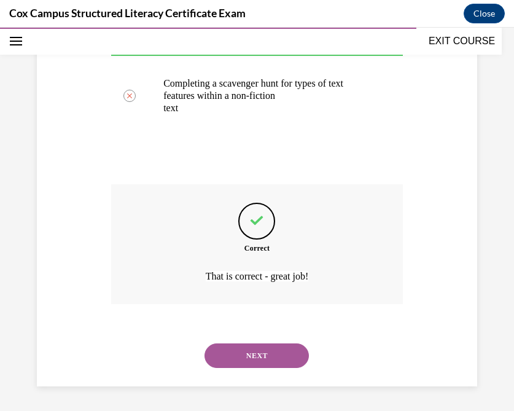
scroll to position [427, 0]
click at [246, 354] on button "NEXT" at bounding box center [256, 355] width 104 height 25
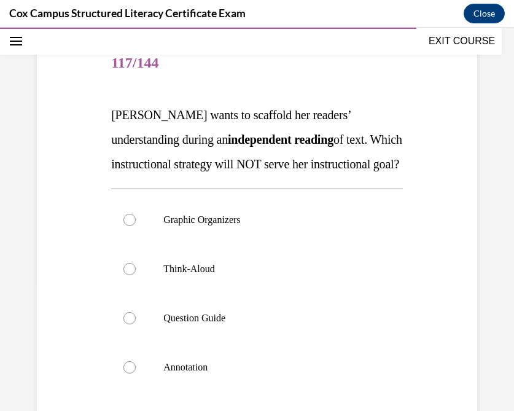
scroll to position [139, 0]
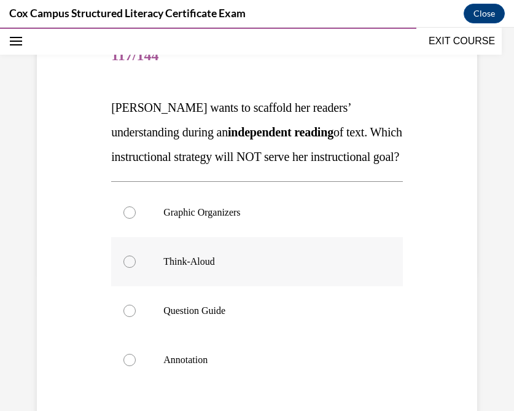
click at [194, 268] on p "Think-Aloud" at bounding box center [267, 261] width 209 height 12
click at [136, 268] on input "Think-Aloud" at bounding box center [129, 261] width 12 height 12
radio input "true"
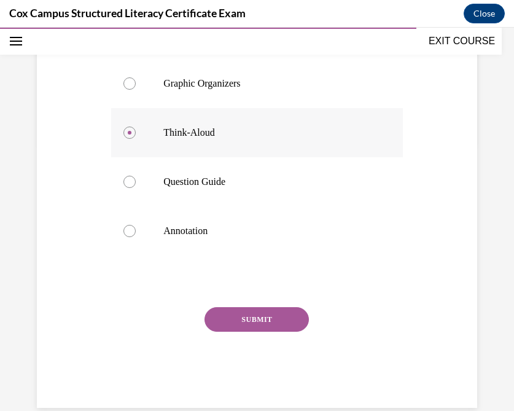
scroll to position [272, 0]
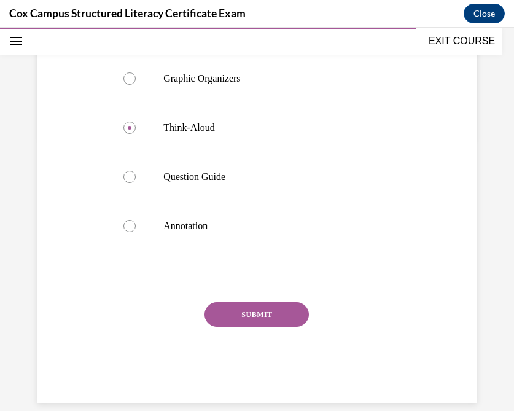
click at [279, 326] on button "SUBMIT" at bounding box center [256, 314] width 104 height 25
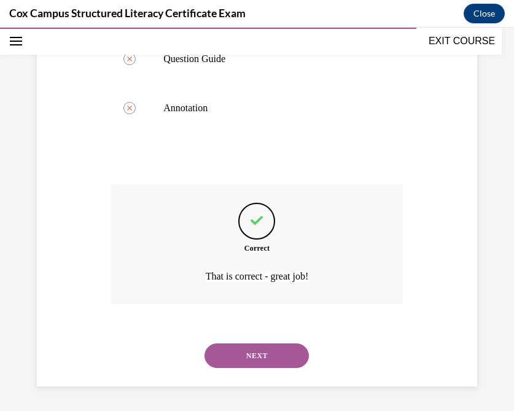
scroll to position [415, 0]
click at [233, 358] on button "NEXT" at bounding box center [256, 355] width 104 height 25
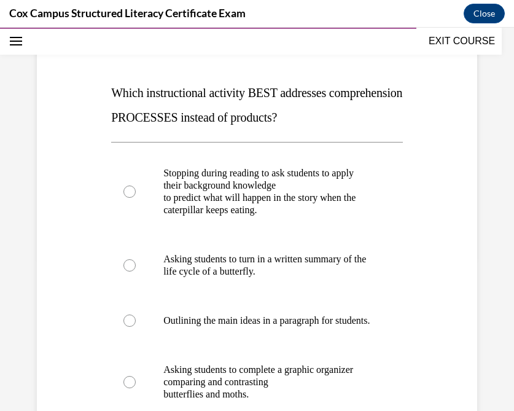
scroll to position [175, 0]
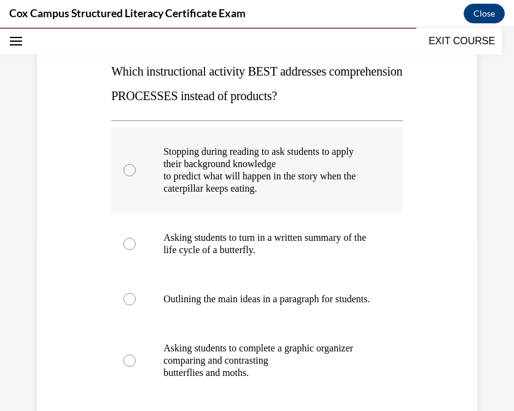
click at [215, 177] on p "to predict what will happen in the story when the caterpillar keeps eating." at bounding box center [267, 182] width 209 height 25
click at [136, 176] on input "Stopping during reading to ask students to apply their background knowledge to …" at bounding box center [129, 170] width 12 height 12
radio input "true"
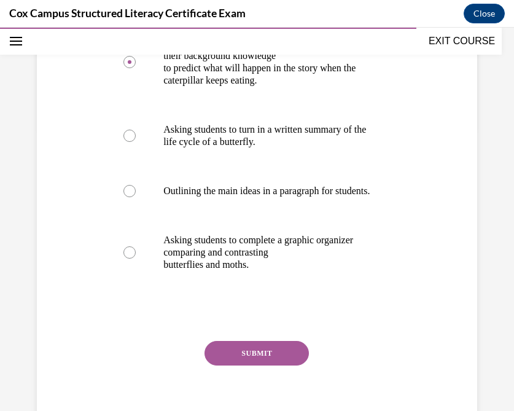
click at [237, 364] on button "SUBMIT" at bounding box center [256, 353] width 104 height 25
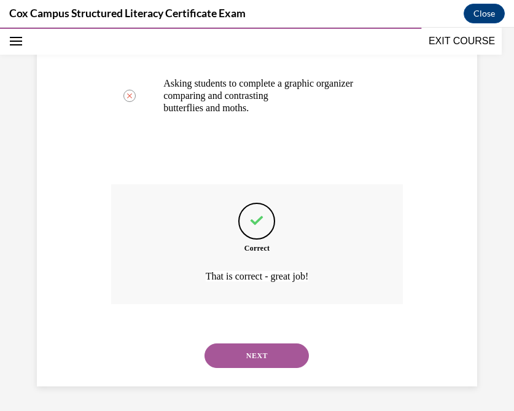
scroll to position [452, 0]
click at [246, 360] on button "NEXT" at bounding box center [256, 355] width 104 height 25
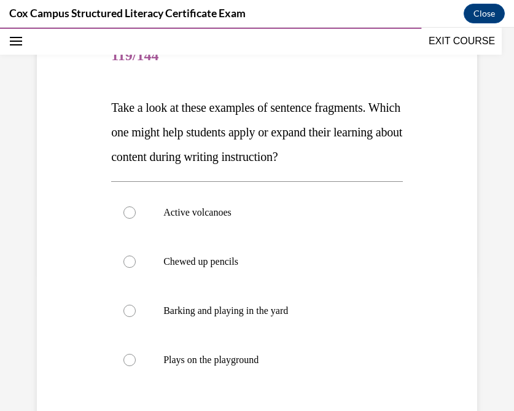
scroll to position [144, 0]
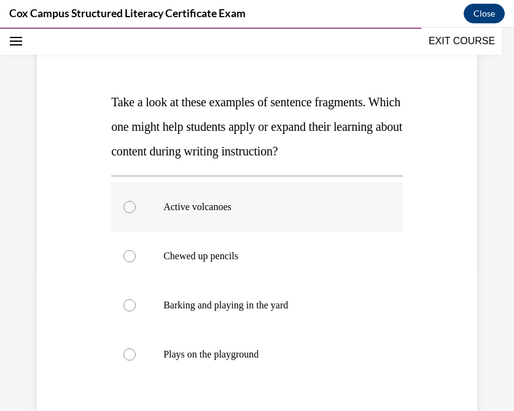
click at [190, 211] on p "Active volcanoes" at bounding box center [267, 207] width 209 height 12
click at [136, 211] on input "Active volcanoes" at bounding box center [129, 207] width 12 height 12
radio input "true"
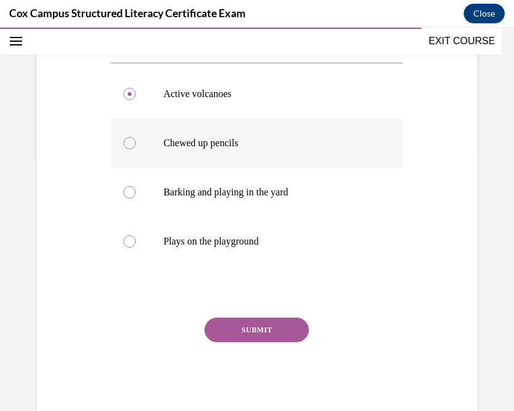
scroll to position [258, 0]
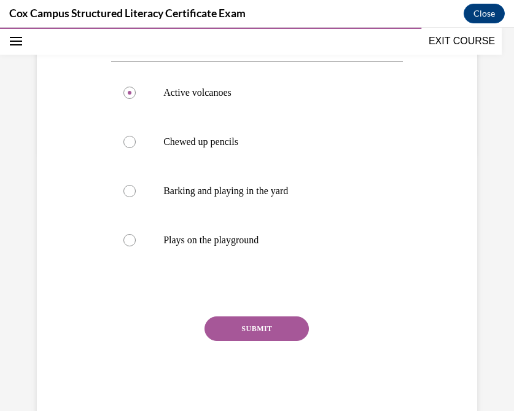
click at [253, 331] on button "SUBMIT" at bounding box center [256, 328] width 104 height 25
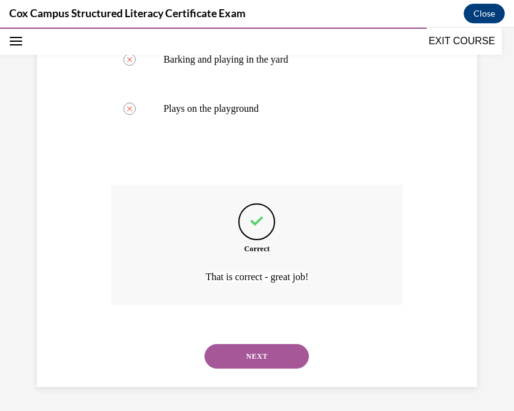
scroll to position [390, 0]
click at [236, 355] on button "NEXT" at bounding box center [256, 355] width 104 height 25
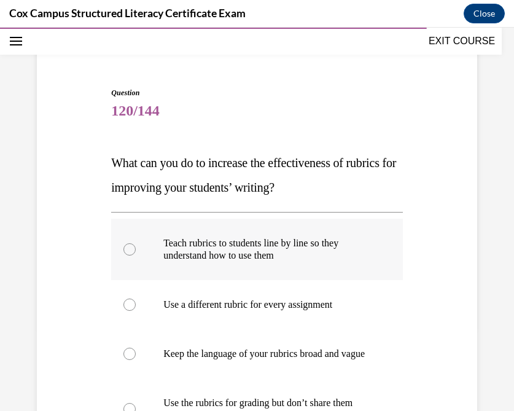
scroll to position [92, 0]
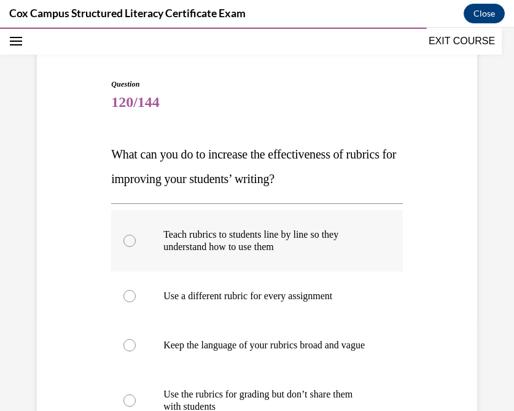
click at [196, 241] on p "Teach rubrics to students line by line so they understand how to use them" at bounding box center [267, 240] width 209 height 25
click at [136, 241] on input "Teach rubrics to students line by line so they understand how to use them" at bounding box center [129, 240] width 12 height 12
radio input "true"
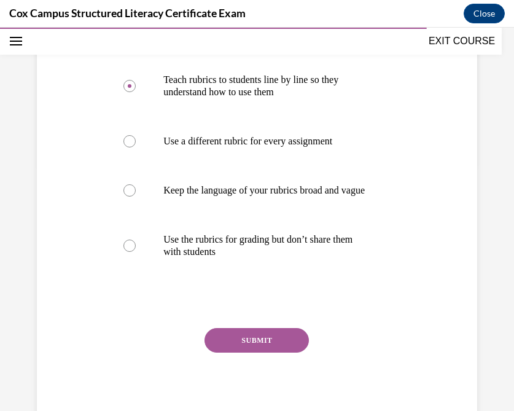
click at [252, 352] on button "SUBMIT" at bounding box center [256, 340] width 104 height 25
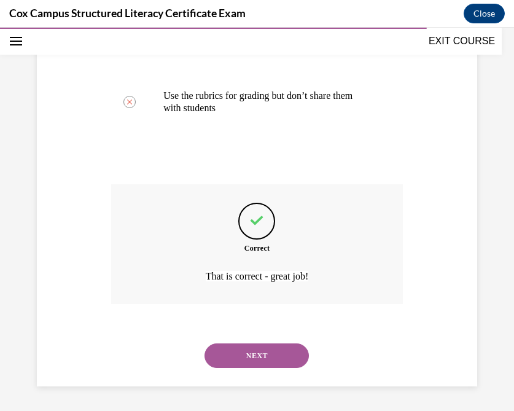
scroll to position [403, 0]
click at [252, 352] on button "NEXT" at bounding box center [256, 355] width 104 height 25
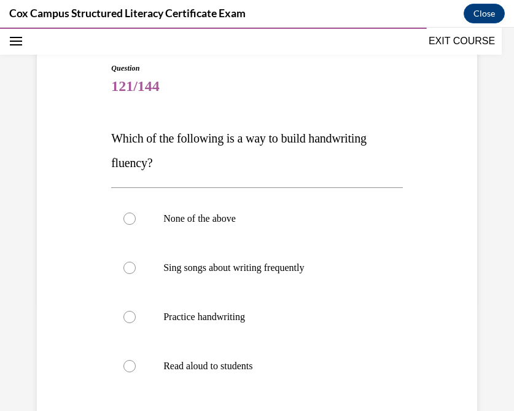
scroll to position [156, 0]
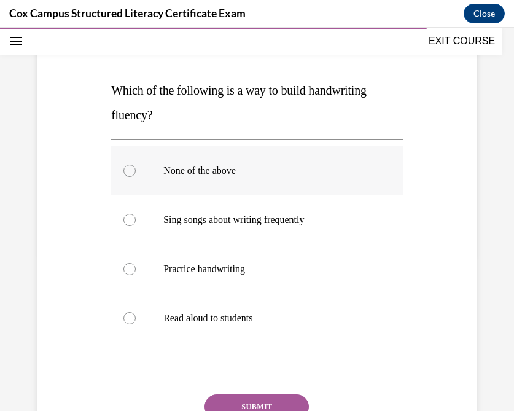
click at [130, 179] on label "None of the above" at bounding box center [256, 170] width 291 height 49
click at [130, 177] on input "None of the above" at bounding box center [129, 170] width 12 height 12
radio input "true"
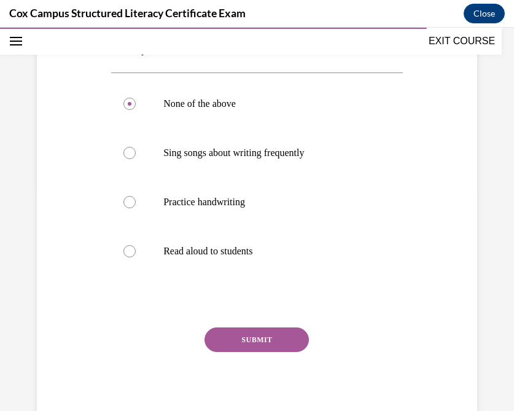
scroll to position [224, 0]
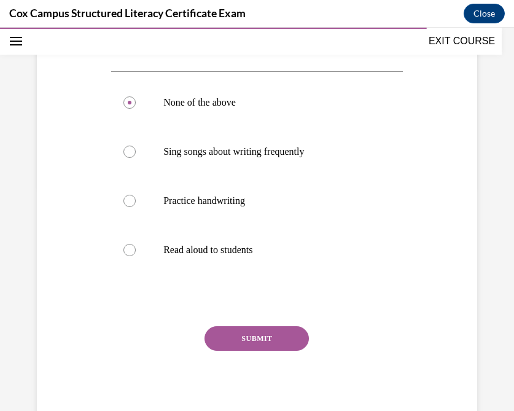
click at [263, 339] on button "SUBMIT" at bounding box center [256, 338] width 104 height 25
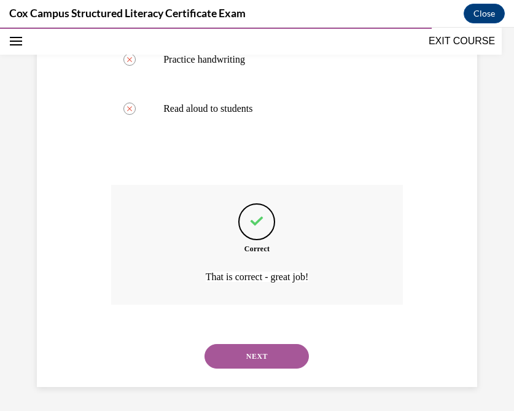
scroll to position [366, 0]
click at [233, 355] on button "NEXT" at bounding box center [256, 355] width 104 height 25
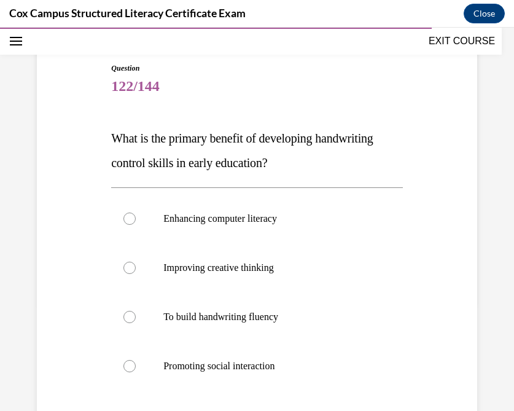
scroll to position [109, 0]
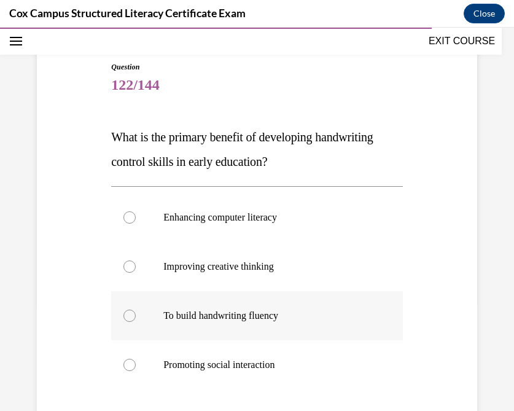
click at [132, 317] on div at bounding box center [129, 315] width 12 height 12
click at [132, 317] on input "To build handwriting fluency" at bounding box center [129, 315] width 12 height 12
radio input "true"
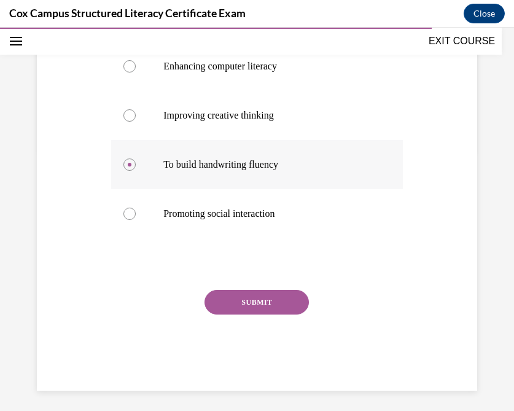
scroll to position [264, 0]
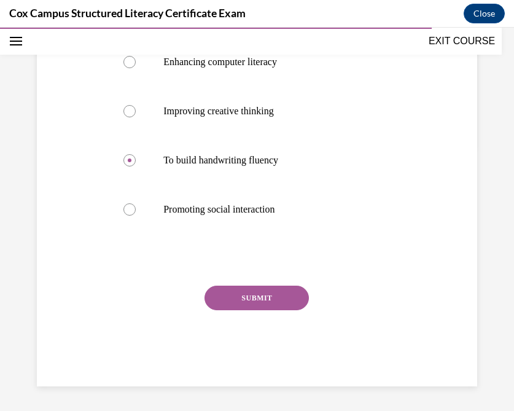
click at [272, 299] on button "SUBMIT" at bounding box center [256, 297] width 104 height 25
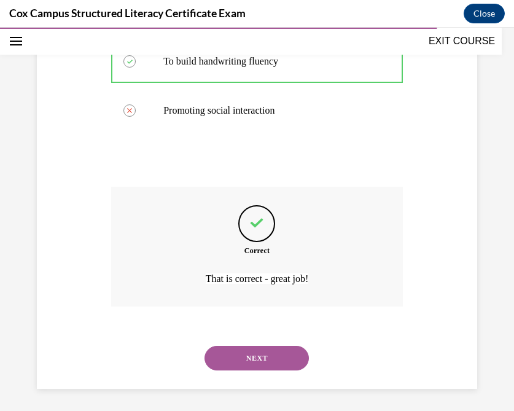
scroll to position [366, 0]
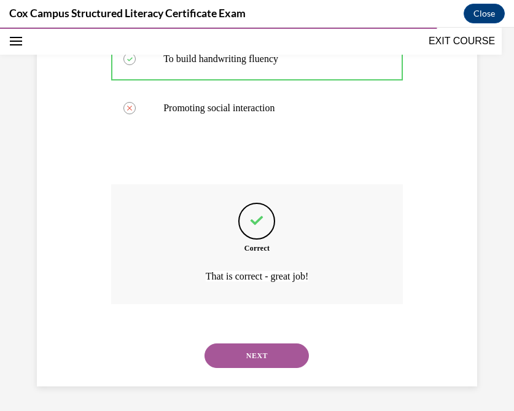
click at [242, 363] on button "NEXT" at bounding box center [256, 355] width 104 height 25
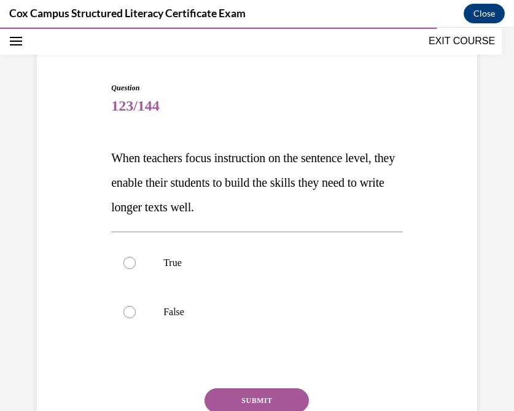
scroll to position [92, 0]
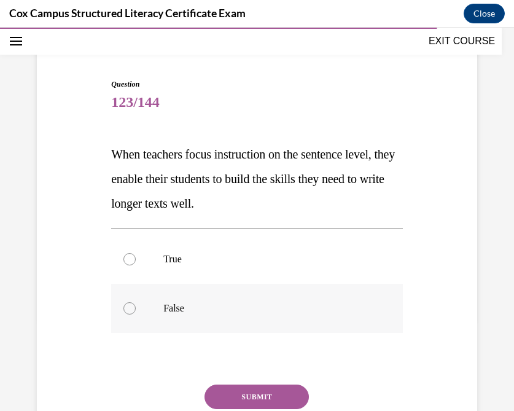
click at [133, 309] on div at bounding box center [129, 308] width 12 height 12
click at [133, 309] on input "False" at bounding box center [129, 308] width 12 height 12
radio input "true"
click at [130, 309] on circle at bounding box center [130, 308] width 4 height 4
click at [130, 309] on input "False" at bounding box center [129, 308] width 12 height 12
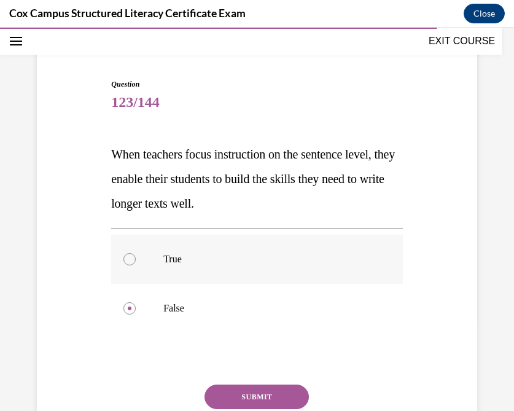
click at [128, 259] on div at bounding box center [129, 259] width 12 height 12
click at [128, 259] on input "True" at bounding box center [129, 259] width 12 height 12
radio input "true"
click at [247, 392] on button "SUBMIT" at bounding box center [256, 396] width 104 height 25
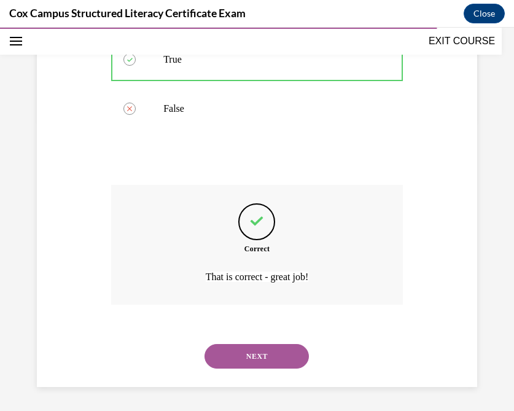
scroll to position [292, 0]
click at [239, 352] on button "NEXT" at bounding box center [256, 355] width 104 height 25
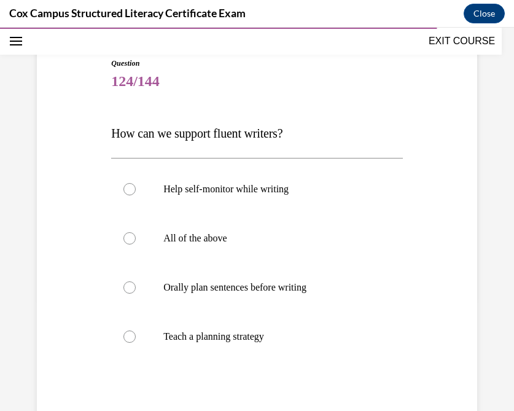
scroll to position [120, 0]
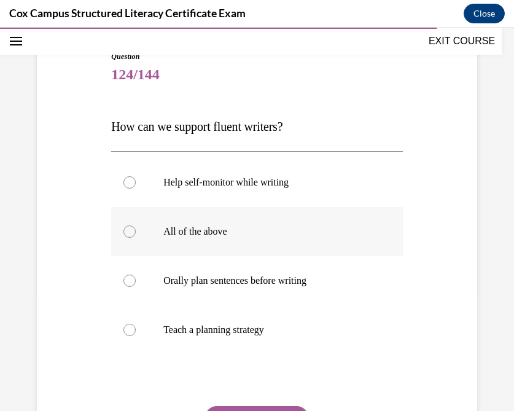
click at [133, 233] on div at bounding box center [129, 231] width 12 height 12
click at [133, 233] on input "All of the above" at bounding box center [129, 231] width 12 height 12
radio input "true"
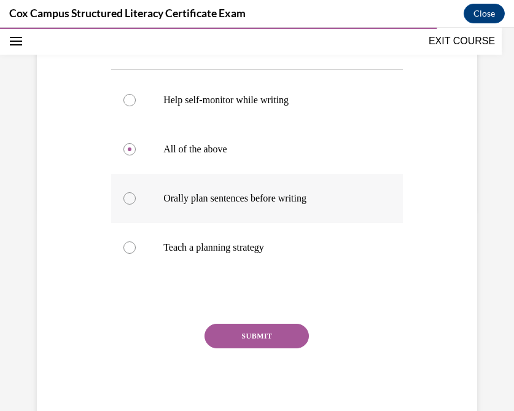
scroll to position [206, 0]
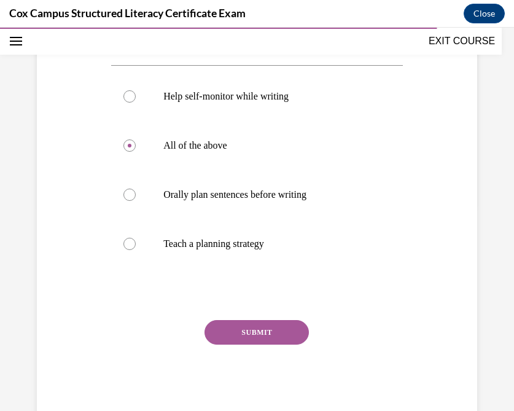
click at [256, 330] on button "SUBMIT" at bounding box center [256, 332] width 104 height 25
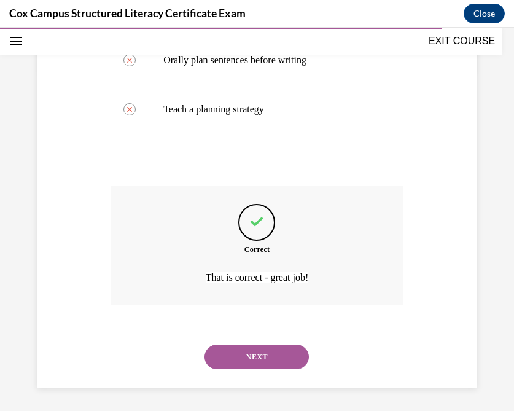
scroll to position [341, 0]
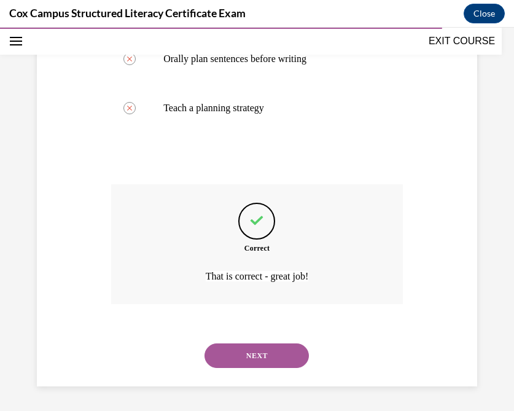
click at [241, 353] on button "NEXT" at bounding box center [256, 355] width 104 height 25
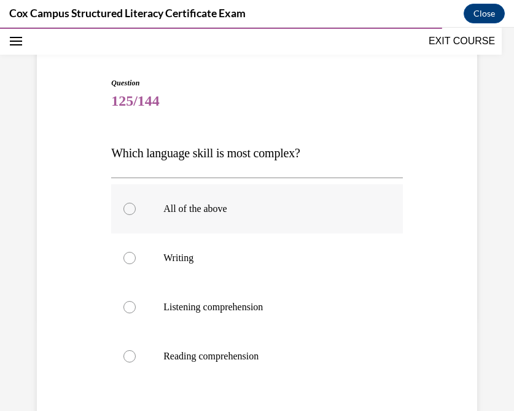
scroll to position [96, 0]
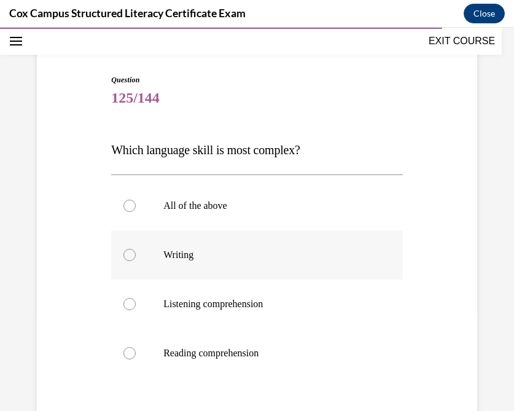
click at [150, 250] on label "Writing" at bounding box center [256, 254] width 291 height 49
click at [136, 250] on input "Writing" at bounding box center [129, 255] width 12 height 12
radio input "true"
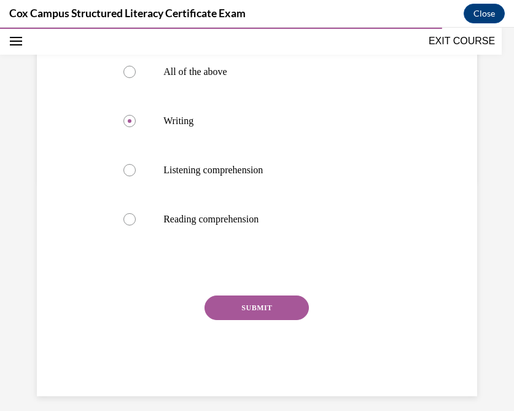
click at [242, 306] on button "SUBMIT" at bounding box center [256, 307] width 104 height 25
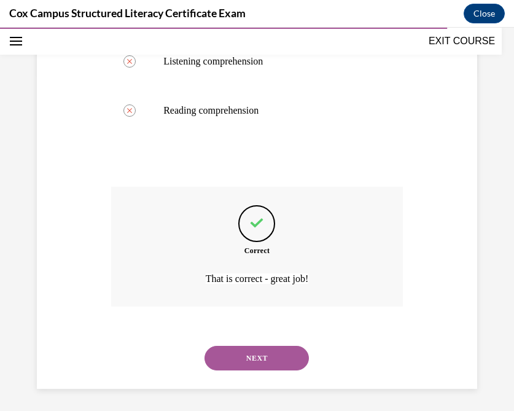
scroll to position [341, 0]
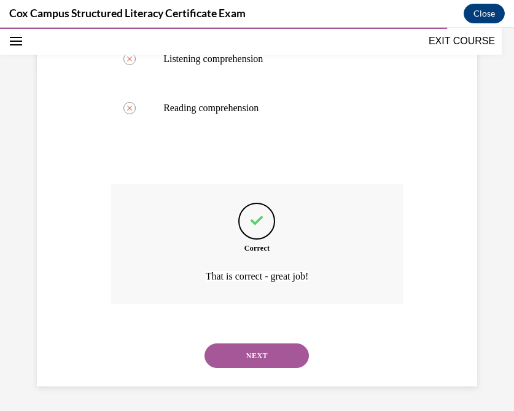
click at [241, 350] on button "NEXT" at bounding box center [256, 355] width 104 height 25
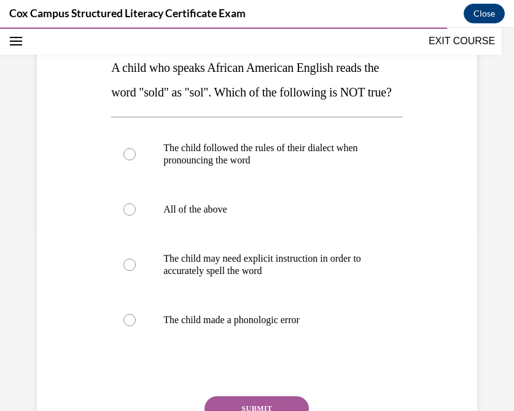
scroll to position [188, 0]
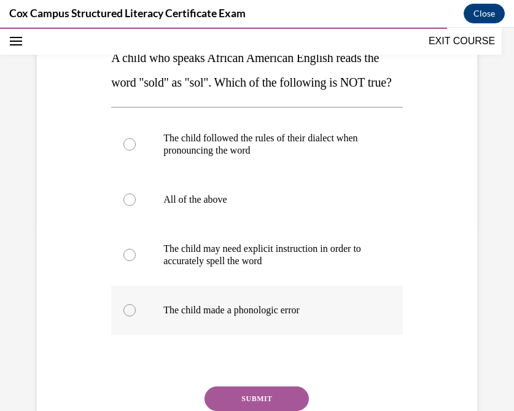
click at [128, 316] on div at bounding box center [129, 310] width 12 height 12
click at [128, 316] on input "The child made a phonologic error" at bounding box center [129, 310] width 12 height 12
radio input "true"
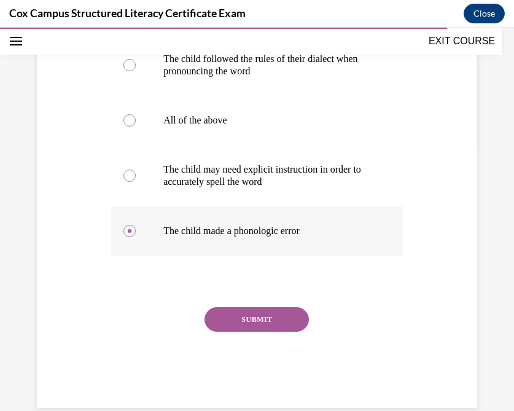
scroll to position [272, 0]
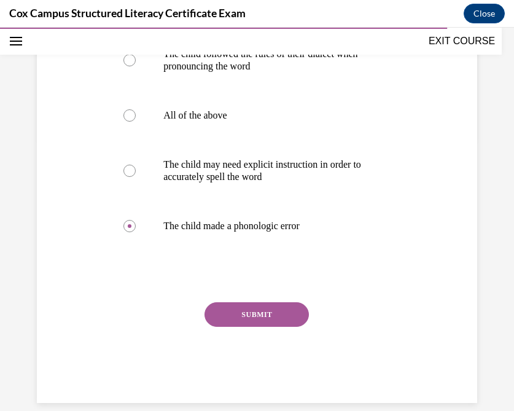
click at [250, 326] on button "SUBMIT" at bounding box center [256, 314] width 104 height 25
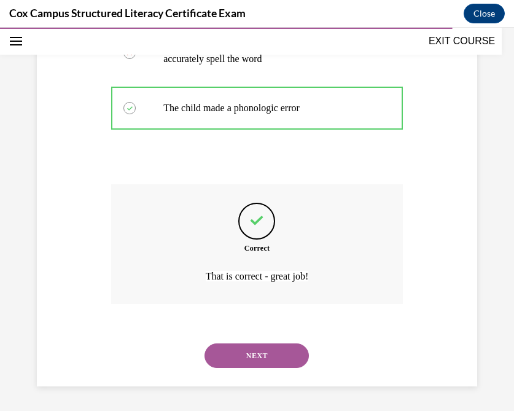
scroll to position [415, 0]
click at [241, 360] on button "NEXT" at bounding box center [256, 355] width 104 height 25
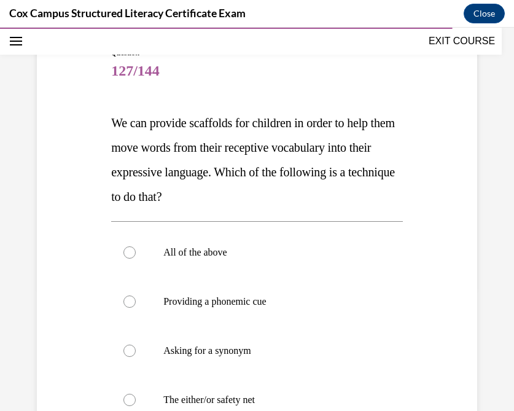
scroll to position [127, 0]
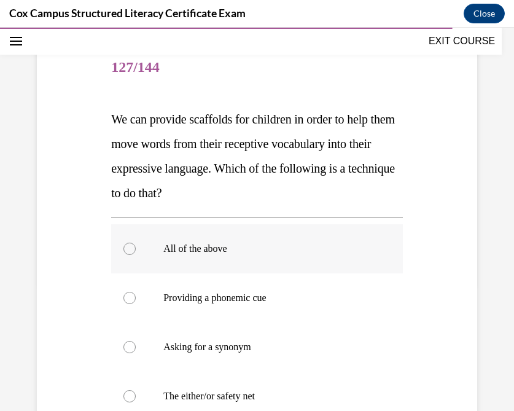
click at [131, 246] on div at bounding box center [129, 248] width 12 height 12
click at [131, 246] on input "All of the above" at bounding box center [129, 248] width 12 height 12
radio input "true"
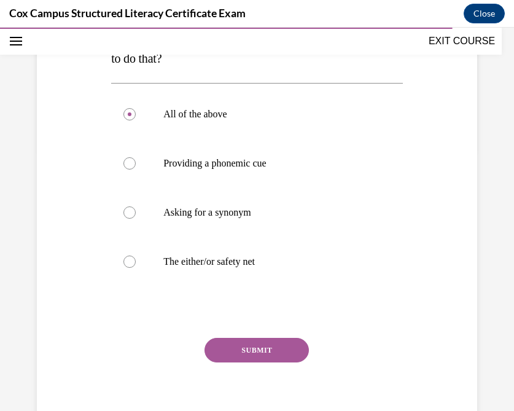
click at [245, 351] on button "SUBMIT" at bounding box center [256, 349] width 104 height 25
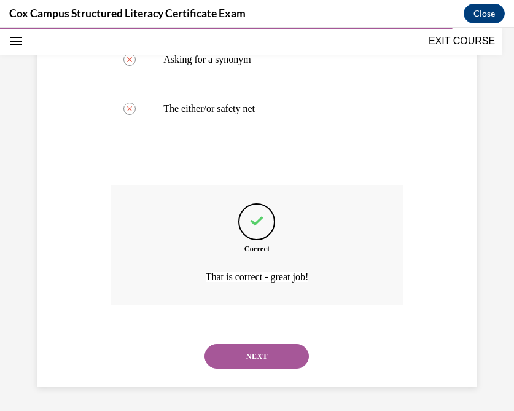
scroll to position [415, 0]
click at [237, 357] on button "NEXT" at bounding box center [256, 355] width 104 height 25
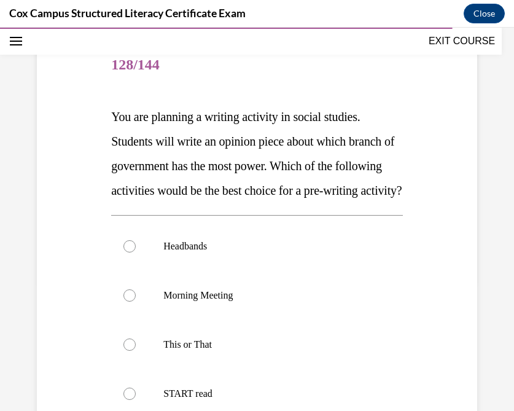
scroll to position [233, 0]
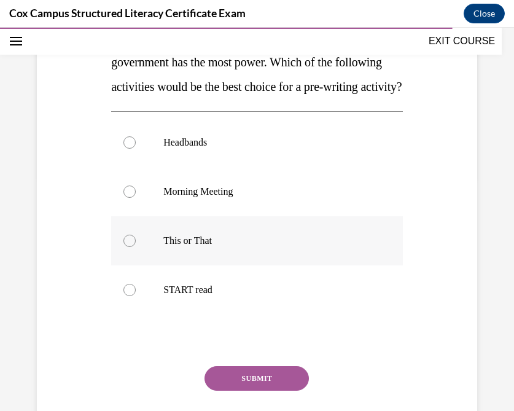
click at [129, 247] on div at bounding box center [129, 240] width 12 height 12
click at [129, 247] on input "This or That" at bounding box center [129, 240] width 12 height 12
radio input "true"
click at [260, 390] on button "SUBMIT" at bounding box center [256, 378] width 104 height 25
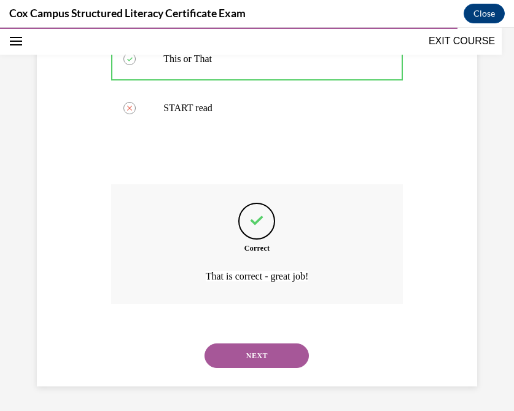
scroll to position [439, 0]
click at [236, 354] on button "NEXT" at bounding box center [256, 355] width 104 height 25
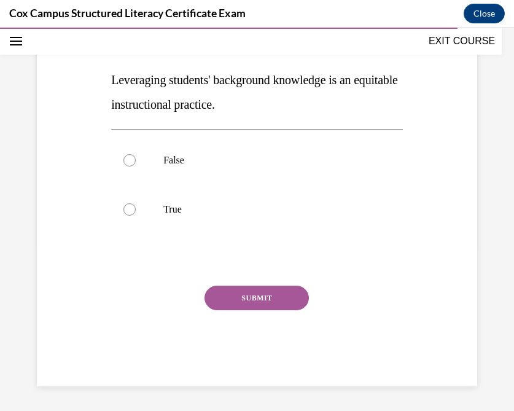
scroll to position [136, 0]
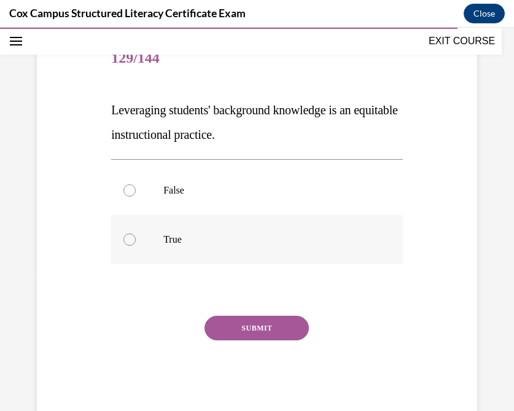
click at [126, 238] on div at bounding box center [129, 239] width 12 height 12
click at [126, 238] on input "True" at bounding box center [129, 239] width 12 height 12
radio input "true"
click at [260, 322] on button "SUBMIT" at bounding box center [256, 327] width 104 height 25
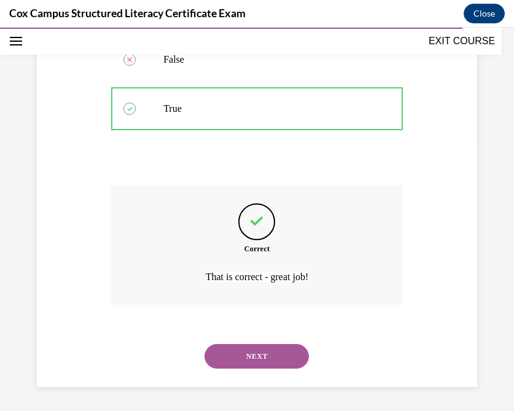
scroll to position [268, 0]
click at [247, 351] on button "NEXT" at bounding box center [256, 355] width 104 height 25
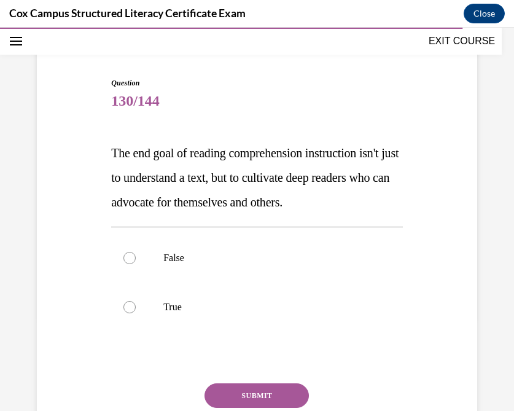
scroll to position [94, 0]
click at [127, 307] on div at bounding box center [129, 306] width 12 height 12
click at [127, 307] on input "True" at bounding box center [129, 306] width 12 height 12
radio input "true"
click at [258, 390] on button "SUBMIT" at bounding box center [256, 394] width 104 height 25
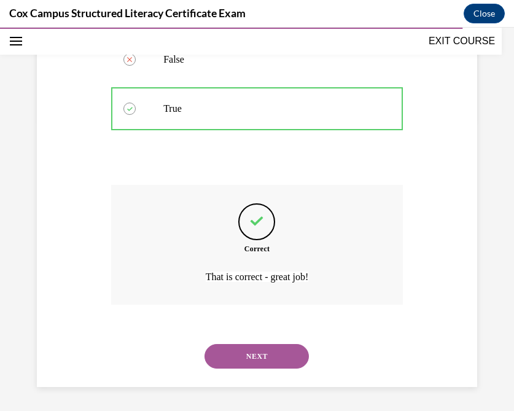
scroll to position [292, 0]
click at [247, 352] on button "NEXT" at bounding box center [256, 355] width 104 height 25
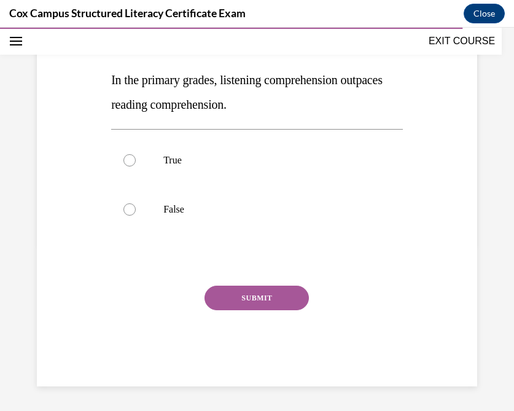
scroll to position [136, 0]
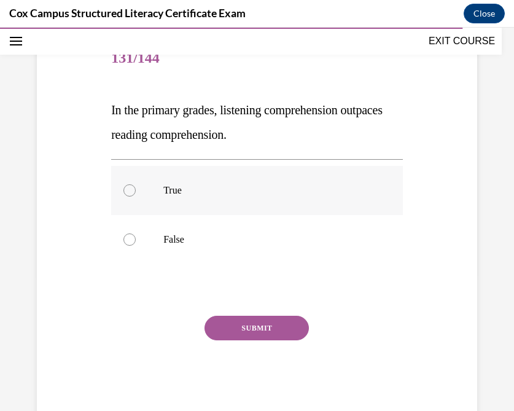
click at [129, 191] on div at bounding box center [129, 190] width 12 height 12
click at [129, 191] on input "True" at bounding box center [129, 190] width 12 height 12
radio input "true"
click at [271, 325] on button "SUBMIT" at bounding box center [256, 327] width 104 height 25
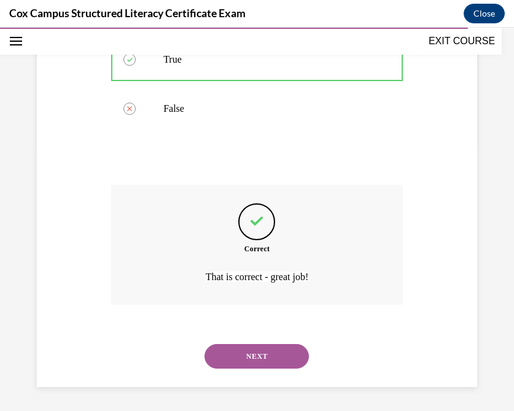
scroll to position [268, 0]
click at [234, 355] on button "NEXT" at bounding box center [256, 355] width 104 height 25
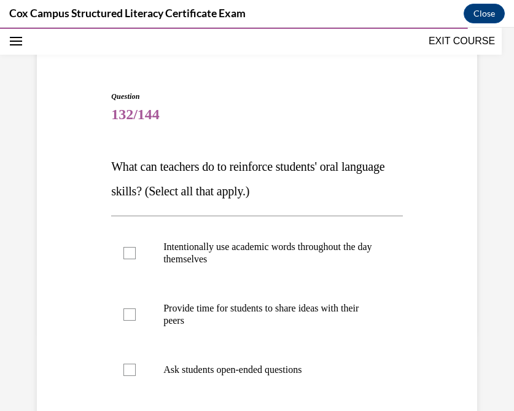
scroll to position [87, 0]
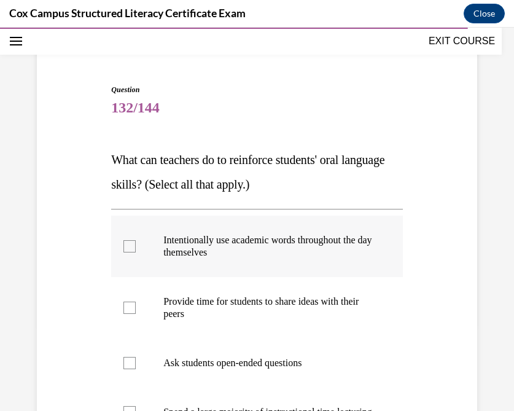
click at [127, 249] on div at bounding box center [129, 246] width 12 height 12
click at [127, 249] on input "Intentionally use academic words throughout the day themselves" at bounding box center [129, 246] width 12 height 12
checkbox input "true"
click at [126, 306] on div at bounding box center [129, 307] width 12 height 12
click at [126, 306] on input "Provide time for students to share ideas with their peers" at bounding box center [129, 307] width 12 height 12
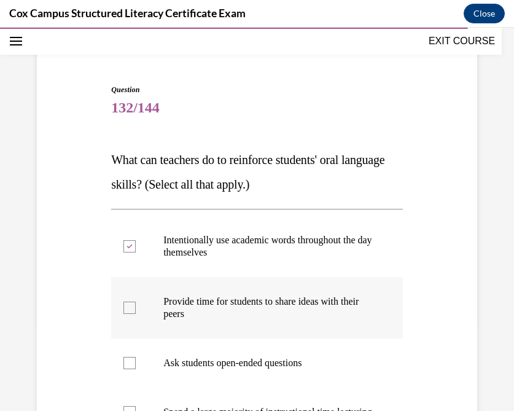
checkbox input "true"
click at [128, 366] on div at bounding box center [129, 363] width 12 height 12
click at [128, 366] on input "Ask students open-ended questions" at bounding box center [129, 363] width 12 height 12
checkbox input "true"
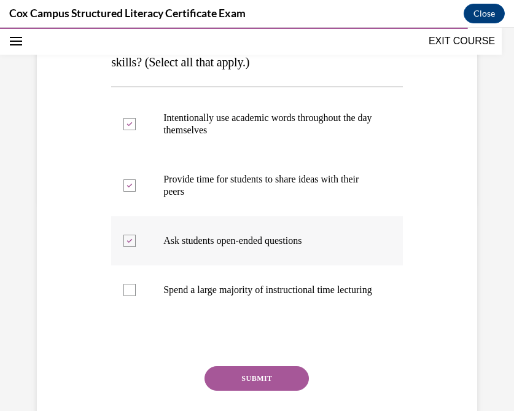
scroll to position [212, 0]
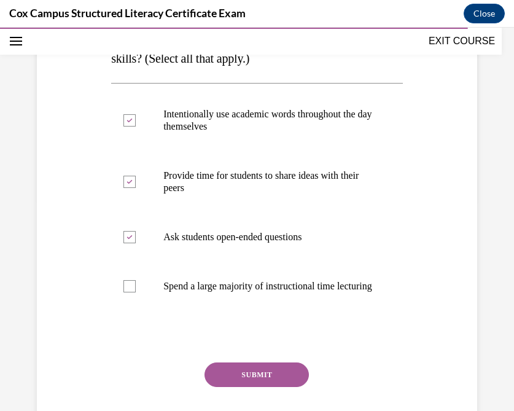
click at [270, 381] on button "SUBMIT" at bounding box center [256, 374] width 104 height 25
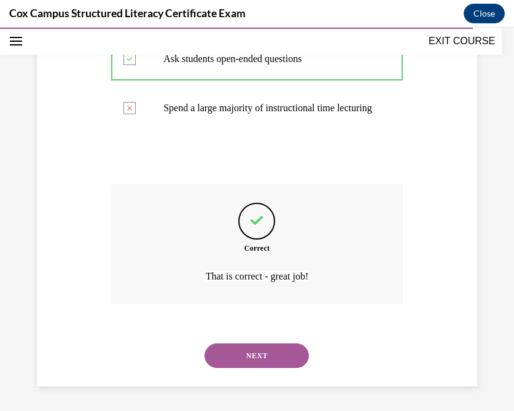
scroll to position [403, 0]
click at [237, 355] on button "NEXT" at bounding box center [256, 355] width 104 height 25
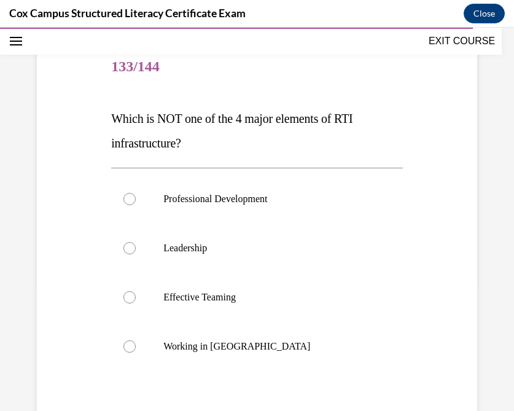
scroll to position [143, 0]
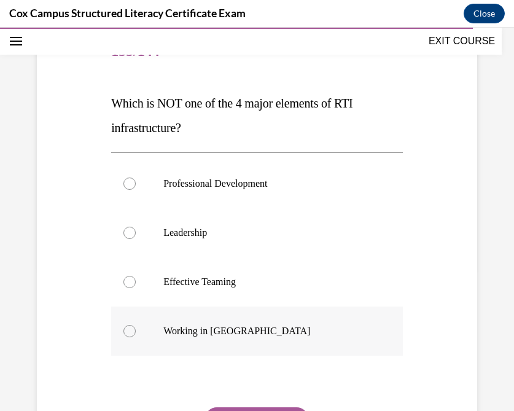
click at [131, 334] on div at bounding box center [129, 331] width 12 height 12
click at [131, 334] on input "Working in [GEOGRAPHIC_DATA]" at bounding box center [129, 331] width 12 height 12
radio input "true"
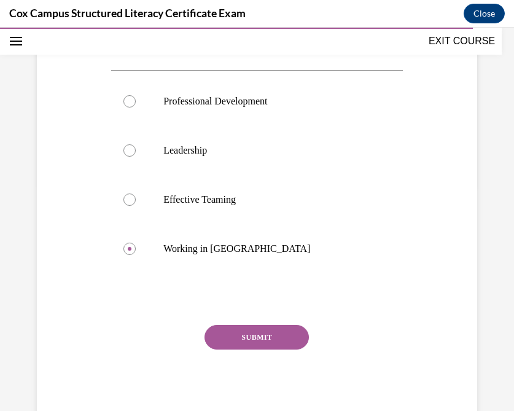
click at [237, 338] on button "SUBMIT" at bounding box center [256, 337] width 104 height 25
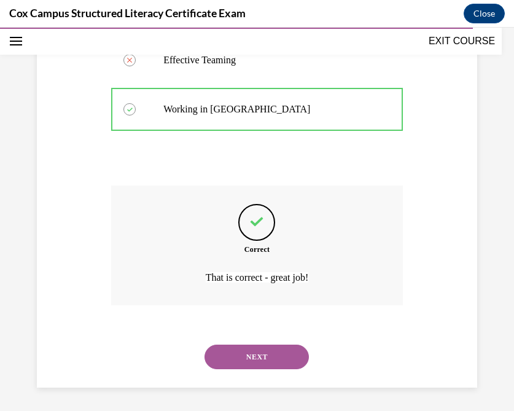
scroll to position [366, 0]
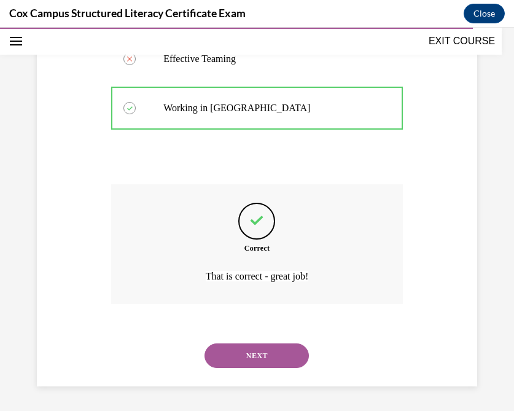
click at [253, 362] on button "NEXT" at bounding box center [256, 355] width 104 height 25
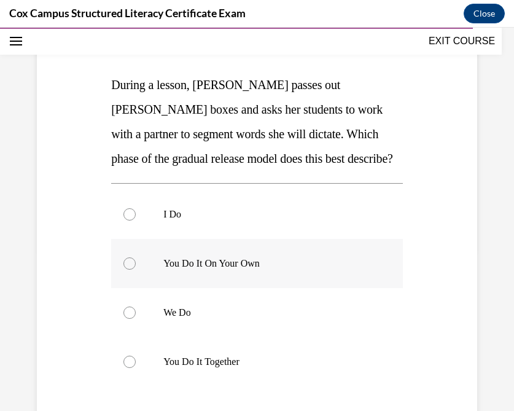
scroll to position [162, 0]
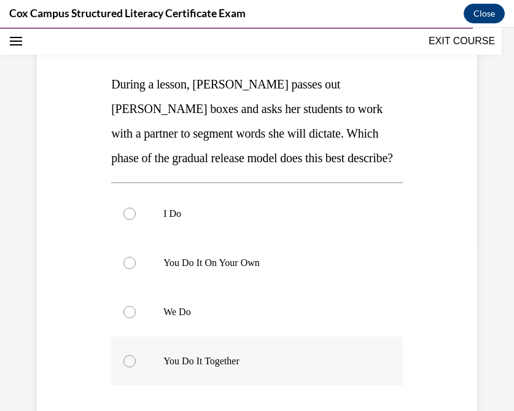
click at [152, 361] on label "You Do It Together" at bounding box center [256, 360] width 291 height 49
click at [136, 361] on input "You Do It Together" at bounding box center [129, 361] width 12 height 12
radio input "true"
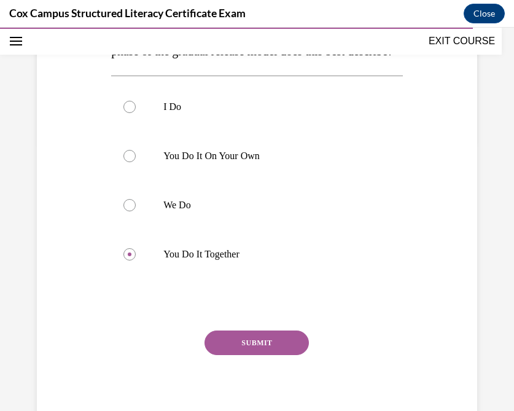
click at [241, 345] on button "SUBMIT" at bounding box center [256, 342] width 104 height 25
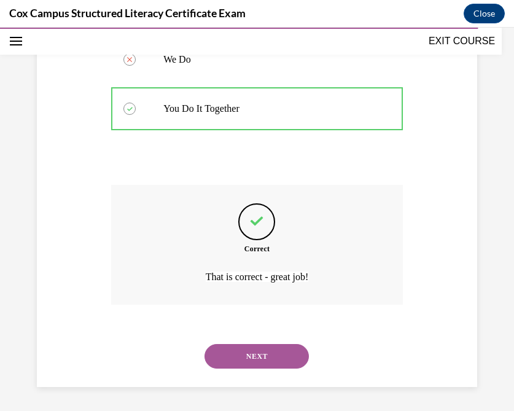
scroll to position [415, 0]
click at [248, 363] on button "NEXT" at bounding box center [256, 355] width 104 height 25
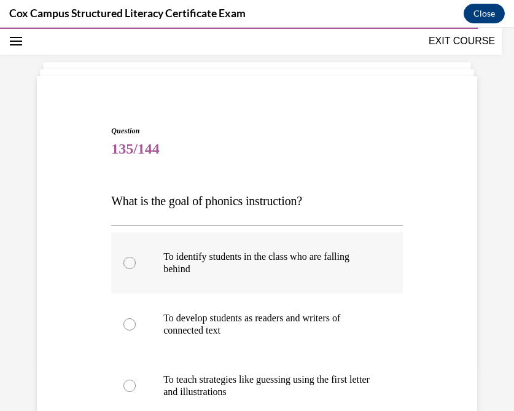
scroll to position [55, 0]
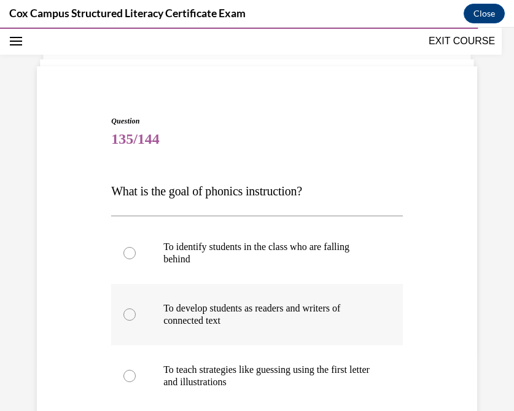
click at [131, 313] on div at bounding box center [129, 314] width 12 height 12
click at [131, 313] on input "To develop students as readers and writers of connected text" at bounding box center [129, 314] width 12 height 12
radio input "true"
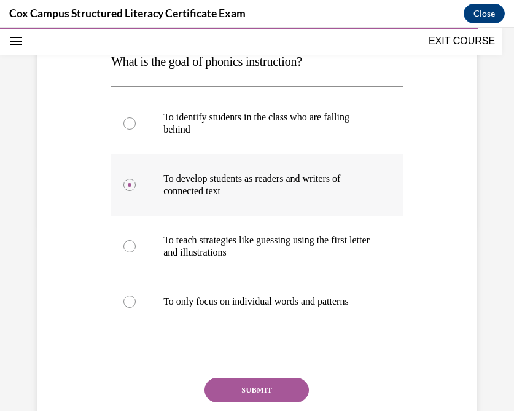
scroll to position [185, 0]
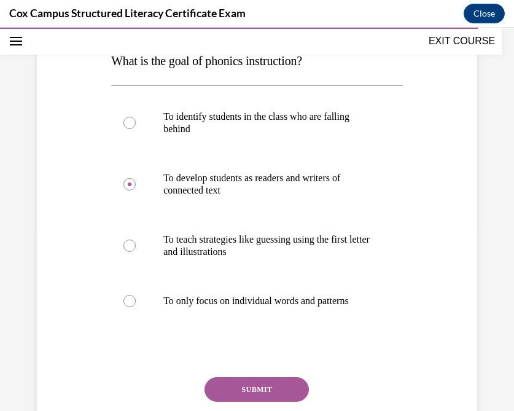
click at [241, 387] on button "SUBMIT" at bounding box center [256, 389] width 104 height 25
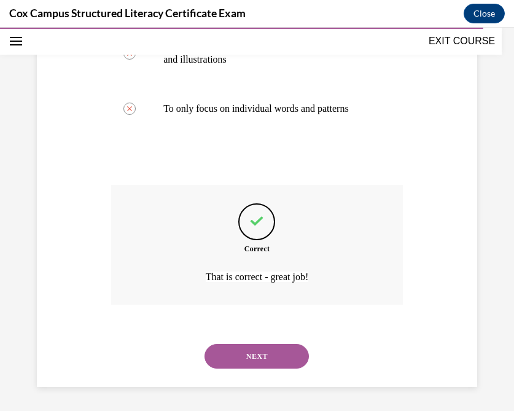
scroll to position [378, 0]
click at [242, 357] on button "NEXT" at bounding box center [256, 355] width 104 height 25
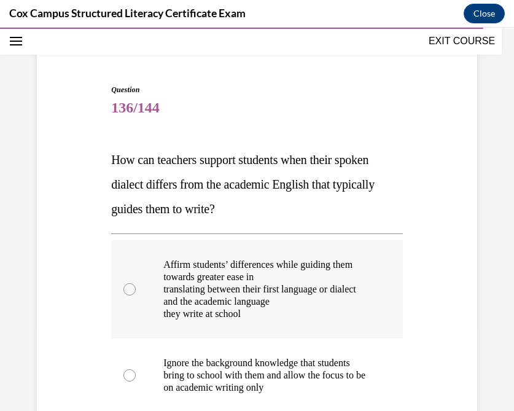
scroll to position [90, 0]
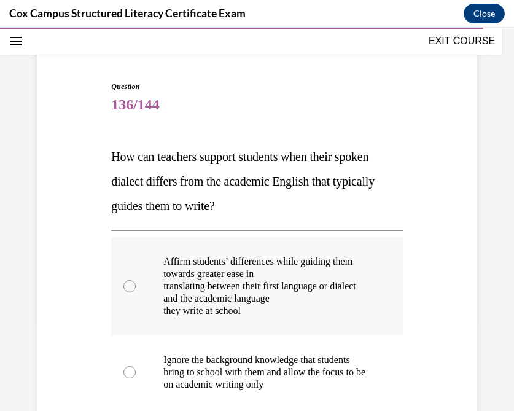
click at [126, 285] on div at bounding box center [129, 286] width 12 height 12
click at [126, 285] on input "Affirm students’ differences while guiding them towards greater ease in transla…" at bounding box center [129, 286] width 12 height 12
radio input "true"
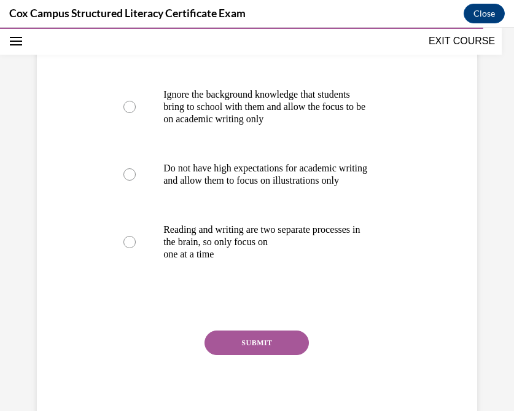
click at [237, 351] on button "SUBMIT" at bounding box center [256, 342] width 104 height 25
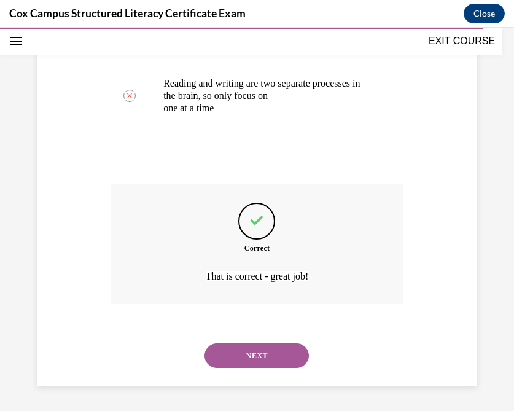
scroll to position [513, 0]
click at [245, 353] on button "NEXT" at bounding box center [256, 355] width 104 height 25
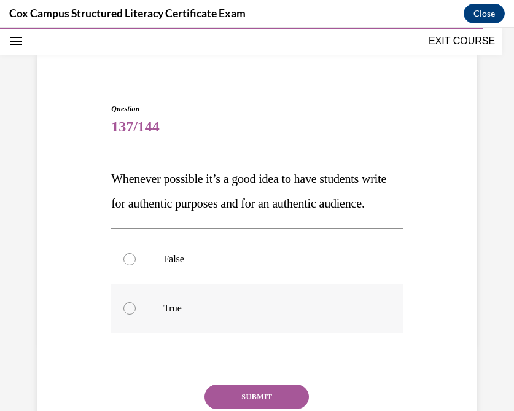
scroll to position [68, 0]
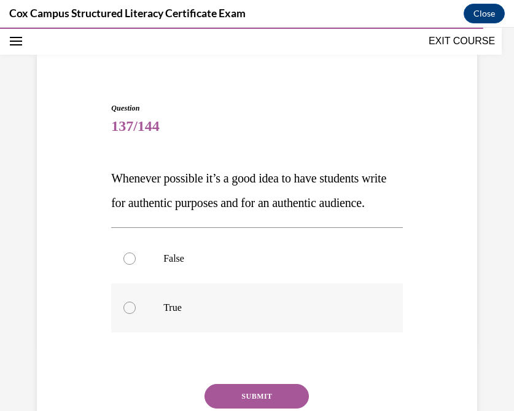
click at [174, 314] on p "True" at bounding box center [267, 307] width 209 height 12
click at [136, 314] on input "True" at bounding box center [129, 307] width 12 height 12
radio input "true"
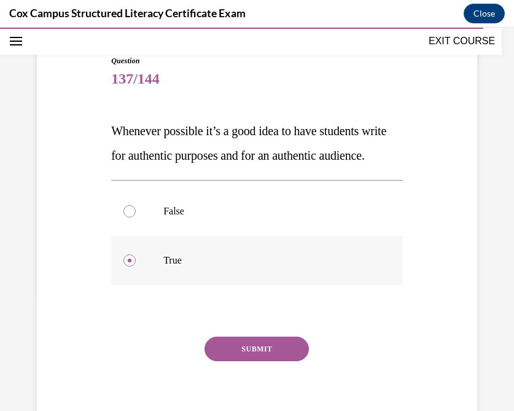
scroll to position [123, 0]
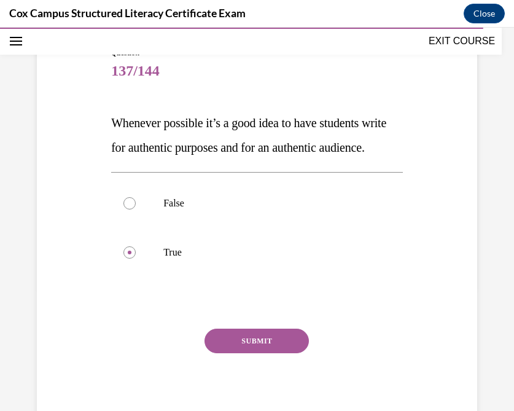
click at [247, 353] on button "SUBMIT" at bounding box center [256, 340] width 104 height 25
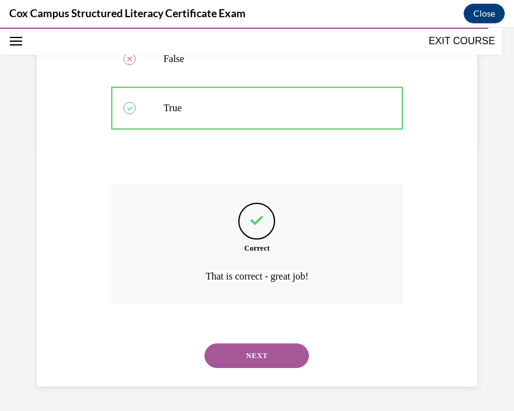
scroll to position [292, 0]
click at [269, 360] on button "NEXT" at bounding box center [256, 355] width 104 height 25
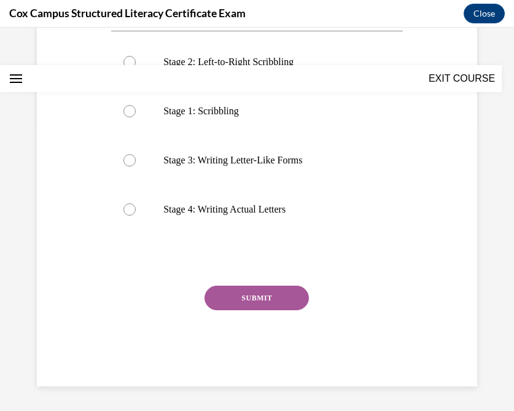
scroll to position [0, 0]
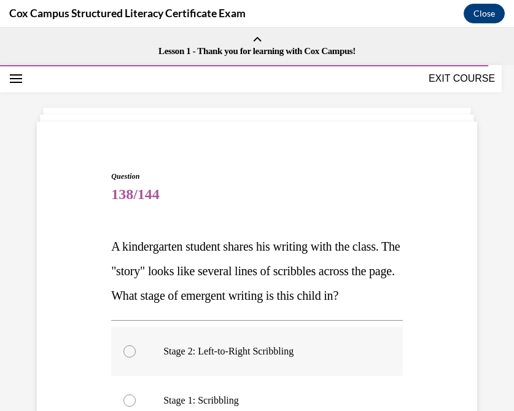
click at [133, 357] on div at bounding box center [129, 351] width 12 height 12
click at [133, 357] on input "Stage 2: Left-to-Right Scribbling" at bounding box center [129, 351] width 12 height 12
radio input "true"
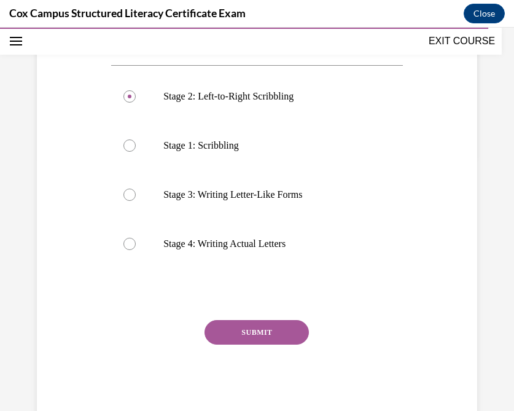
click at [244, 344] on button "SUBMIT" at bounding box center [256, 332] width 104 height 25
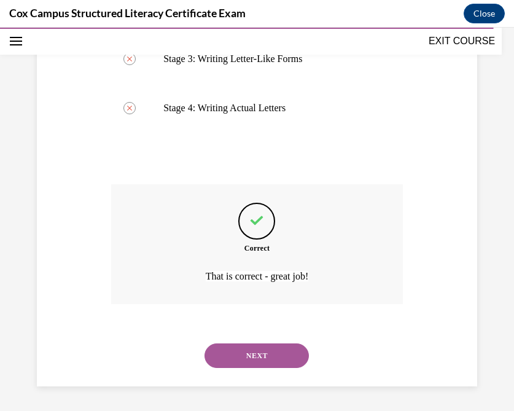
scroll to position [415, 0]
click at [242, 360] on button "NEXT" at bounding box center [256, 355] width 104 height 25
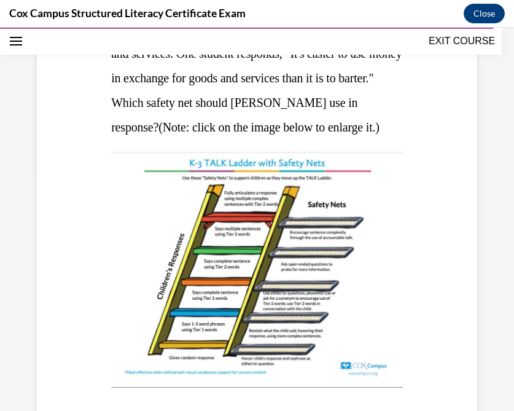
scroll to position [243, 0]
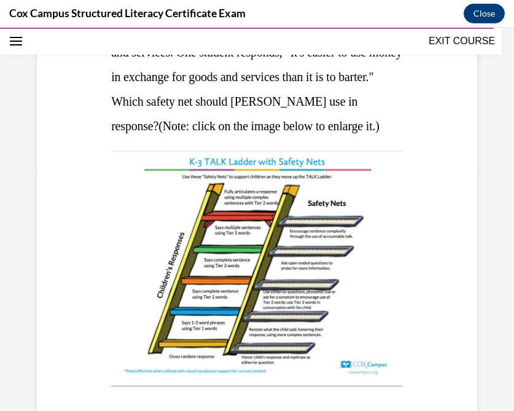
click at [238, 295] on img at bounding box center [256, 263] width 291 height 226
click at [227, 271] on img at bounding box center [256, 263] width 291 height 226
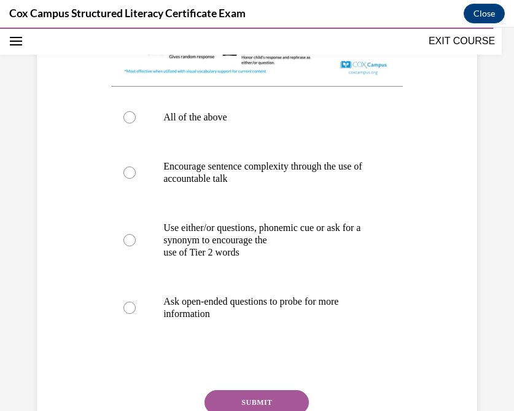
scroll to position [541, 0]
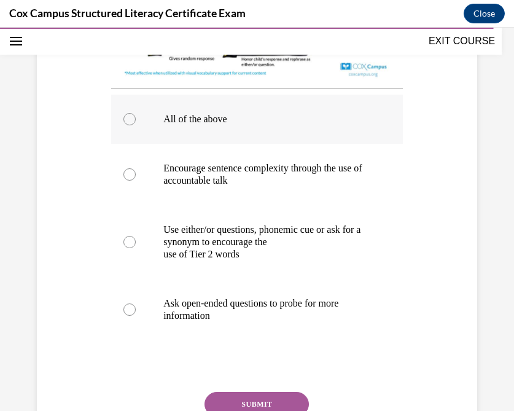
click at [129, 125] on div at bounding box center [129, 119] width 12 height 12
click at [129, 125] on input "All of the above" at bounding box center [129, 119] width 12 height 12
radio input "true"
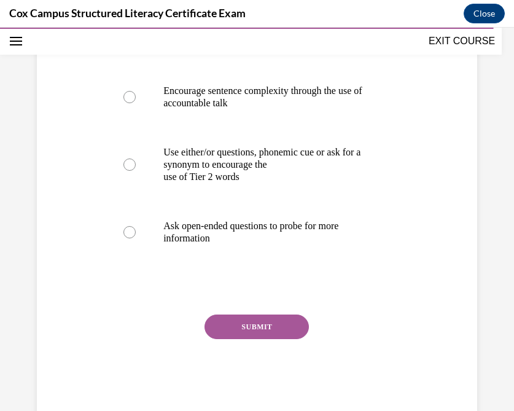
scroll to position [629, 0]
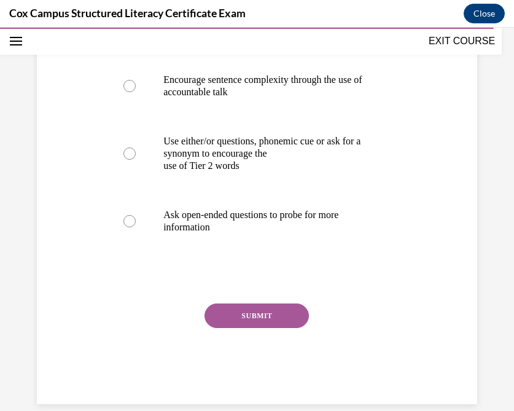
click at [256, 328] on button "SUBMIT" at bounding box center [256, 315] width 104 height 25
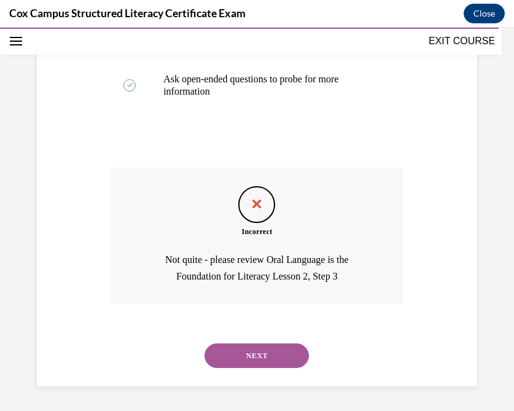
scroll to position [789, 0]
click at [252, 350] on button "NEXT" at bounding box center [256, 355] width 104 height 25
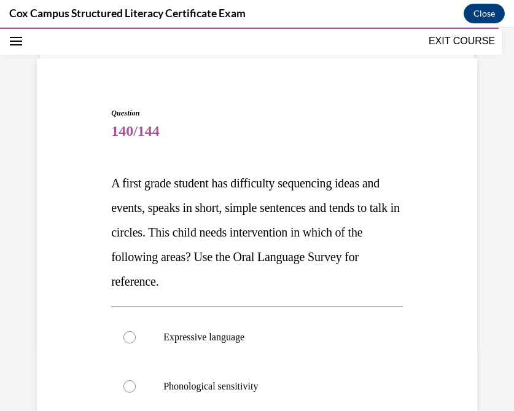
scroll to position [72, 0]
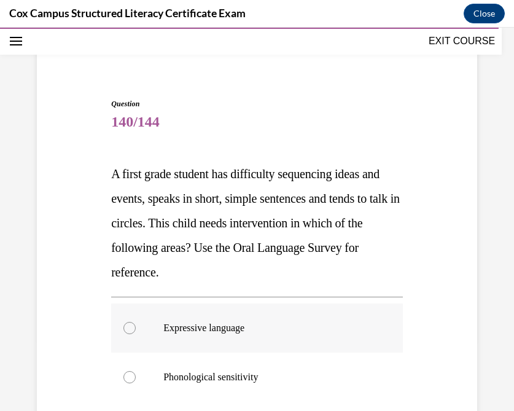
click at [129, 320] on label "Expressive language" at bounding box center [256, 327] width 291 height 49
click at [129, 322] on input "Expressive language" at bounding box center [129, 328] width 12 height 12
radio input "true"
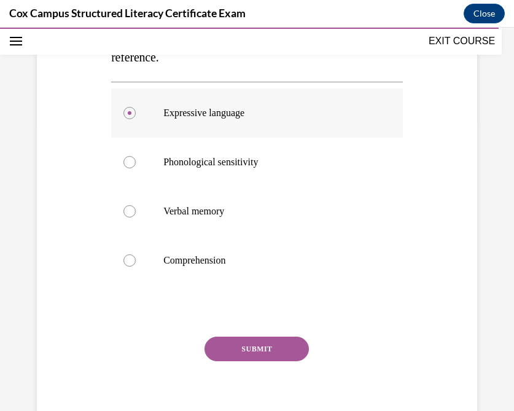
scroll to position [288, 0]
click at [241, 351] on button "SUBMIT" at bounding box center [256, 348] width 104 height 25
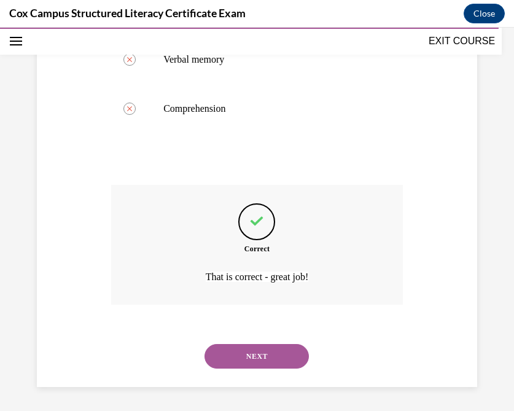
scroll to position [439, 0]
click at [234, 358] on button "NEXT" at bounding box center [256, 355] width 104 height 25
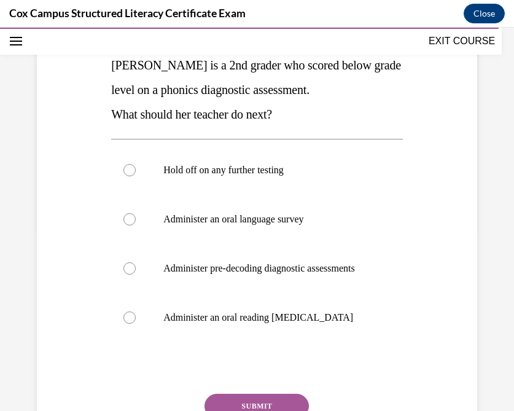
scroll to position [182, 0]
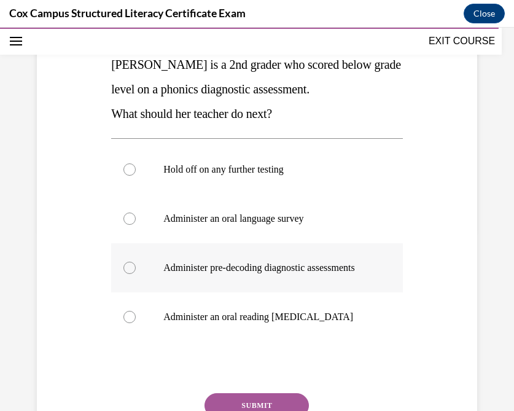
click at [129, 274] on div at bounding box center [129, 267] width 12 height 12
click at [129, 274] on input "Administer pre-decoding diagnostic assessments" at bounding box center [129, 267] width 12 height 12
radio input "true"
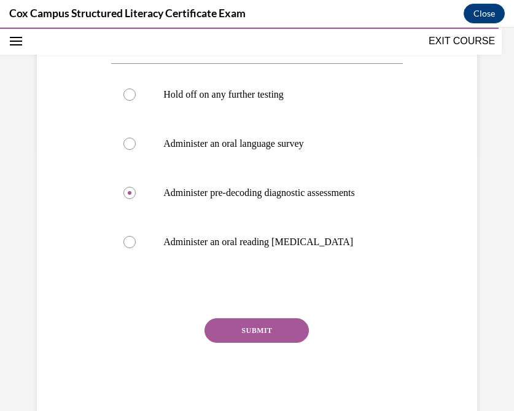
click at [241, 342] on button "SUBMIT" at bounding box center [256, 330] width 104 height 25
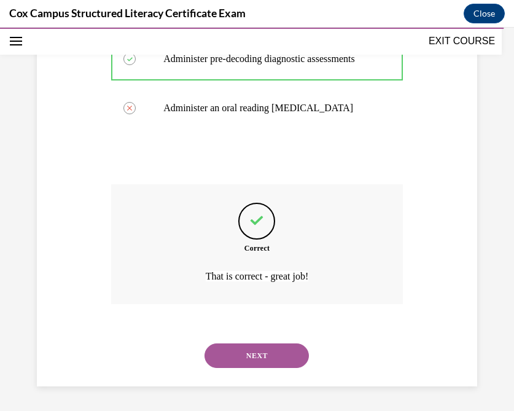
scroll to position [403, 0]
click at [242, 347] on button "NEXT" at bounding box center [256, 355] width 104 height 25
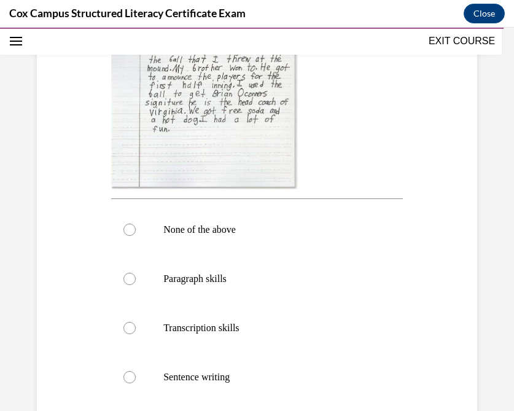
scroll to position [389, 0]
click at [130, 277] on div at bounding box center [129, 278] width 12 height 12
click at [130, 277] on input "Paragraph skills" at bounding box center [129, 278] width 12 height 12
radio input "true"
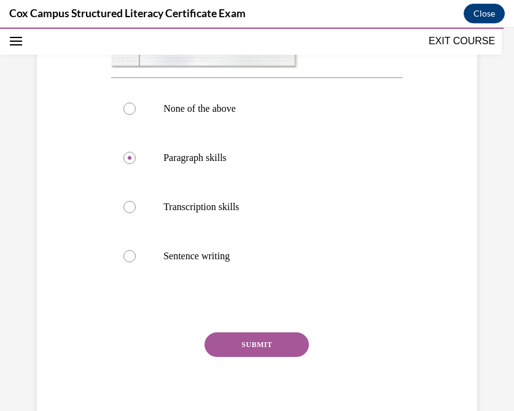
click at [237, 341] on button "SUBMIT" at bounding box center [256, 344] width 104 height 25
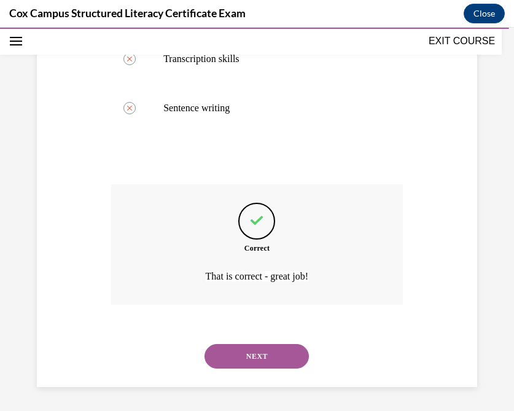
scroll to position [657, 0]
click at [234, 355] on button "NEXT" at bounding box center [256, 356] width 104 height 25
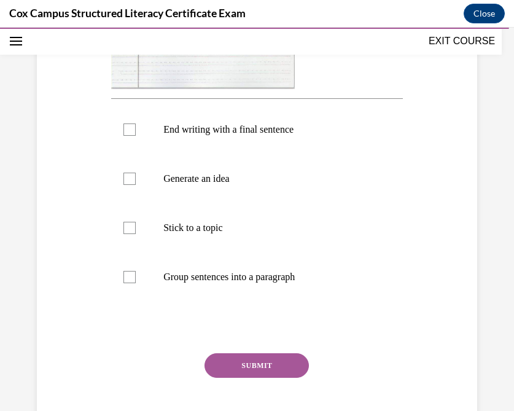
scroll to position [463, 0]
click at [125, 129] on div at bounding box center [129, 130] width 12 height 12
click at [125, 129] on input "End writing with a final sentence" at bounding box center [129, 130] width 12 height 12
checkbox input "true"
click at [127, 181] on div at bounding box center [129, 179] width 12 height 12
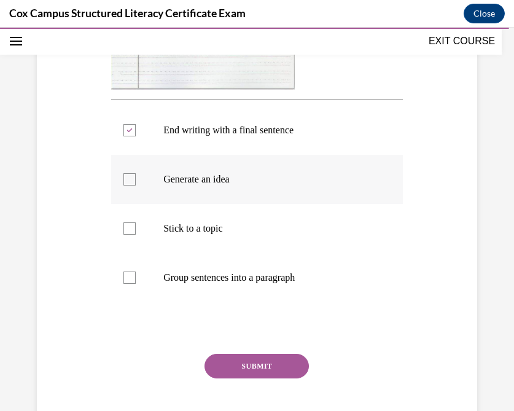
click at [127, 181] on input "Generate an idea" at bounding box center [129, 179] width 12 height 12
checkbox input "true"
click at [130, 231] on div at bounding box center [129, 228] width 12 height 12
click at [130, 231] on input "Stick to a topic" at bounding box center [129, 228] width 12 height 12
checkbox input "true"
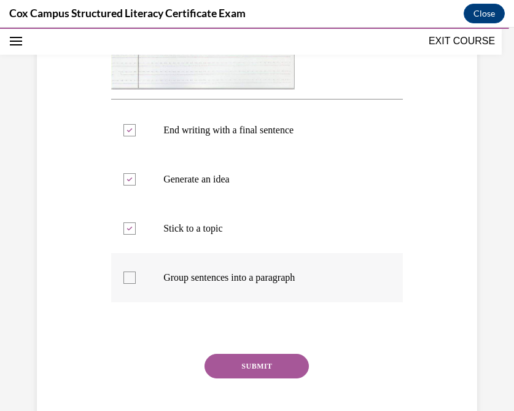
click at [132, 278] on div at bounding box center [129, 277] width 12 height 12
click at [132, 278] on input "Group sentences into a paragraph" at bounding box center [129, 277] width 12 height 12
checkbox input "true"
click at [241, 367] on button "SUBMIT" at bounding box center [256, 365] width 104 height 25
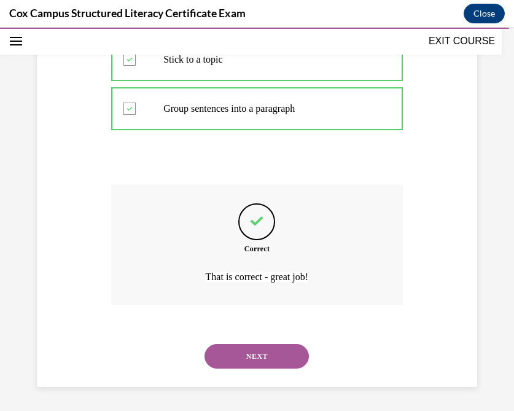
scroll to position [632, 0]
click at [244, 360] on button "NEXT" at bounding box center [256, 356] width 104 height 25
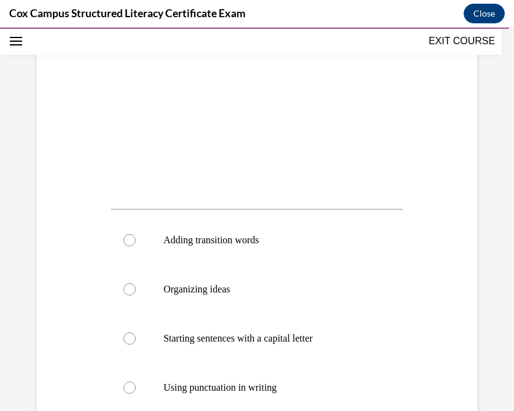
scroll to position [356, 0]
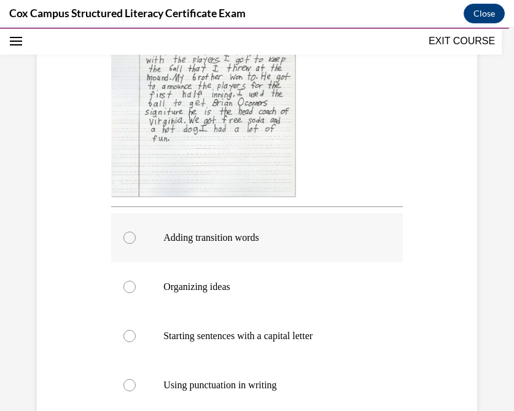
click at [127, 241] on div at bounding box center [129, 237] width 12 height 12
click at [127, 241] on input "Adding transition words" at bounding box center [129, 237] width 12 height 12
radio input "true"
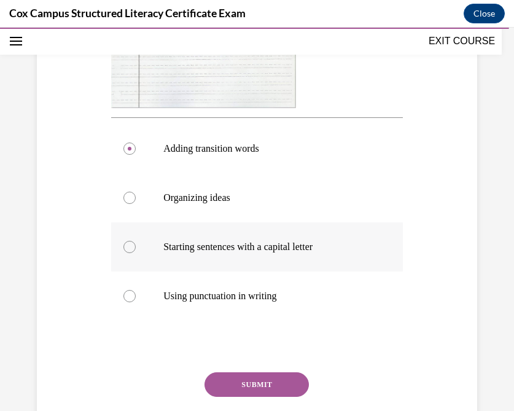
scroll to position [449, 0]
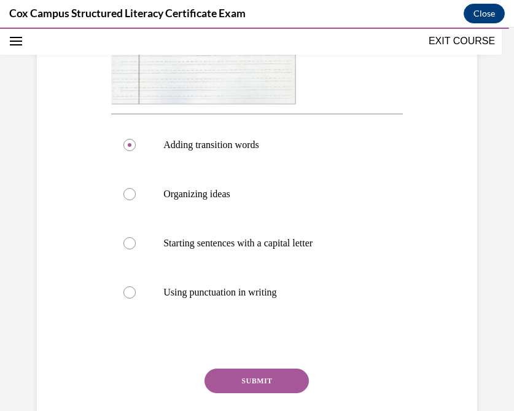
click at [244, 386] on button "SUBMIT" at bounding box center [256, 380] width 104 height 25
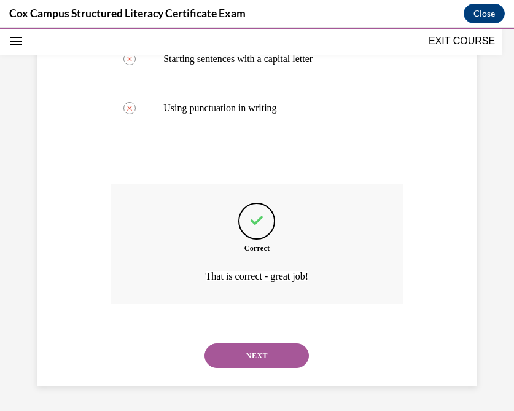
scroll to position [633, 0]
click at [241, 360] on button "NEXT" at bounding box center [256, 355] width 104 height 25
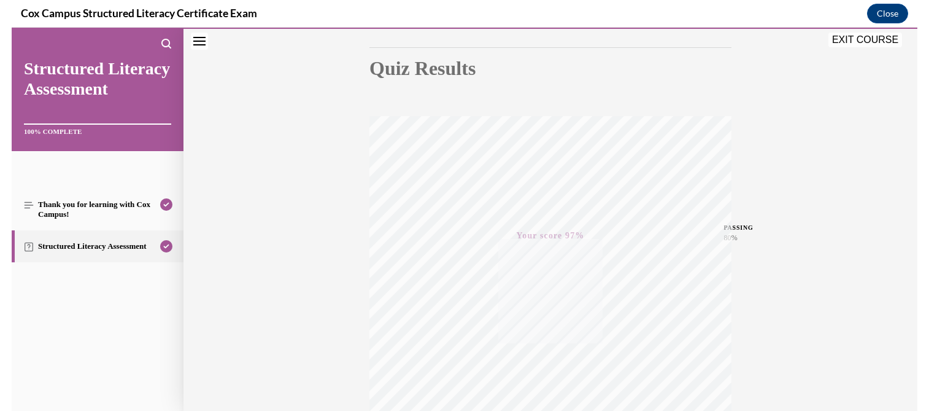
scroll to position [125, 0]
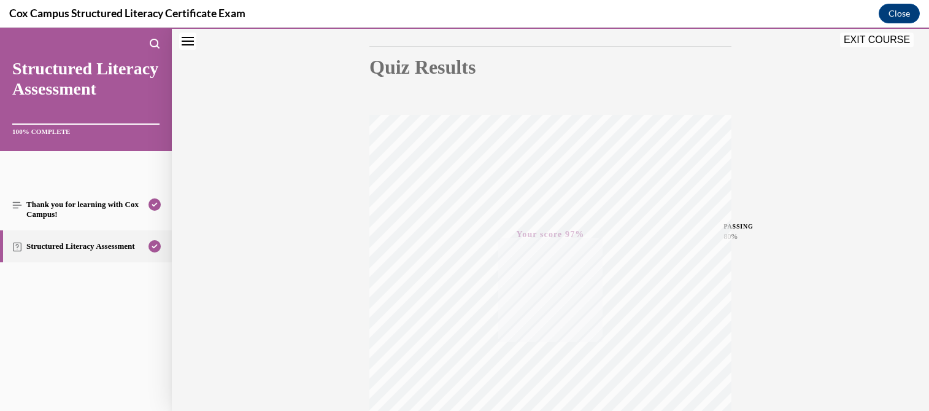
drag, startPoint x: 519, startPoint y: 110, endPoint x: 501, endPoint y: 110, distance: 17.8
click at [501, 110] on div "Quiz Results PASSING 80% Your score 97% Passed PASSING 80% Your score Your scor…" at bounding box center [550, 237] width 362 height 480
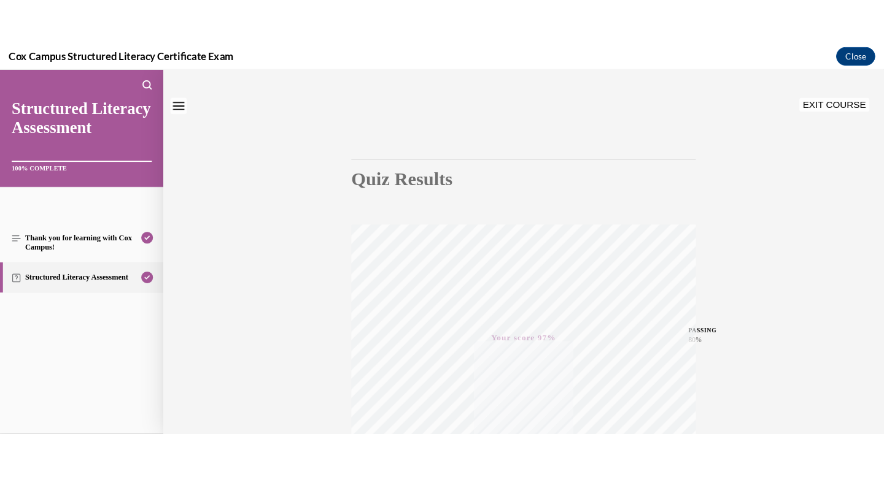
scroll to position [0, 0]
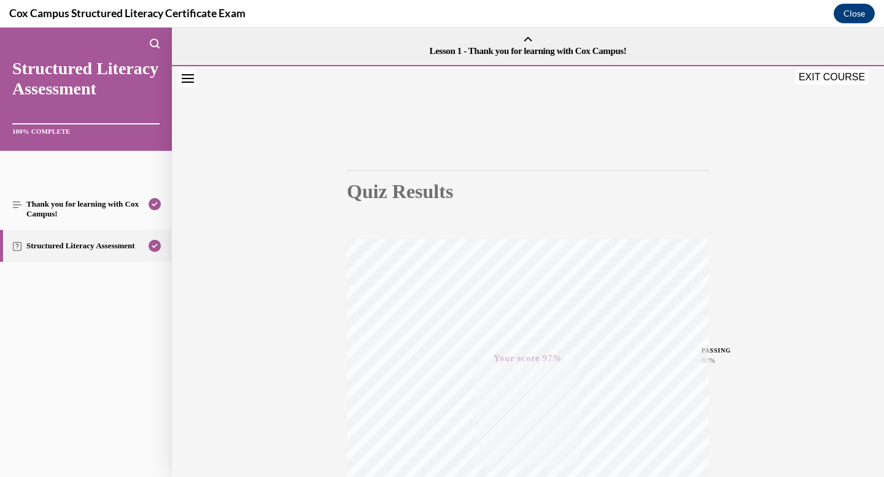
click at [827, 76] on button "EXIT COURSE" at bounding box center [832, 77] width 74 height 15
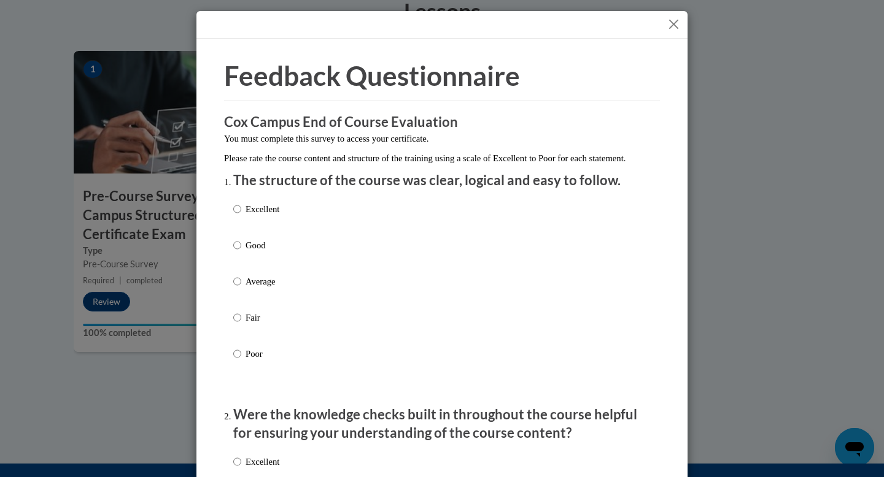
click at [241, 260] on label "Good" at bounding box center [256, 255] width 46 height 33
click at [241, 252] on input "Good" at bounding box center [237, 245] width 8 height 13
radio input "true"
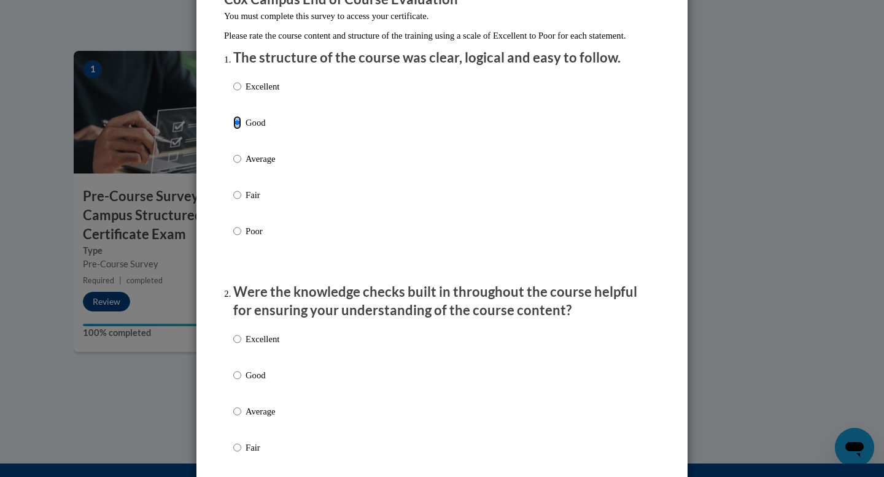
scroll to position [131, 0]
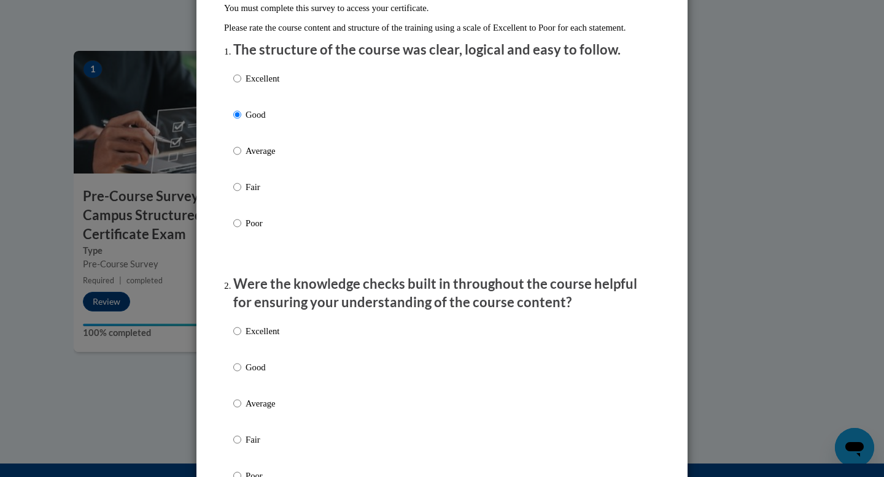
click at [242, 377] on label "Good" at bounding box center [256, 377] width 46 height 33
click at [241, 374] on input "Good" at bounding box center [237, 367] width 8 height 13
radio input "true"
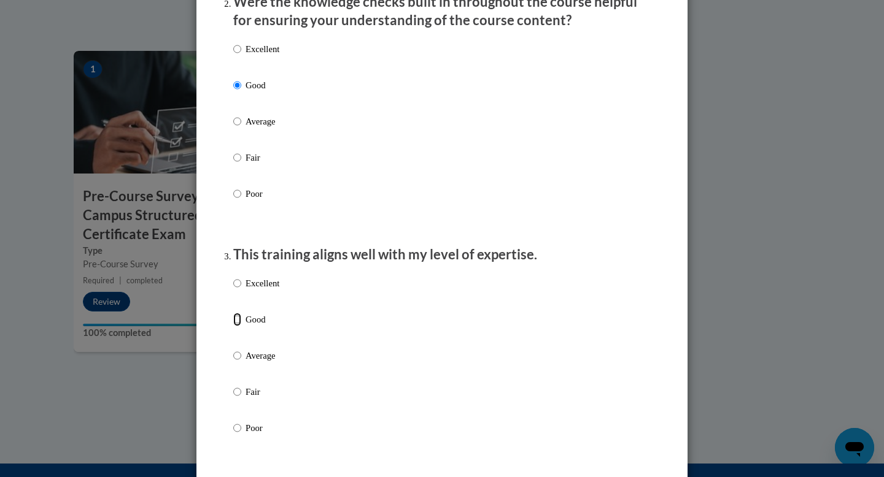
click at [236, 326] on input "Good" at bounding box center [237, 319] width 8 height 13
radio input "true"
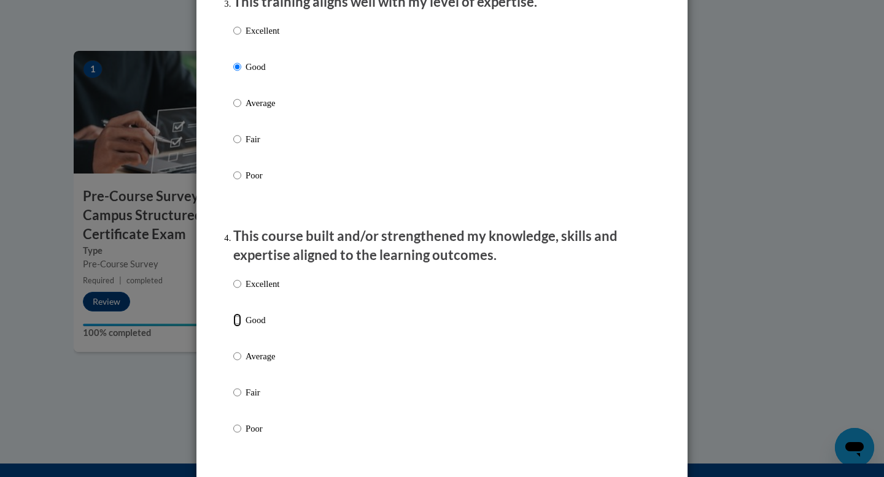
click at [236, 327] on input "Good" at bounding box center [237, 320] width 8 height 13
radio input "true"
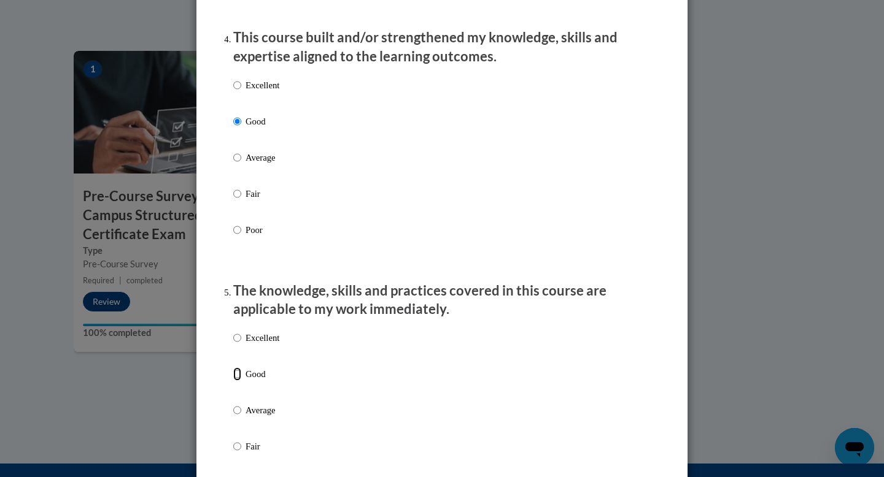
click at [235, 381] on input "Good" at bounding box center [237, 374] width 8 height 13
radio input "true"
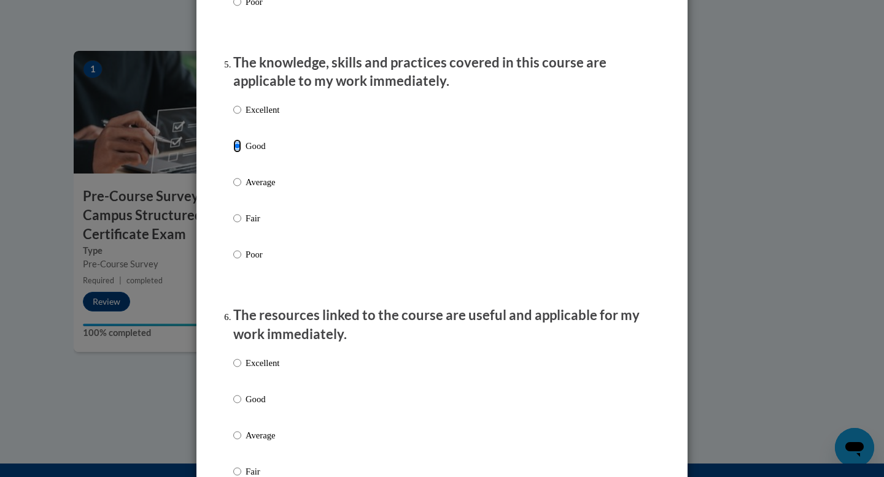
scroll to position [1097, 0]
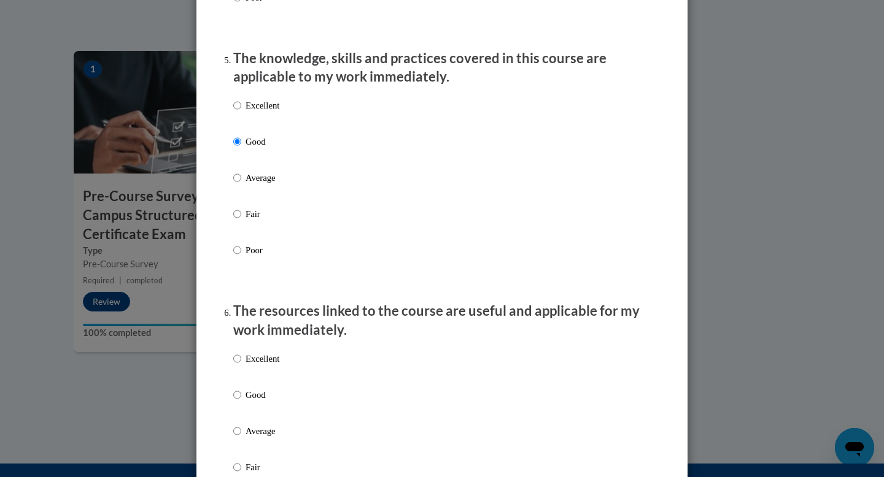
click at [232, 407] on ol "The structure of the course was clear, logical and easy to follow. Excellent Go…" at bounding box center [442, 240] width 436 height 2332
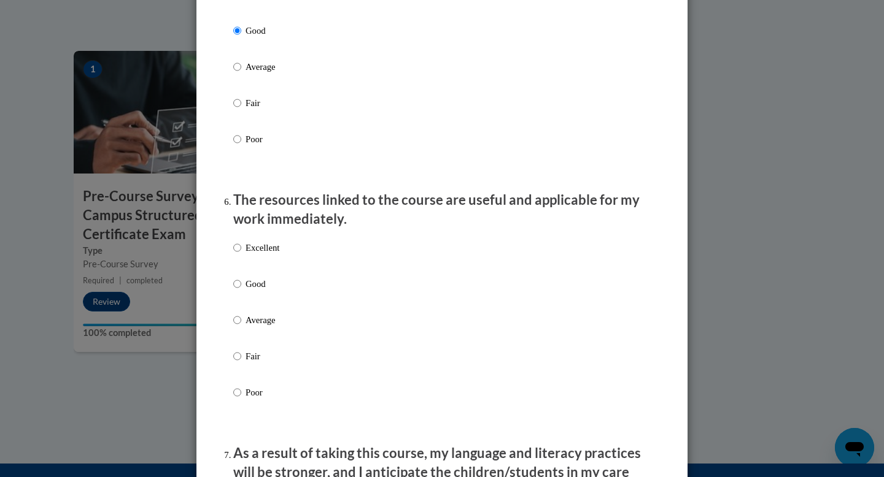
scroll to position [1217, 0]
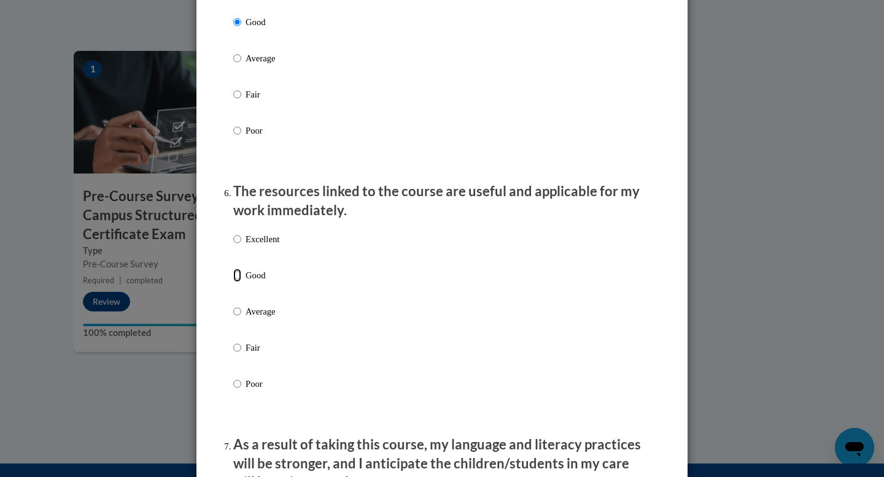
click at [237, 282] on input "Good" at bounding box center [237, 275] width 8 height 13
radio input "true"
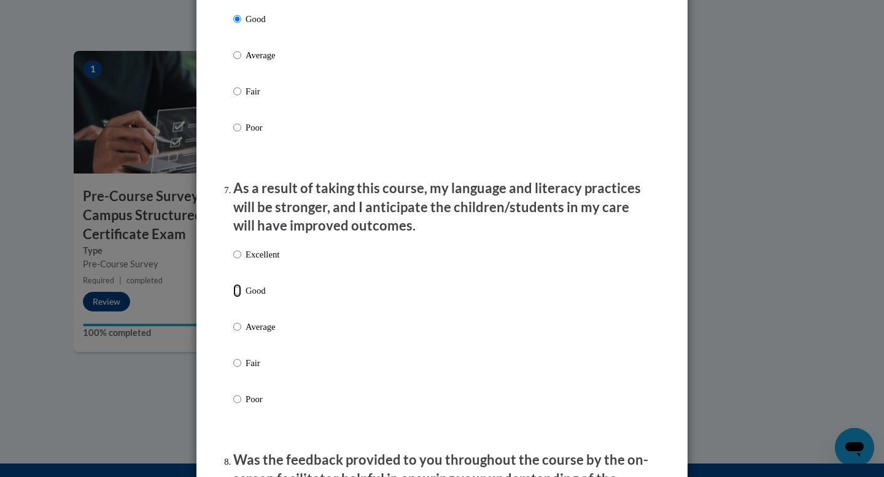
click at [237, 298] on input "Good" at bounding box center [237, 290] width 8 height 13
radio input "true"
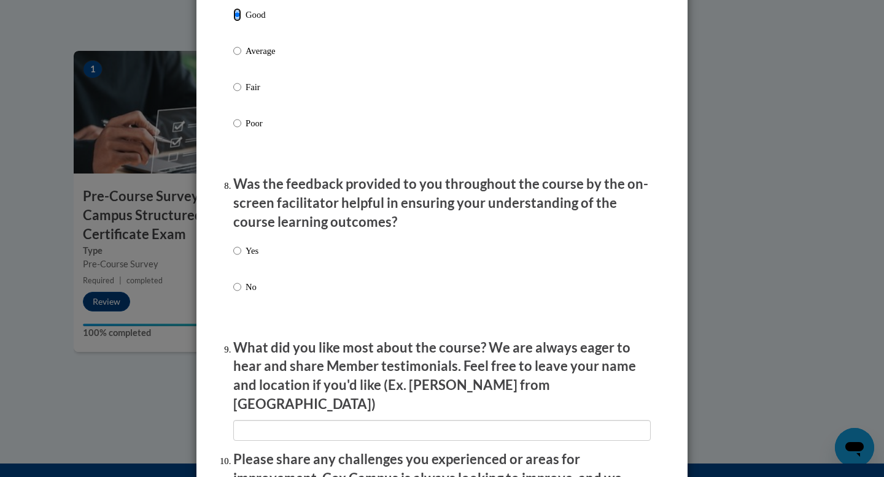
scroll to position [1753, 0]
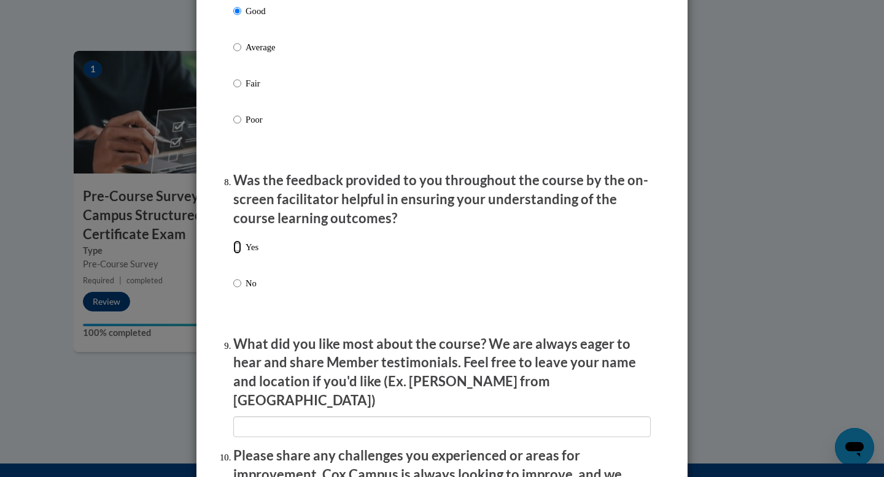
click at [234, 254] on input "Yes" at bounding box center [237, 247] width 8 height 13
radio input "true"
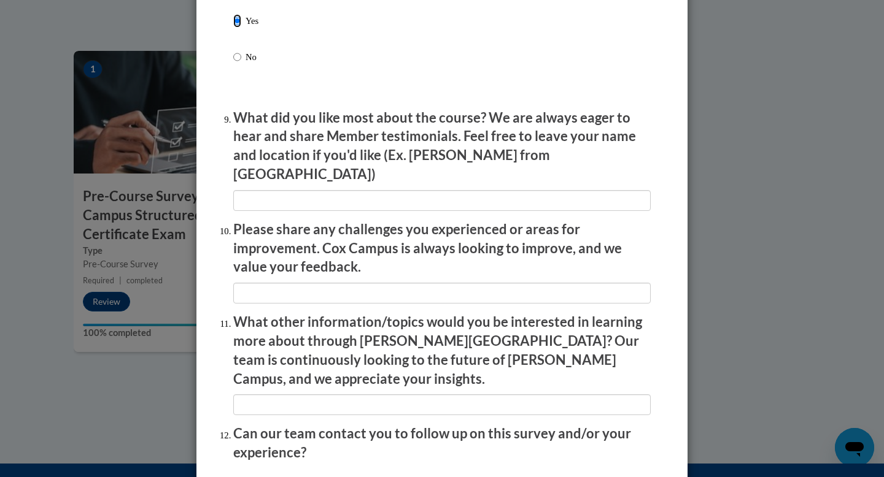
scroll to position [2075, 0]
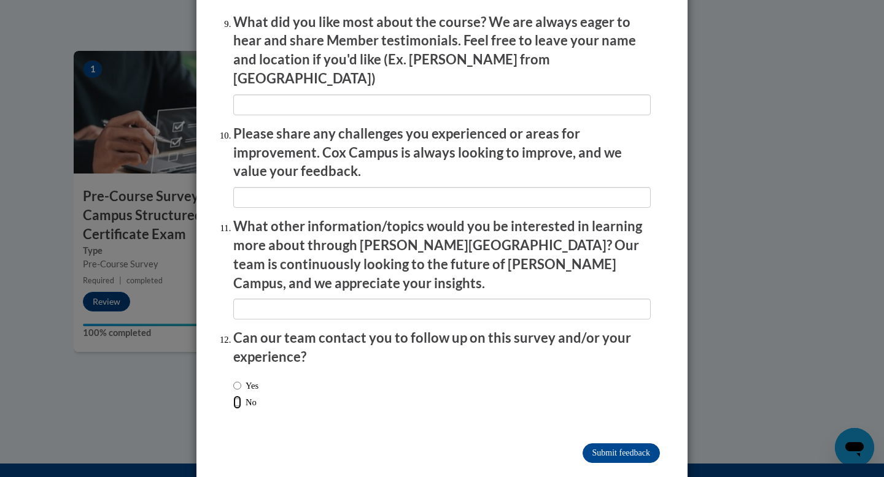
click at [235, 396] on input "No" at bounding box center [237, 402] width 8 height 13
radio input "true"
click at [616, 410] on input "Submit feedback" at bounding box center [620, 454] width 77 height 20
